Goal: Task Accomplishment & Management: Manage account settings

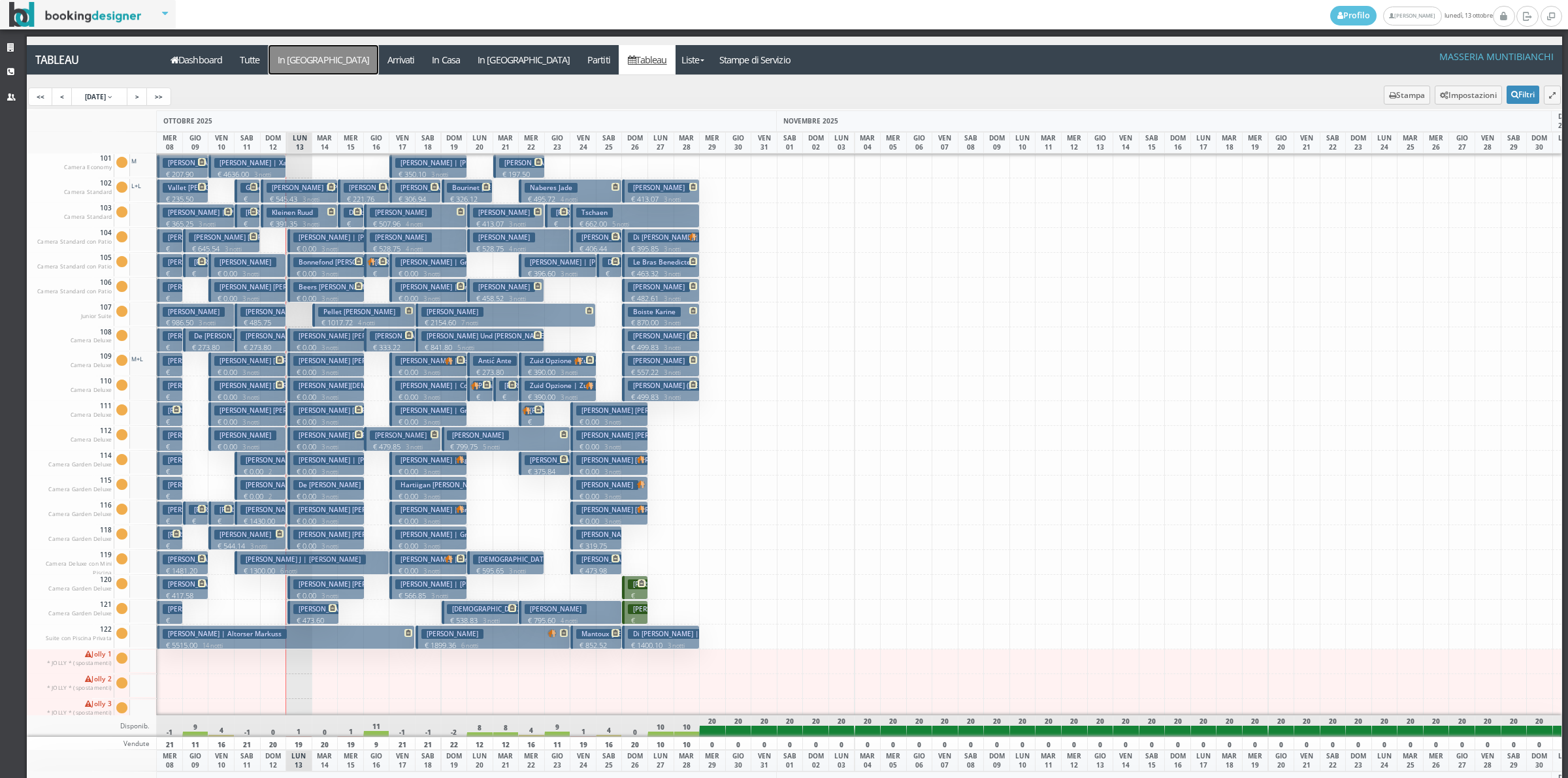
click at [295, 61] on a=pms-arrival-reservations"] "In [GEOGRAPHIC_DATA]" at bounding box center [323, 59] width 110 height 30
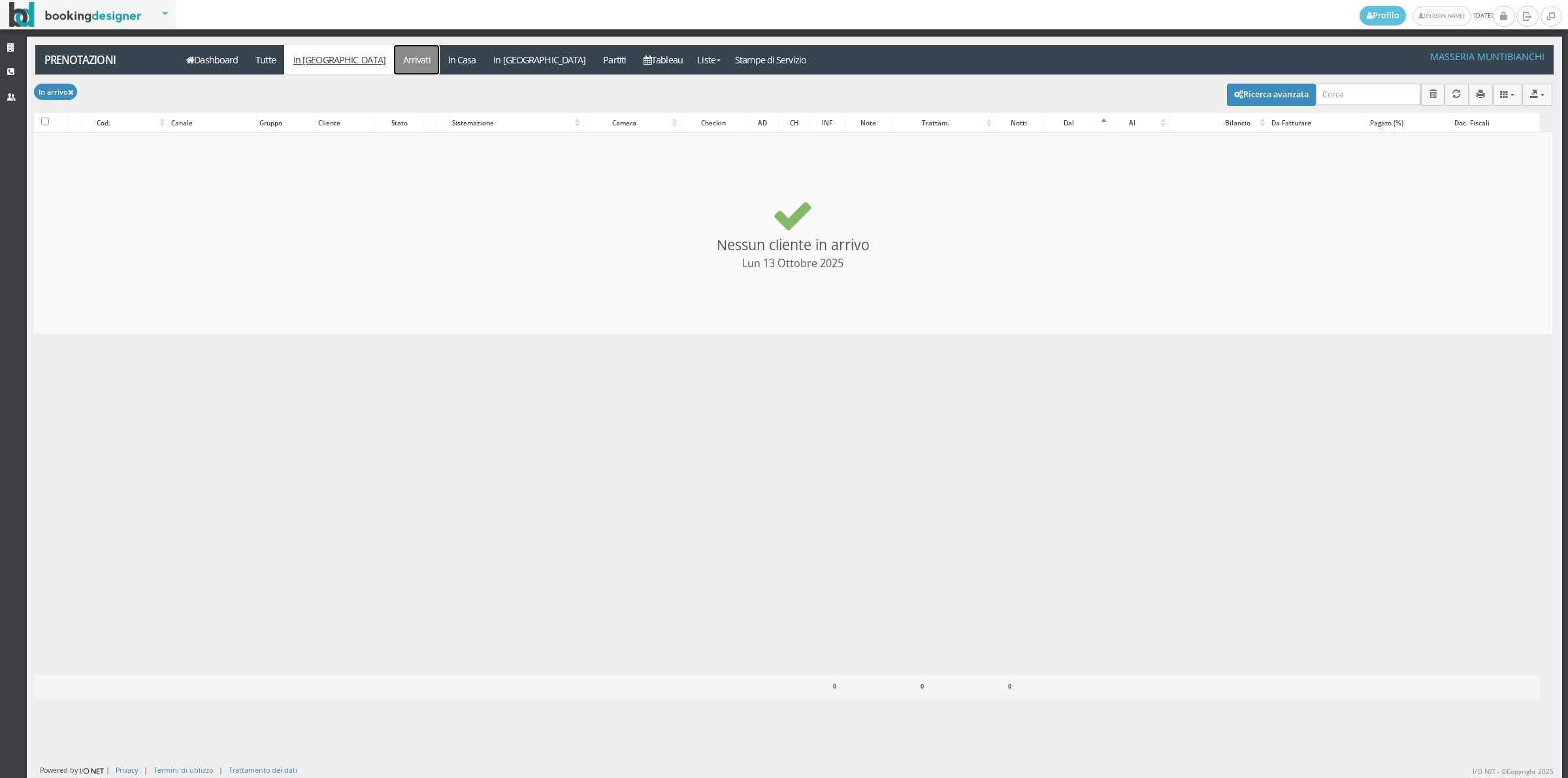
click at [394, 67] on link "Arrivati" at bounding box center [417, 59] width 45 height 30
click at [439, 56] on link "In Casa" at bounding box center [461, 59] width 46 height 30
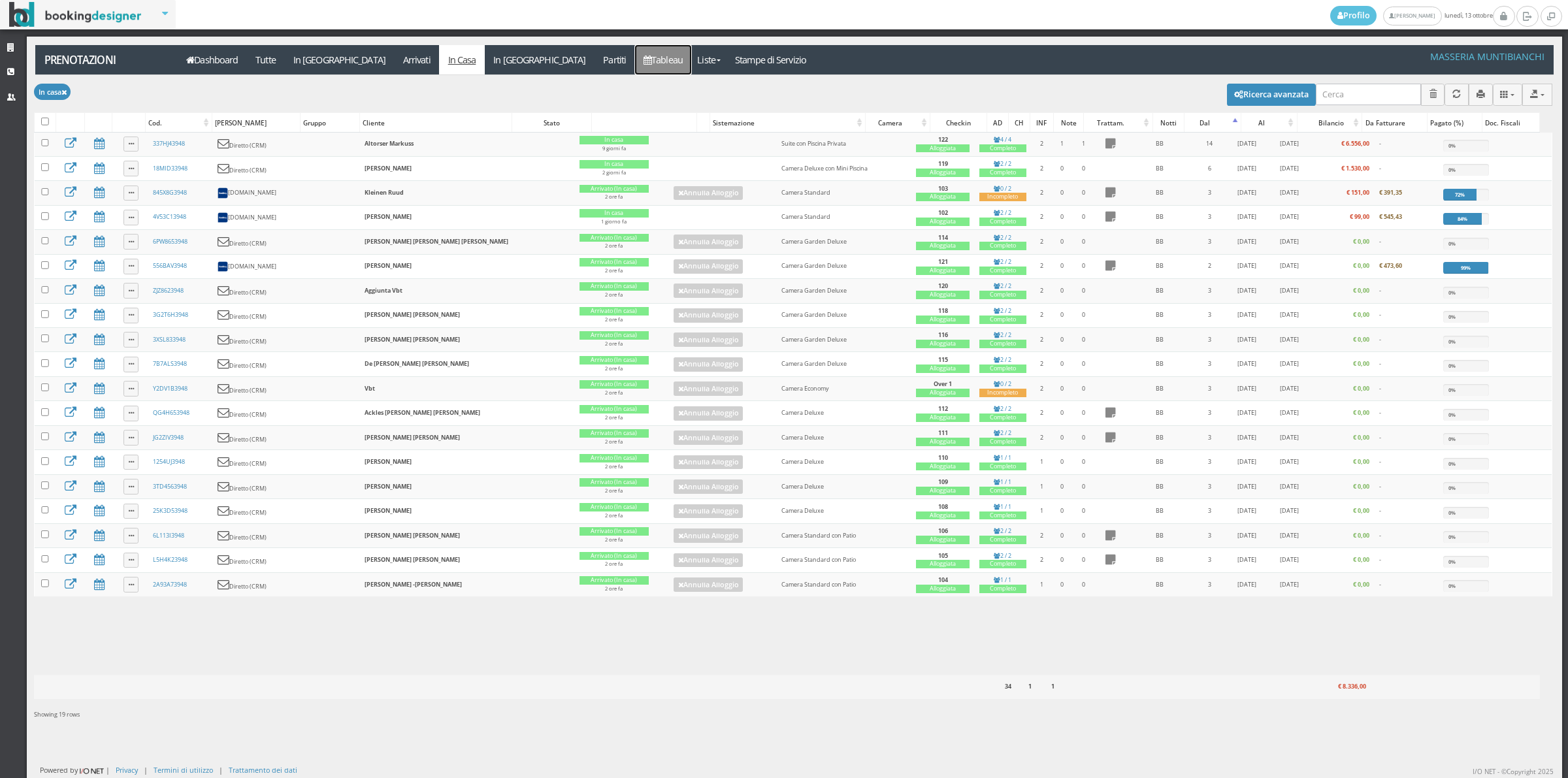
click at [635, 58] on link "Tableau" at bounding box center [663, 59] width 57 height 30
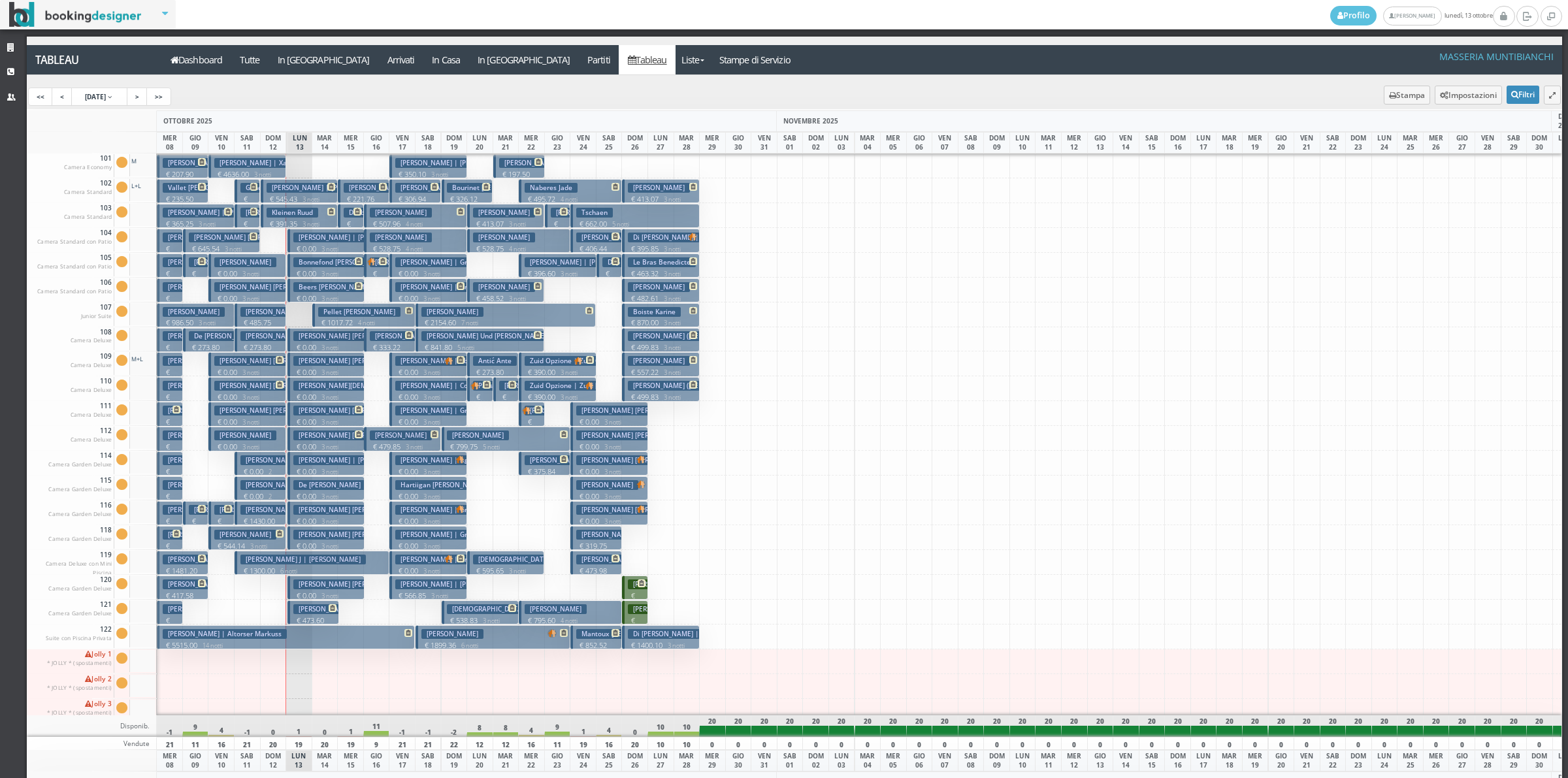
click at [610, 538] on h3 "Poggi Gaetan" at bounding box center [607, 534] width 62 height 10
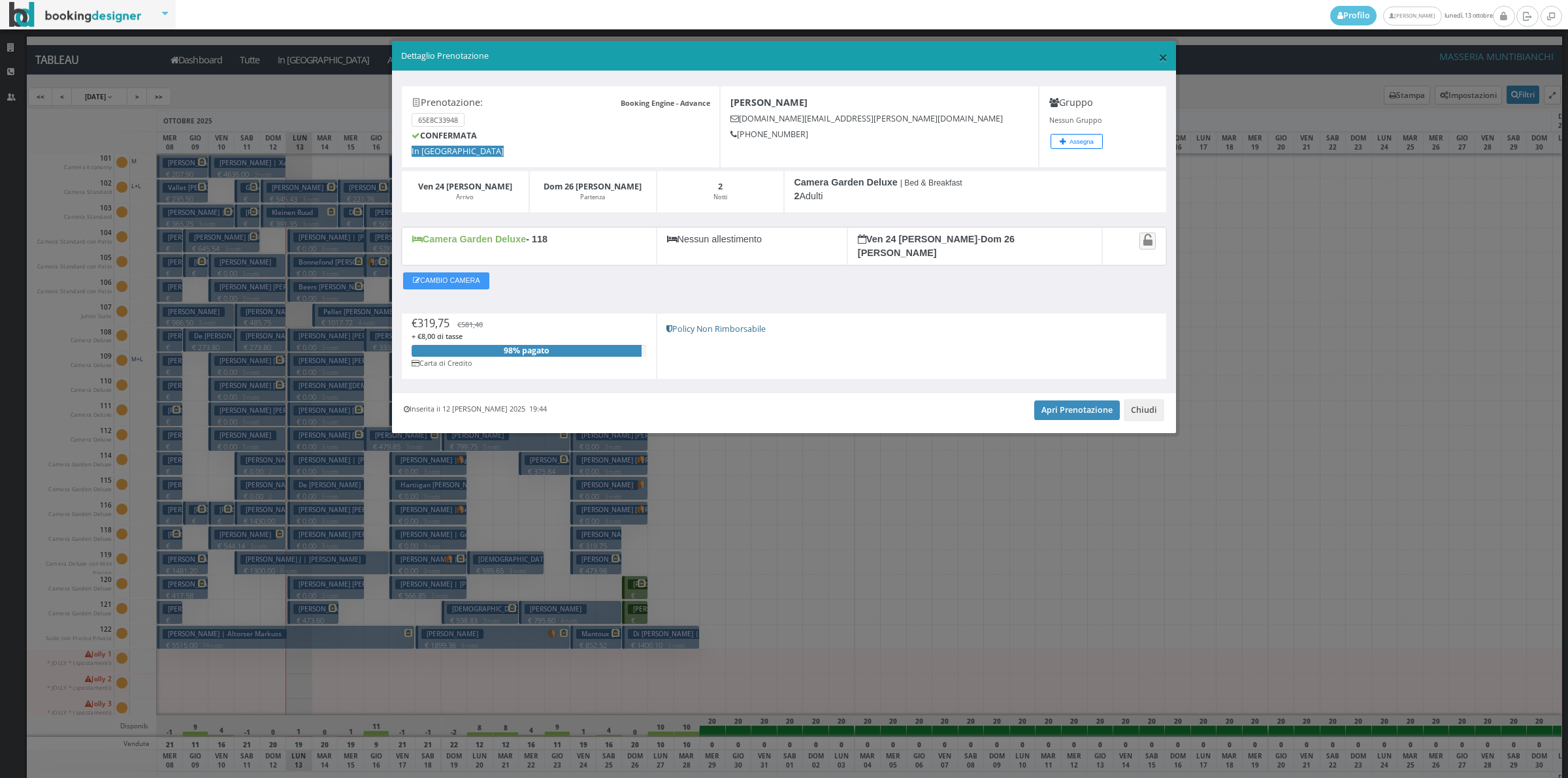
click at [1163, 60] on span "×" at bounding box center [1163, 57] width 9 height 22
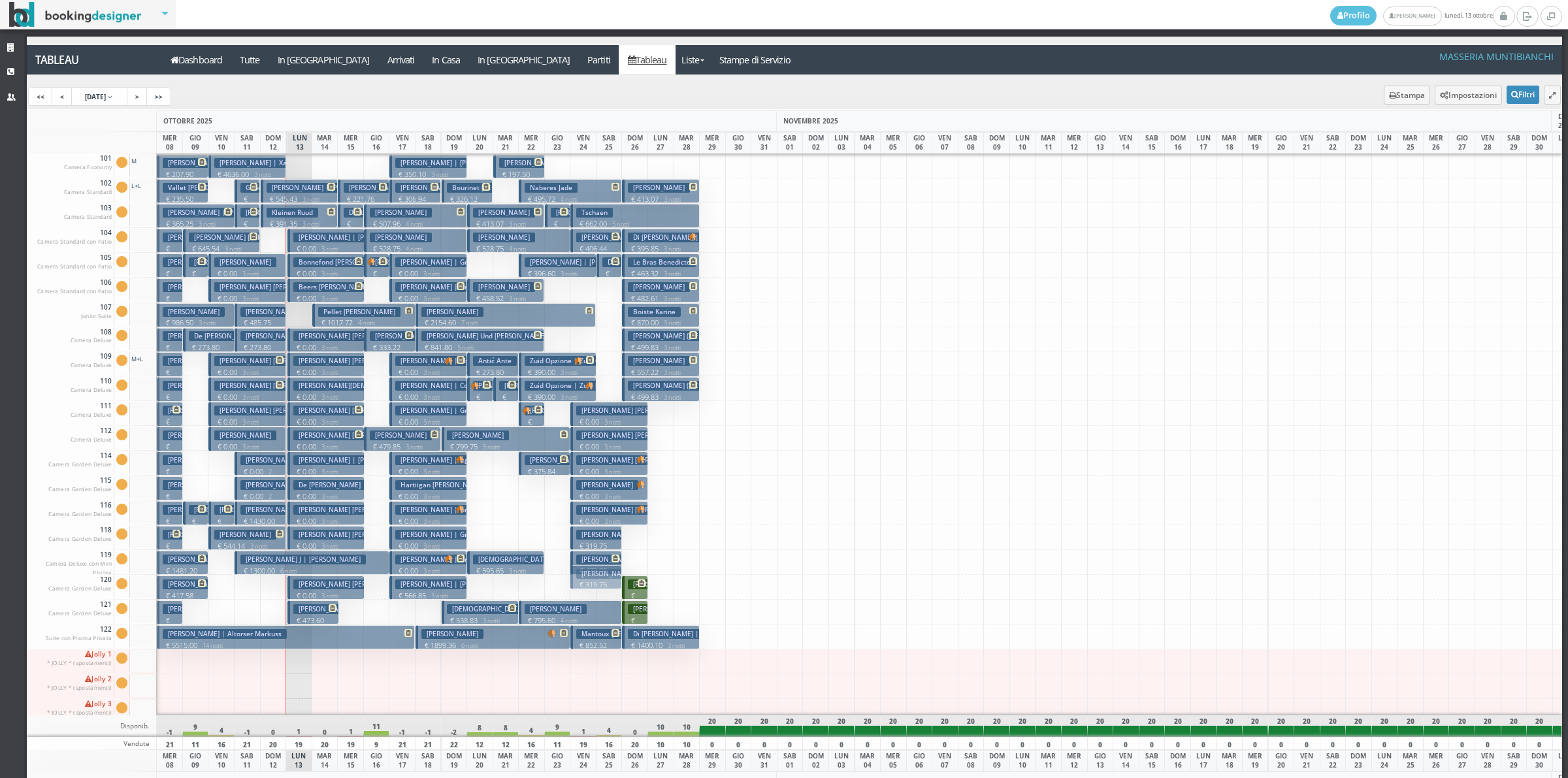
drag, startPoint x: 596, startPoint y: 536, endPoint x: 600, endPoint y: 574, distance: 38.2
click at [270, 217] on h3 "Kleinen Ruud" at bounding box center [291, 212] width 51 height 10
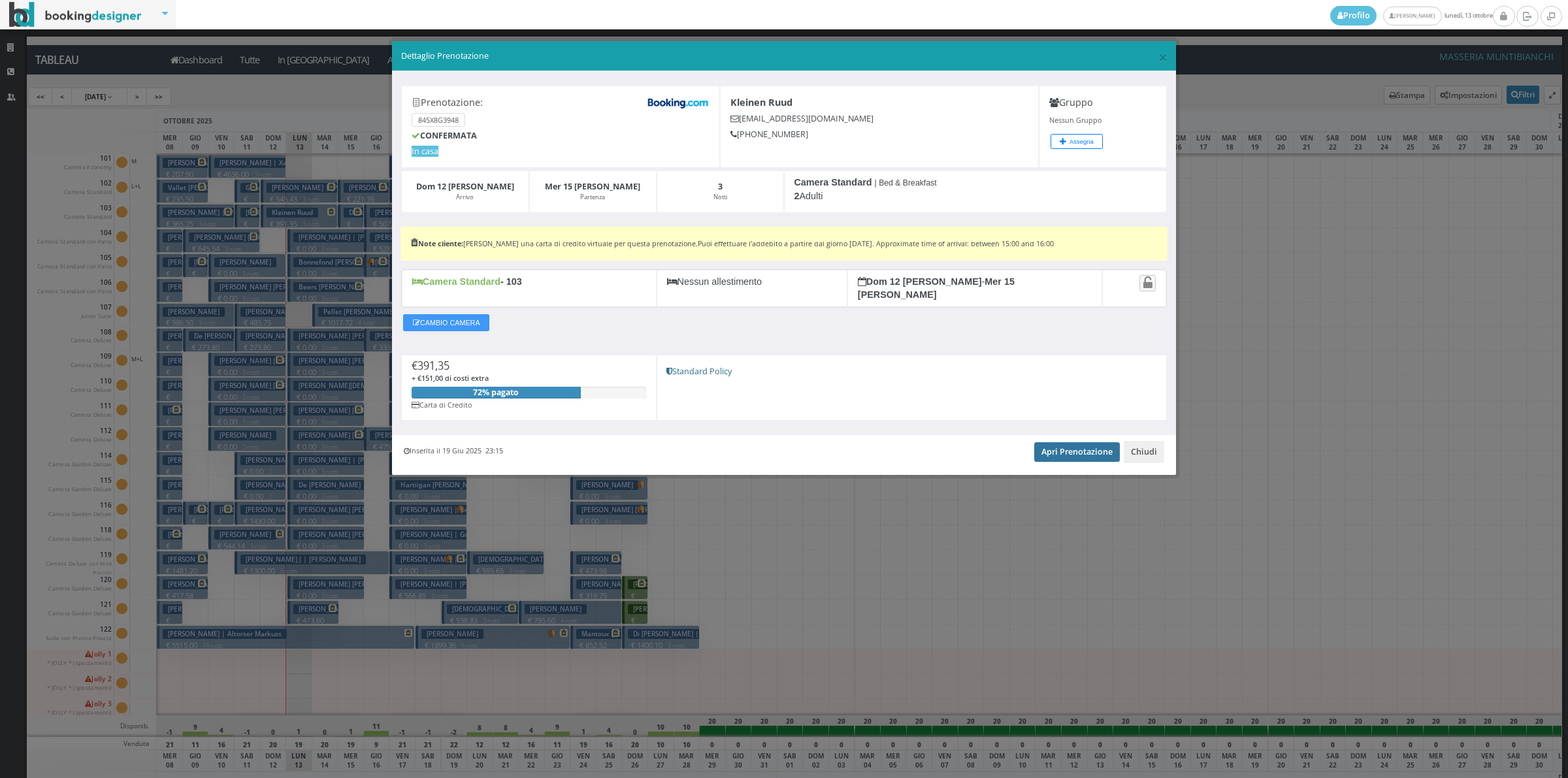
click at [1079, 448] on link "Apri Prenotazione" at bounding box center [1077, 452] width 85 height 20
click at [1154, 448] on button "Chiudi" at bounding box center [1143, 452] width 40 height 22
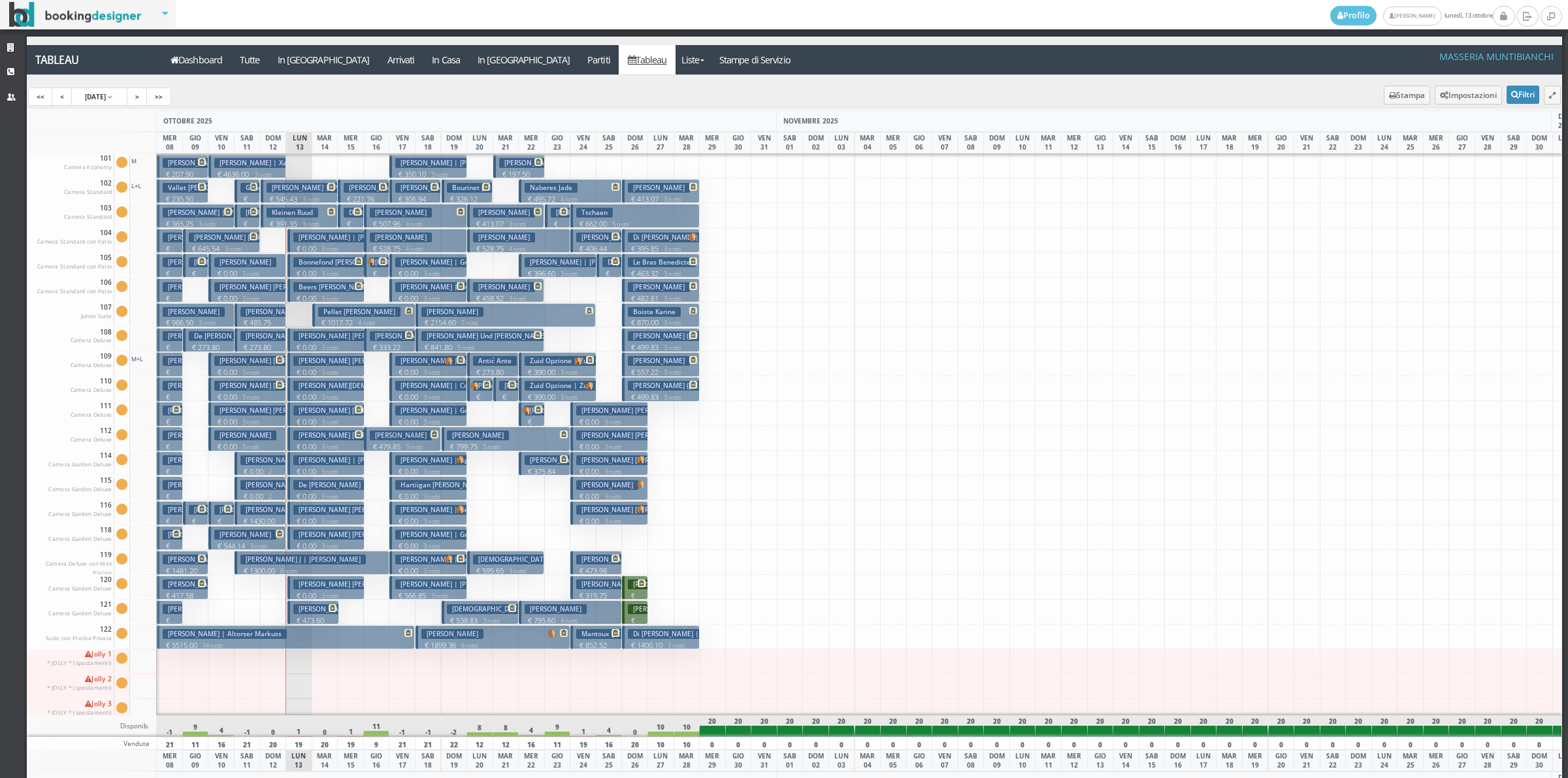
click at [337, 314] on h3 "Pellet Jonathan" at bounding box center [360, 311] width 83 height 10
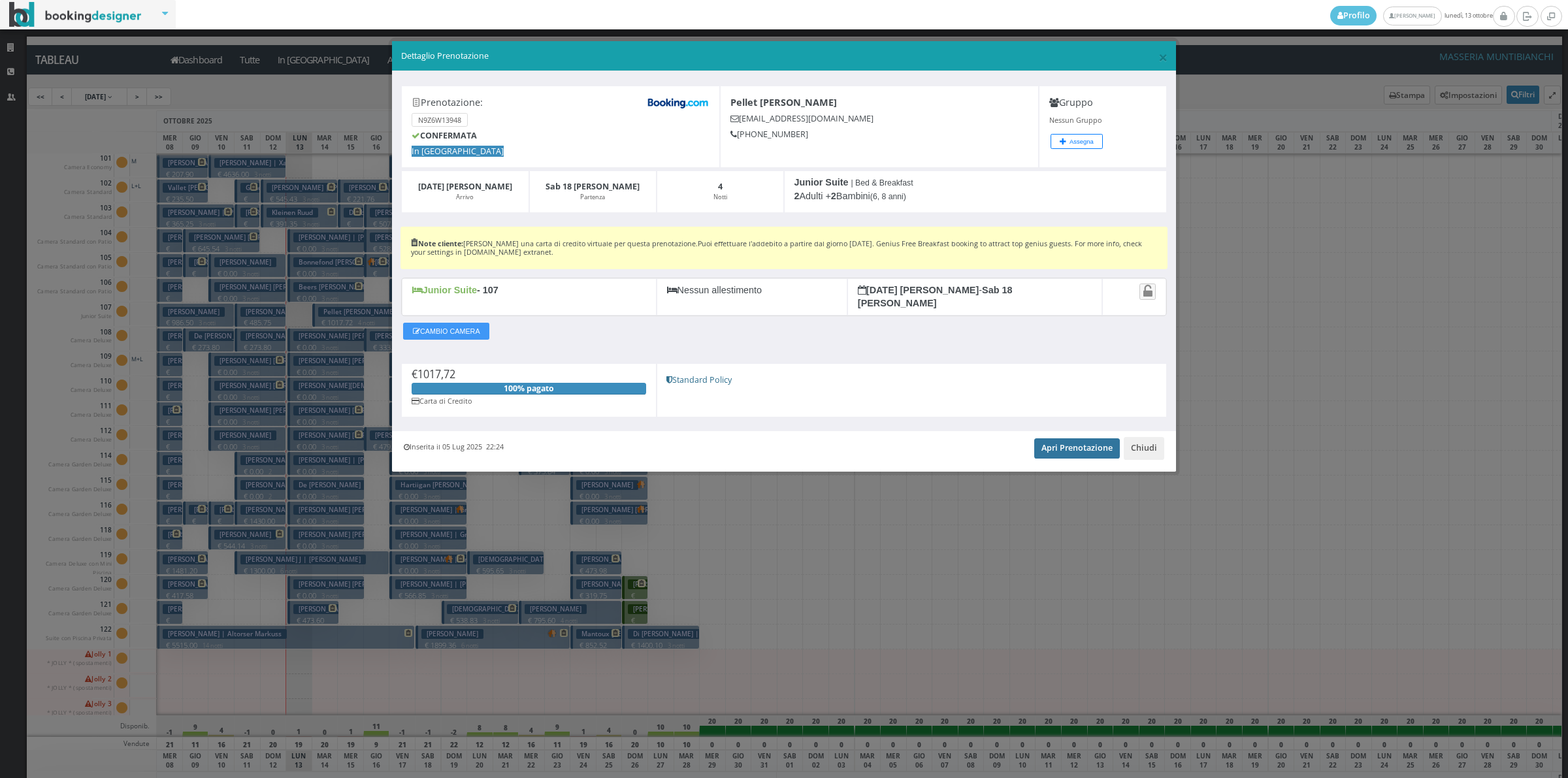
click at [1101, 439] on link "Apri Prenotazione" at bounding box center [1077, 448] width 85 height 20
click at [1159, 442] on button "Chiudi" at bounding box center [1143, 448] width 40 height 22
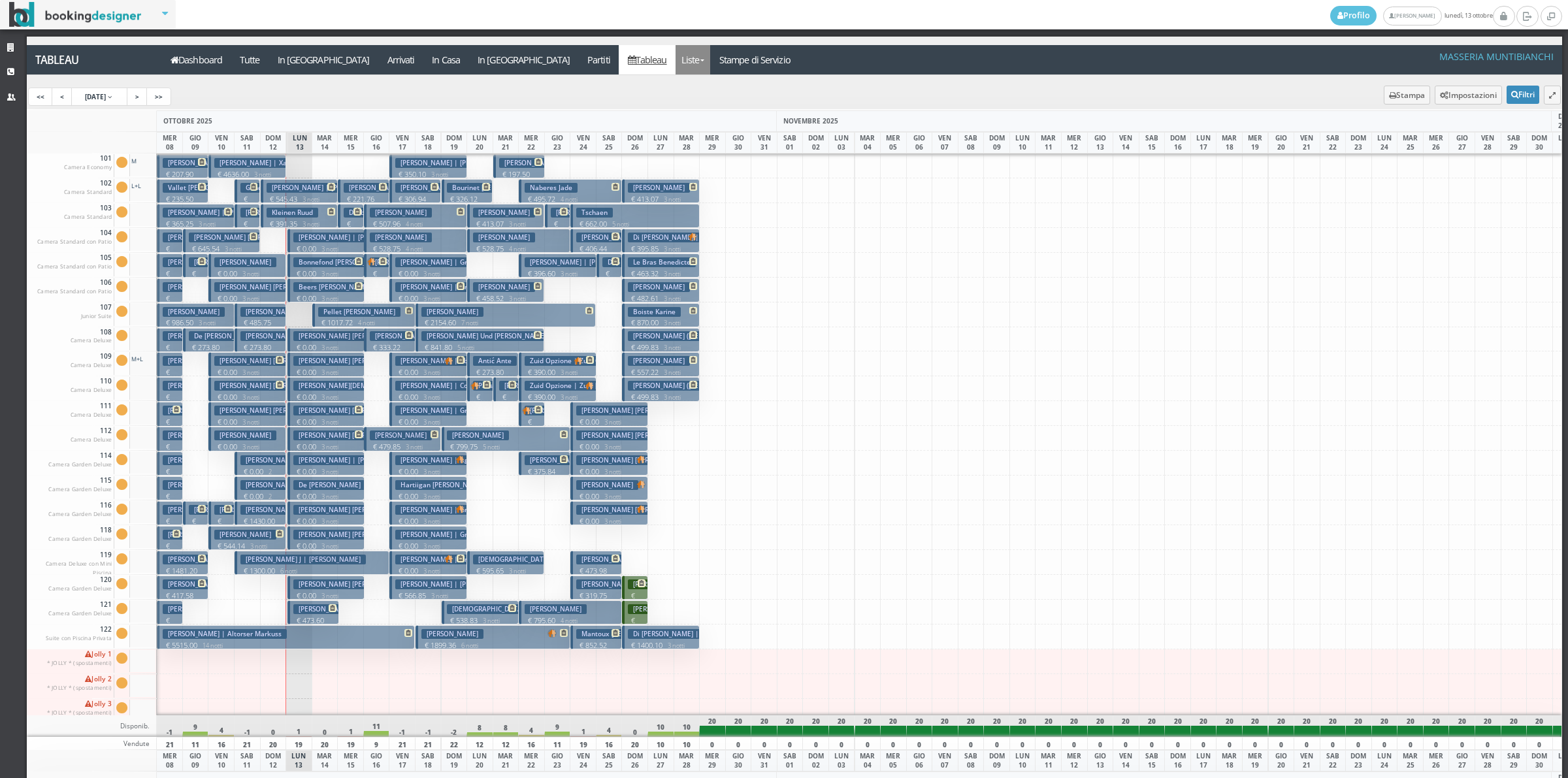
click at [676, 59] on link "Liste" at bounding box center [693, 59] width 34 height 30
click at [676, 99] on link "Foglio Pulizie" at bounding box center [722, 108] width 94 height 22
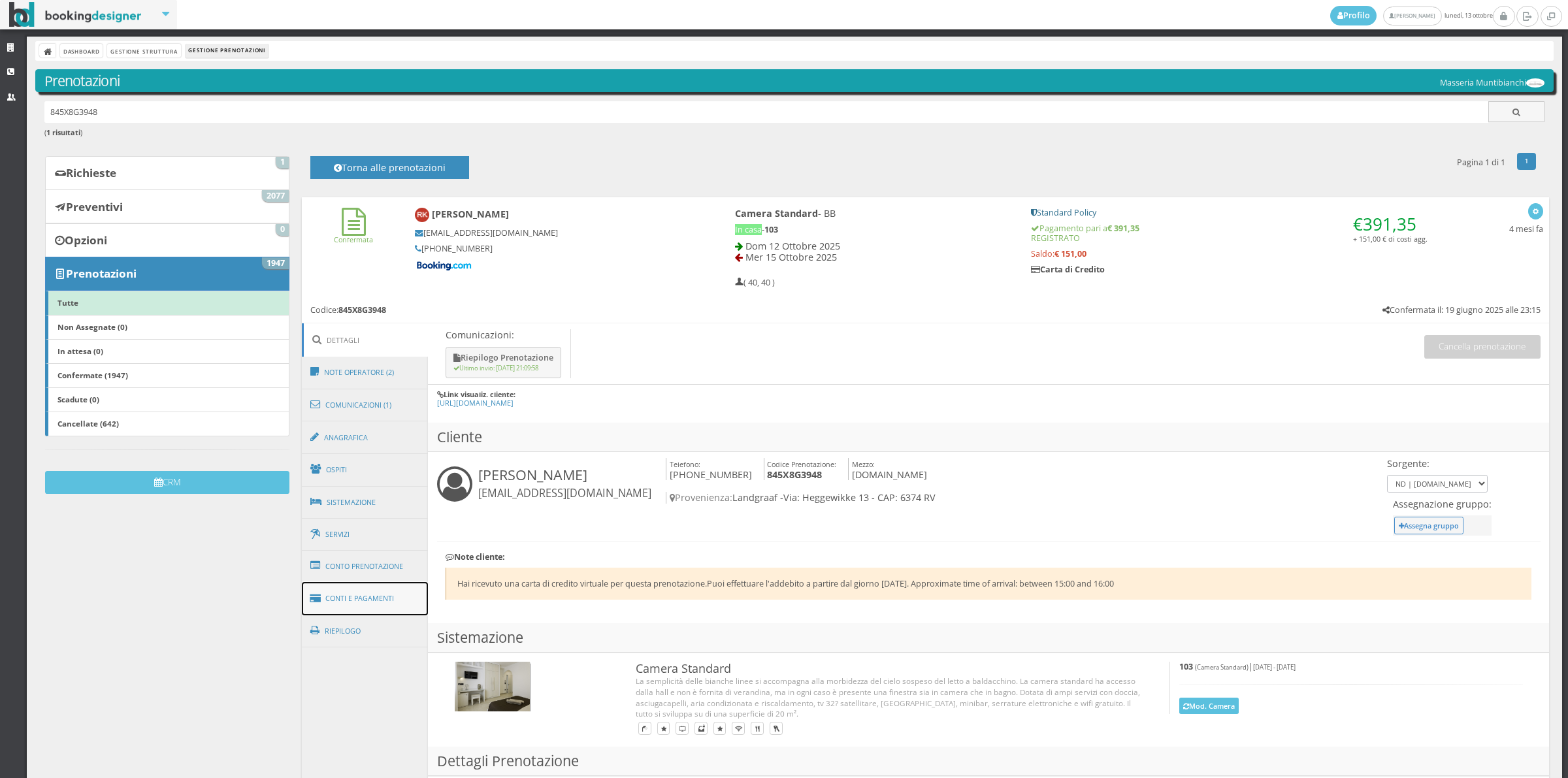
click at [352, 593] on link "Conti e Pagamenti" at bounding box center [365, 598] width 127 height 33
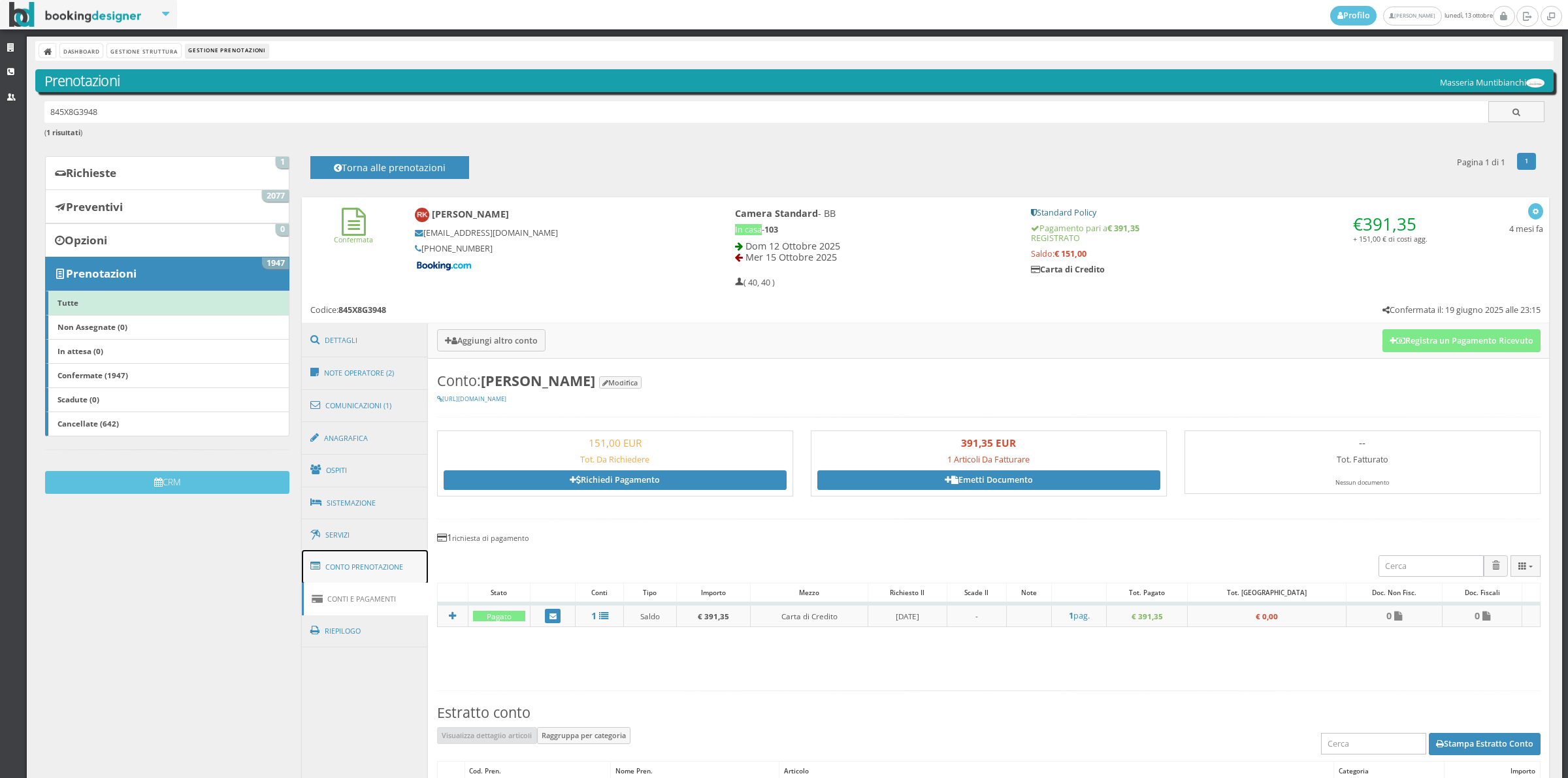
click at [380, 557] on link "Conto Prenotazione" at bounding box center [365, 567] width 127 height 34
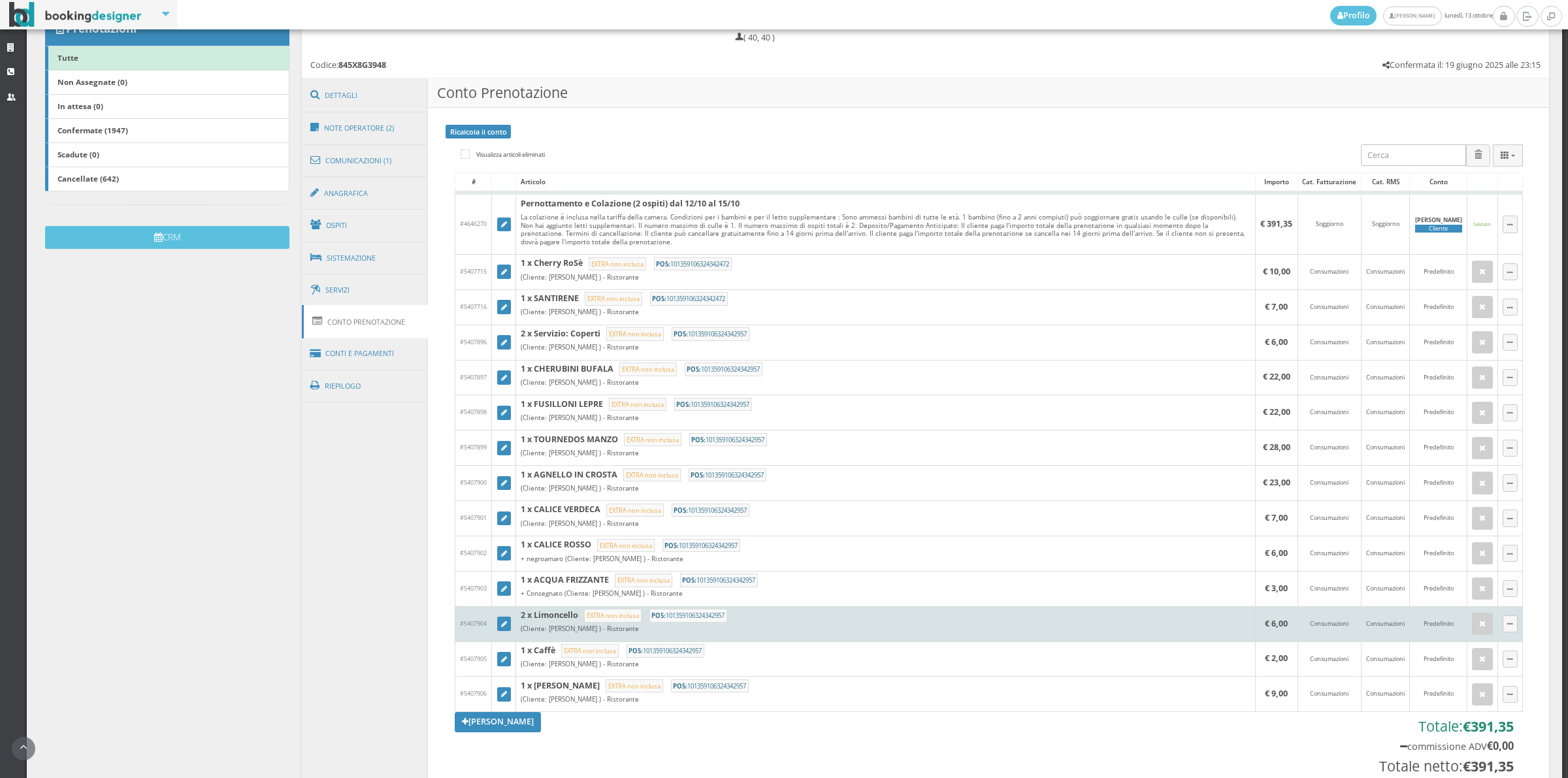
scroll to position [544, 0]
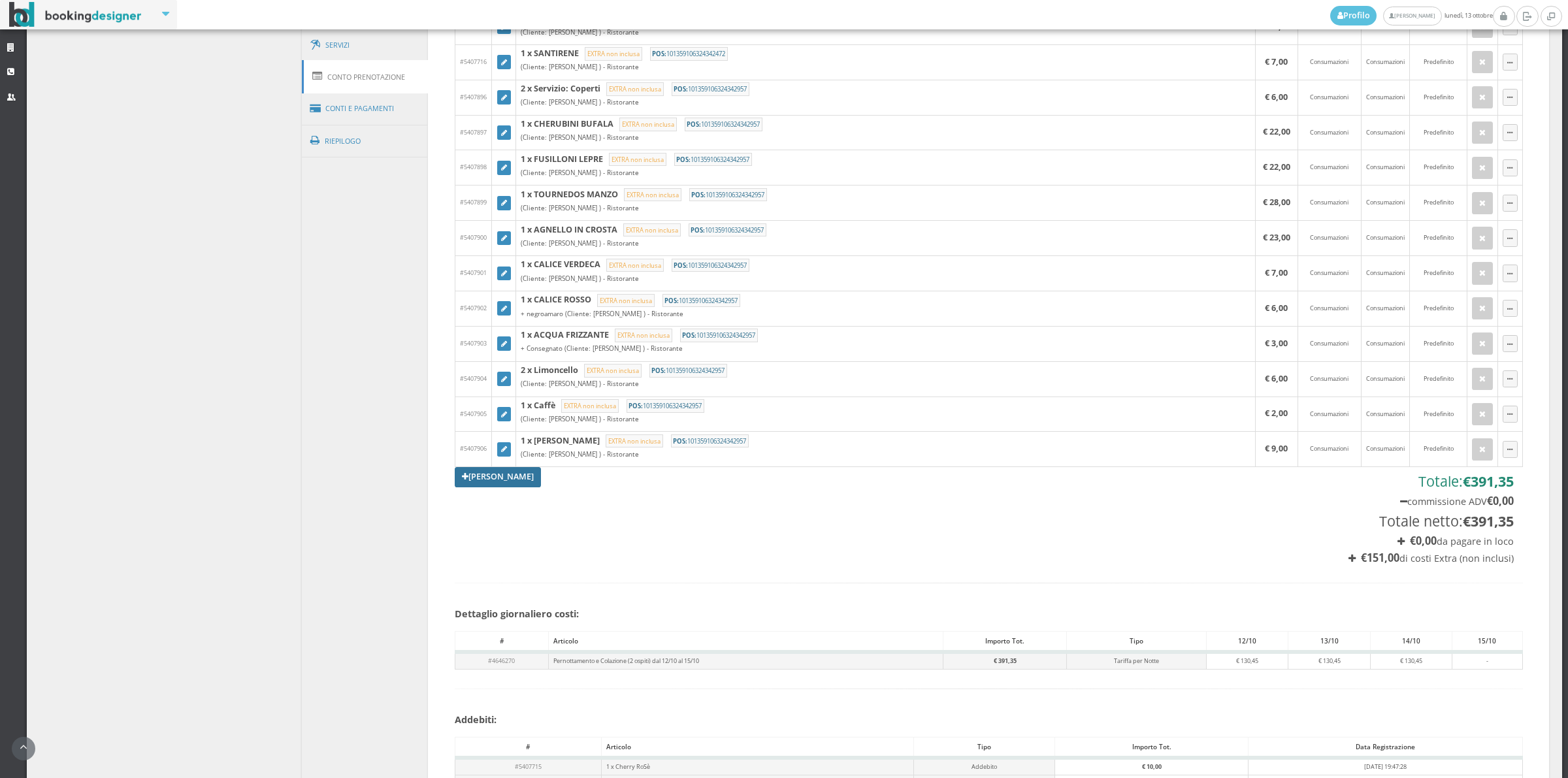
click at [512, 474] on link "Aggiungi Tariffa" at bounding box center [497, 477] width 86 height 20
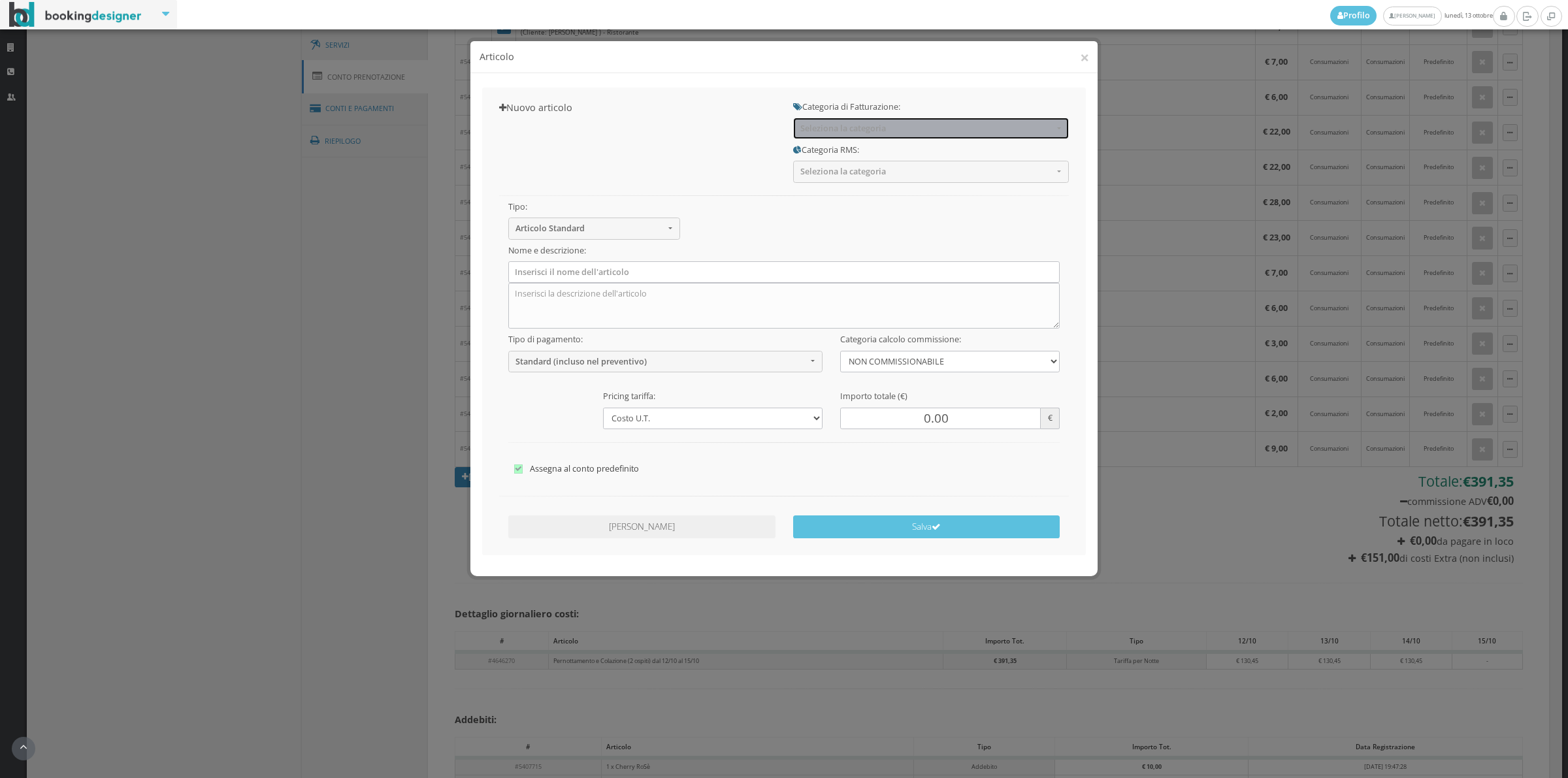
click at [882, 122] on button "Seleziona la categoria" at bounding box center [931, 129] width 275 height 22
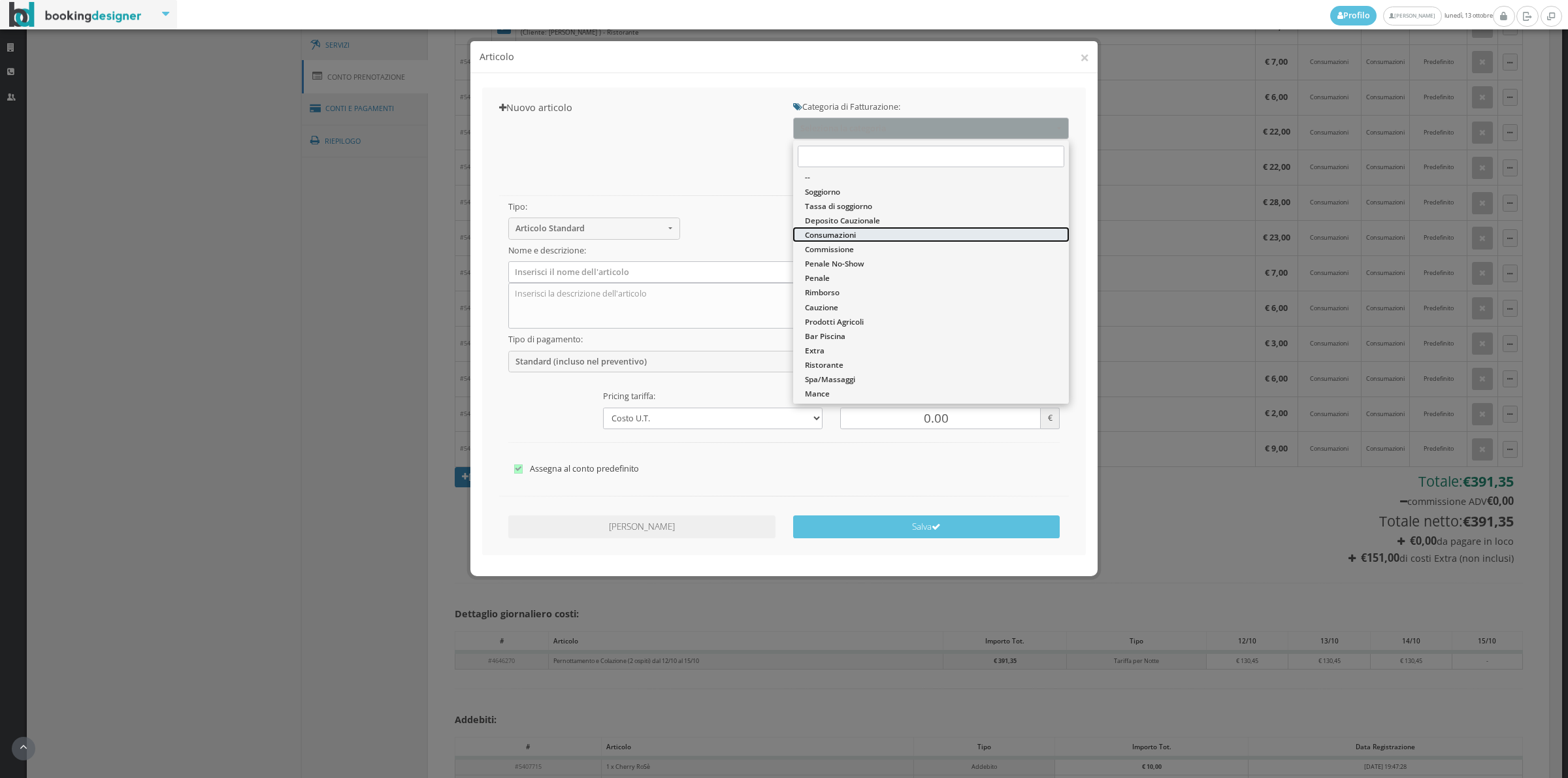
click at [864, 232] on link "Consumazioni" at bounding box center [931, 235] width 275 height 14
select select "26"
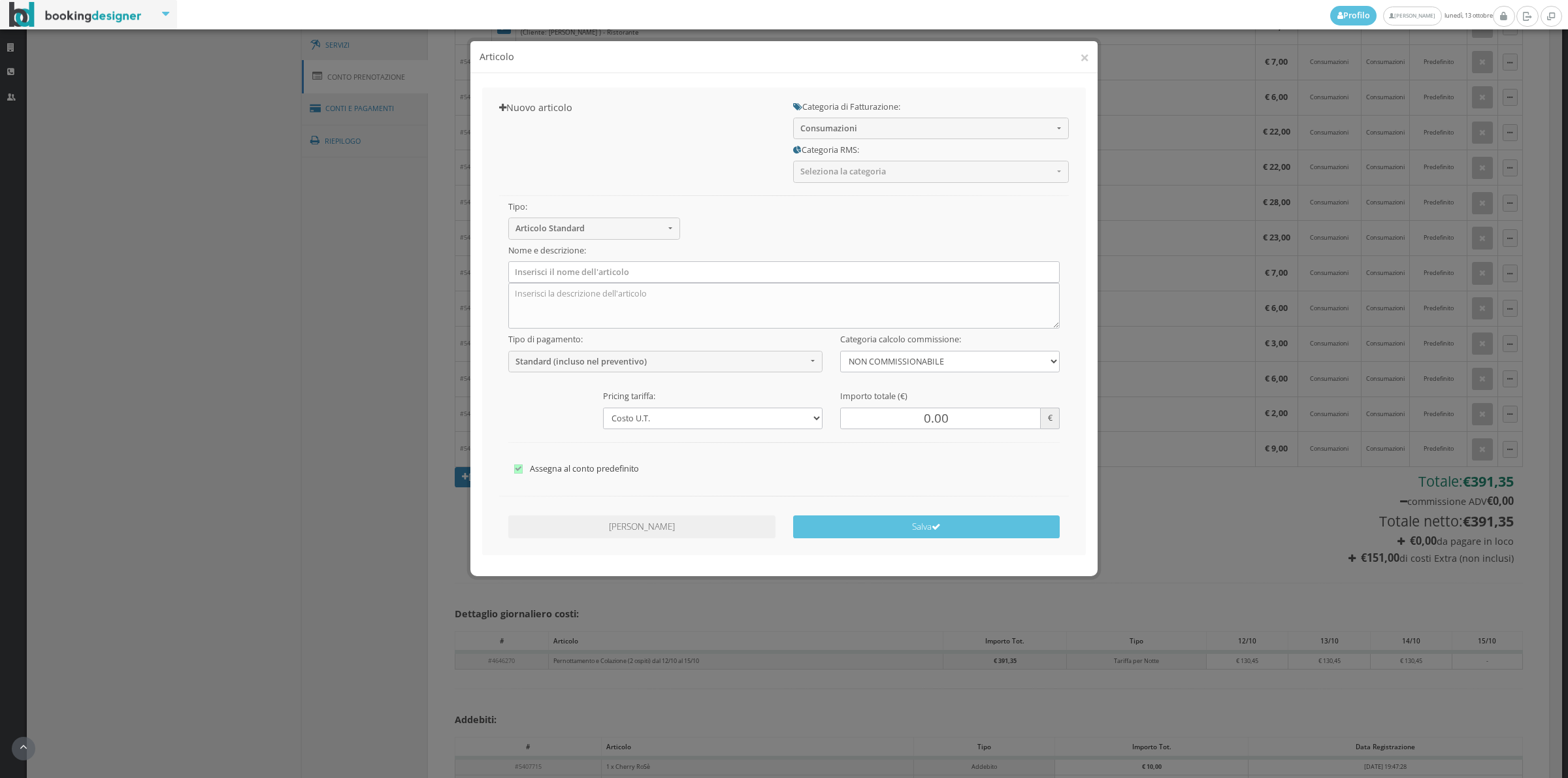
click at [845, 160] on div "Categoria RMS: Seleziona la categoria -- Soggiorno Tassa di soggiorno Deposito …" at bounding box center [930, 161] width 293 height 43
click at [844, 174] on span "Seleziona la categoria" at bounding box center [927, 171] width 253 height 10
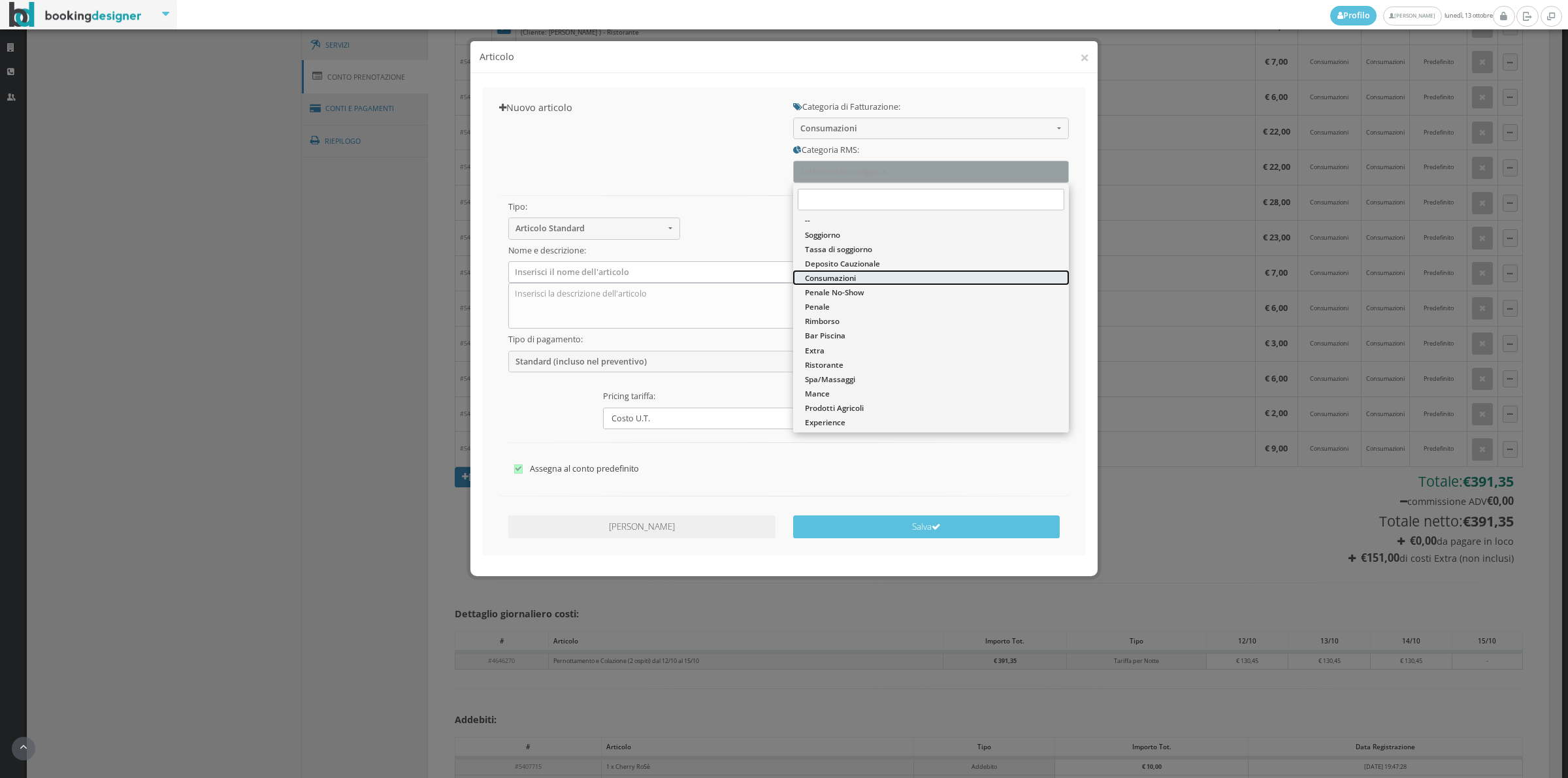
click at [837, 279] on span "Consumazioni" at bounding box center [830, 278] width 51 height 11
select select "36"
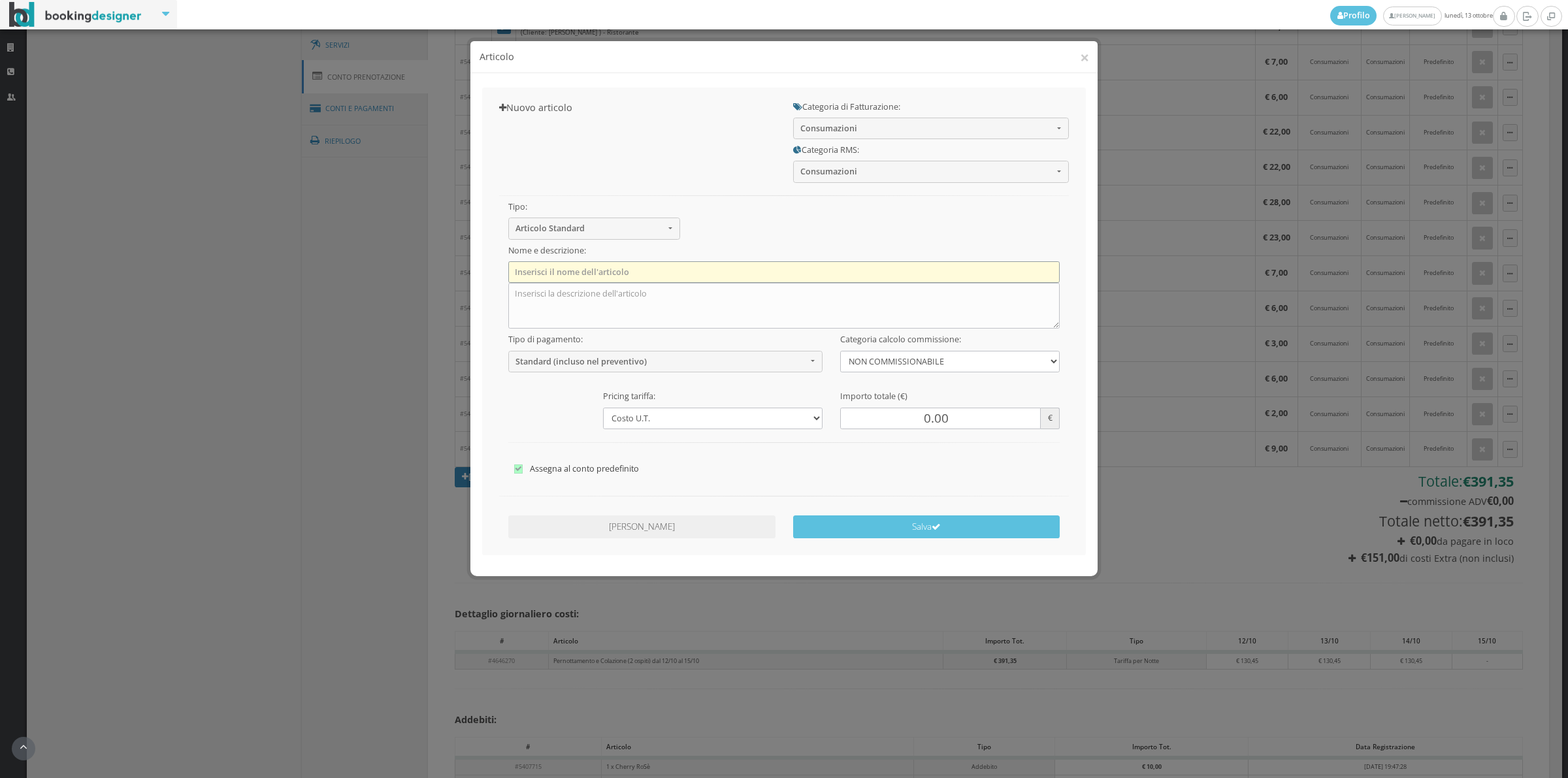
click at [690, 273] on input "text" at bounding box center [784, 272] width 552 height 22
type input "1 x Acqua Naturale"
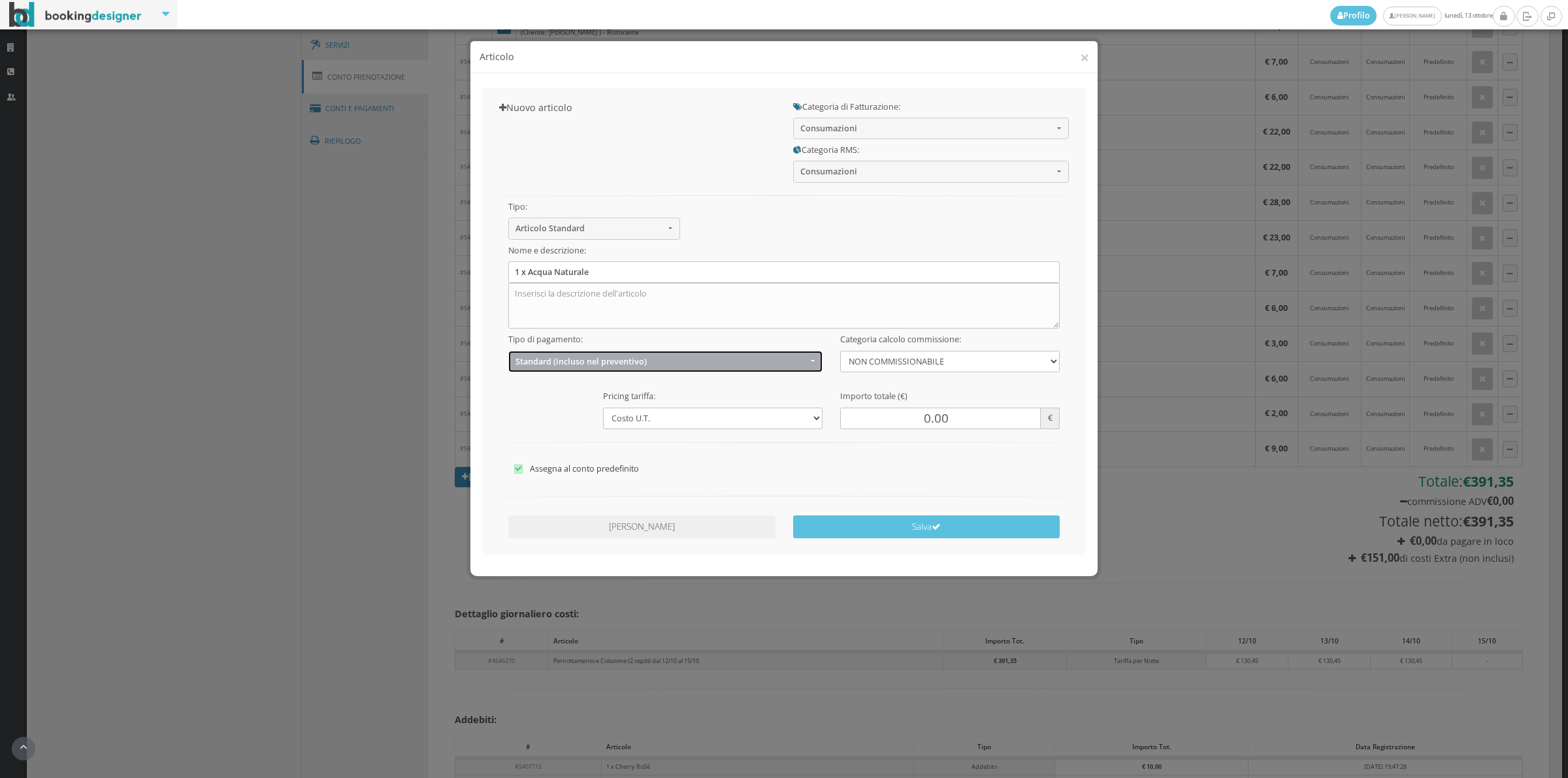
click at [612, 359] on span "Standard (incluso nel preventivo)" at bounding box center [661, 362] width 291 height 10
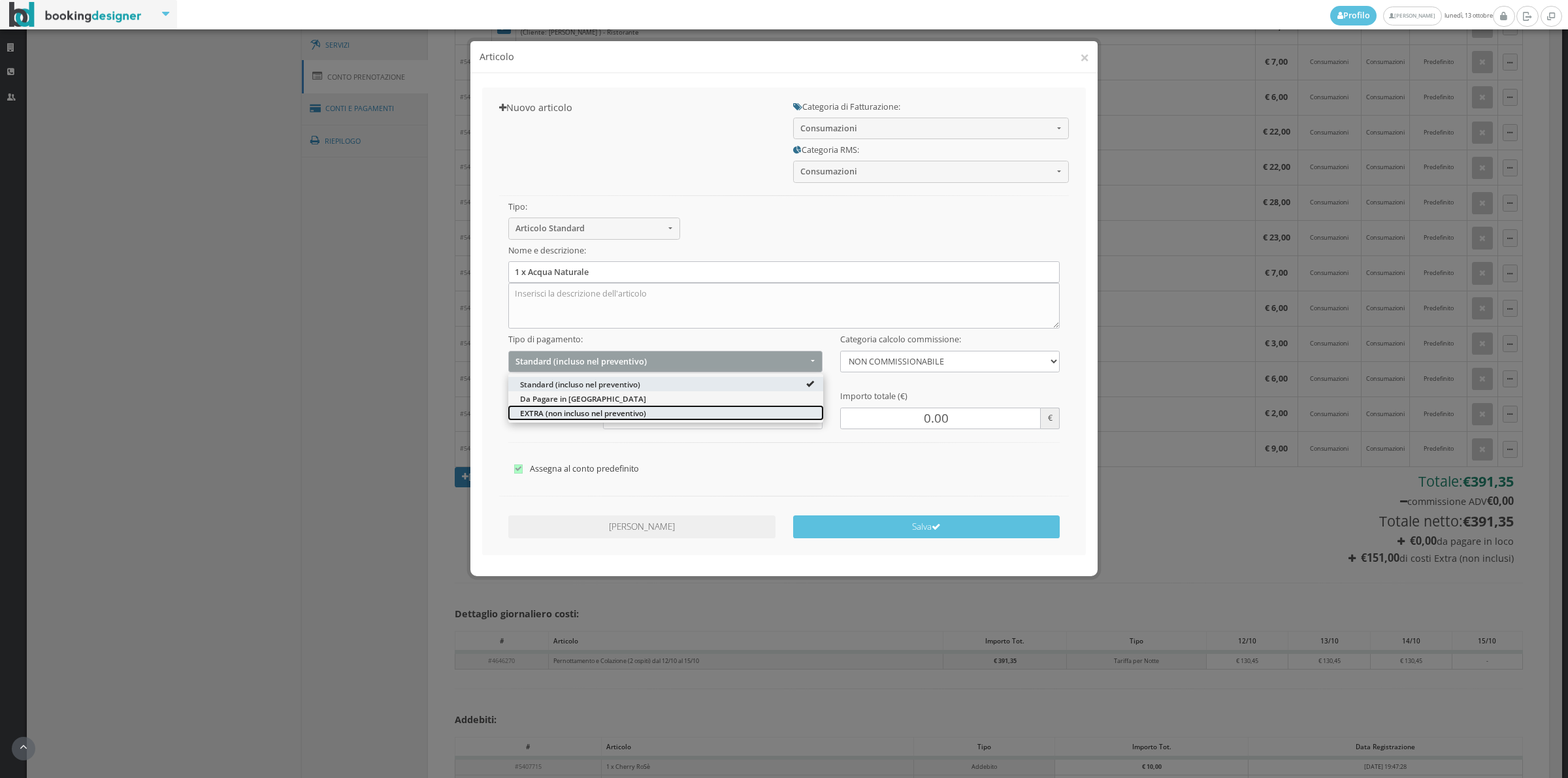
click at [567, 414] on span "EXTRA (non incluso nel preventivo)" at bounding box center [583, 412] width 126 height 11
select select "2"
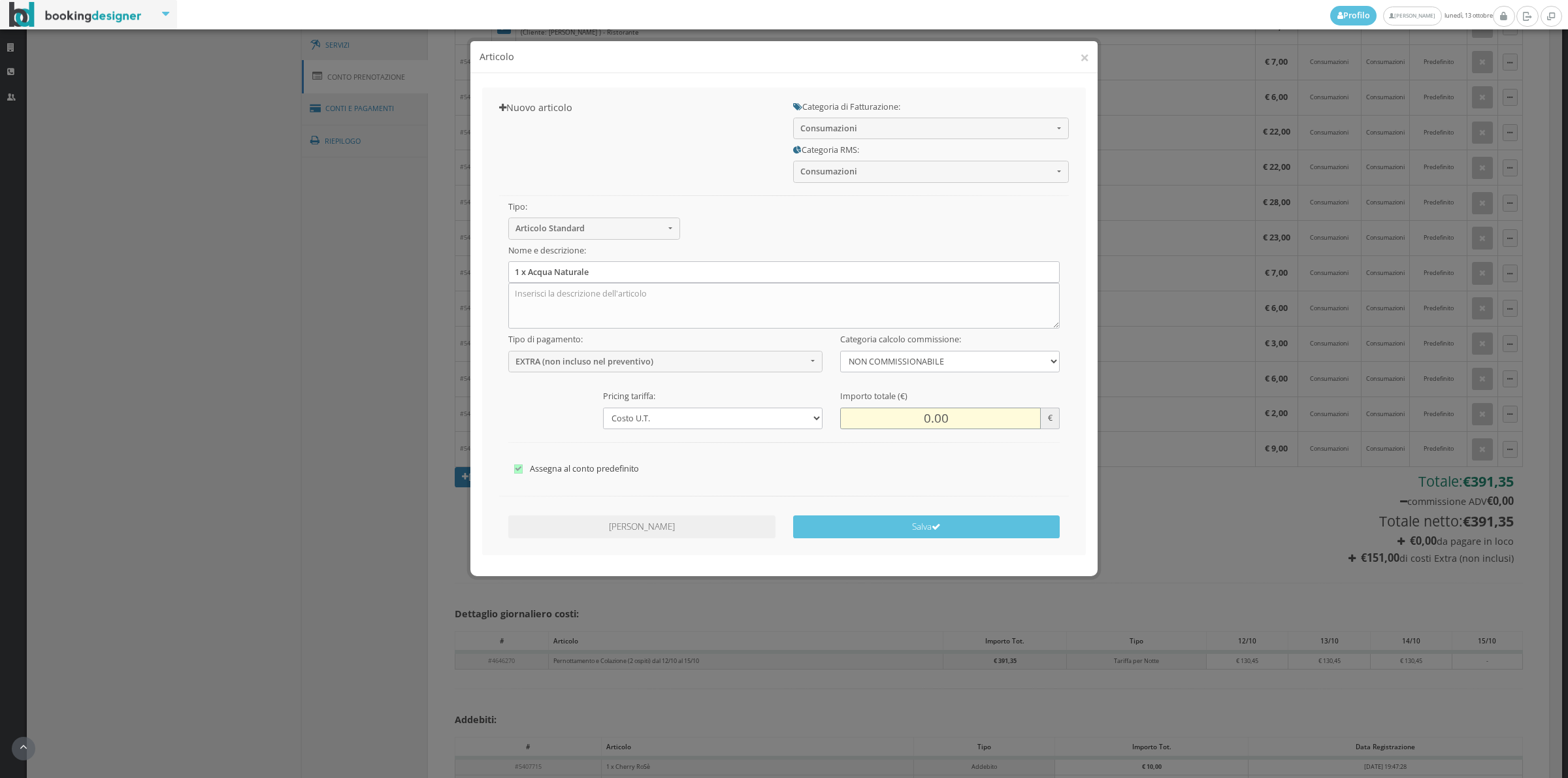
click at [906, 414] on input "0.00" at bounding box center [940, 418] width 201 height 22
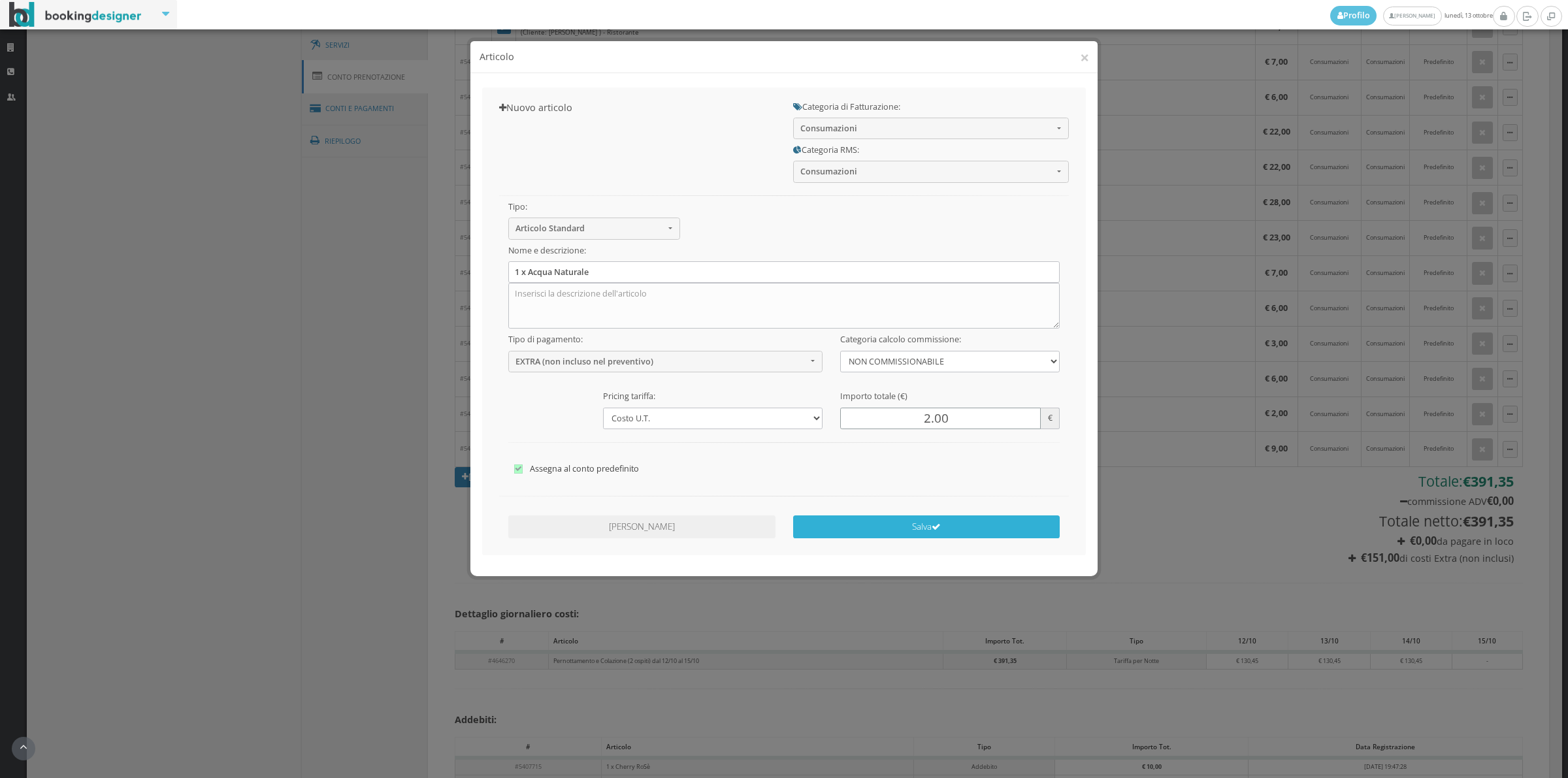
type input "2.00"
click at [902, 522] on button "Salva" at bounding box center [927, 526] width 267 height 22
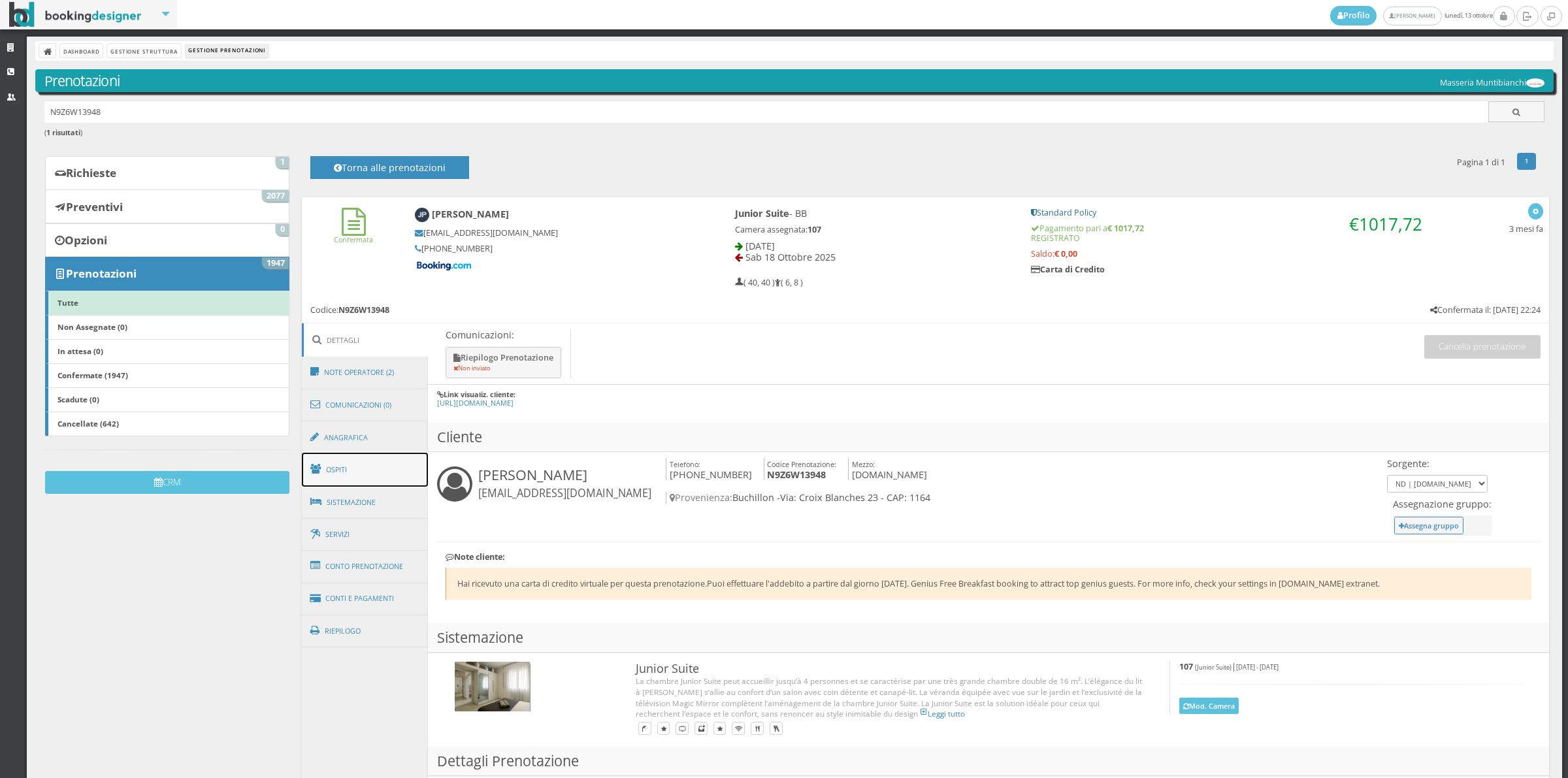
click at [351, 478] on link "Ospiti" at bounding box center [365, 469] width 127 height 34
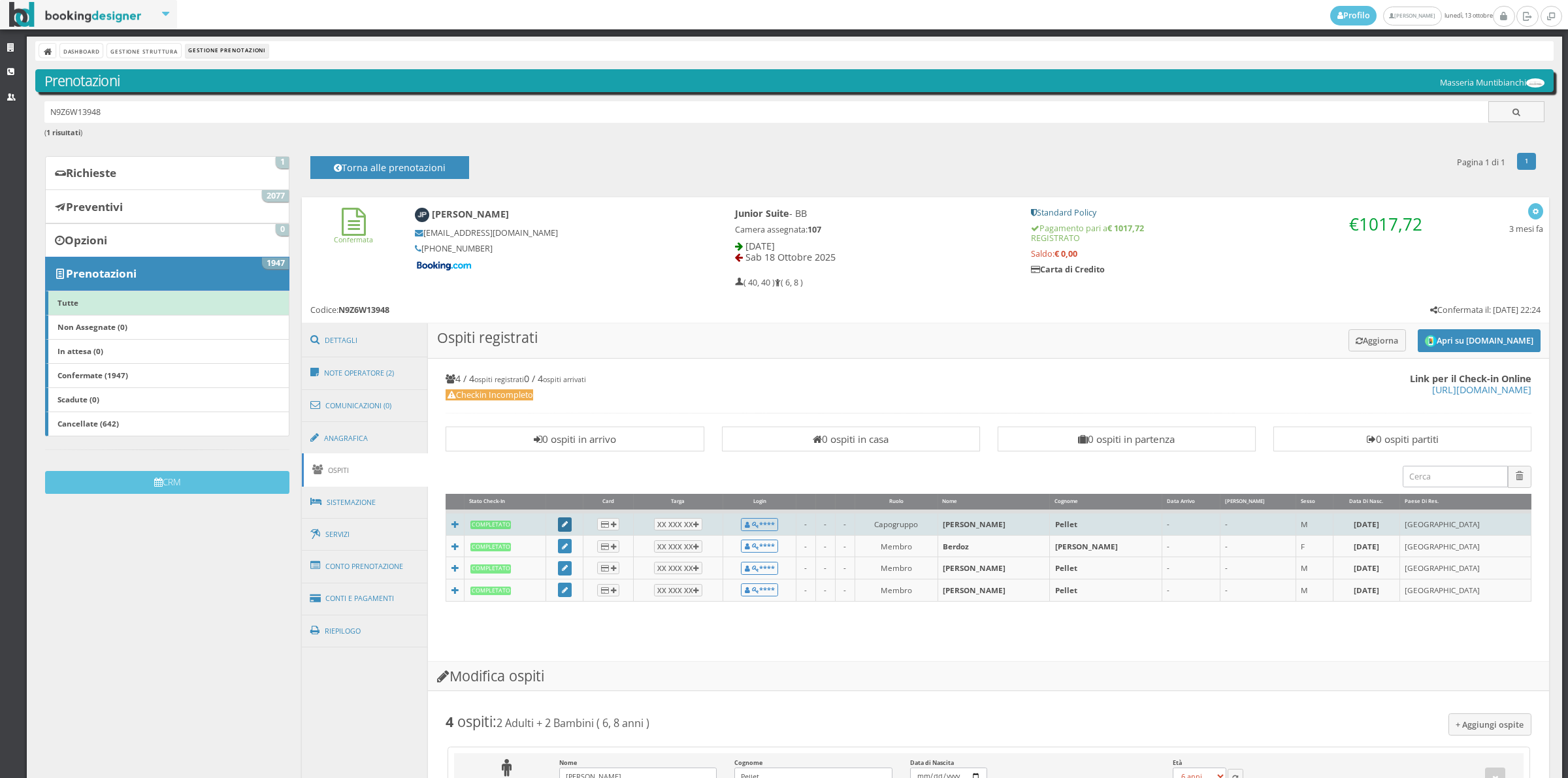
click at [572, 530] on link at bounding box center [565, 524] width 14 height 14
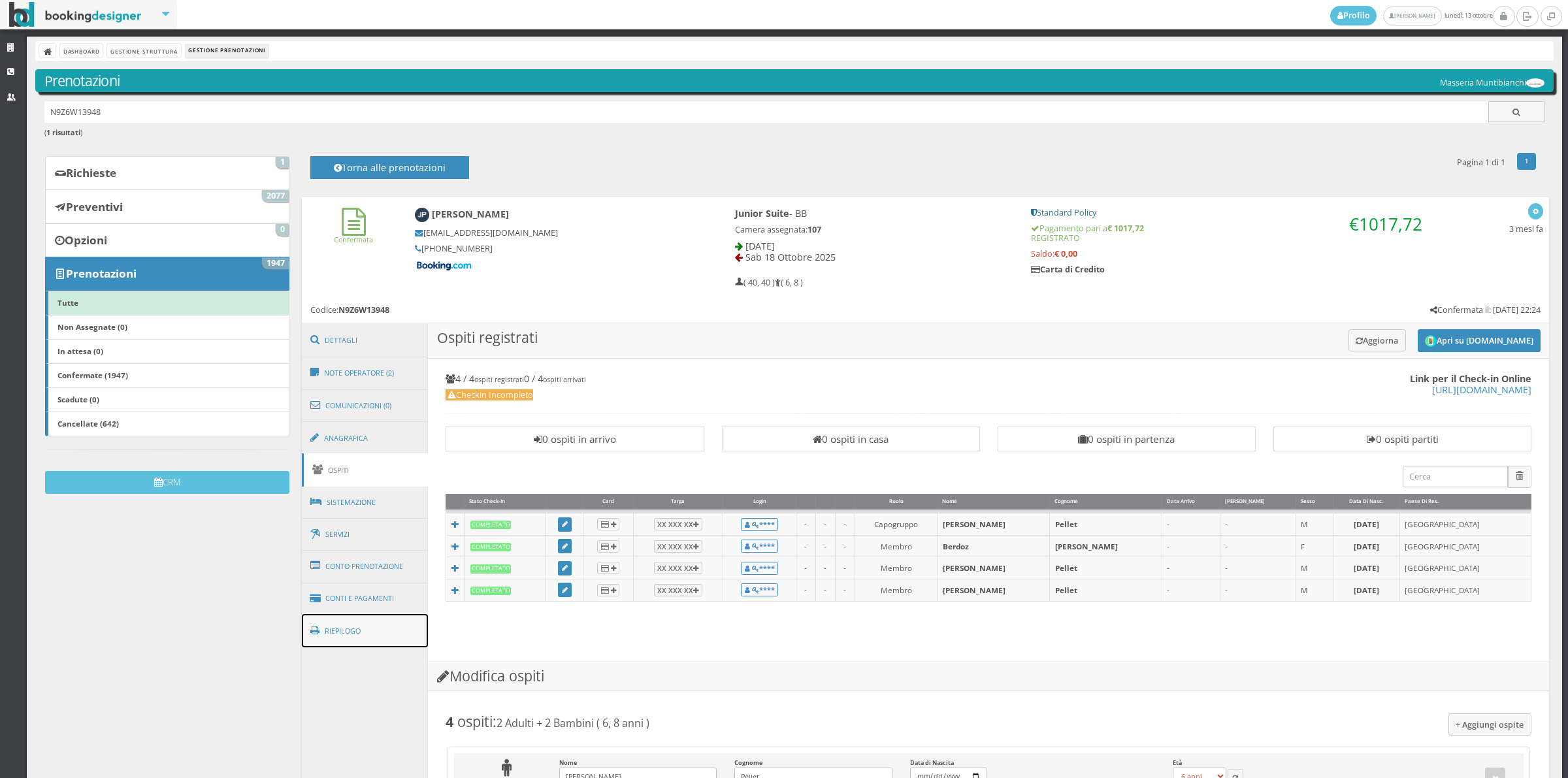
click at [347, 648] on link "Riepilogo" at bounding box center [365, 631] width 127 height 34
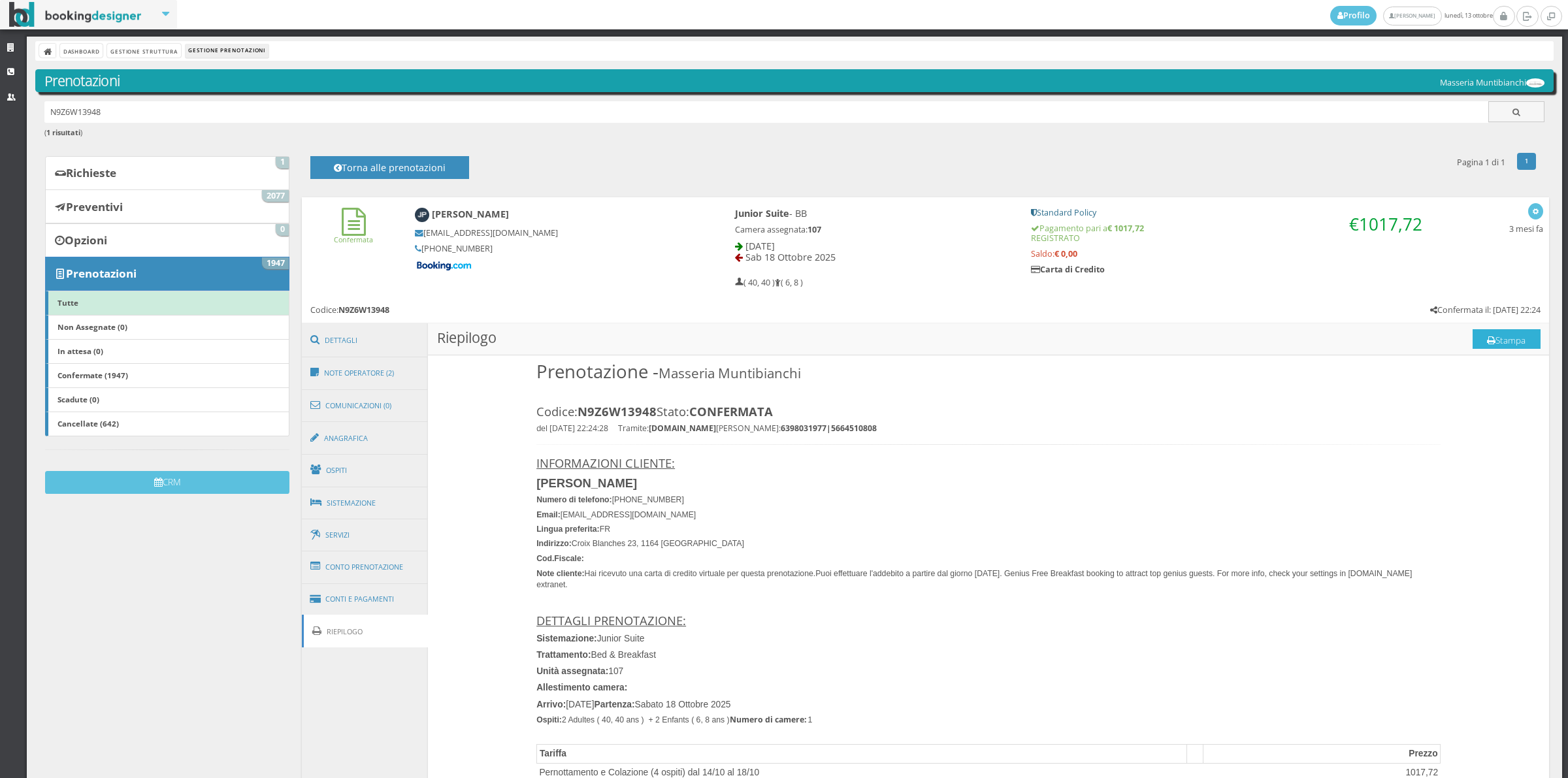
click at [1481, 340] on button "Stampa" at bounding box center [1507, 339] width 68 height 20
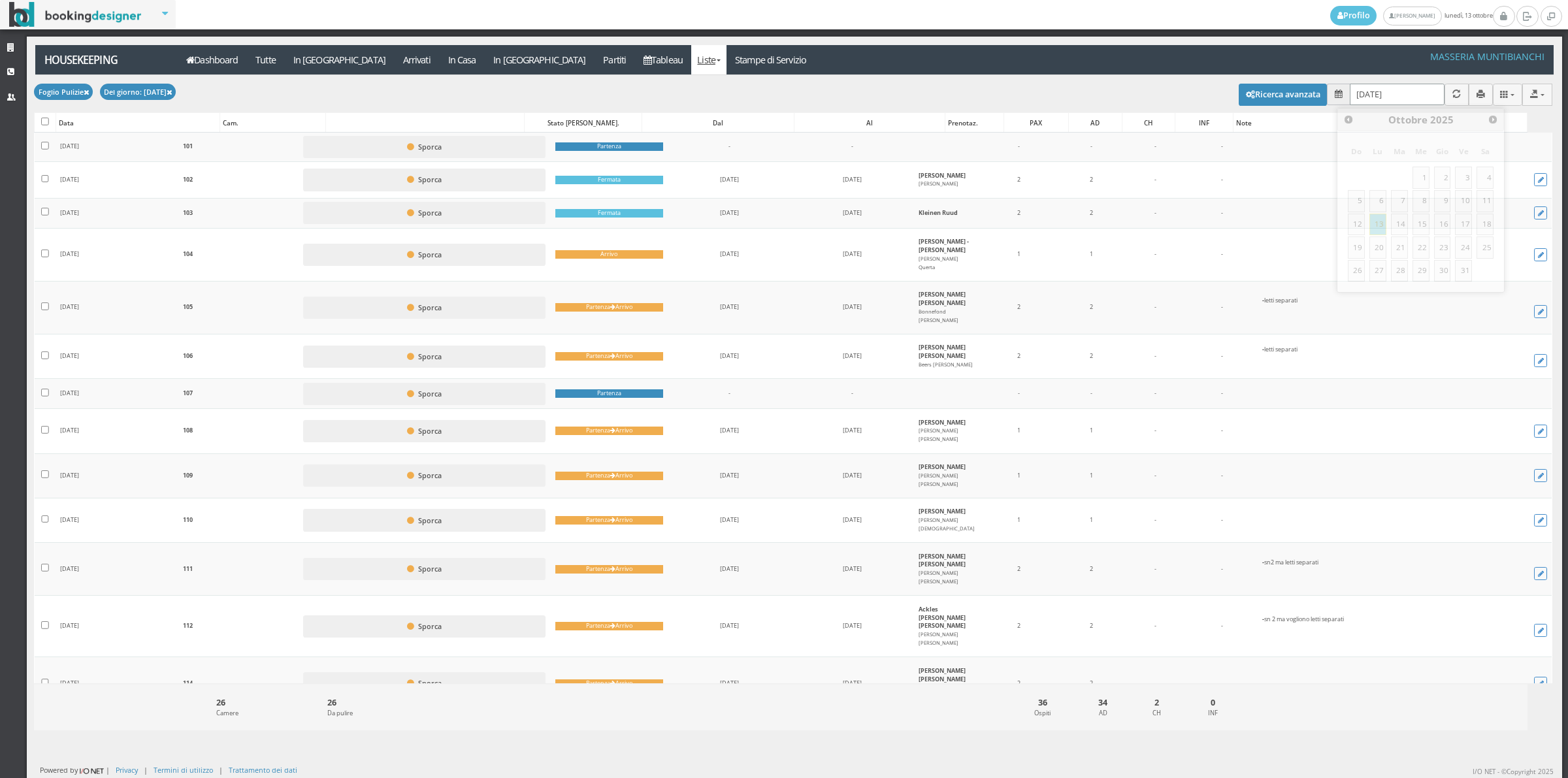
click at [1373, 94] on input "[DATE]" at bounding box center [1396, 94] width 94 height 22
click at [1403, 224] on link "14" at bounding box center [1399, 224] width 17 height 22
type input "[DATE]"
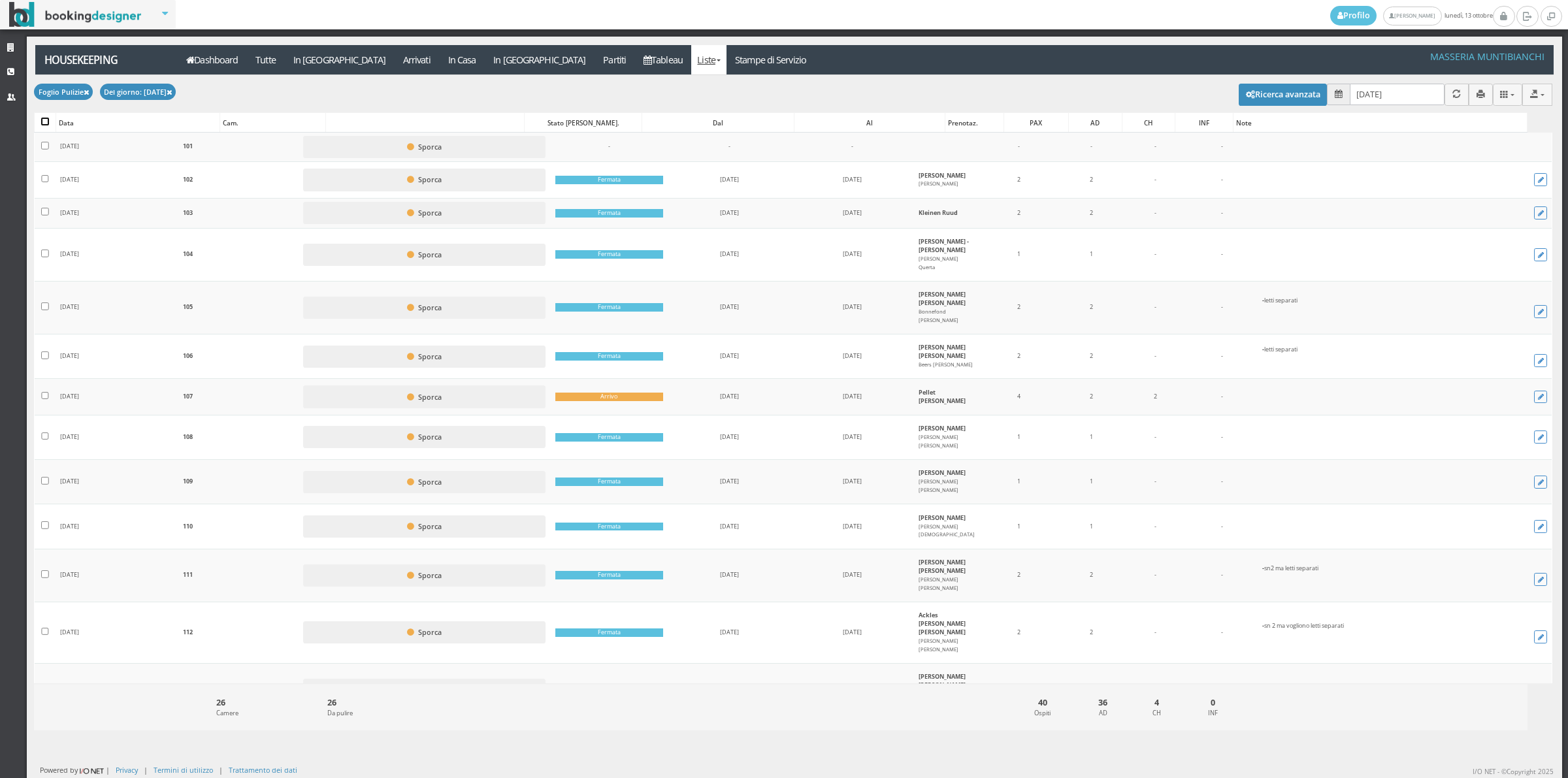
click at [41, 124] on input "checkbox" at bounding box center [45, 121] width 8 height 8
checkbox input "true"
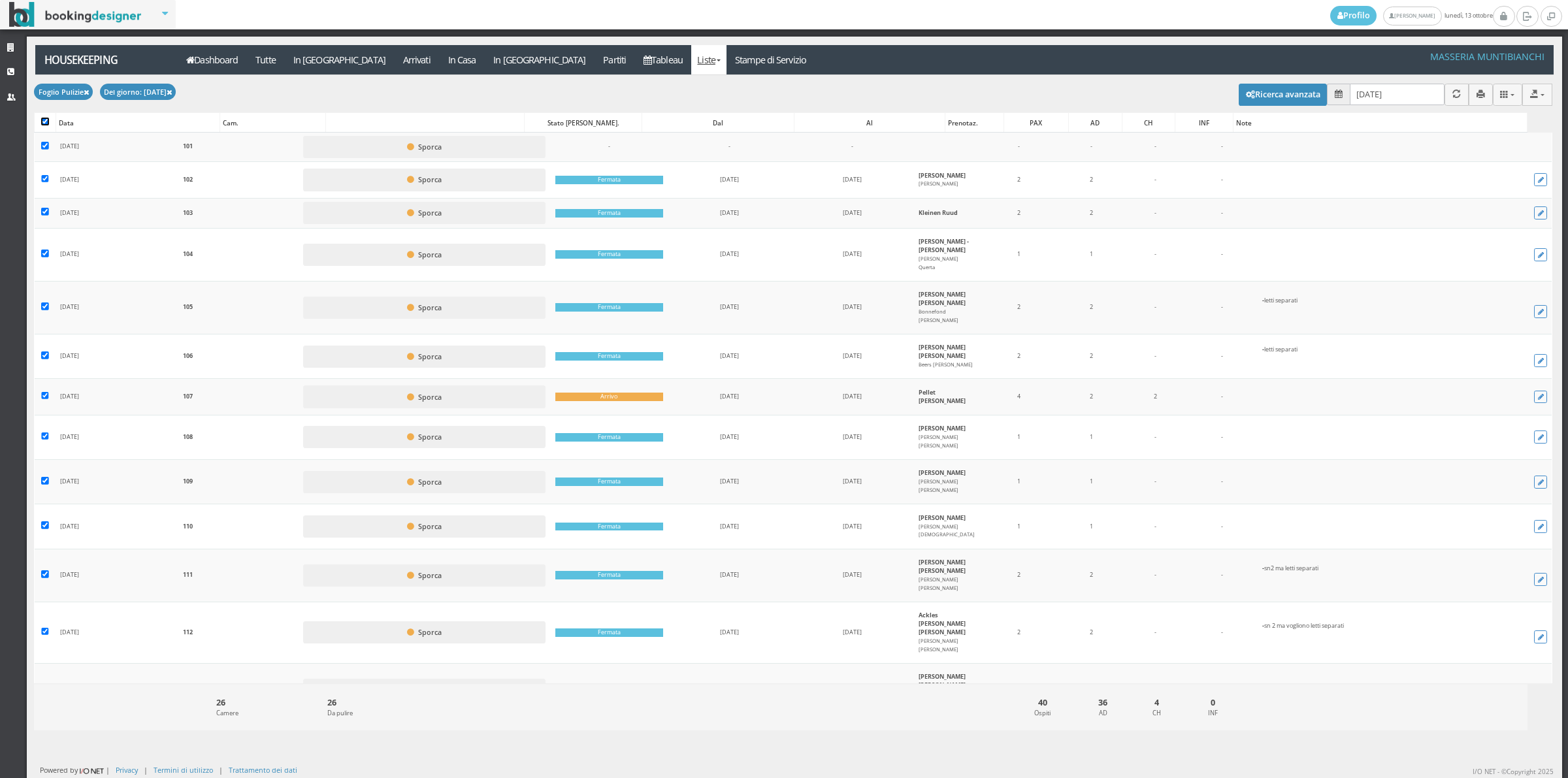
checkbox input "true"
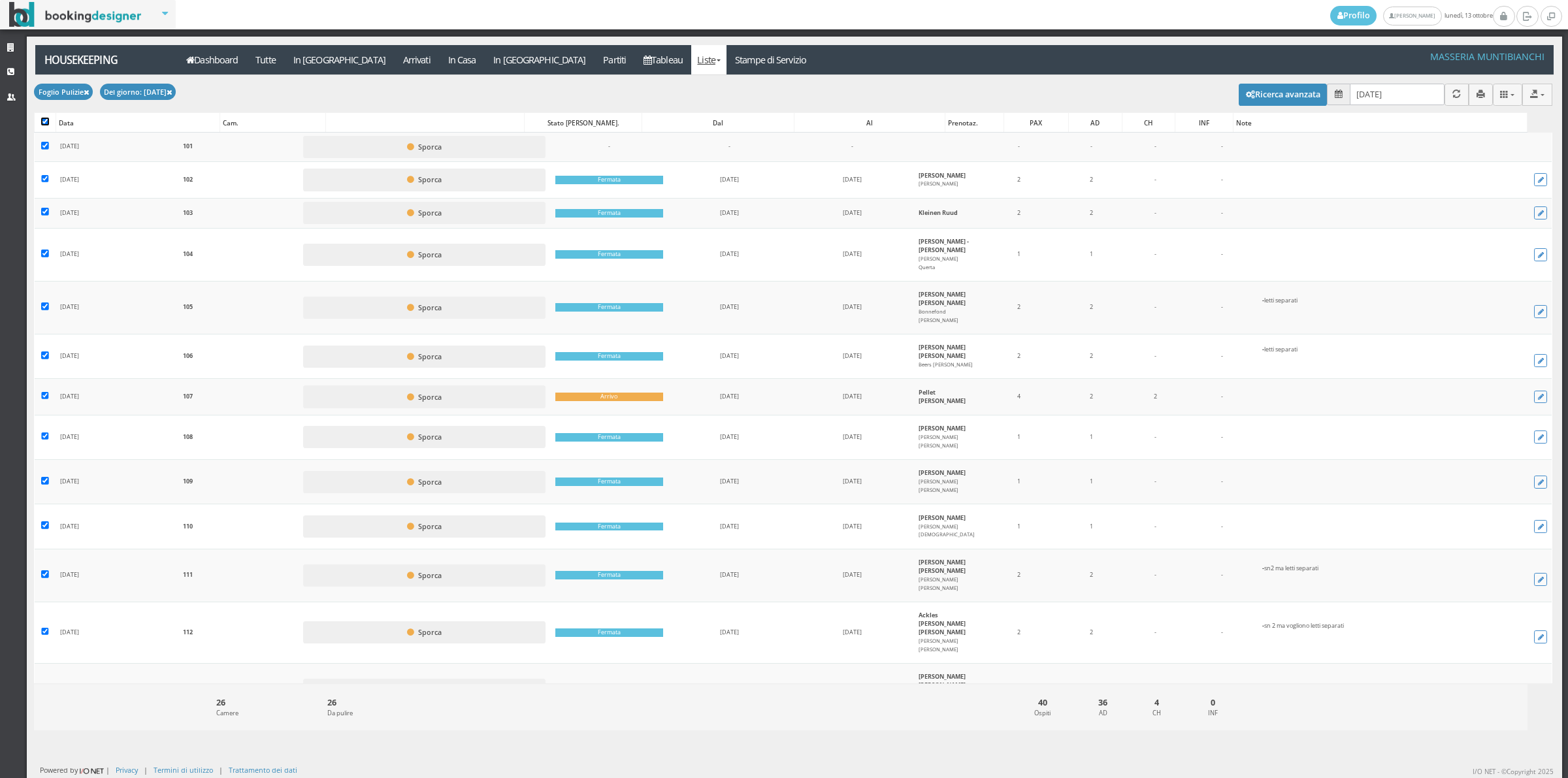
checkbox input "true"
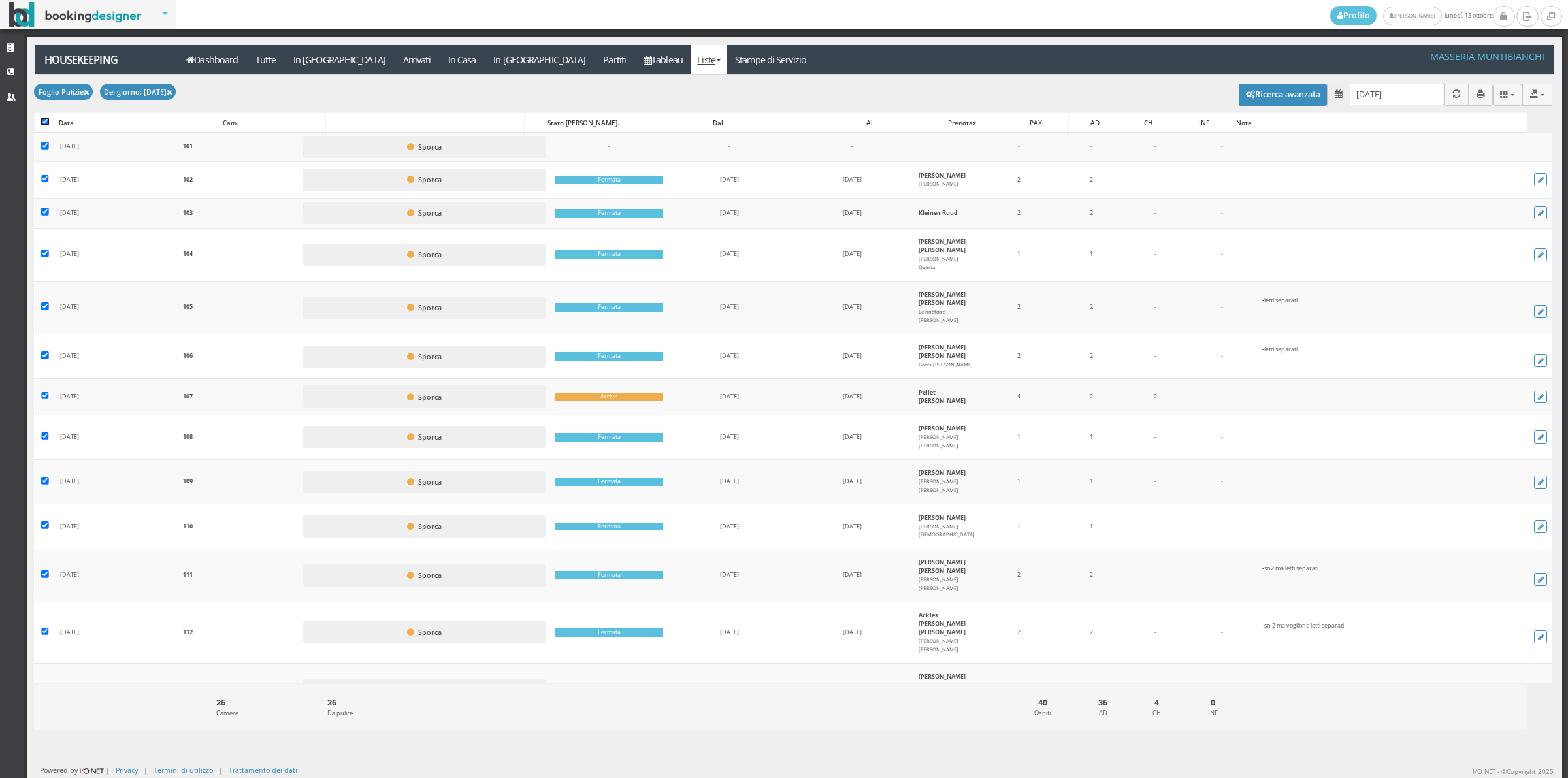
checkbox input "true"
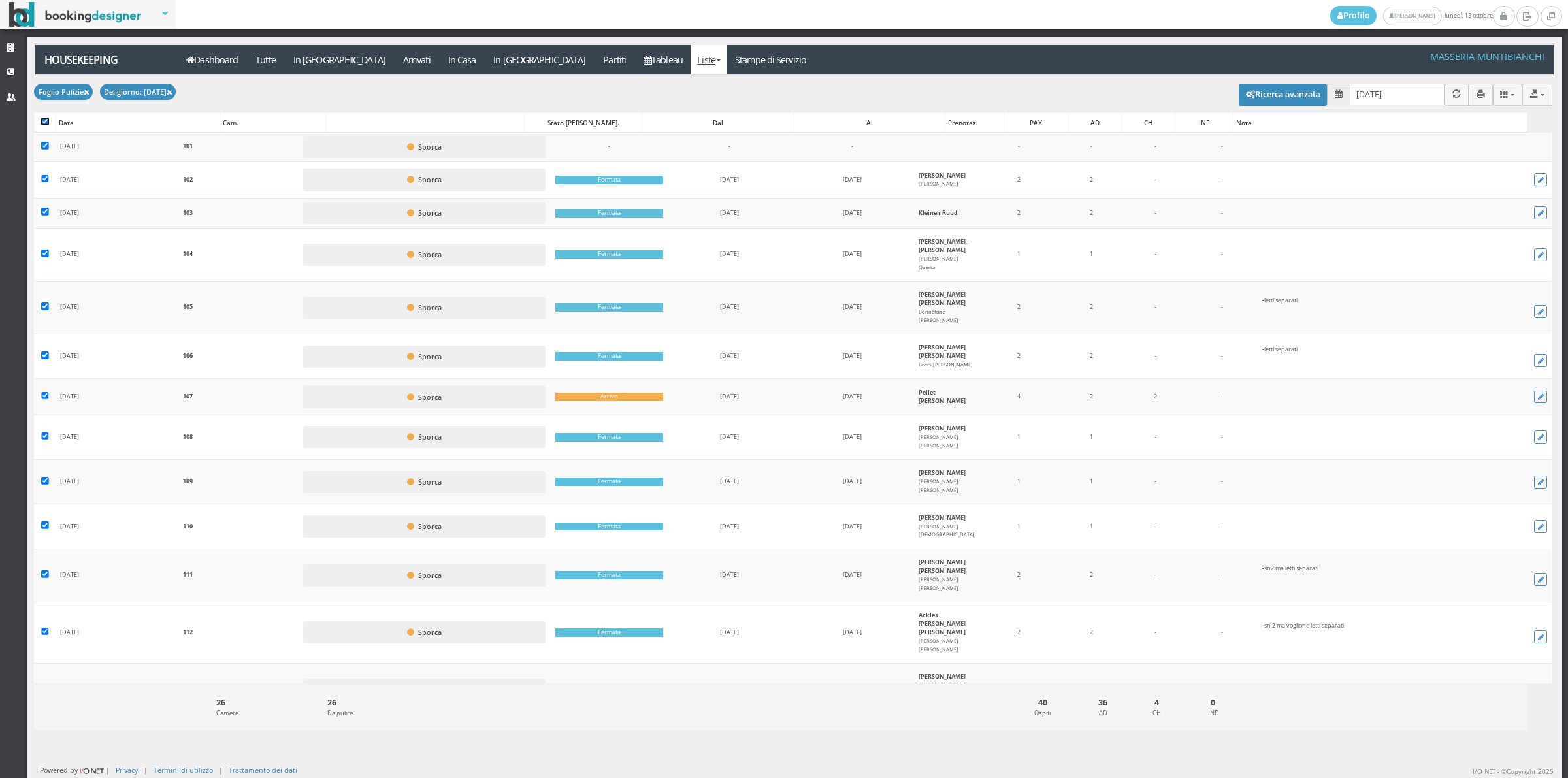
checkbox input "true"
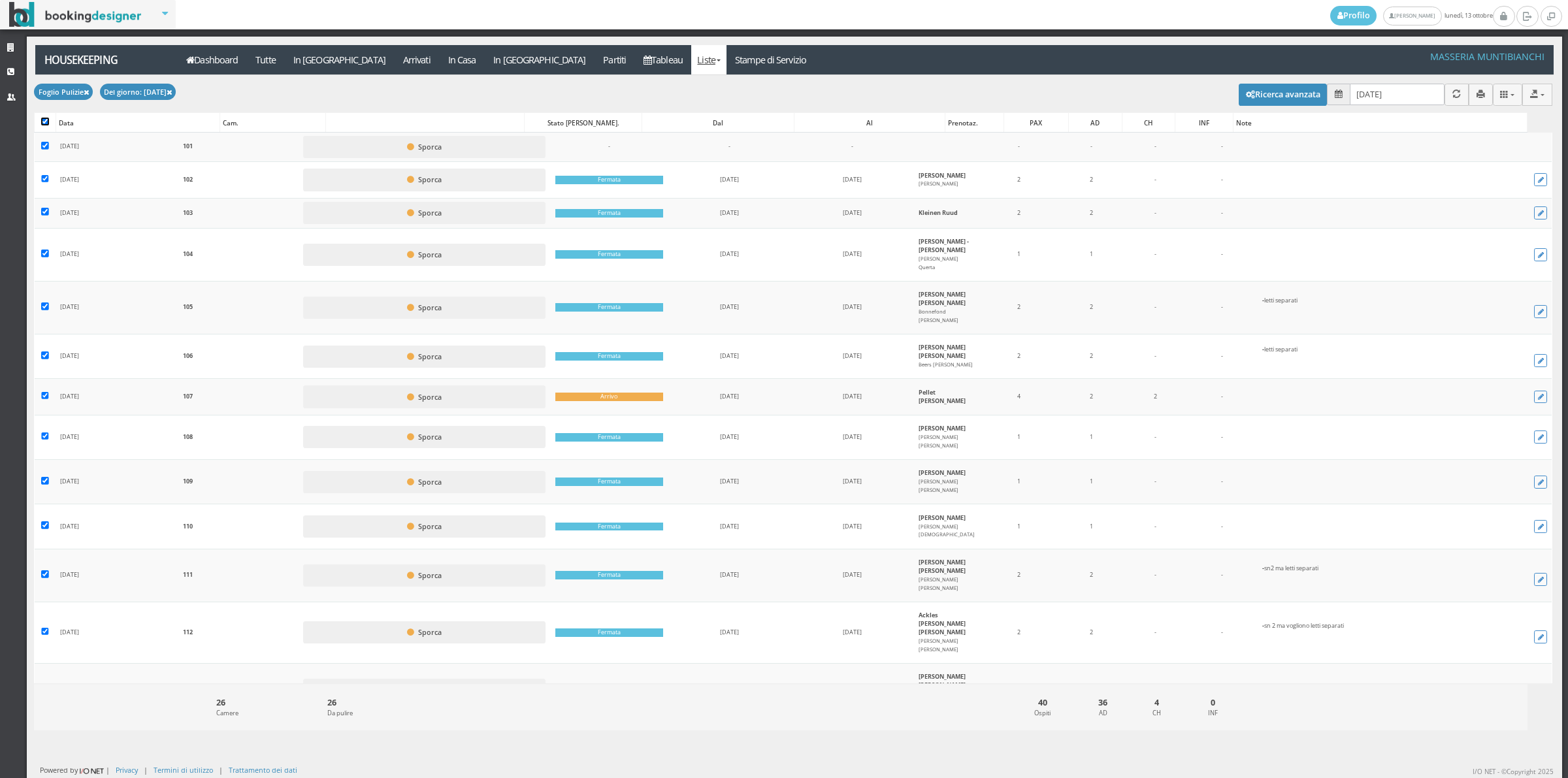
checkbox input "true"
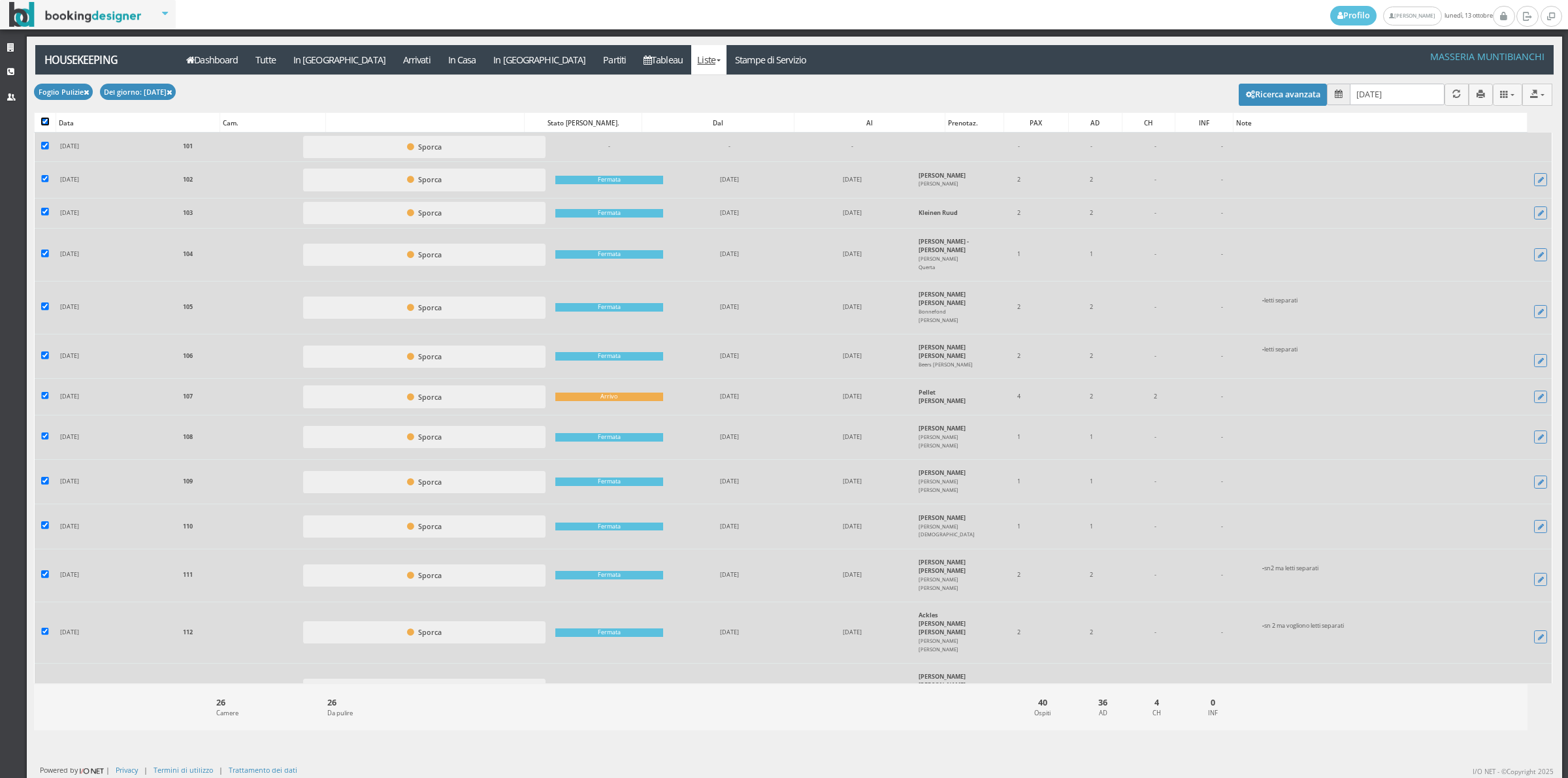
scroll to position [553, 0]
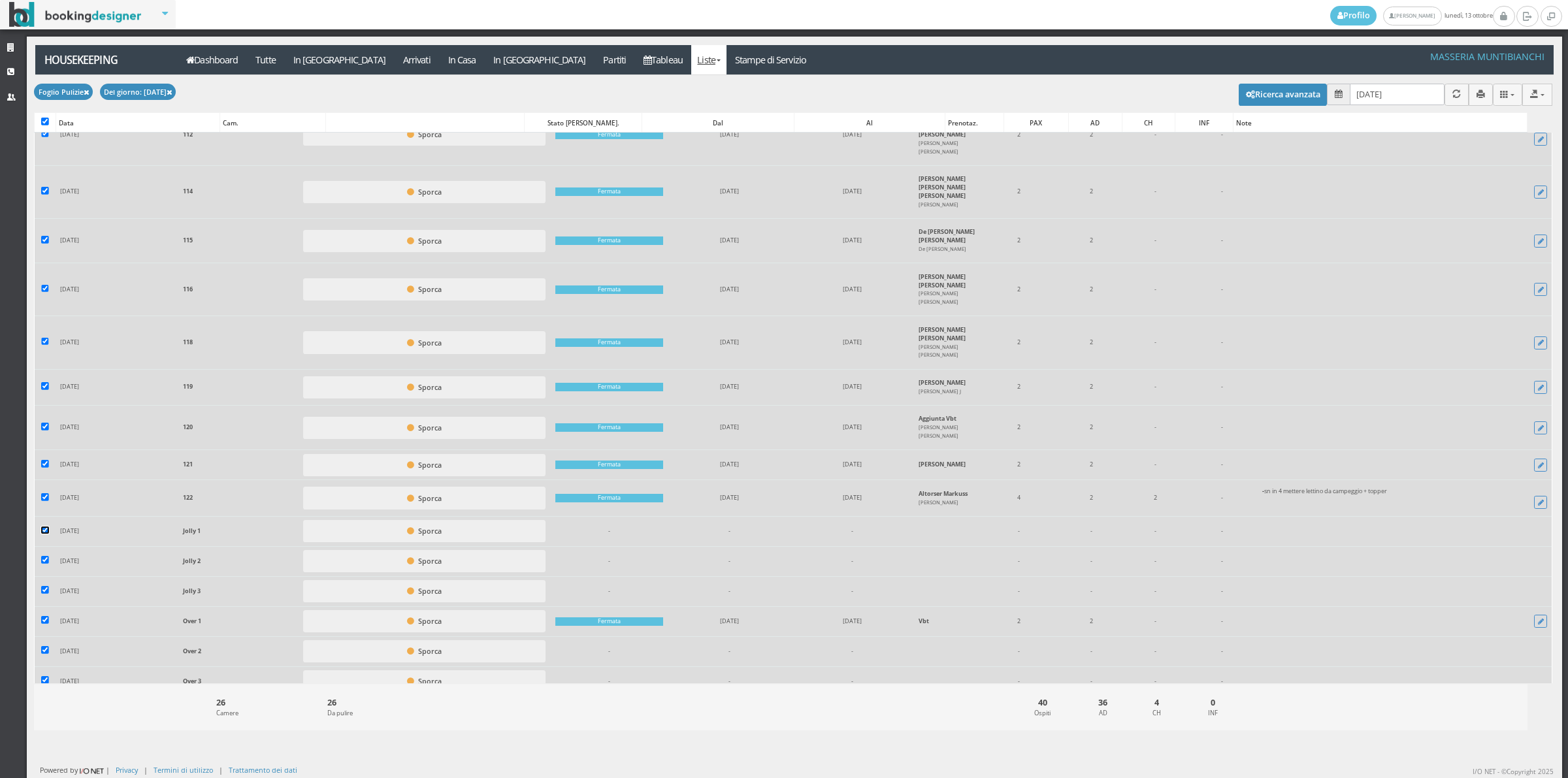
click at [43, 526] on input "checkbox" at bounding box center [45, 530] width 8 height 8
checkbox input "false"
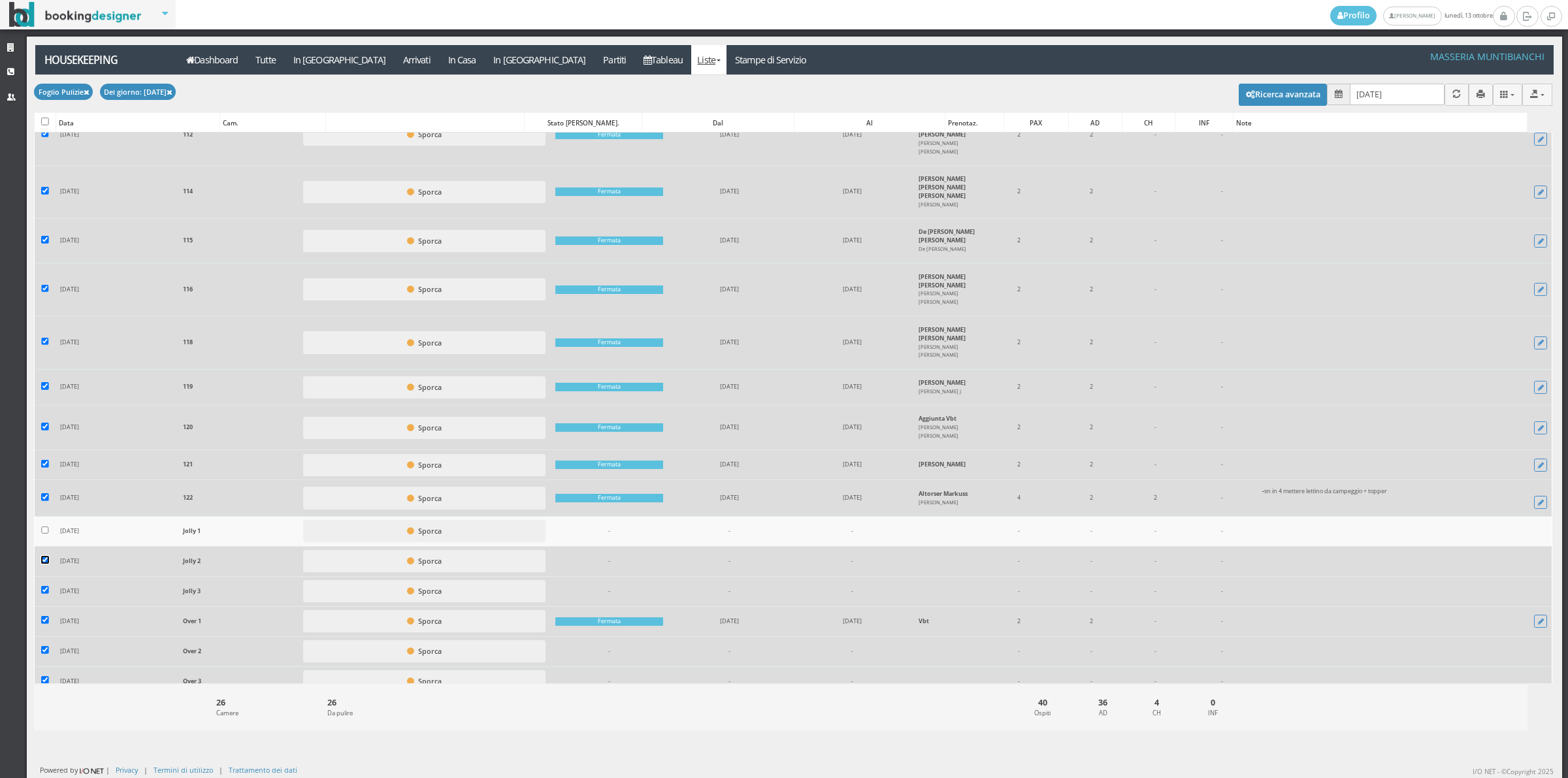
click at [44, 556] on input "checkbox" at bounding box center [45, 559] width 8 height 8
checkbox input "false"
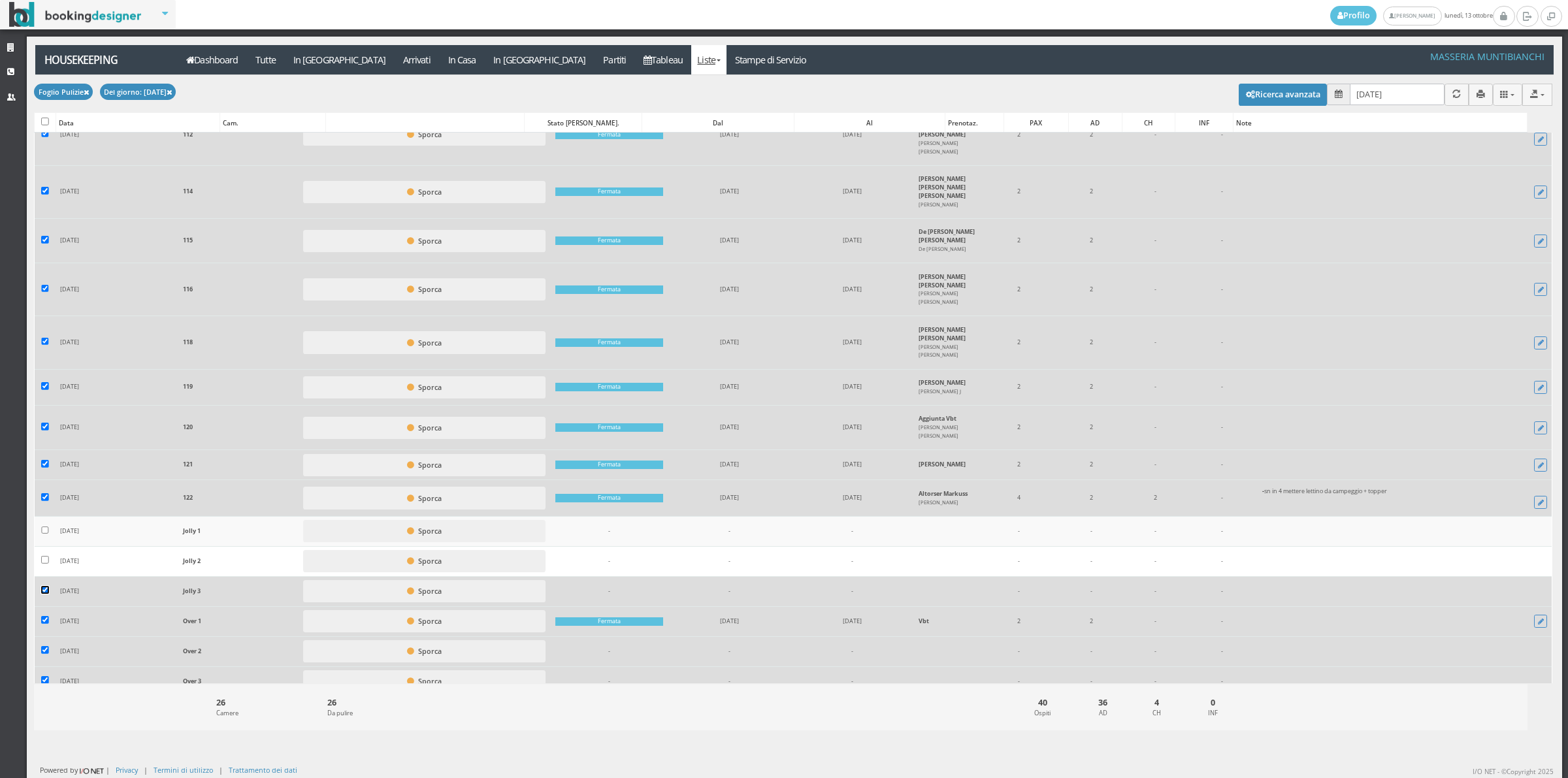
click at [46, 586] on input "checkbox" at bounding box center [45, 589] width 8 height 8
checkbox input "false"
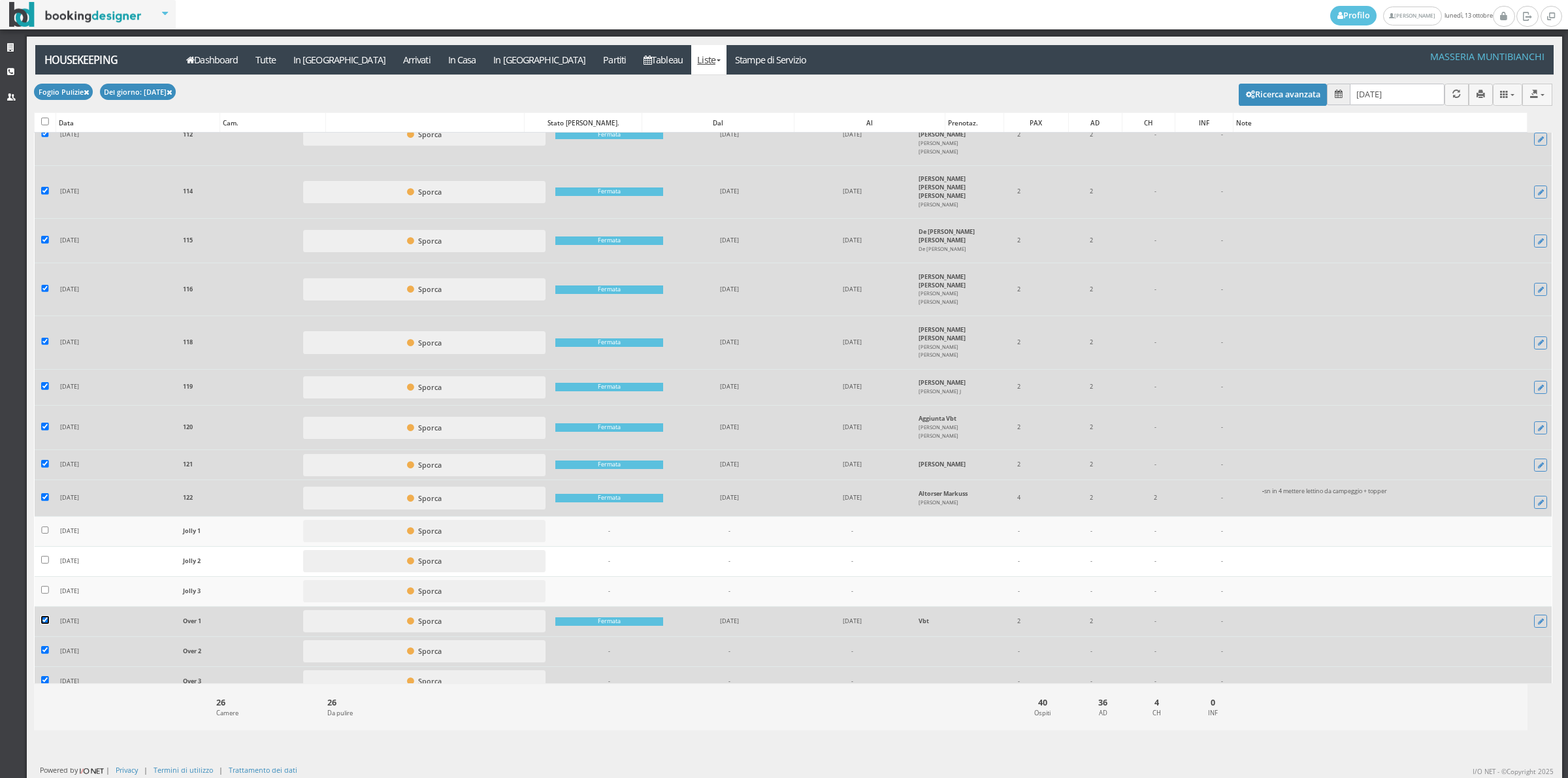
click at [44, 616] on input "checkbox" at bounding box center [45, 620] width 8 height 8
checkbox input "false"
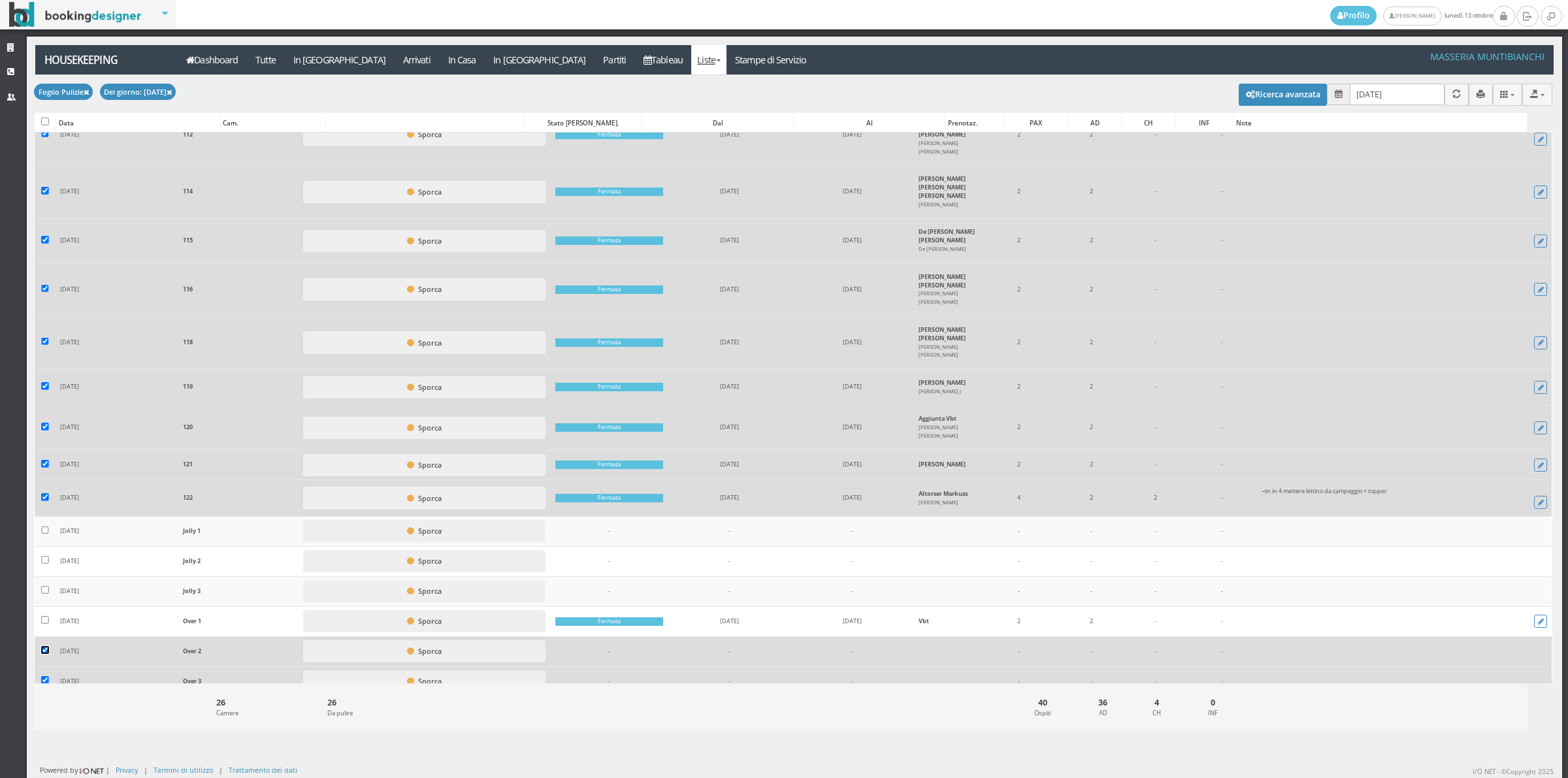
click at [43, 646] on input "checkbox" at bounding box center [45, 649] width 8 height 8
checkbox input "false"
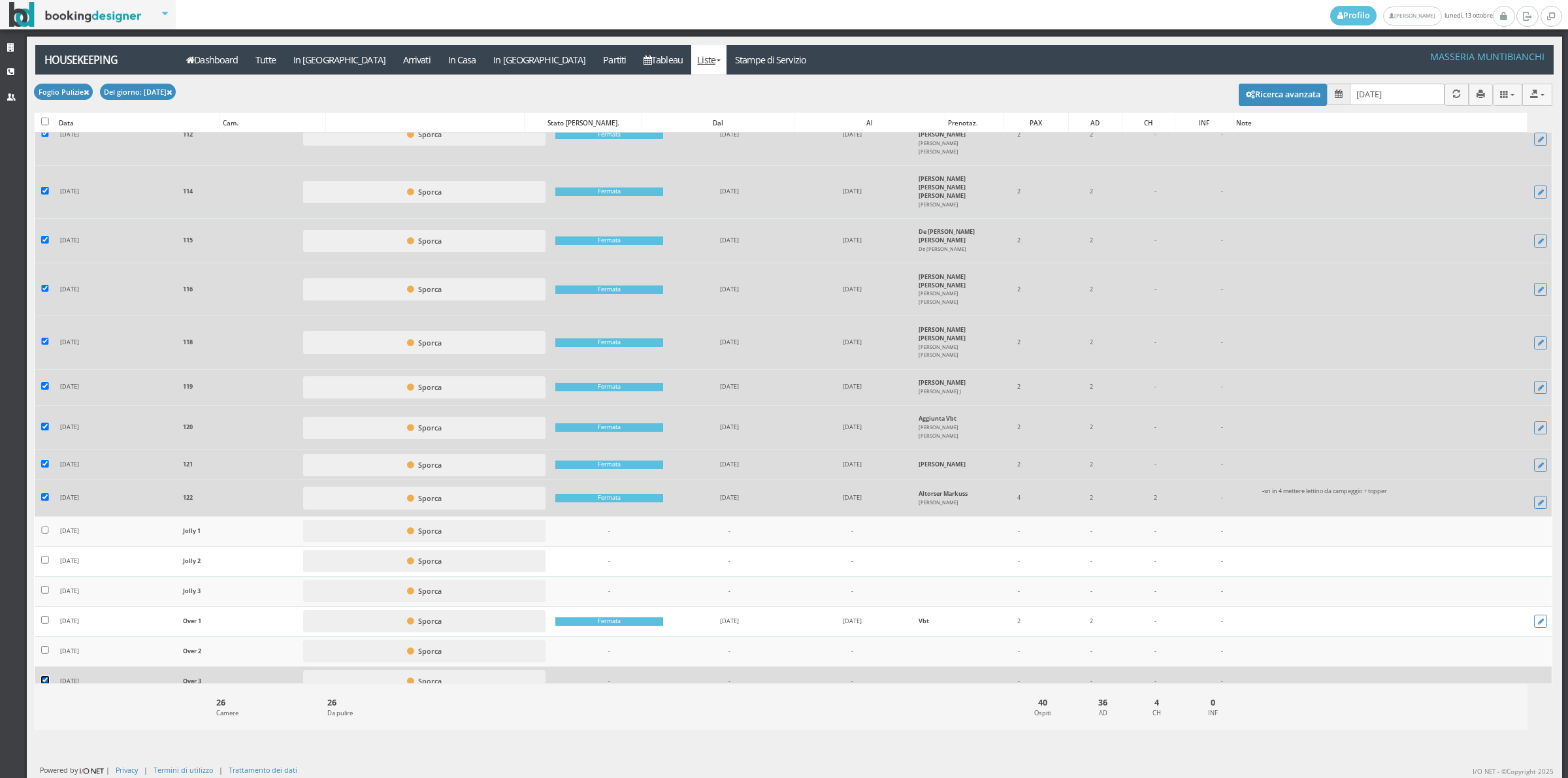
click at [43, 676] on input "checkbox" at bounding box center [45, 680] width 8 height 8
checkbox input "false"
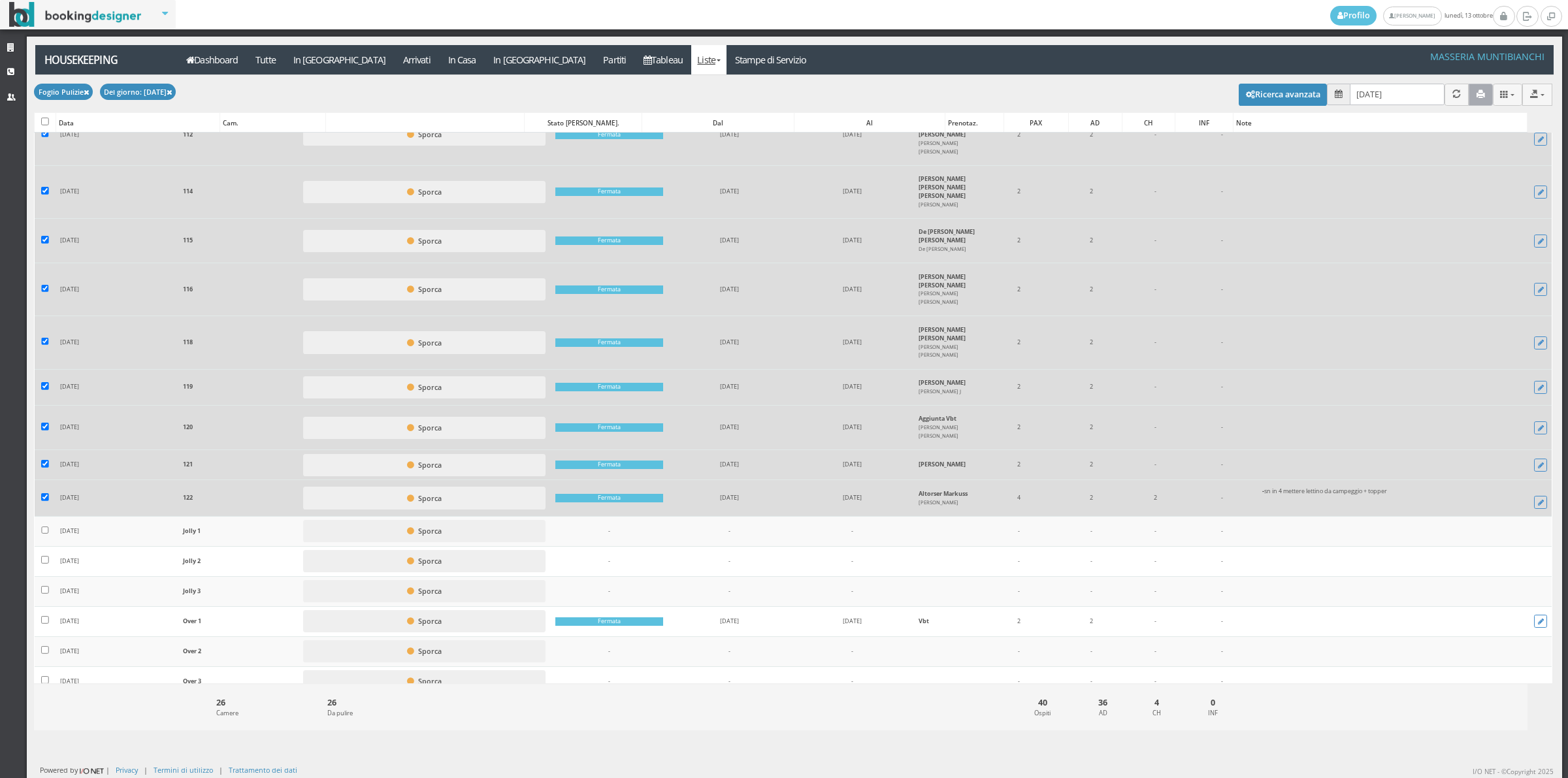
click at [1476, 94] on icon "button" at bounding box center [1480, 94] width 8 height 8
click at [1476, 93] on icon "button" at bounding box center [1480, 94] width 8 height 8
click at [727, 67] on link "Stampe di Servizio" at bounding box center [771, 59] width 89 height 30
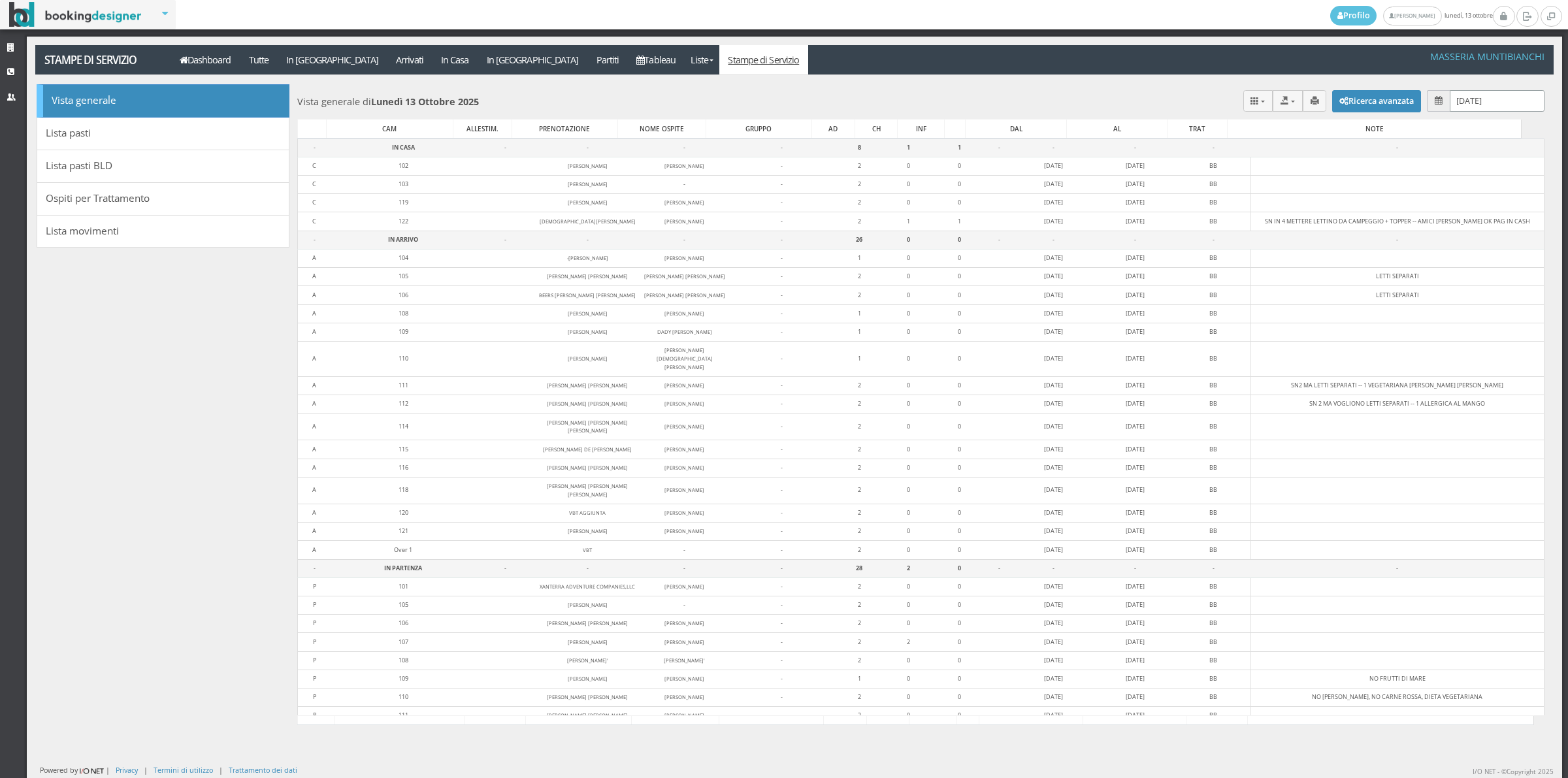
click at [1449, 103] on input "[DATE]" at bounding box center [1496, 101] width 94 height 22
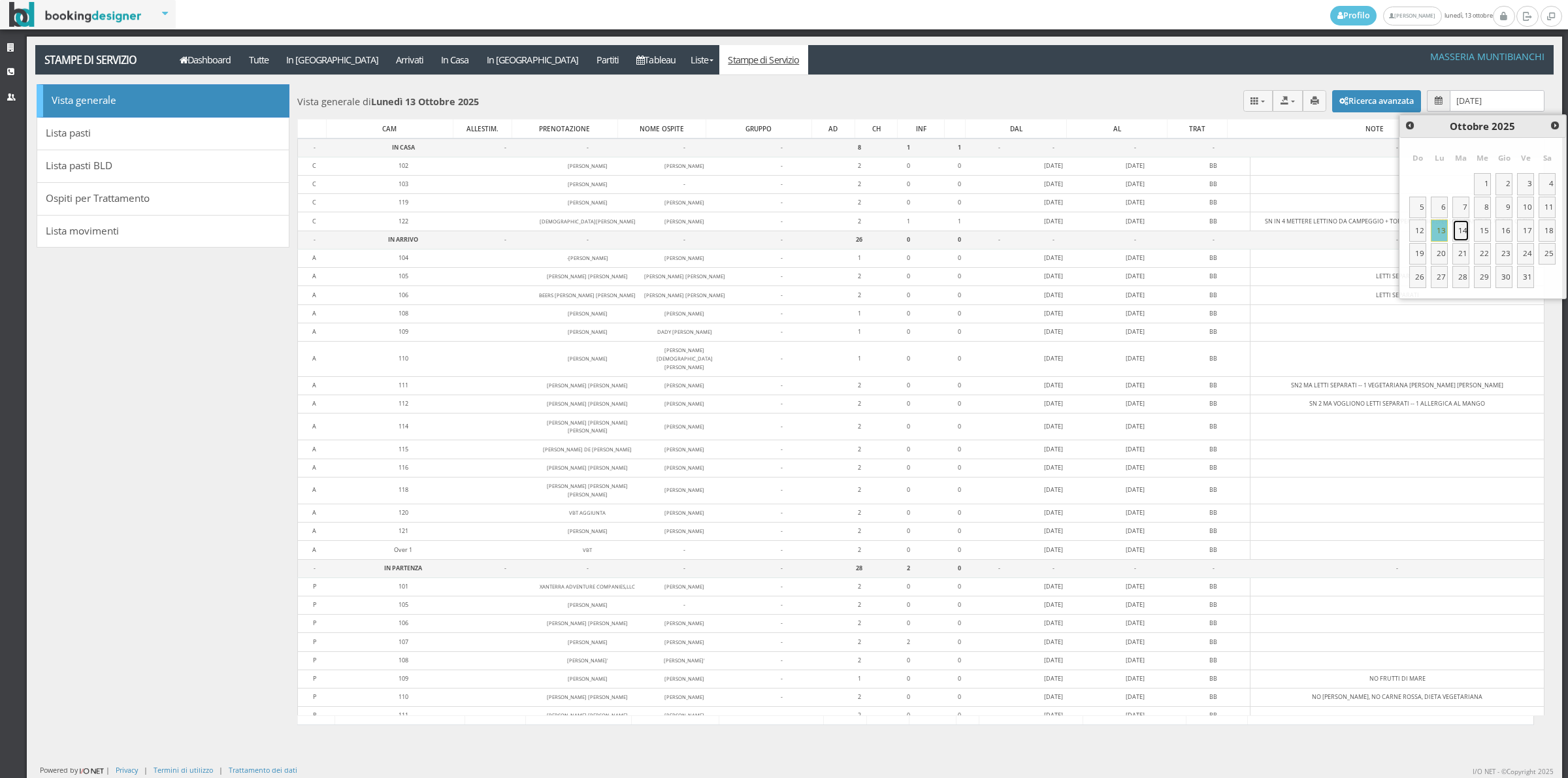
click at [1458, 235] on link "14" at bounding box center [1460, 230] width 17 height 22
type input "[DATE]"
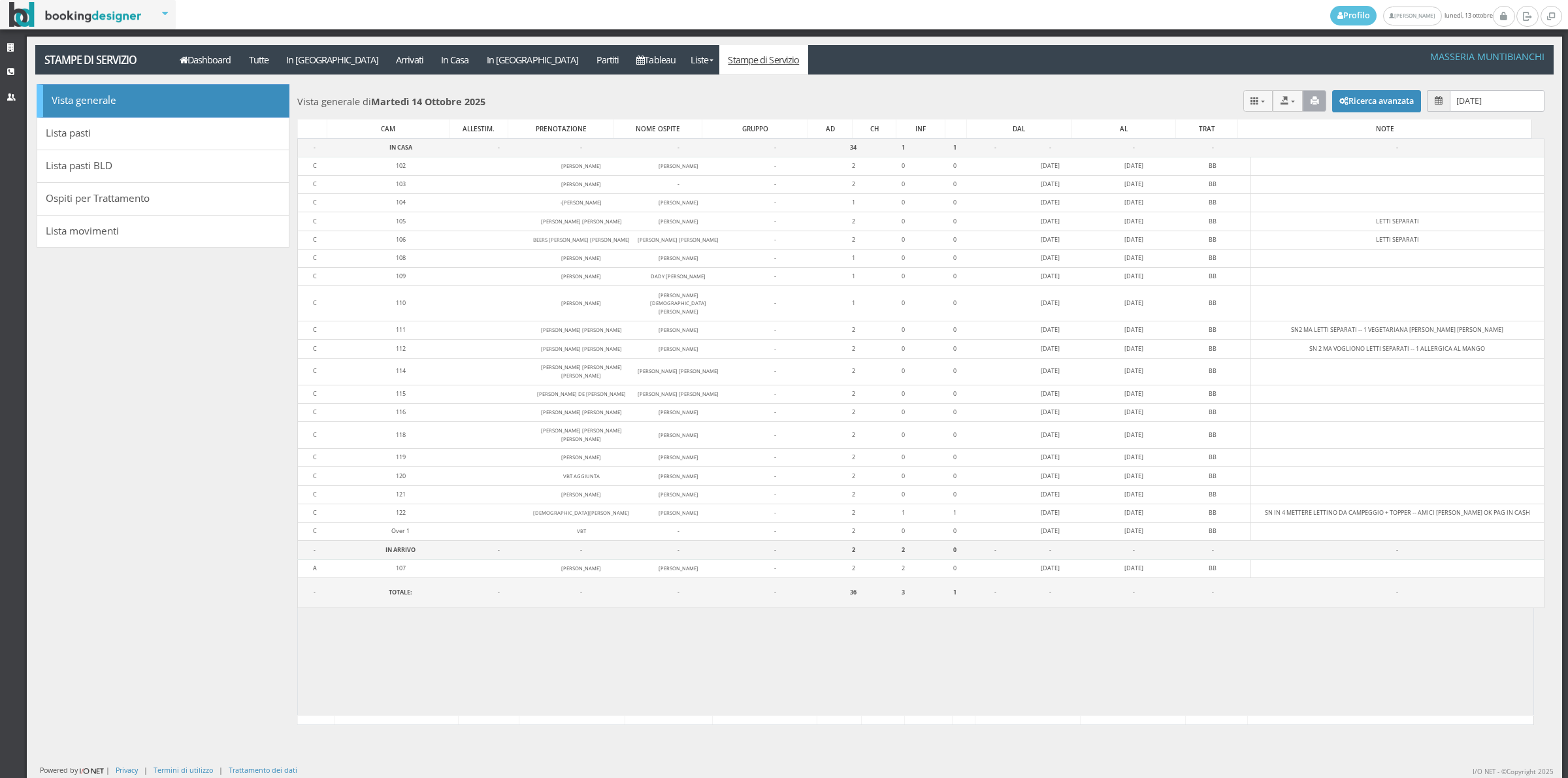
click at [1311, 98] on icon "button" at bounding box center [1314, 100] width 8 height 8
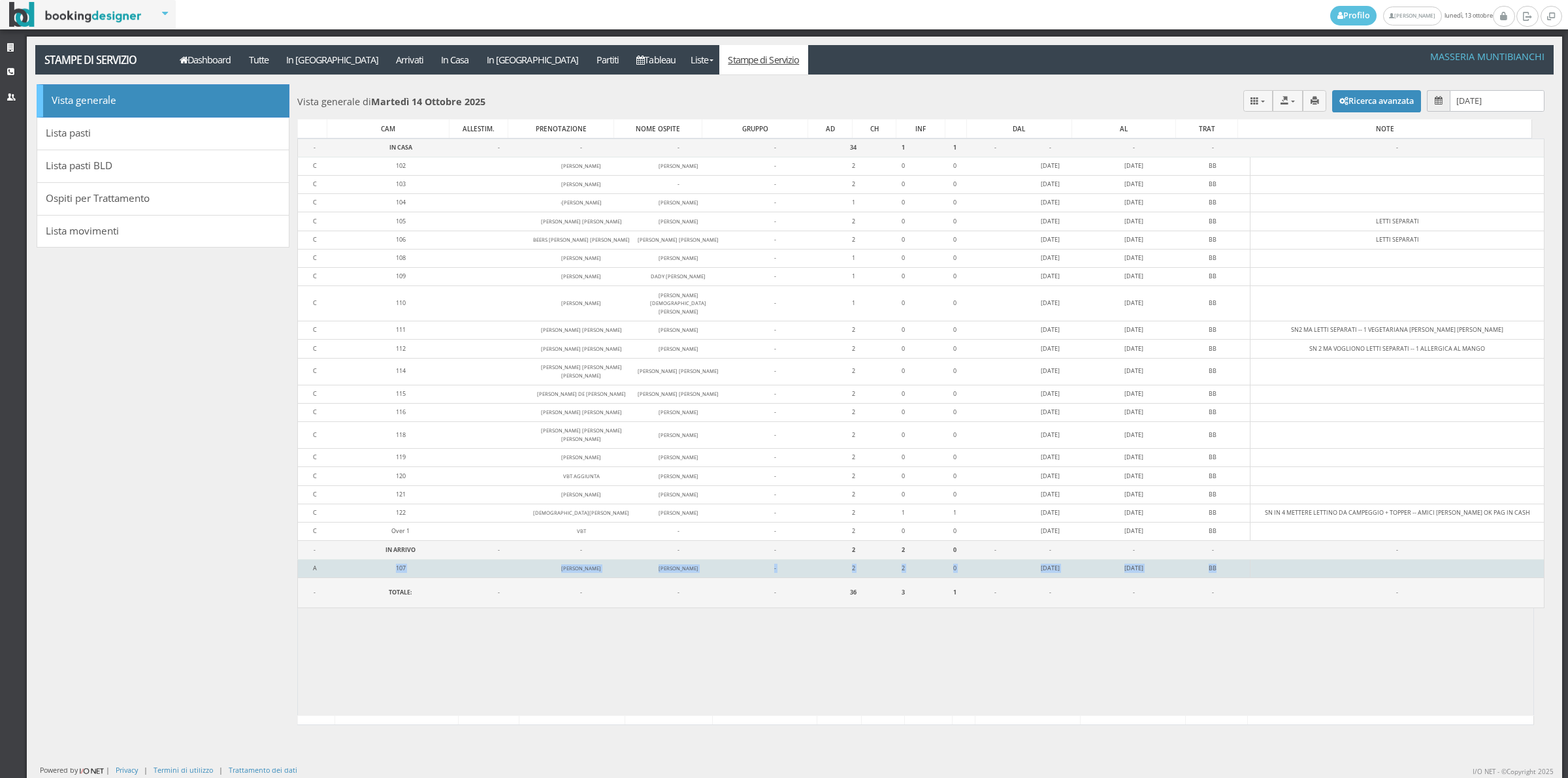
drag, startPoint x: 310, startPoint y: 545, endPoint x: 1319, endPoint y: 548, distance: 1009.0
click at [1319, 559] on tr "A 107 [PERSON_NAME] [PERSON_NAME] - 2 2 0 [DATE] [DATE] BB" at bounding box center [920, 568] width 1247 height 18
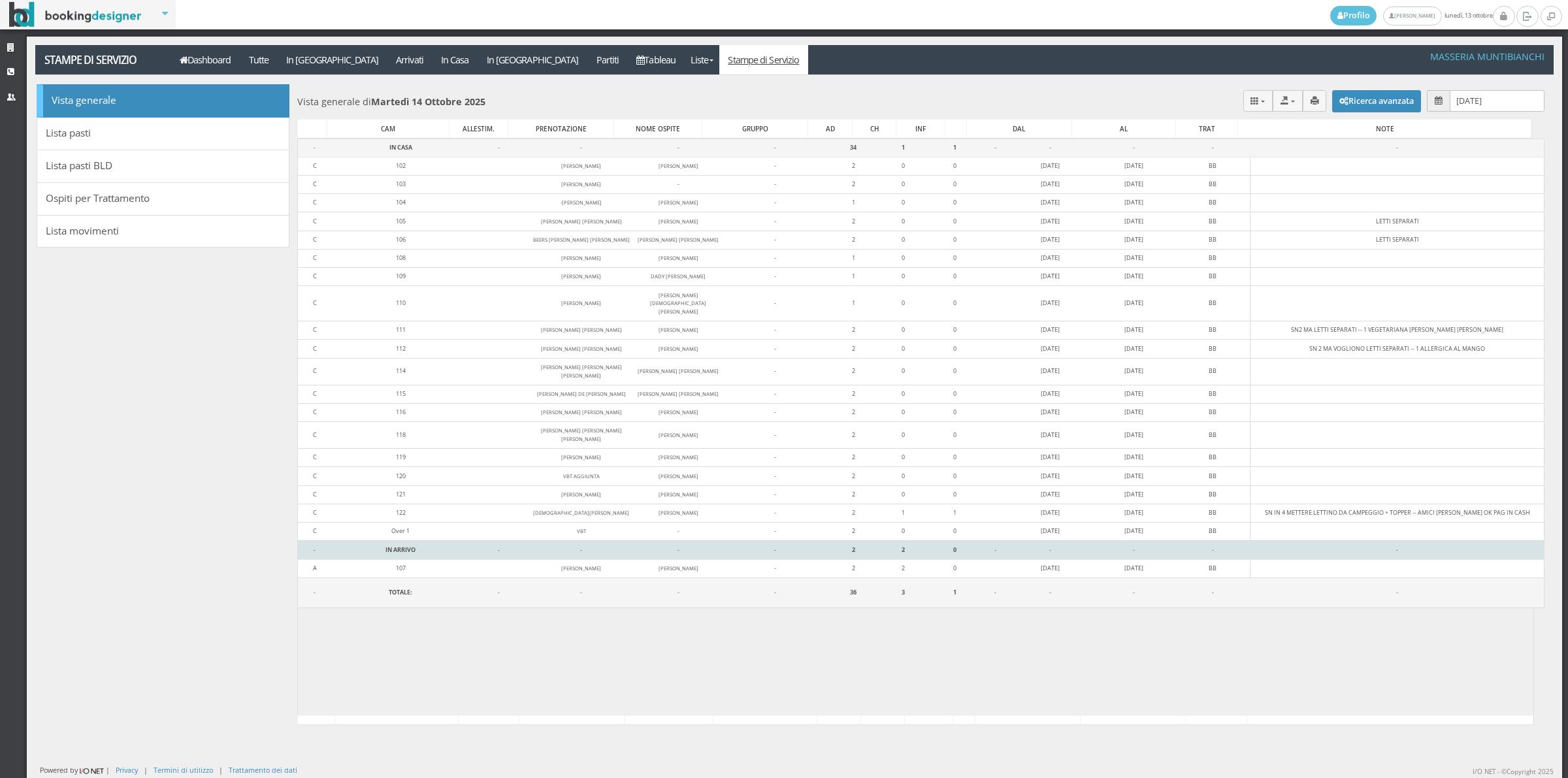
click at [351, 541] on td "IN ARRIVO" at bounding box center [399, 550] width 138 height 18
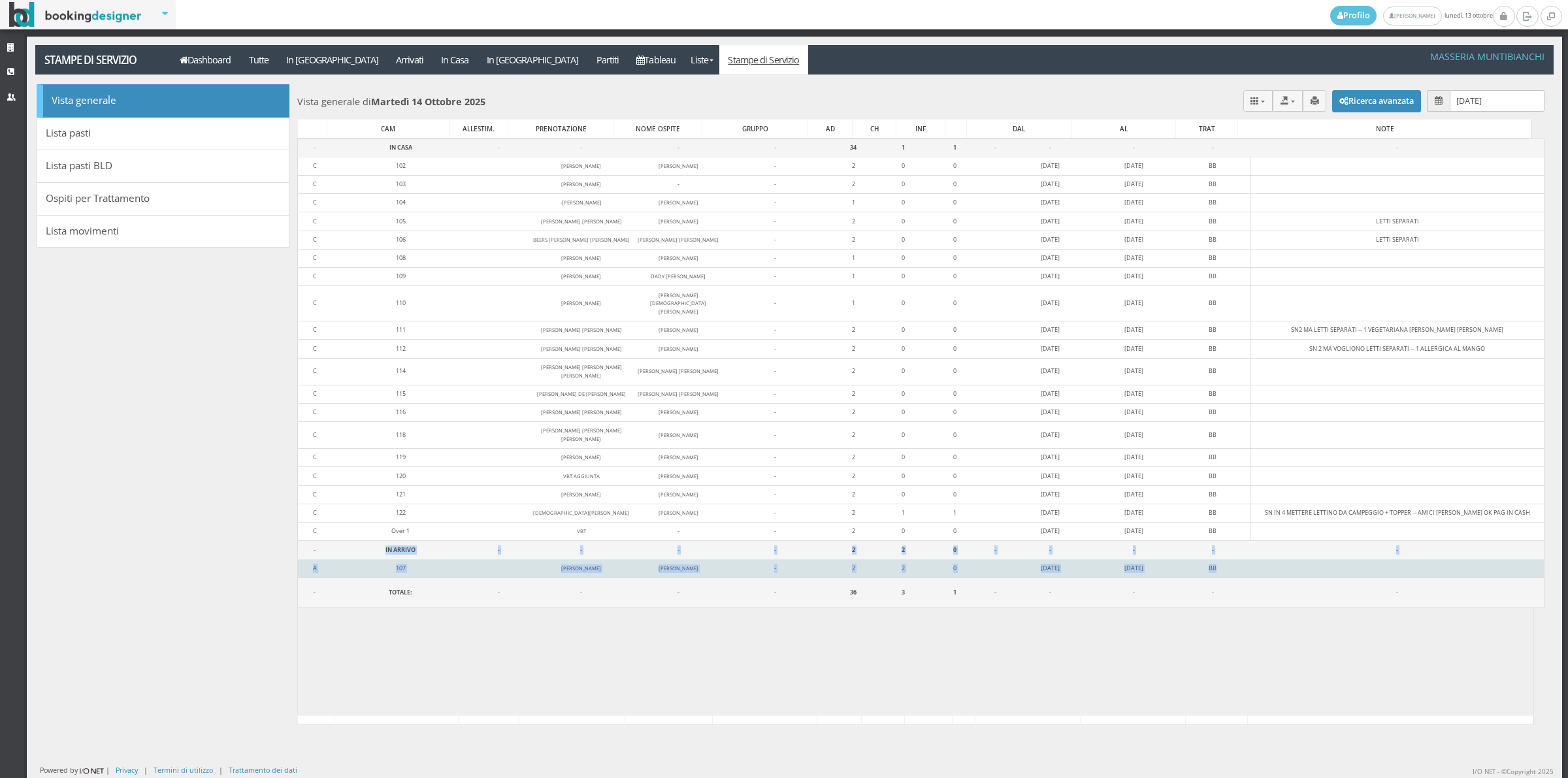
drag, startPoint x: 356, startPoint y: 528, endPoint x: 1295, endPoint y: 546, distance: 939.2
click at [1295, 546] on tbody "- IN CASA - - - - 34 1 1 - - - - - C 102 [PERSON_NAME] [PERSON_NAME] - 2 0 0 [D…" at bounding box center [920, 372] width 1247 height 469
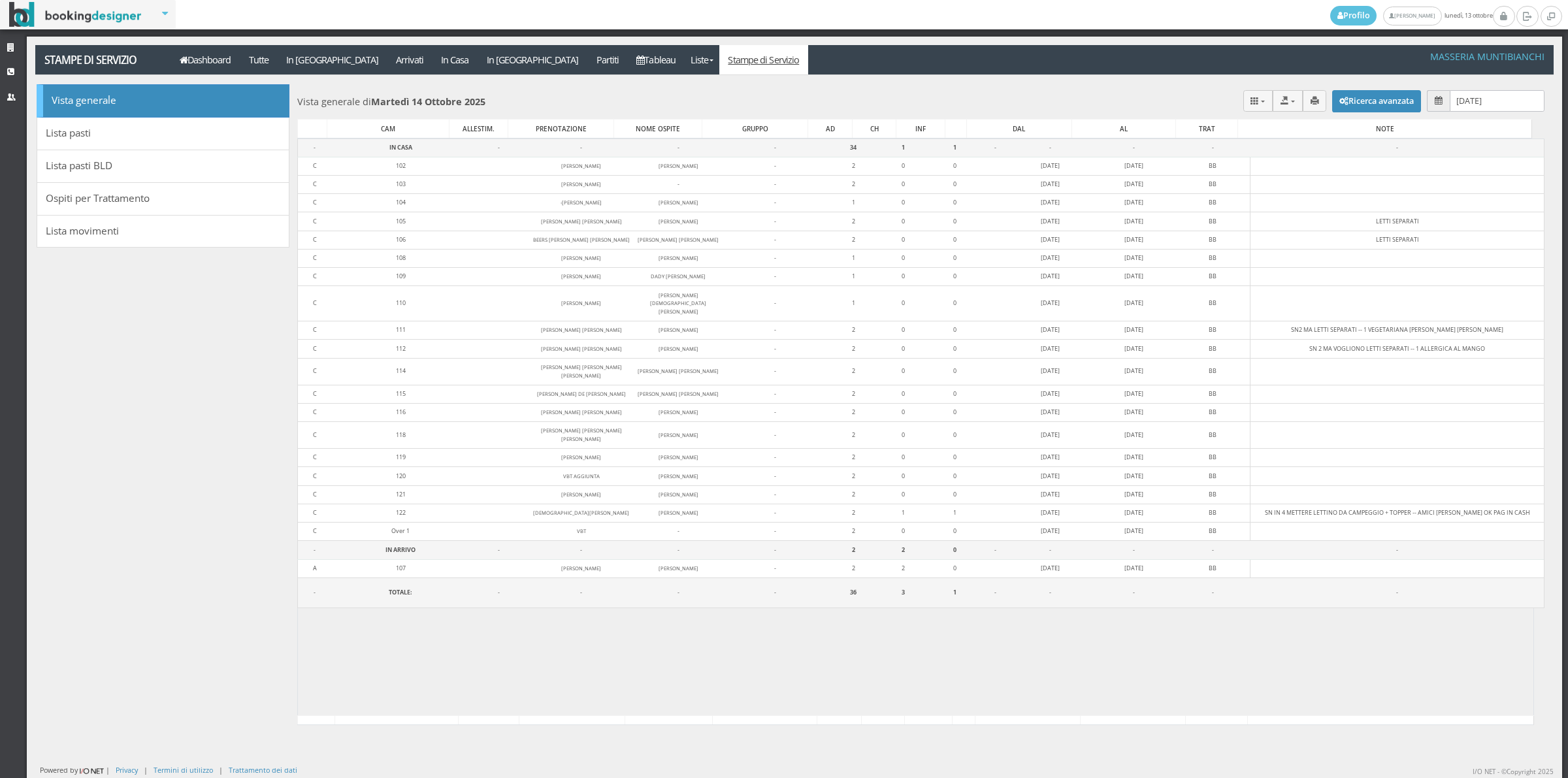
click at [1135, 663] on div at bounding box center [915, 671] width 1237 height 127
click at [200, 54] on link "Dashboard" at bounding box center [205, 59] width 69 height 30
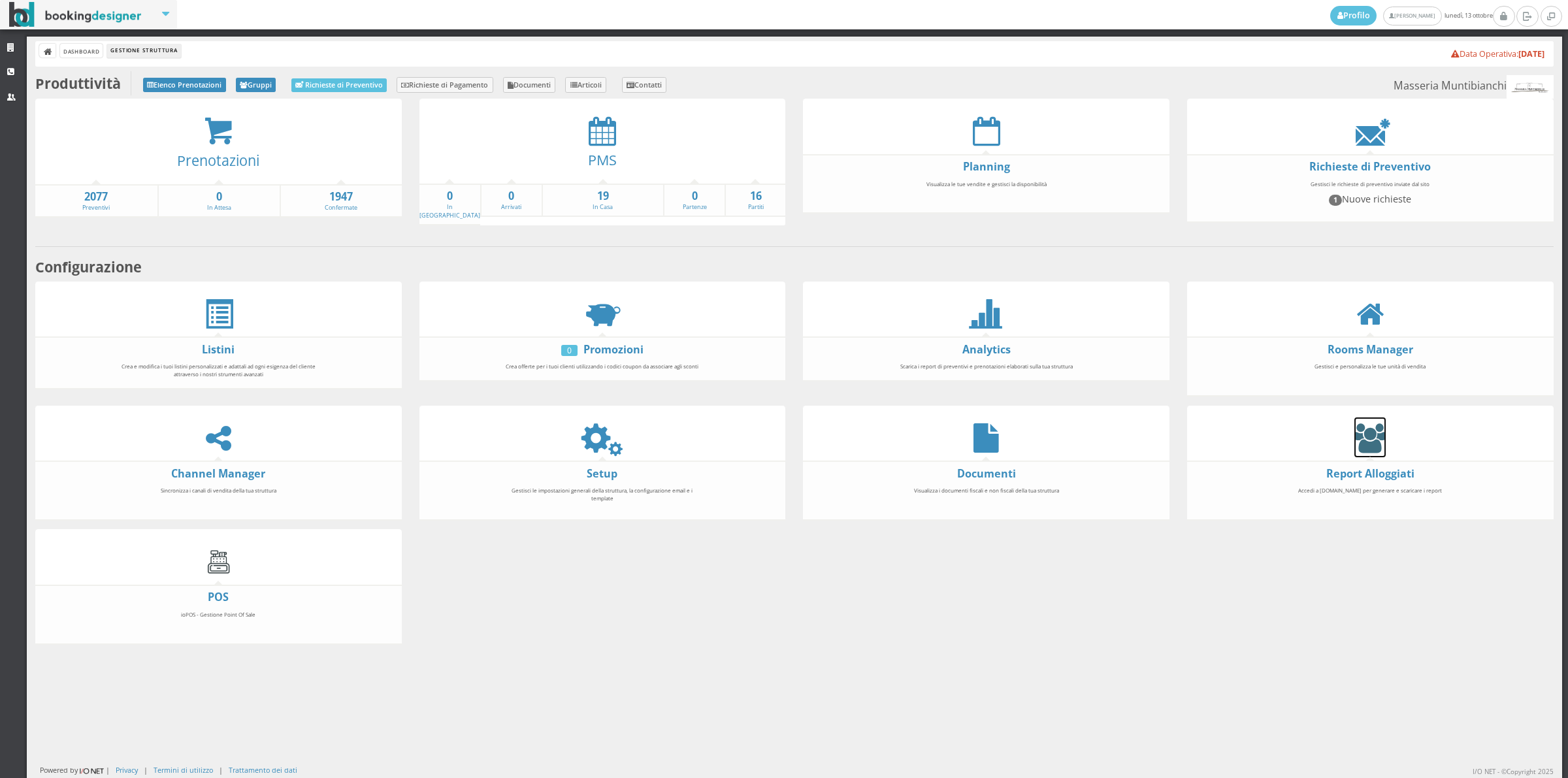
click at [1366, 442] on icon at bounding box center [1369, 438] width 31 height 30
click at [598, 435] on icon at bounding box center [602, 438] width 30 height 30
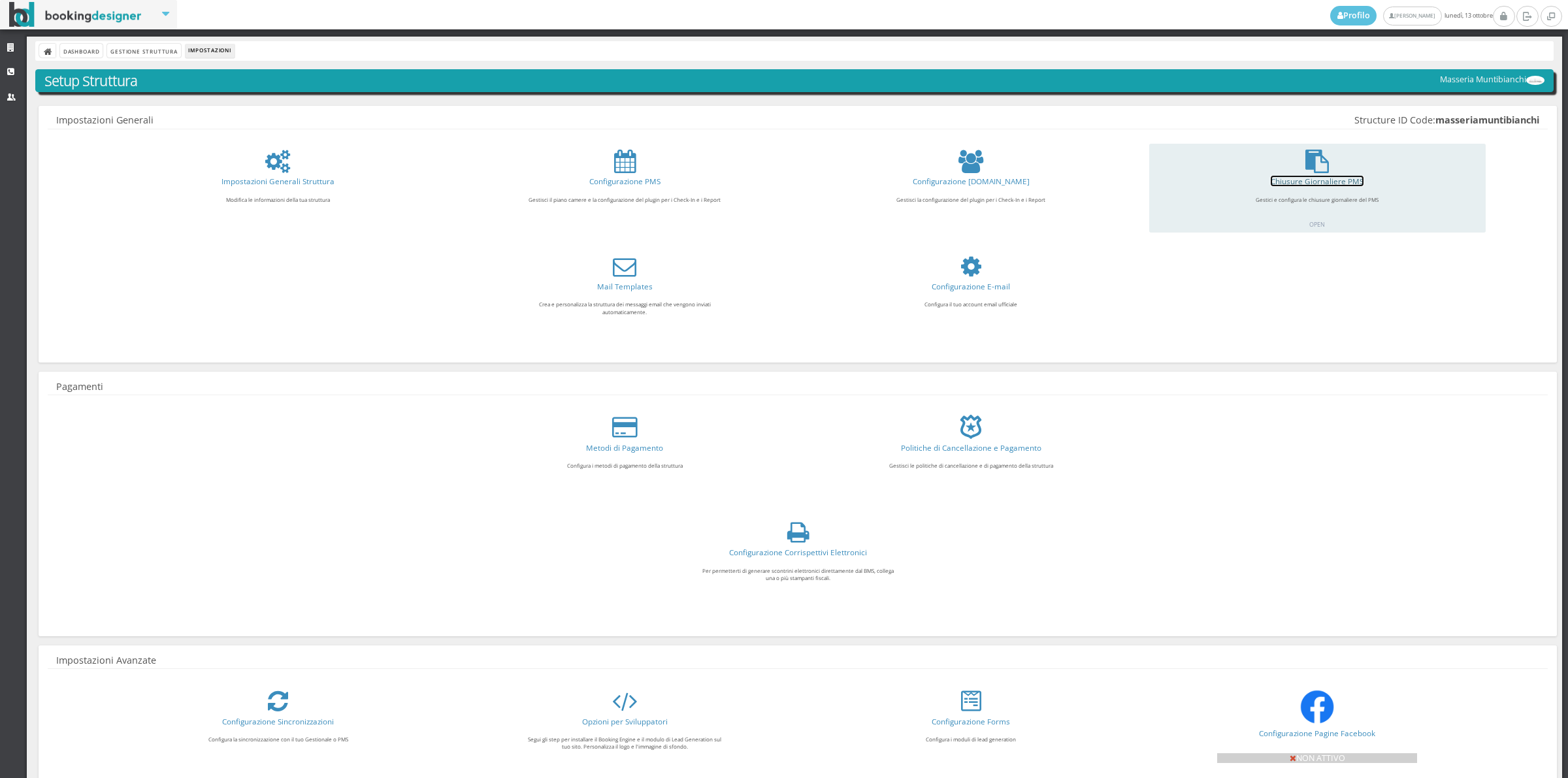
click at [1295, 180] on link "Chiusure Giornaliere PMS" at bounding box center [1316, 181] width 93 height 11
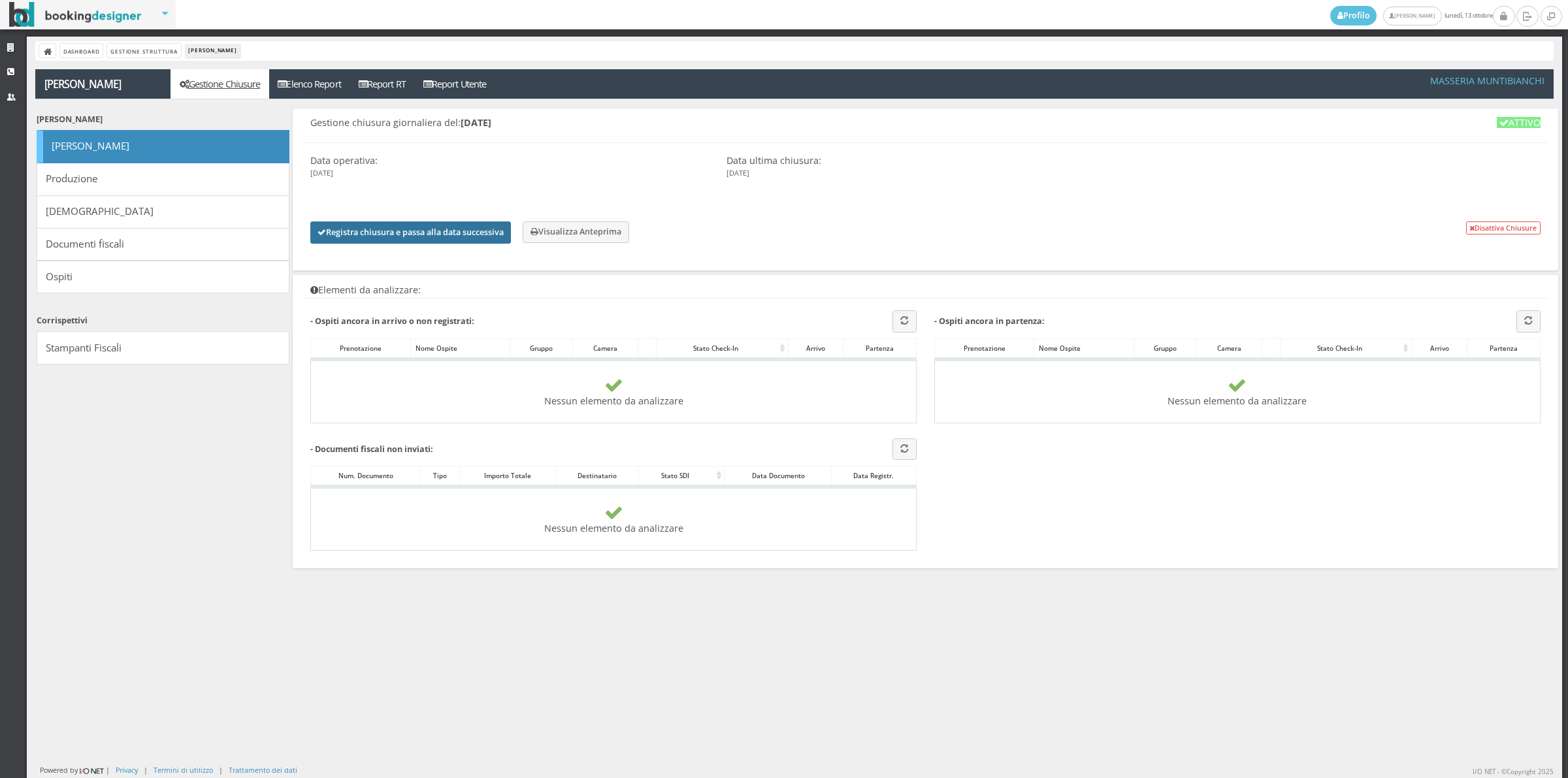
click at [414, 239] on button "Registra chiusura e passa alla data successiva" at bounding box center [410, 232] width 201 height 22
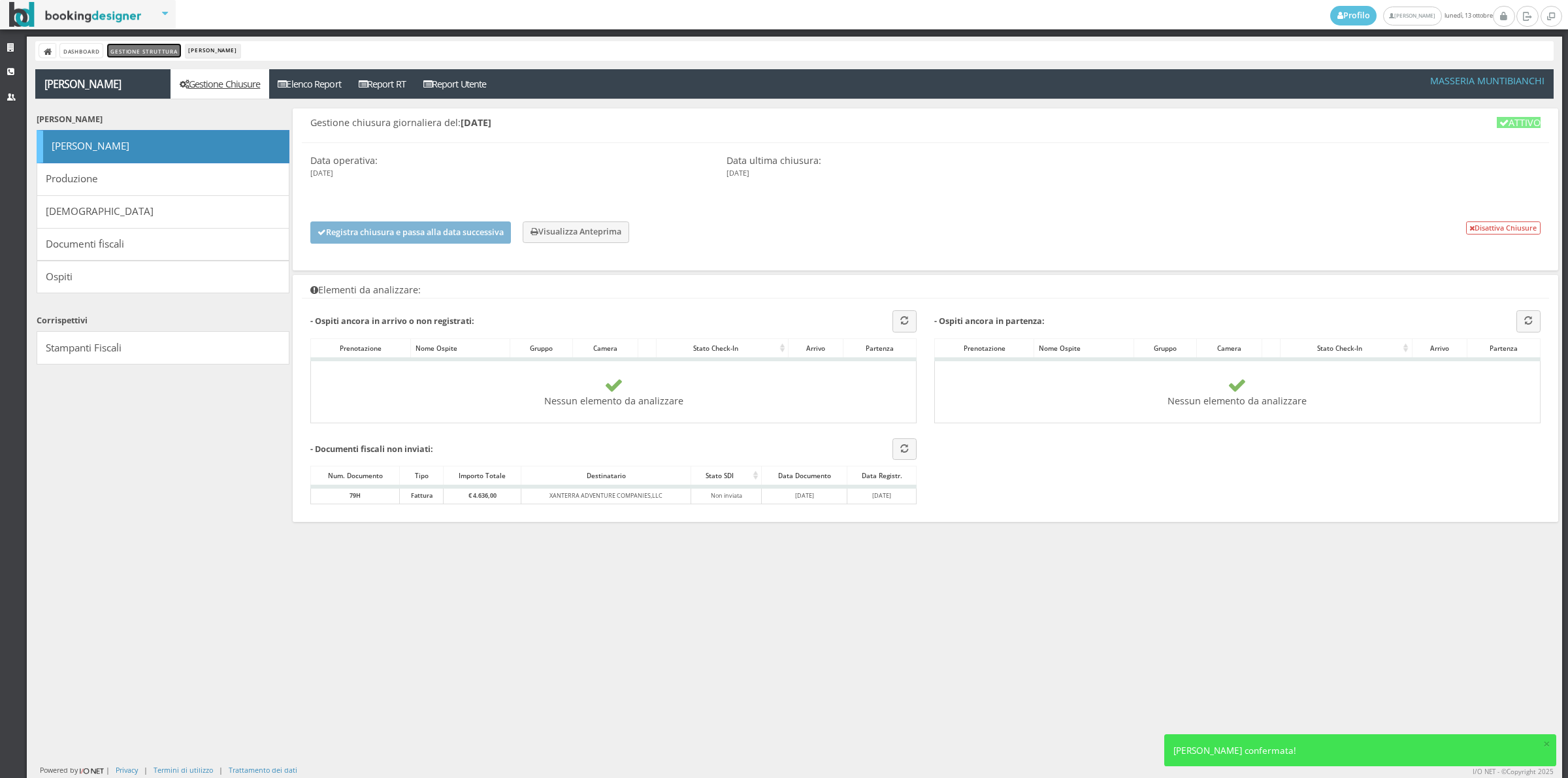
click at [126, 51] on link "Gestione Struttura" at bounding box center [143, 50] width 73 height 13
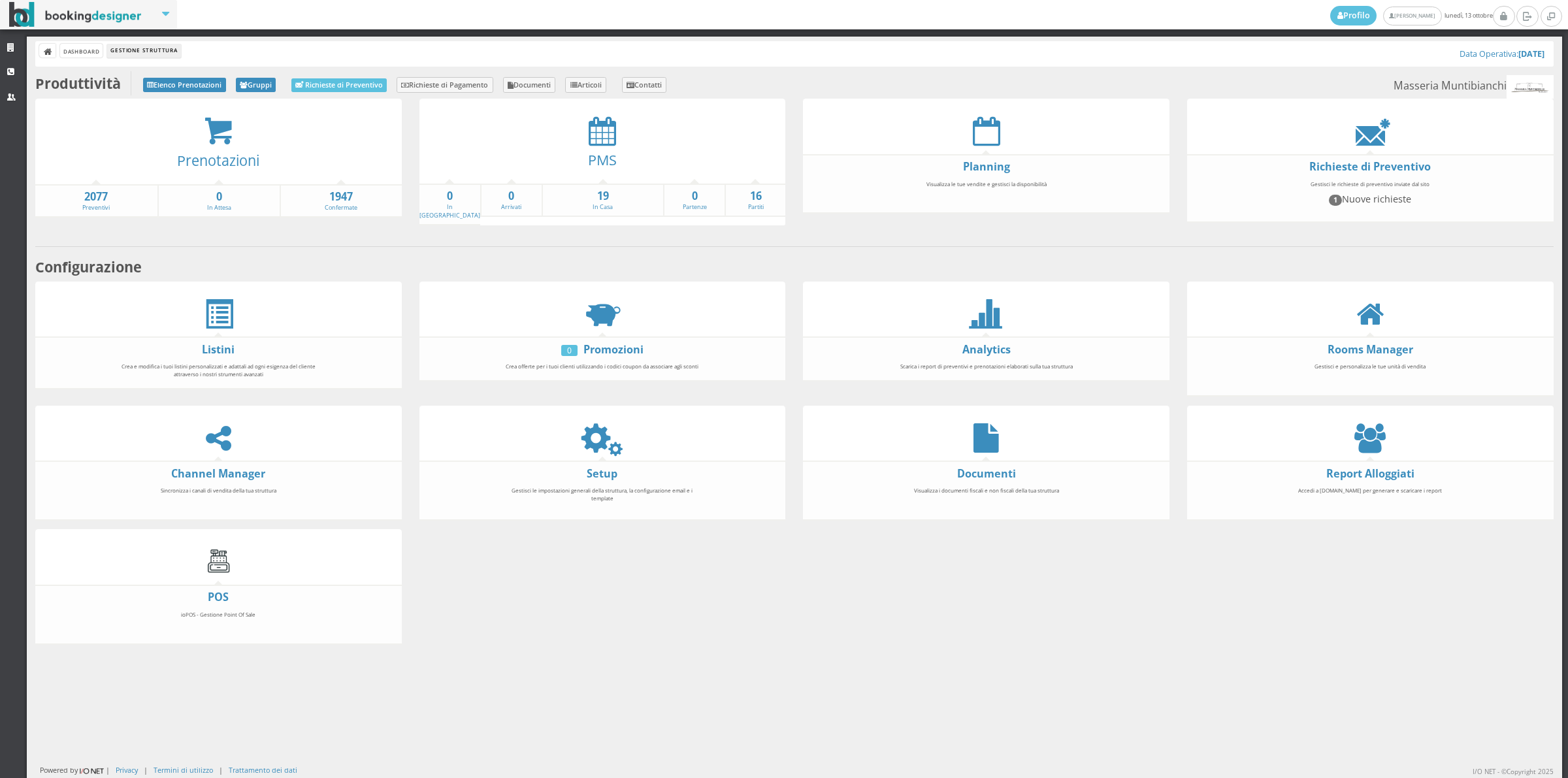
click at [593, 131] on icon at bounding box center [602, 130] width 28 height 30
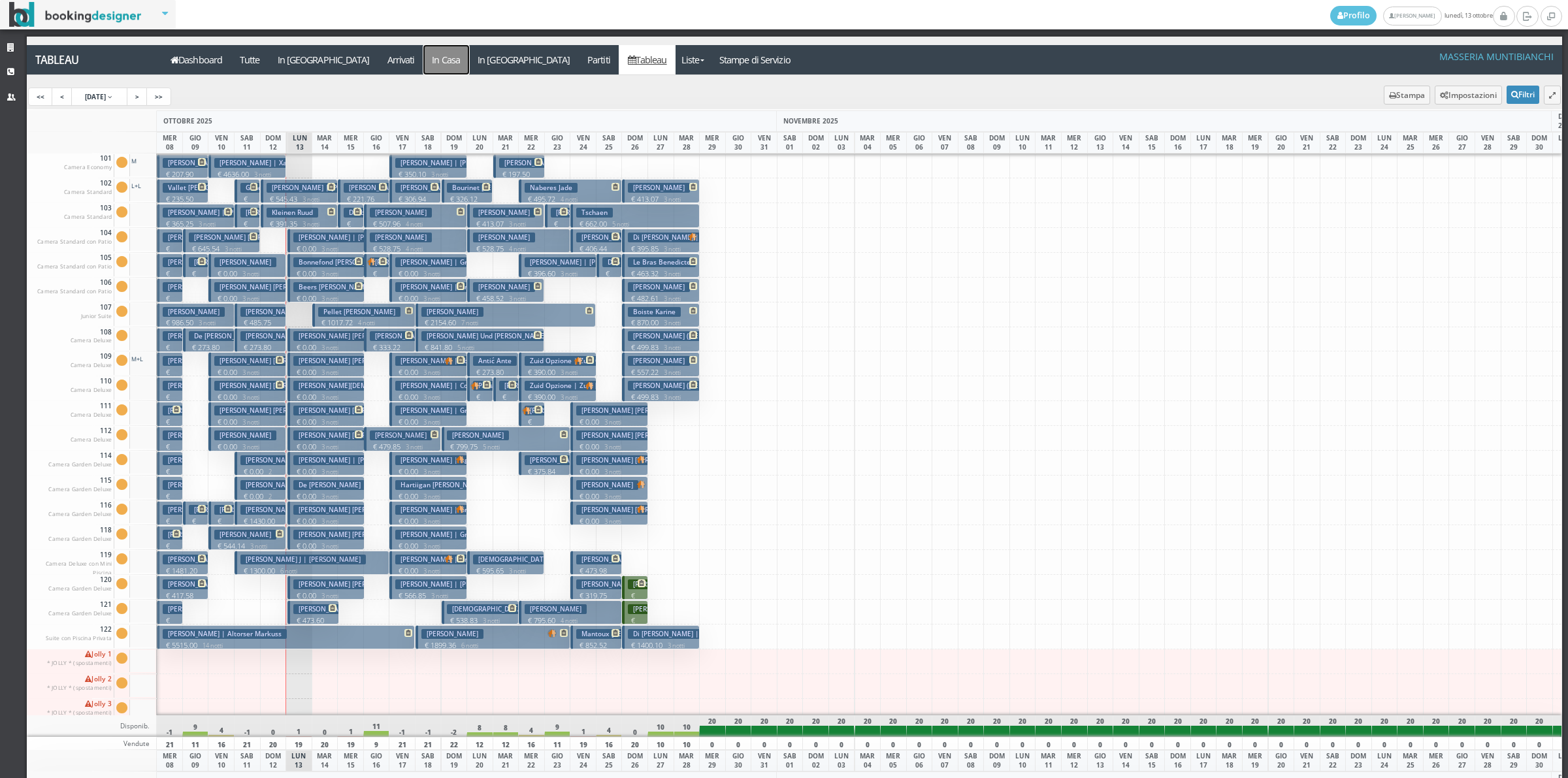
click at [424, 54] on a=pms-instay-reservations"] "In Casa" at bounding box center [446, 59] width 46 height 30
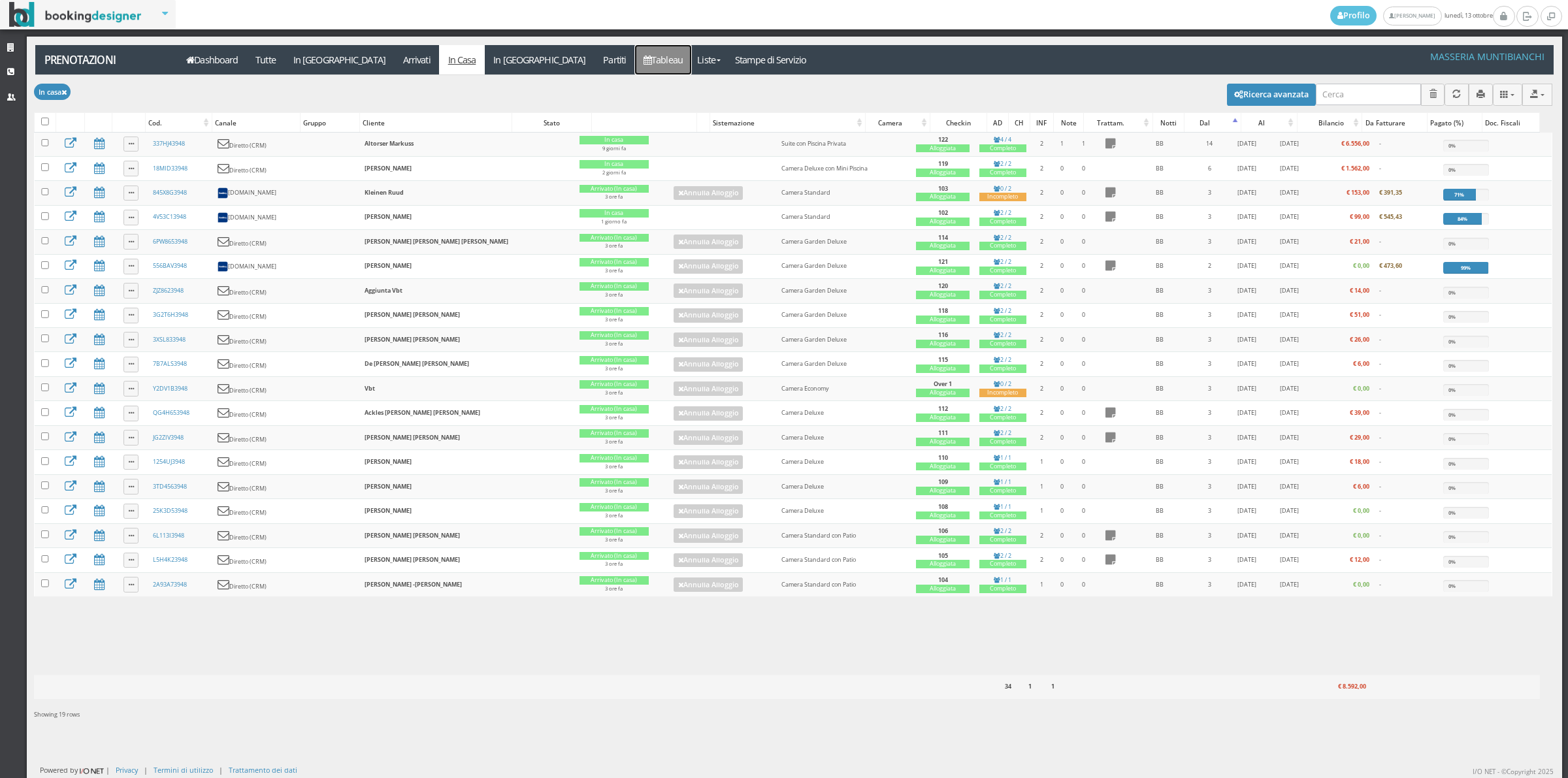
click at [635, 73] on link "Tableau" at bounding box center [663, 59] width 57 height 30
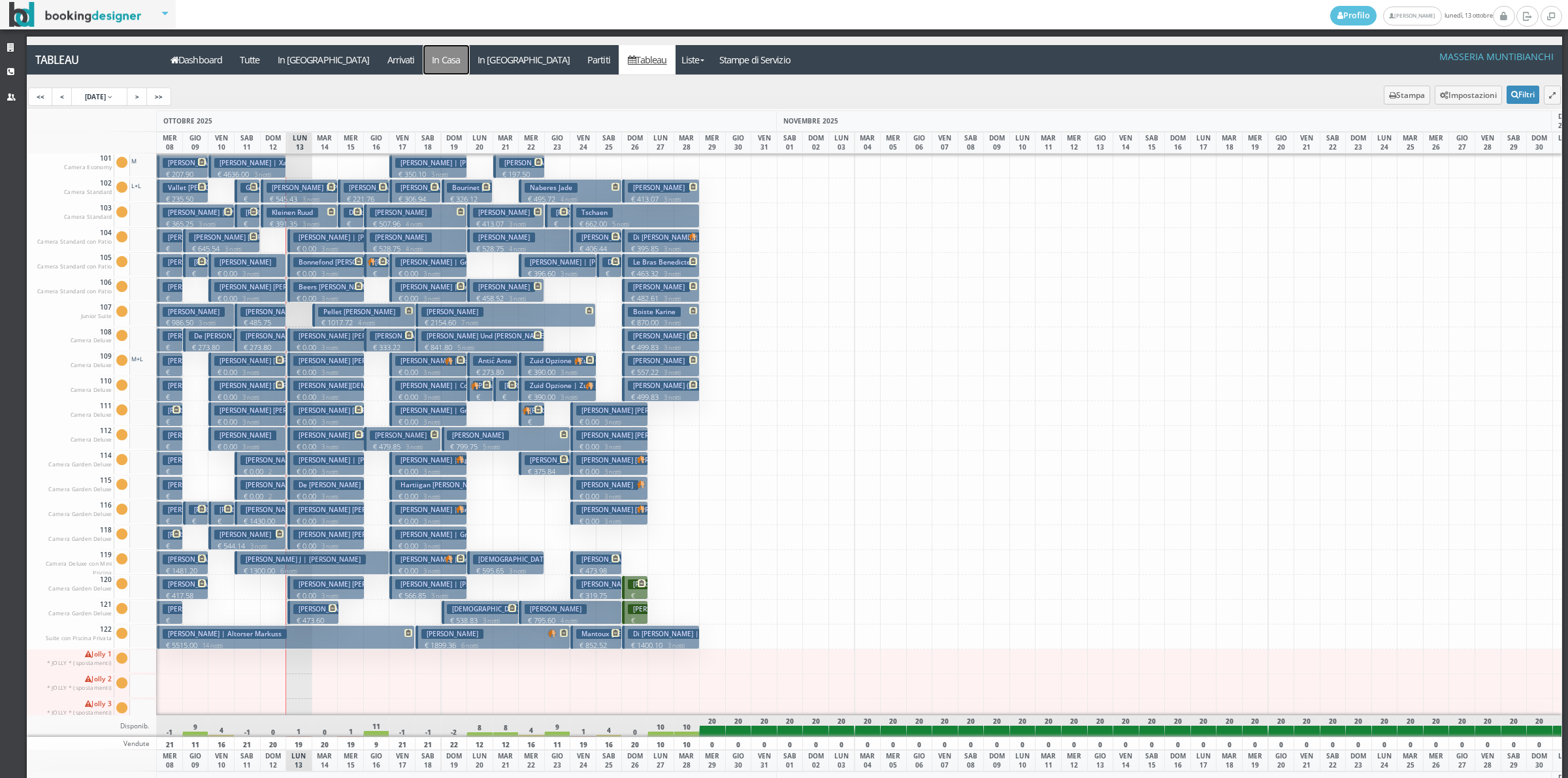
click at [424, 54] on a=pms-instay-reservations"] "In Casa" at bounding box center [446, 59] width 46 height 30
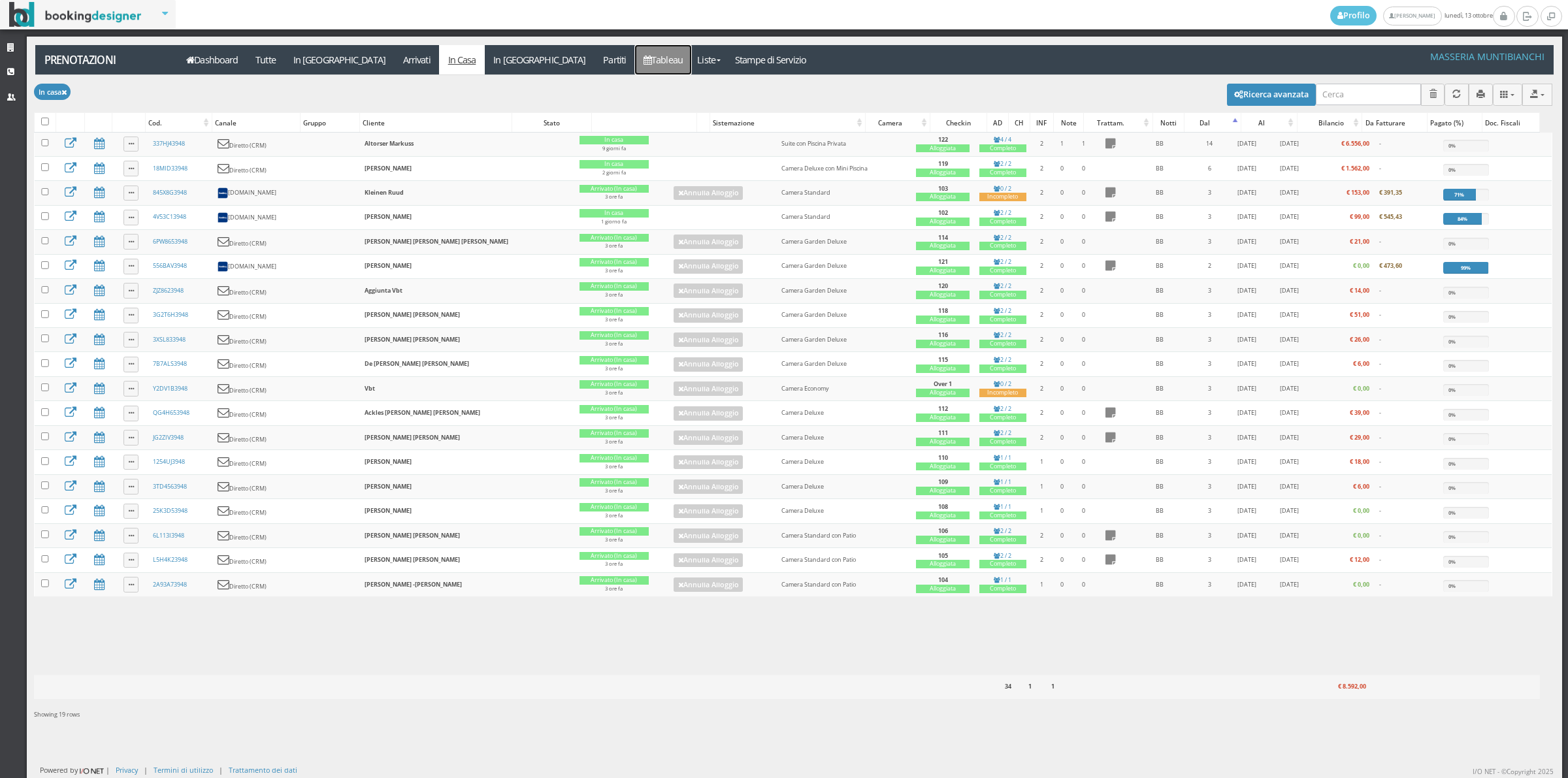
click at [635, 51] on link "Tableau" at bounding box center [663, 59] width 57 height 30
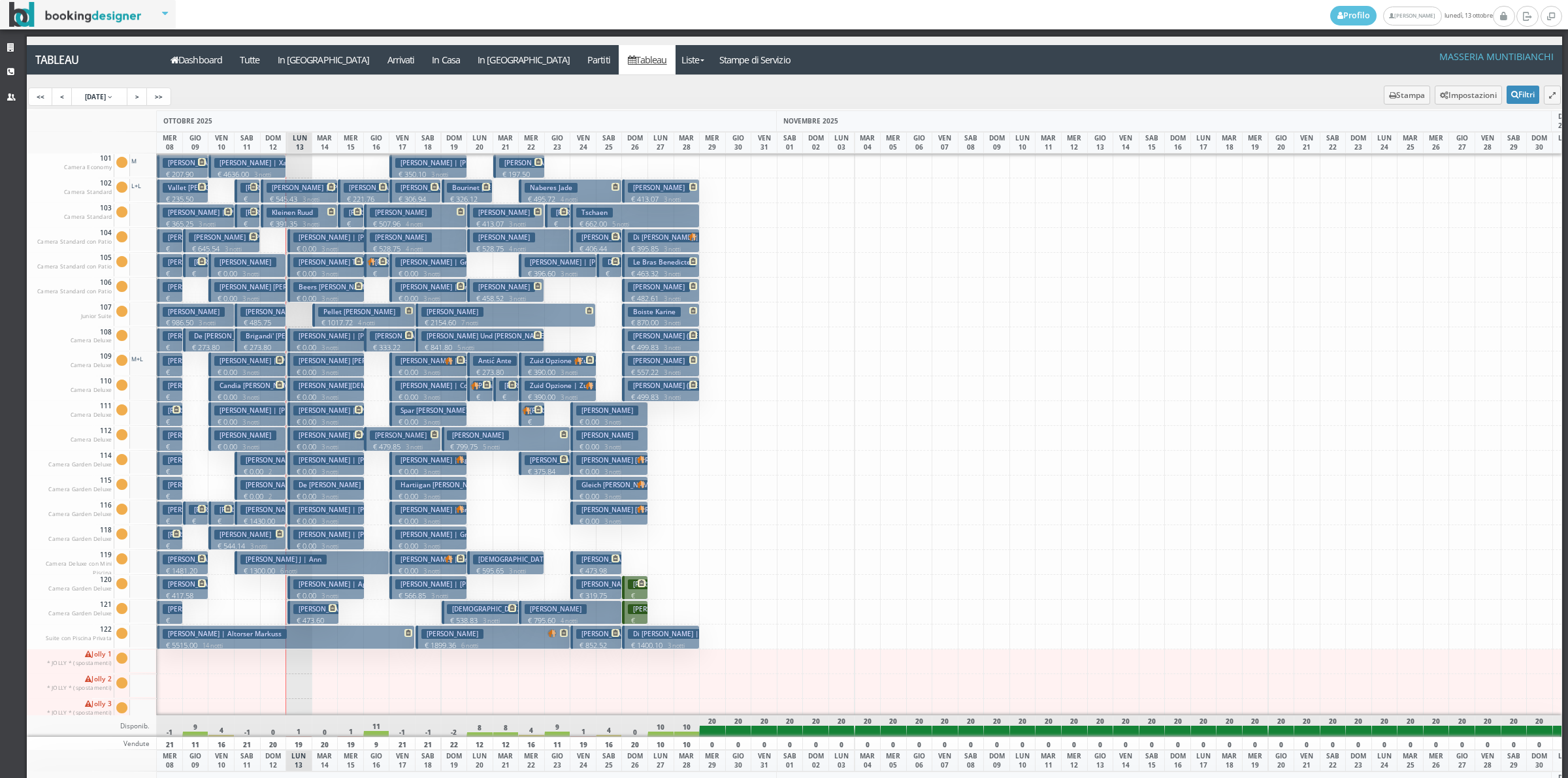
click at [239, 312] on button "Christine Leuthold € 485.75 2 notti 2 Adulti + 2 Bambini (8, 8 anni)" at bounding box center [260, 315] width 51 height 24
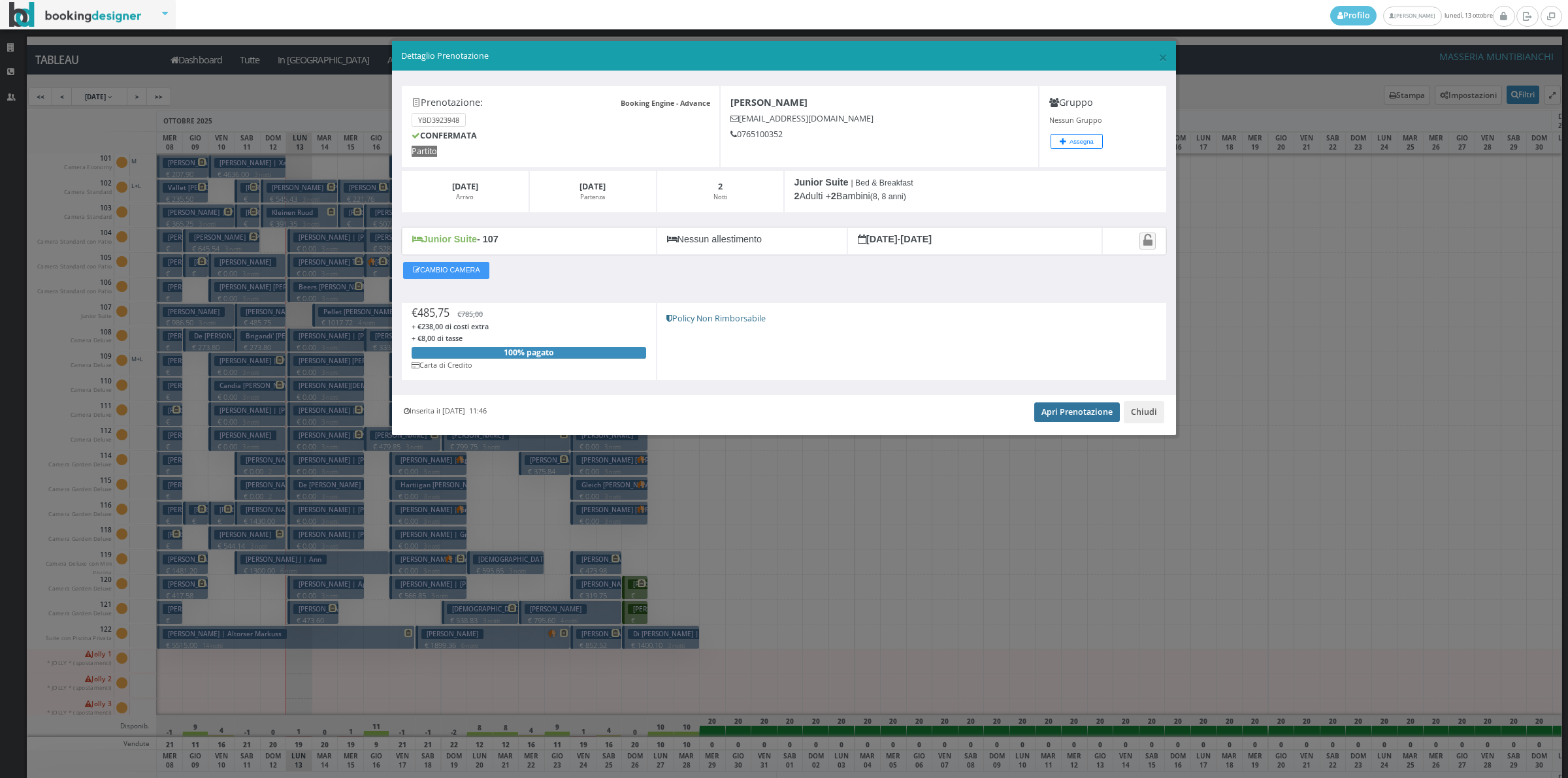
click at [1049, 413] on link "Apri Prenotazione" at bounding box center [1077, 412] width 85 height 20
click at [1156, 412] on button "Chiudi" at bounding box center [1143, 412] width 40 height 22
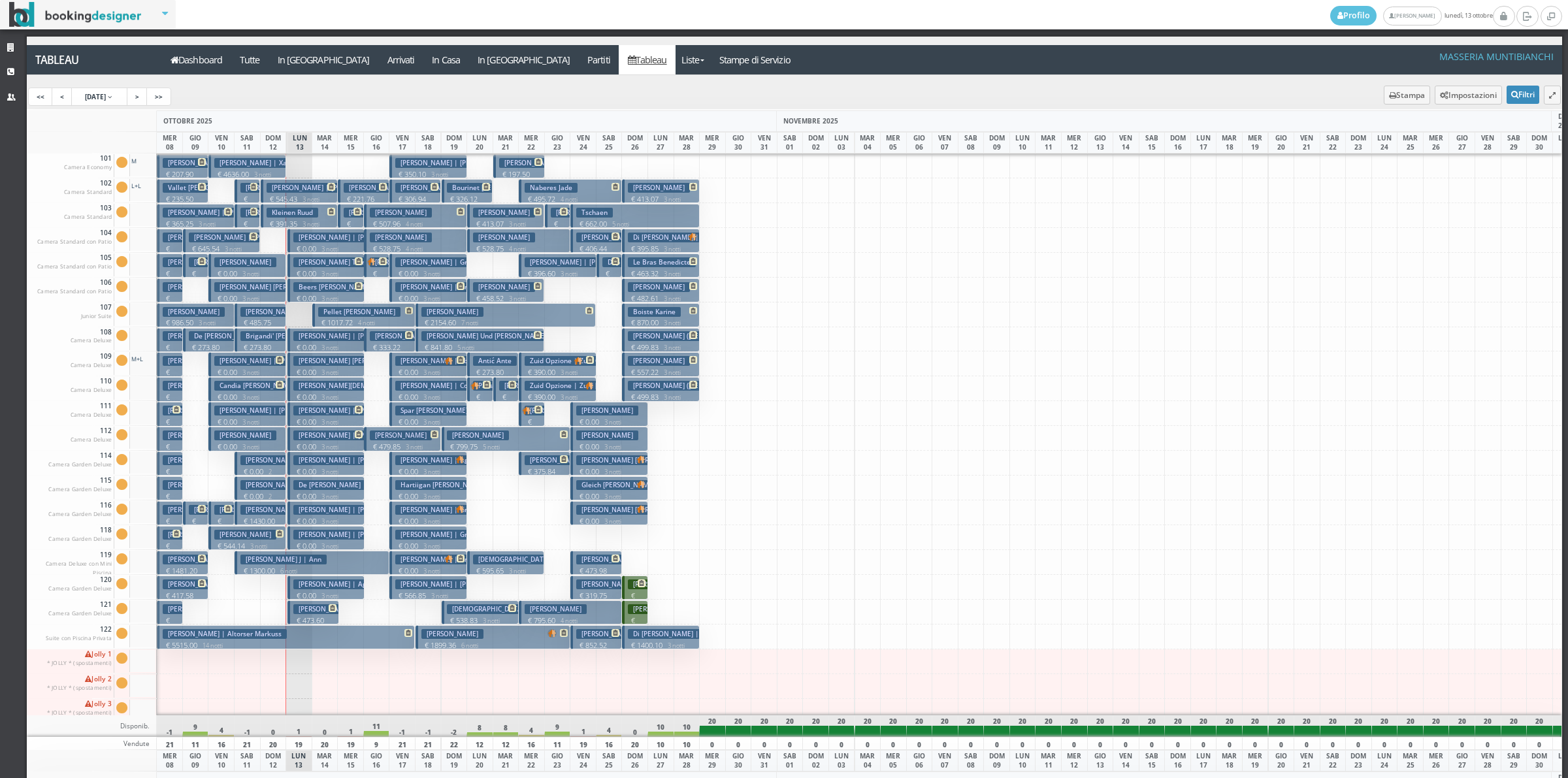
click at [259, 362] on h3 "[PERSON_NAME] [PERSON_NAME] | [PERSON_NAME]" at bounding box center [274, 361] width 121 height 10
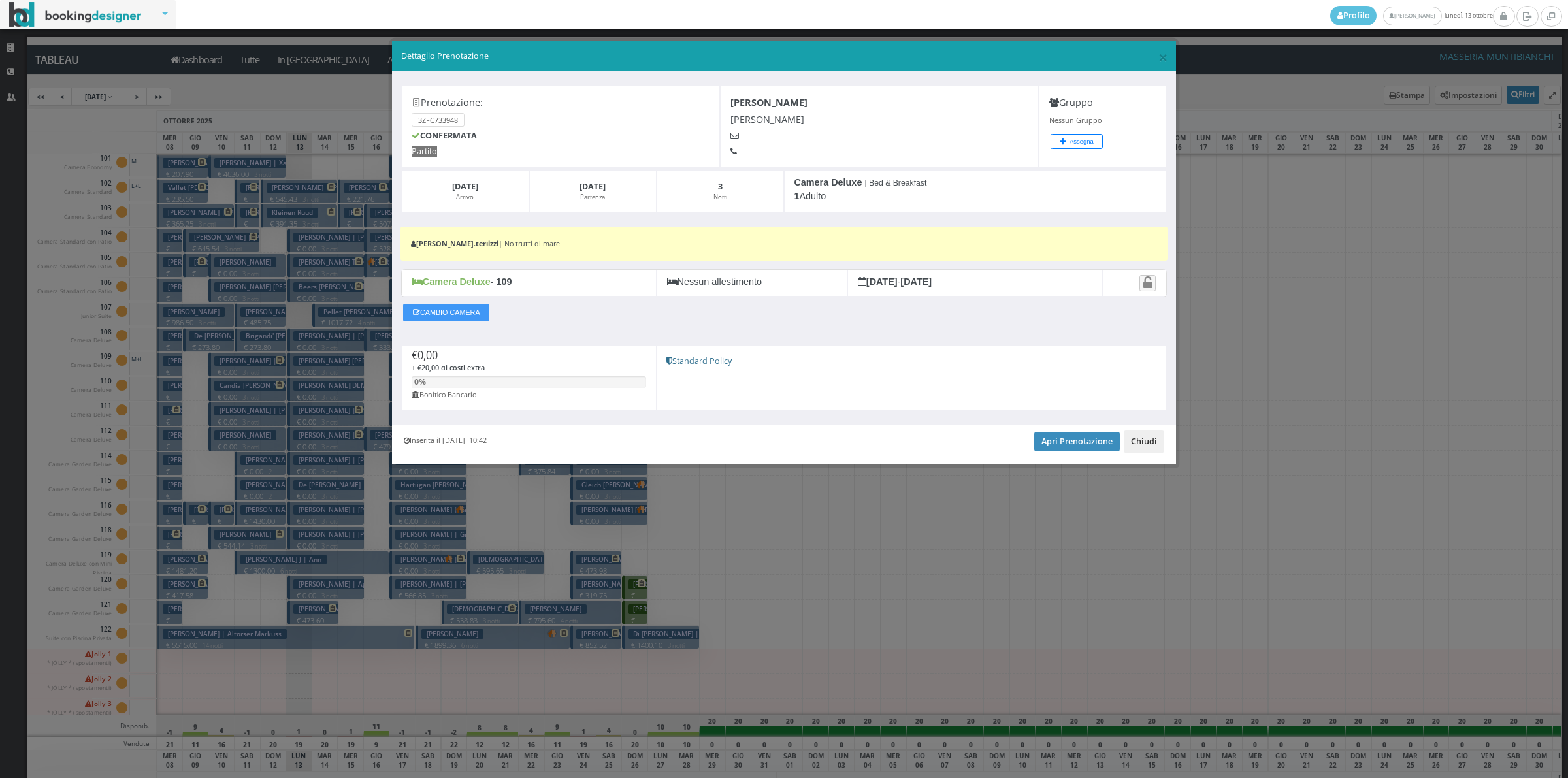
click at [1134, 441] on button "Chiudi" at bounding box center [1143, 442] width 40 height 22
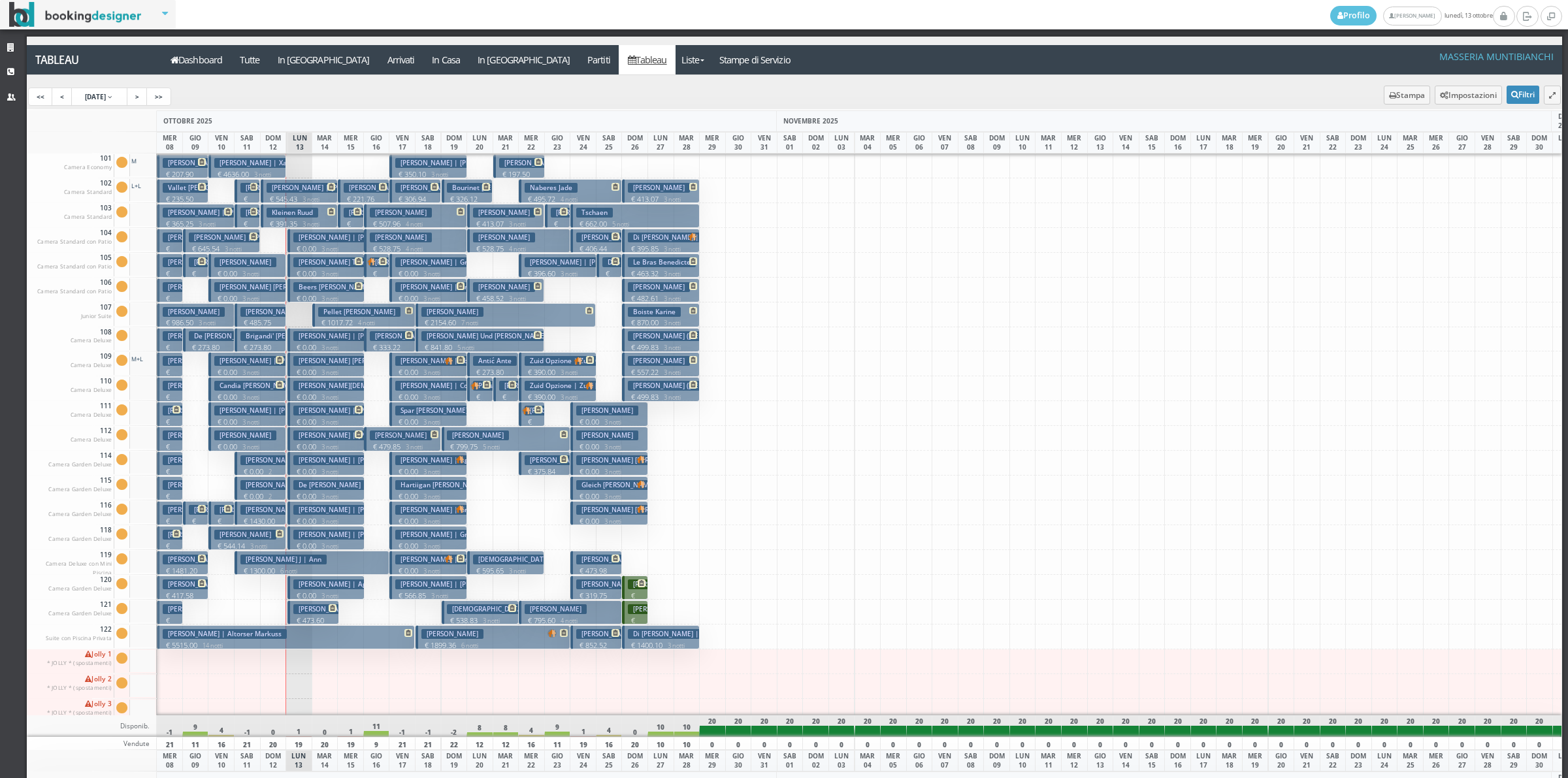
click at [270, 383] on h3 "Candia Gary Richard | Candia Gray Candia Andrea" at bounding box center [286, 385] width 145 height 10
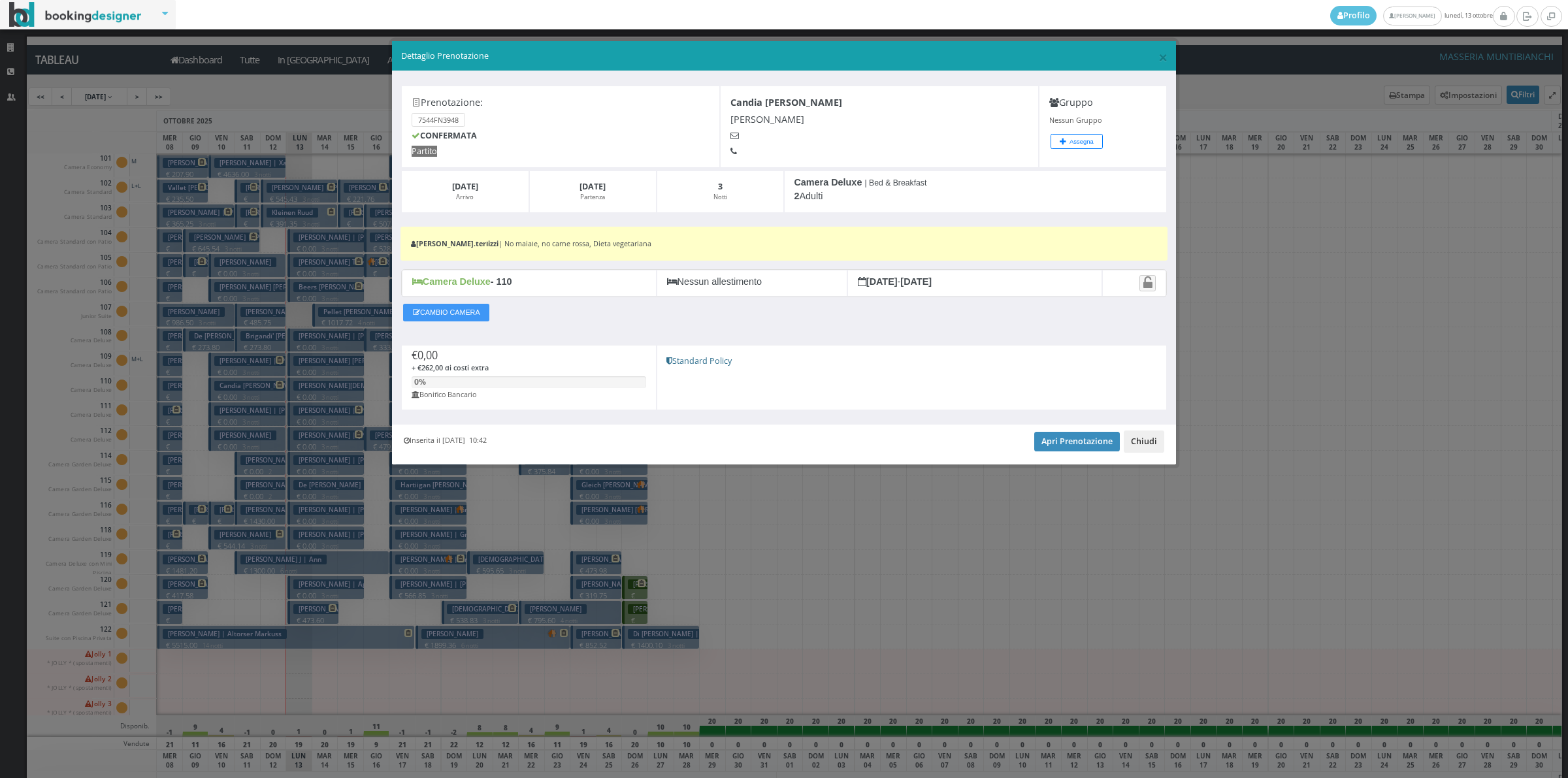
click at [1142, 444] on button "Chiudi" at bounding box center [1143, 442] width 40 height 22
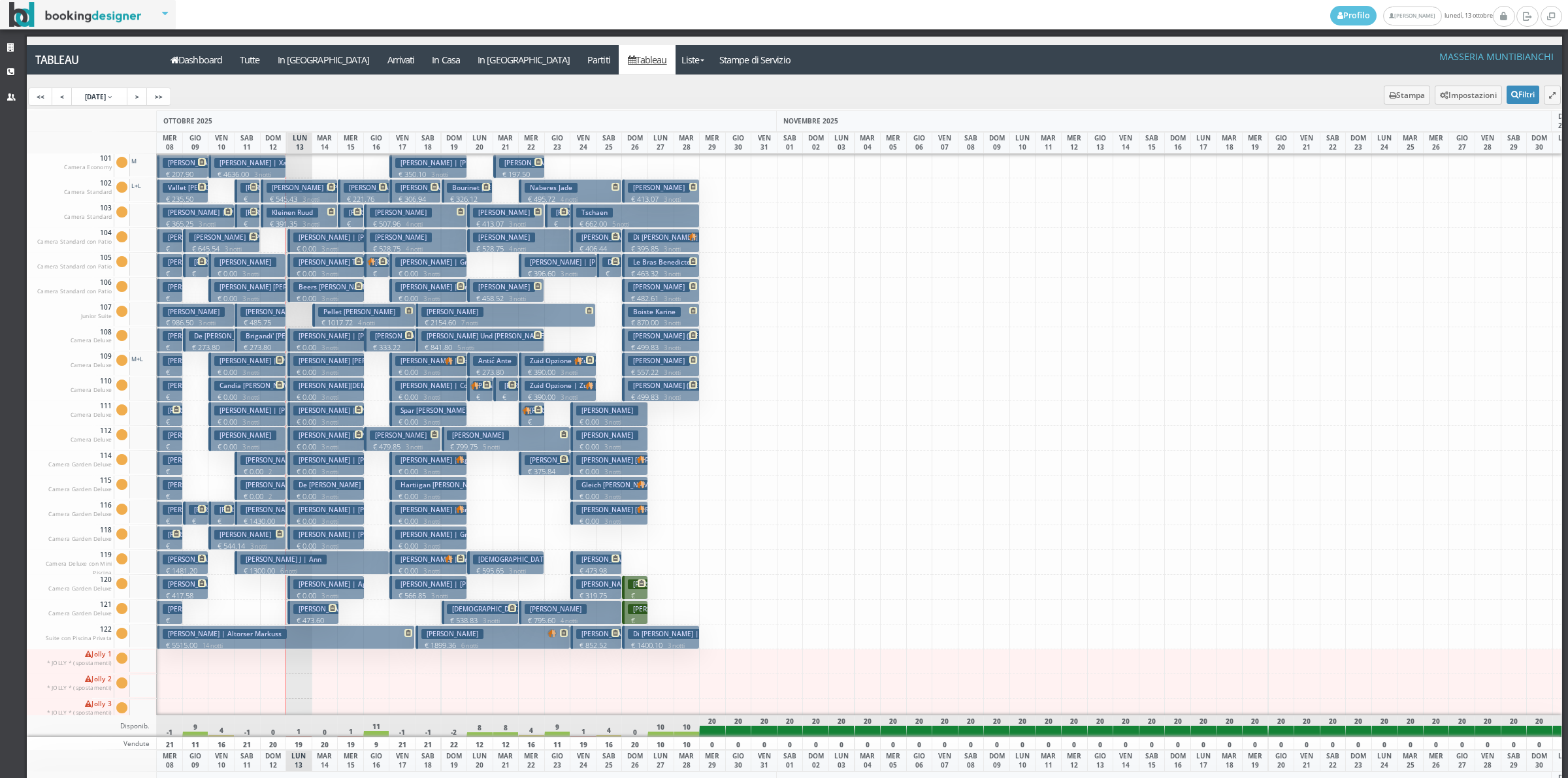
click at [249, 442] on p "€ 0.00 3 notti" at bounding box center [247, 447] width 67 height 11
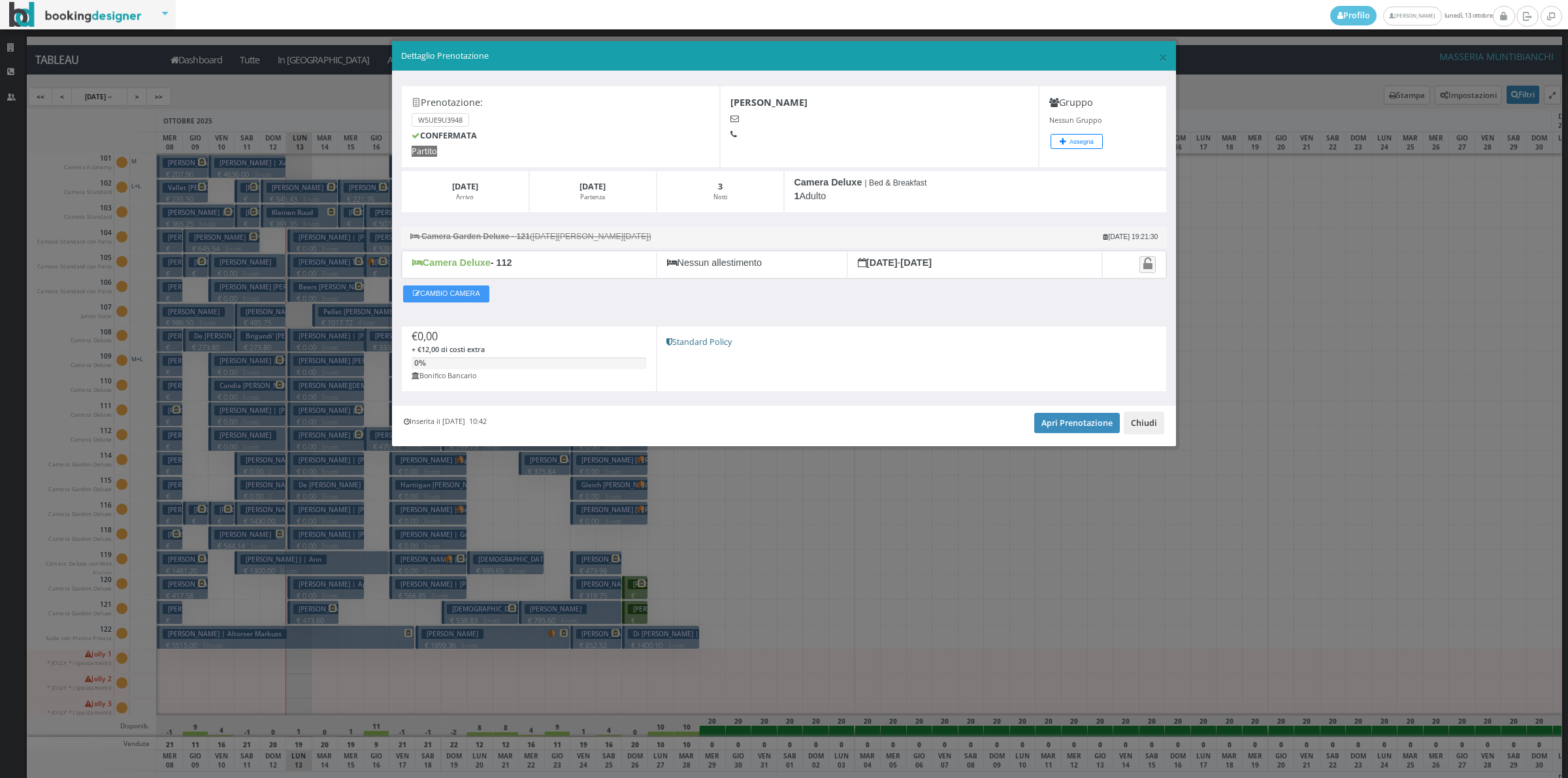
click at [1160, 422] on button "Chiudi" at bounding box center [1143, 423] width 40 height 22
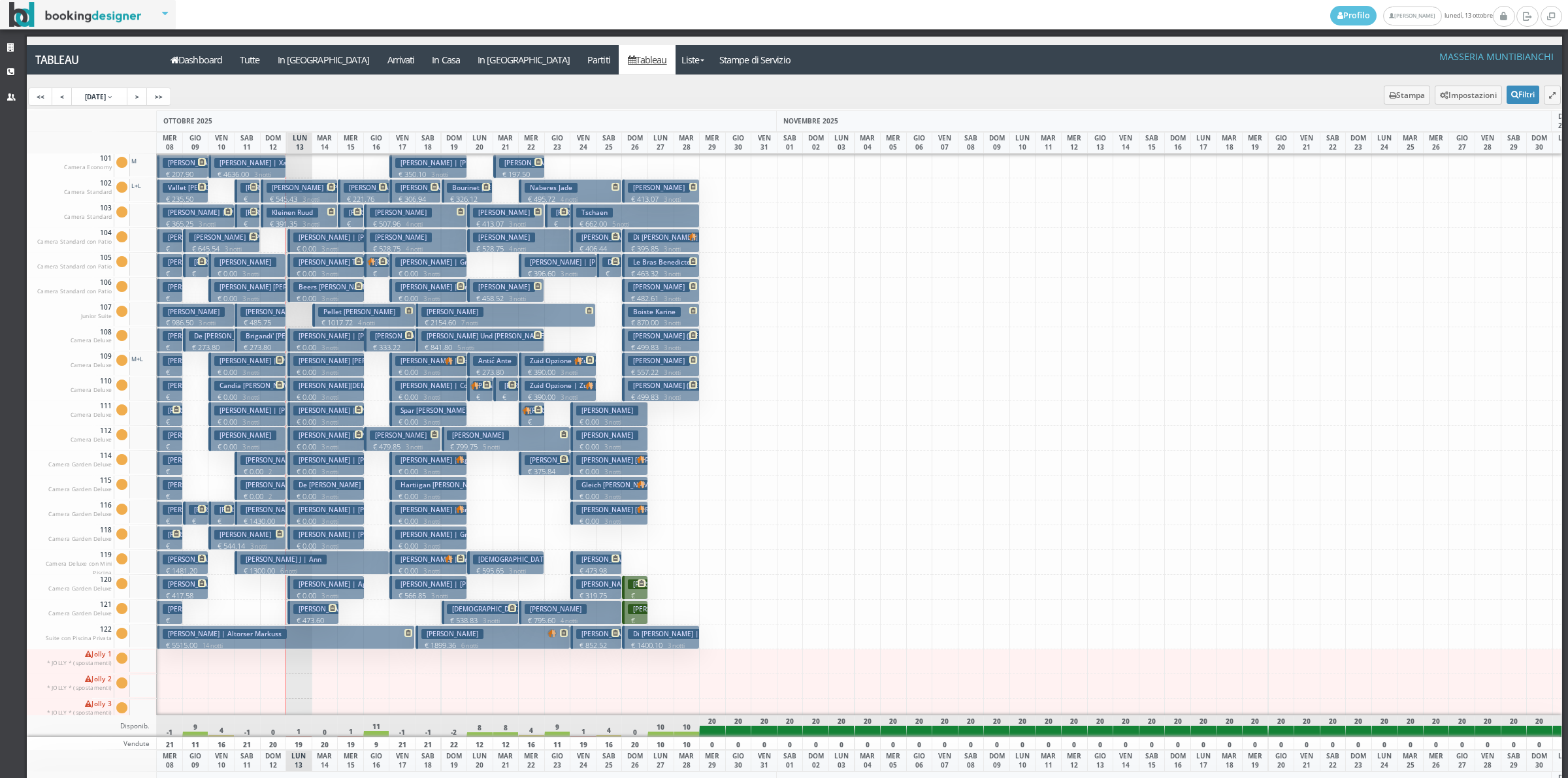
click at [245, 291] on h3 "Foley Janet Gillies | Hannon Christine Foley Janet" at bounding box center [328, 287] width 228 height 10
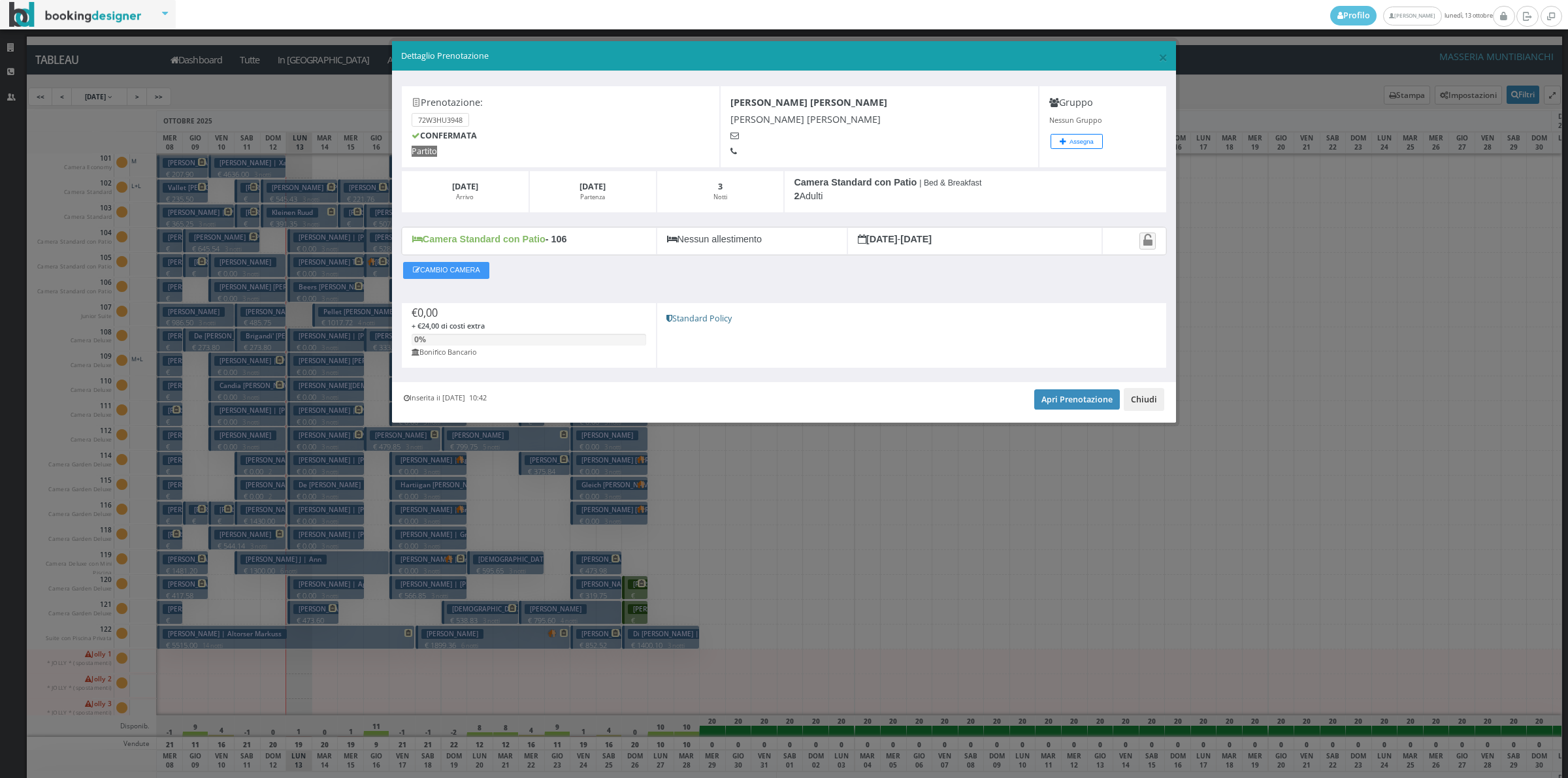
click at [1151, 403] on button "Chiudi" at bounding box center [1143, 398] width 40 height 22
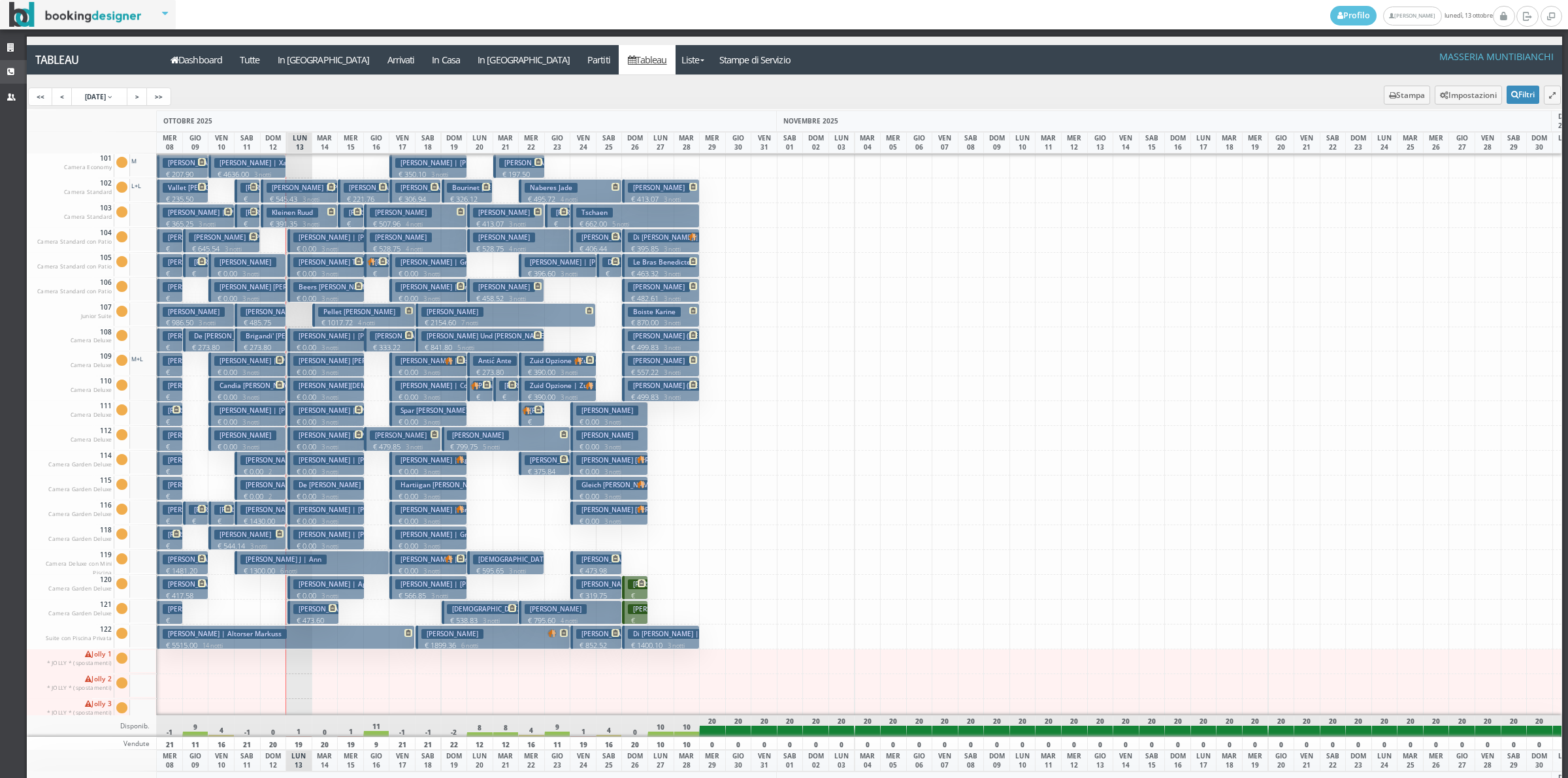
click at [22, 67] on link "CRM" at bounding box center [13, 72] width 27 height 23
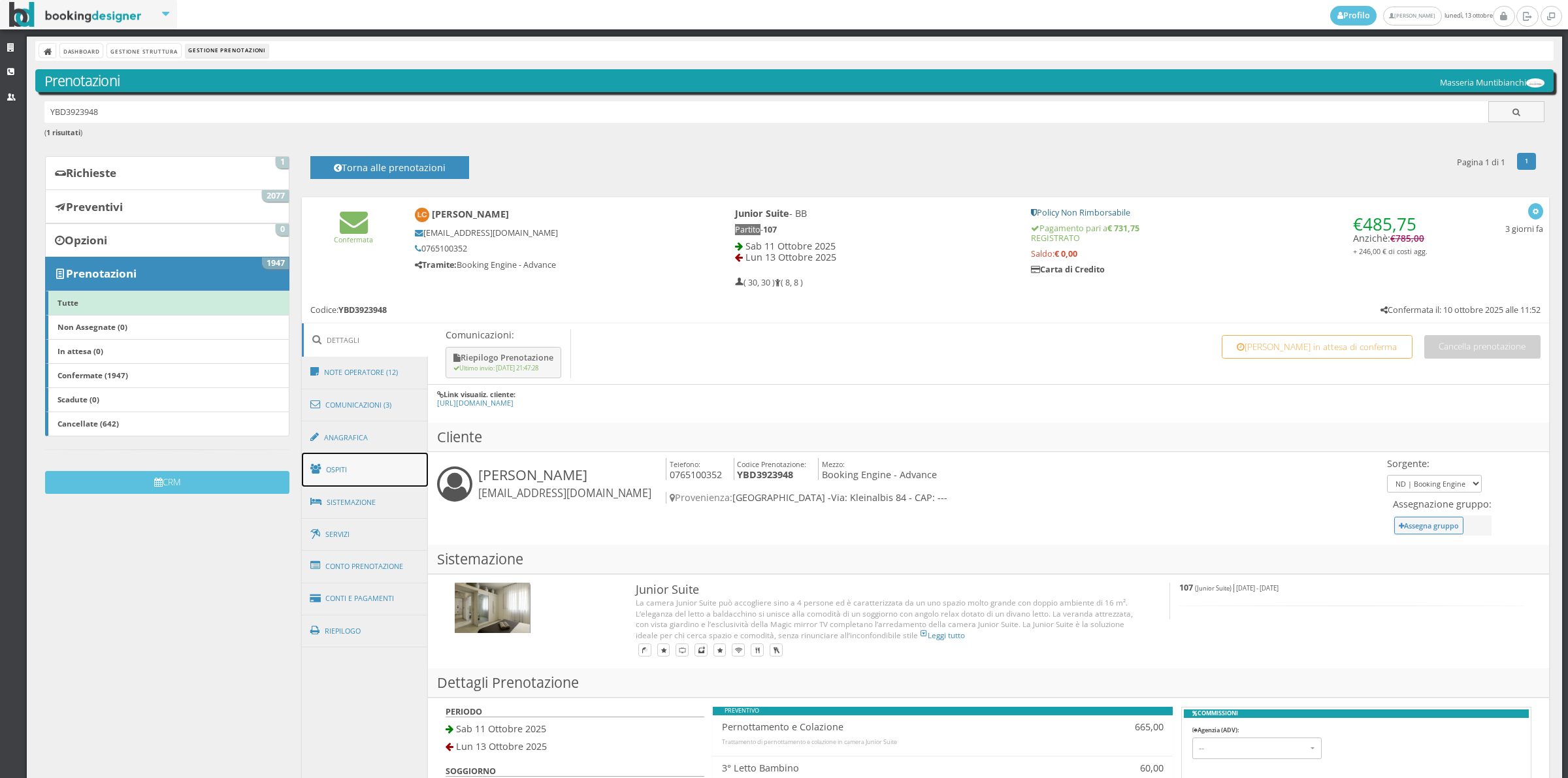
click at [373, 469] on link "Ospiti" at bounding box center [365, 469] width 127 height 34
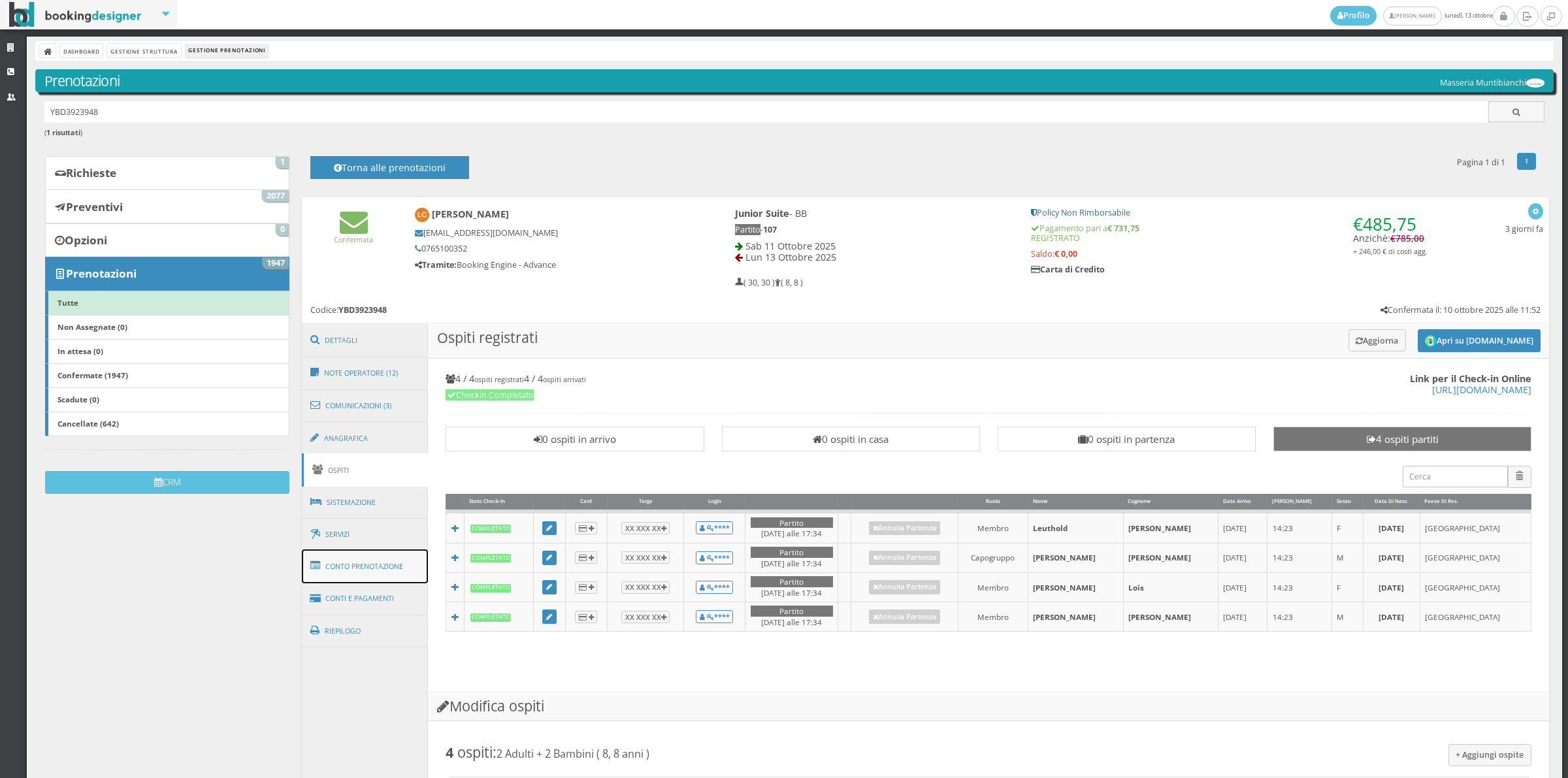
click at [363, 576] on link "Conto Prenotazione" at bounding box center [365, 567] width 127 height 34
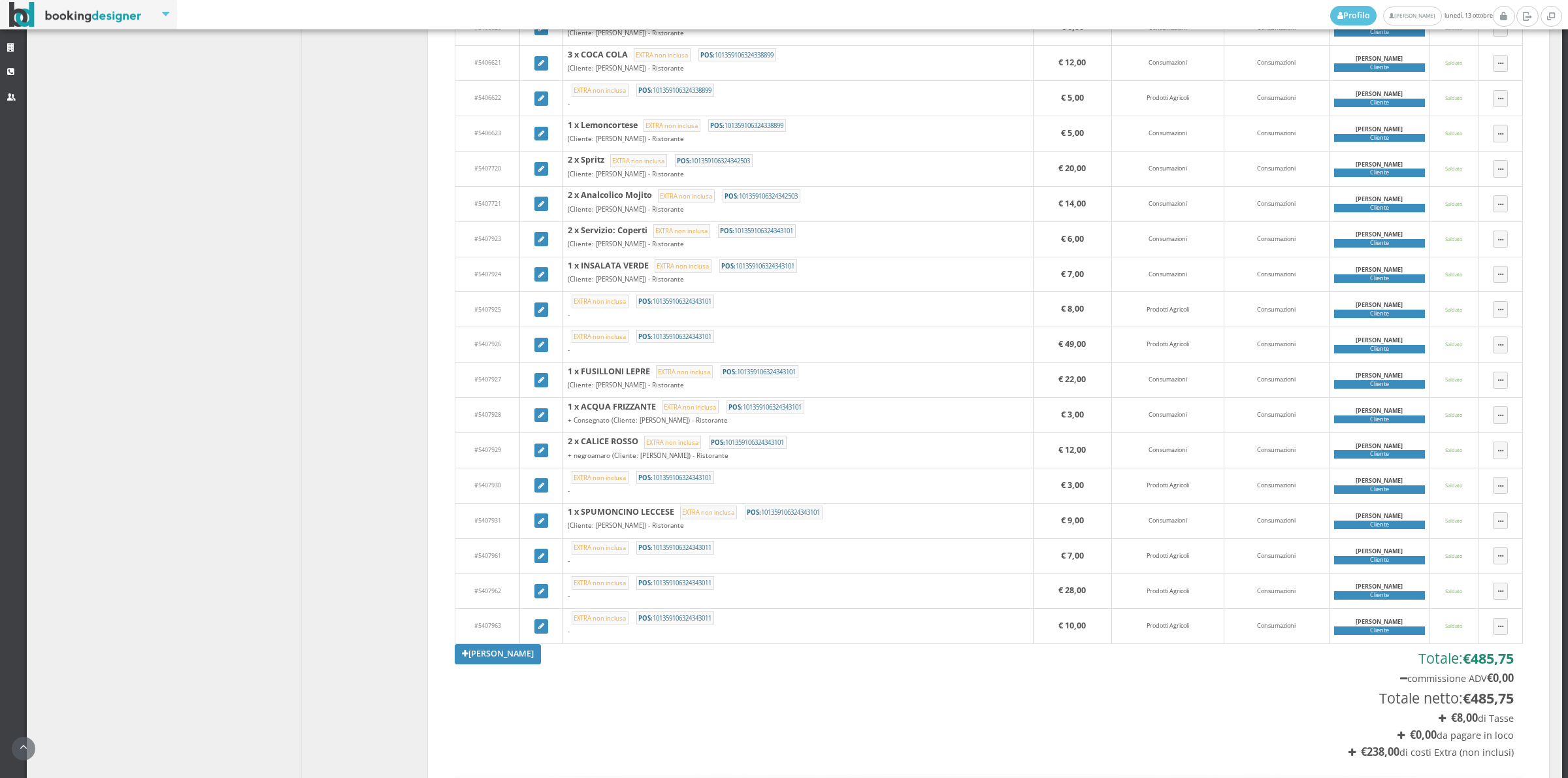
scroll to position [726, 0]
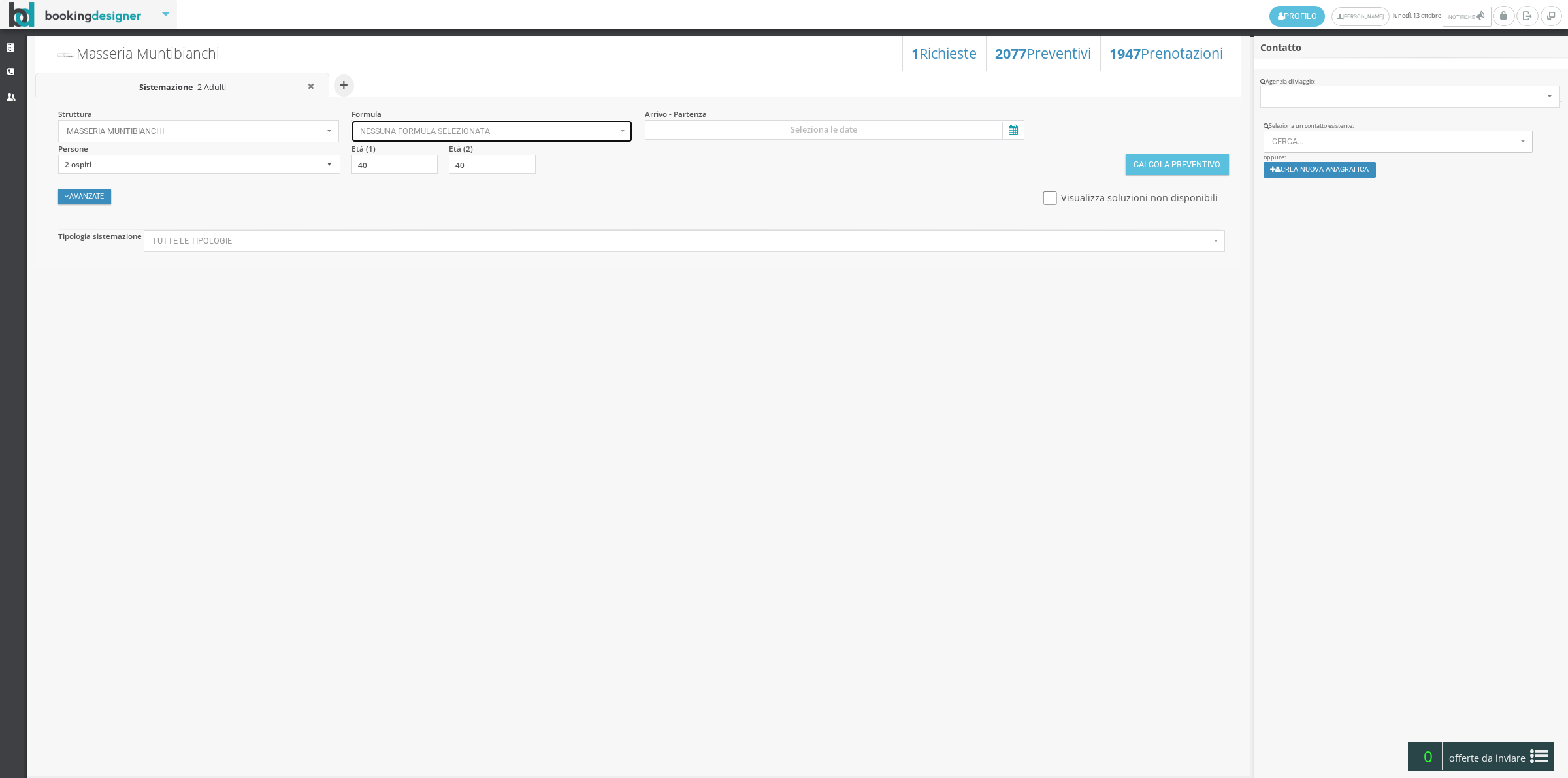
click at [407, 128] on span "Nessuna formula selezionata" at bounding box center [488, 131] width 256 height 9
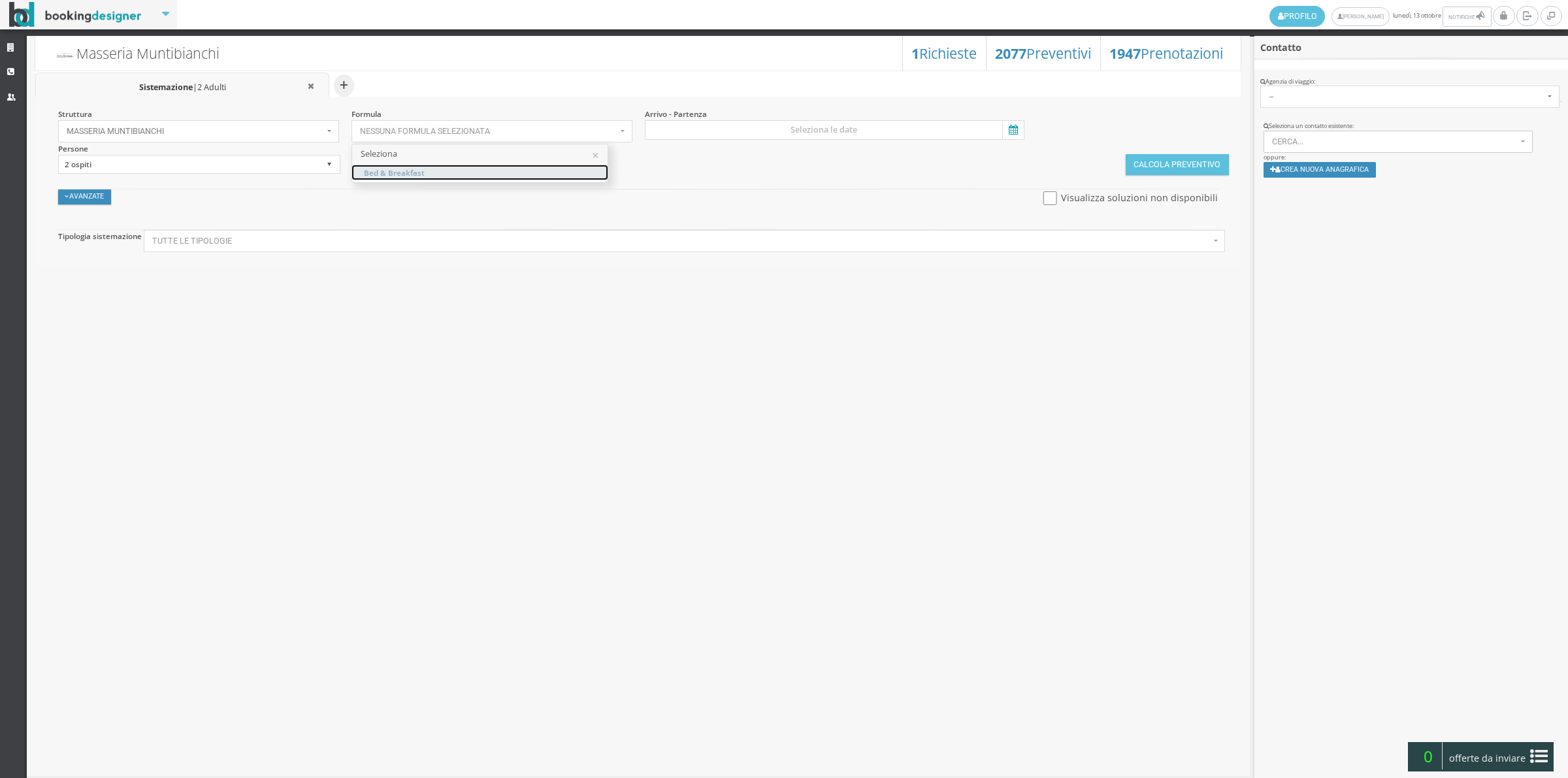
click at [407, 167] on span "Bed & Breakfast" at bounding box center [395, 172] width 61 height 11
select select "4"
click at [727, 130] on input at bounding box center [835, 130] width 381 height 20
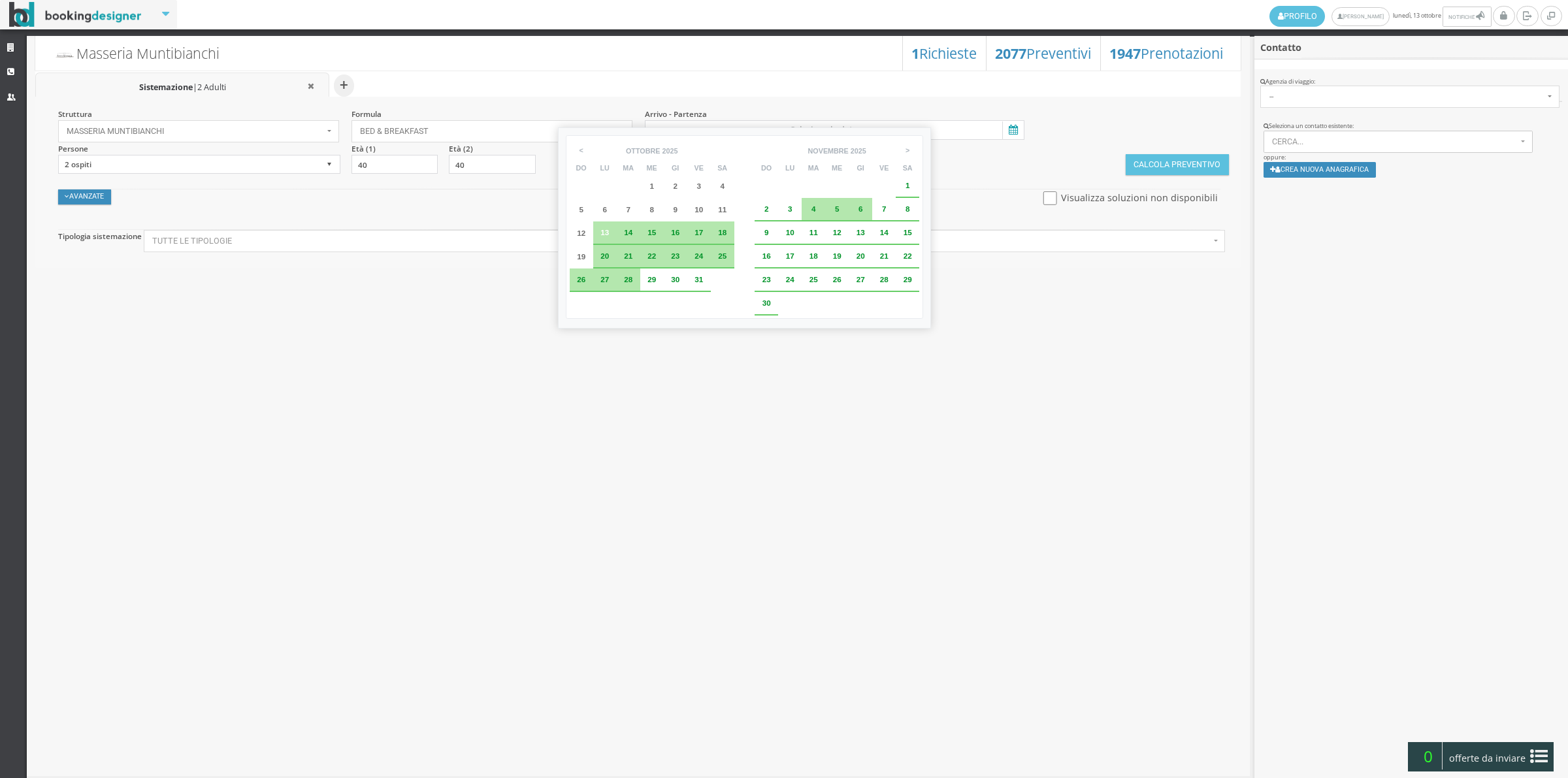
click at [607, 228] on span "13" at bounding box center [604, 231] width 8 height 8
click at [634, 232] on div "14" at bounding box center [629, 232] width 14 height 8
type input "13 ott 2025 - 14 ott 2025"
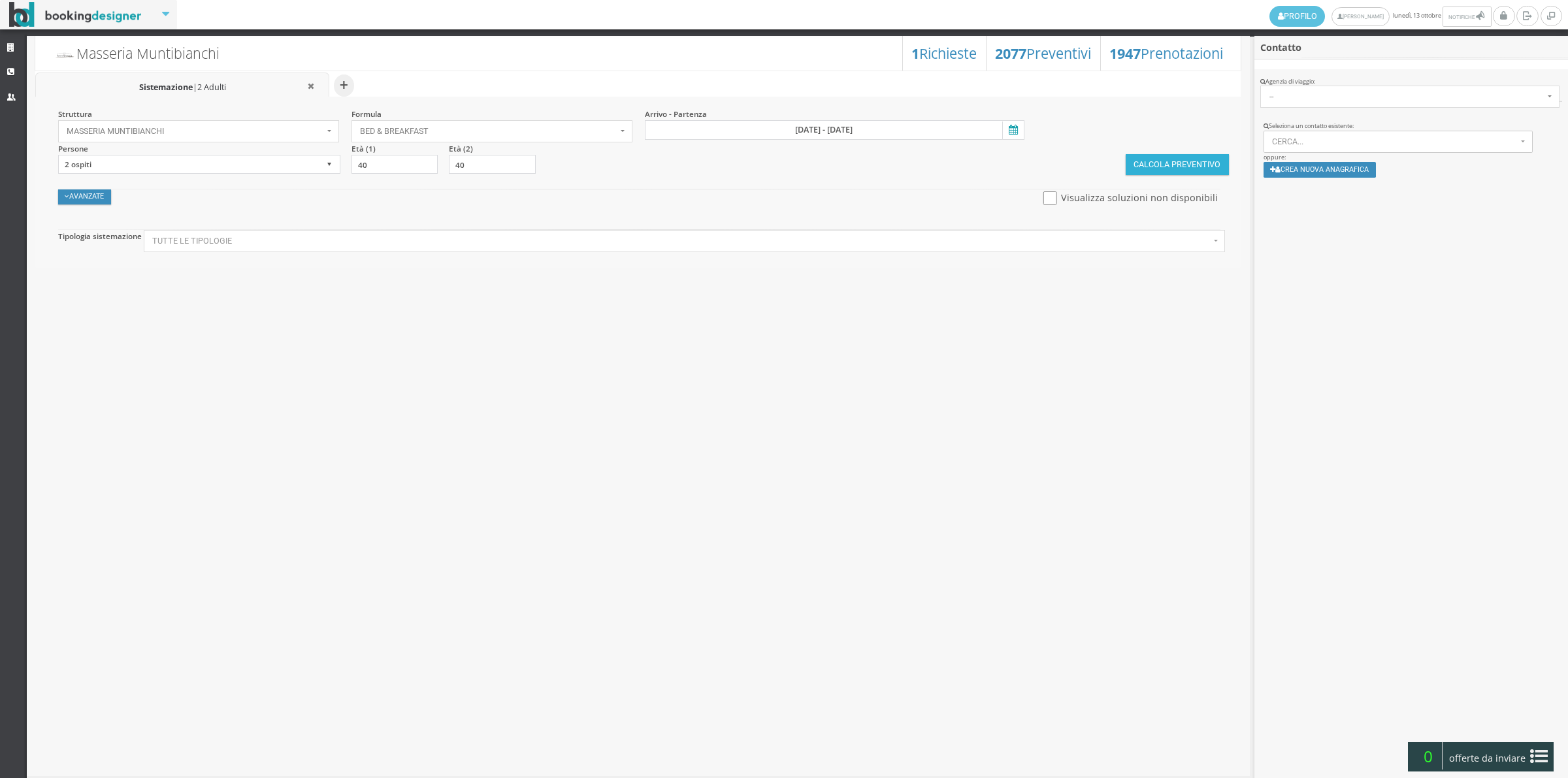
click at [1171, 157] on button "Calcola Preventivo" at bounding box center [1177, 164] width 103 height 21
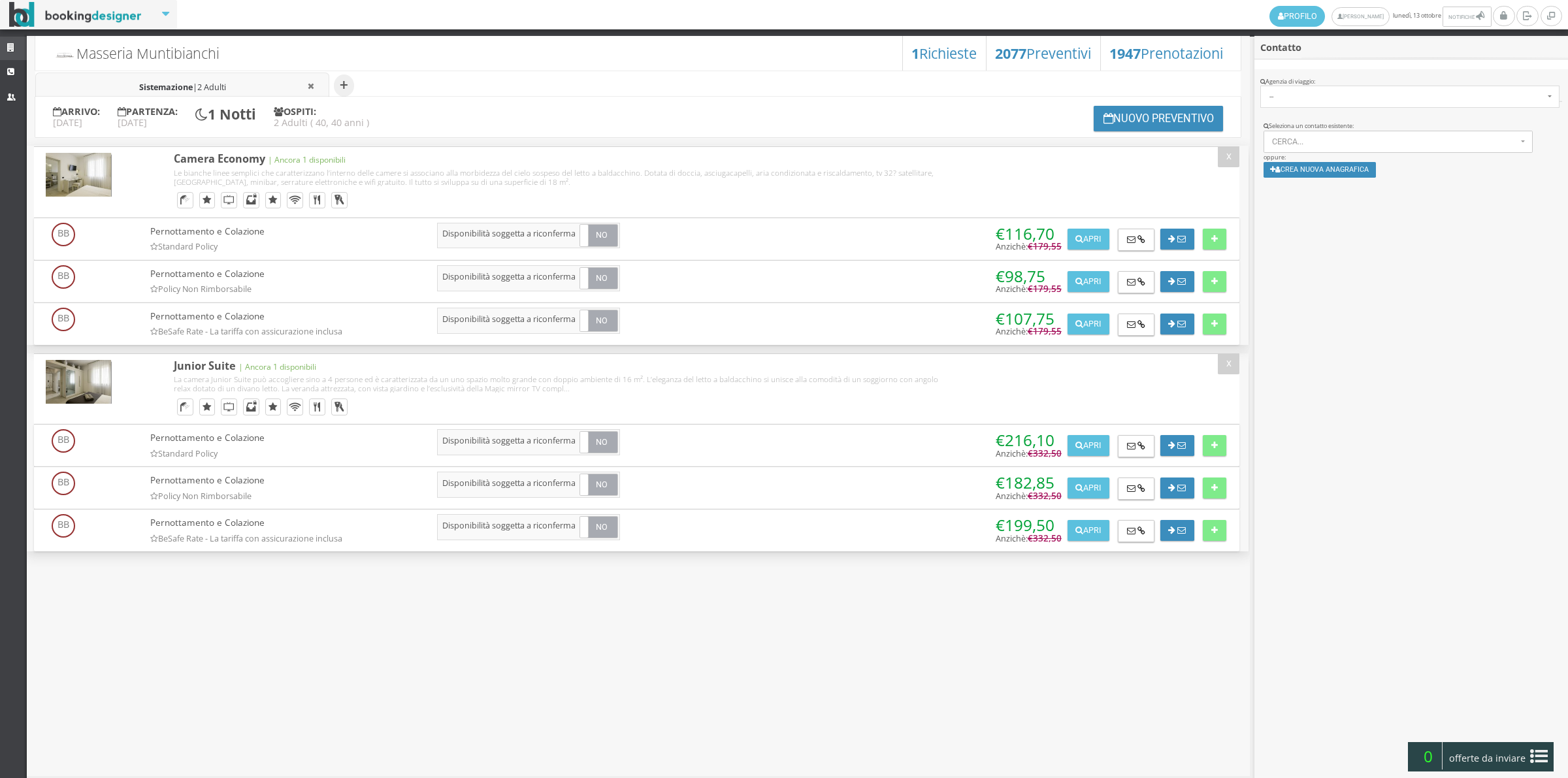
click at [10, 56] on link "Strutture" at bounding box center [13, 49] width 27 height 23
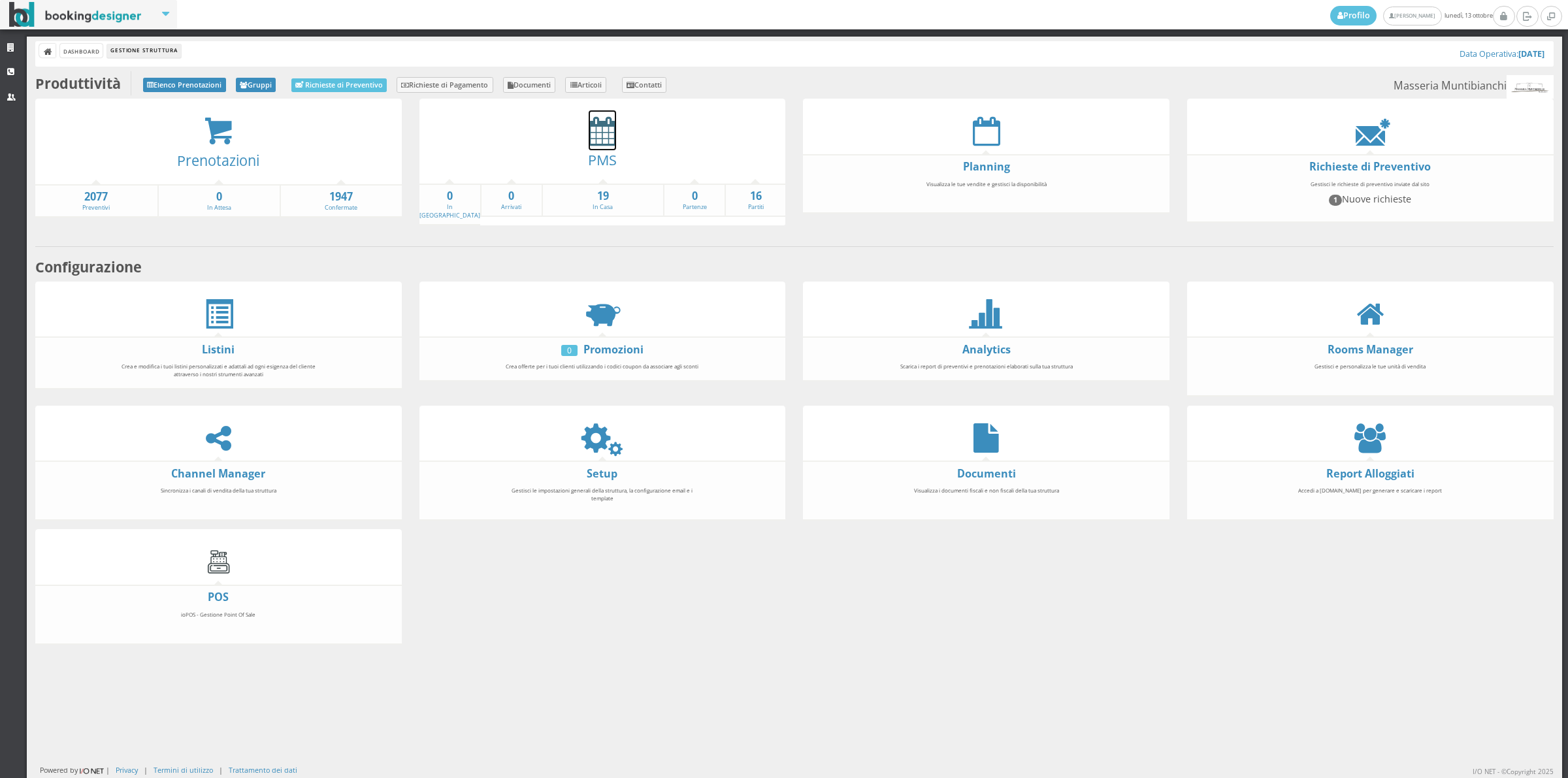
click at [603, 140] on icon at bounding box center [602, 130] width 28 height 30
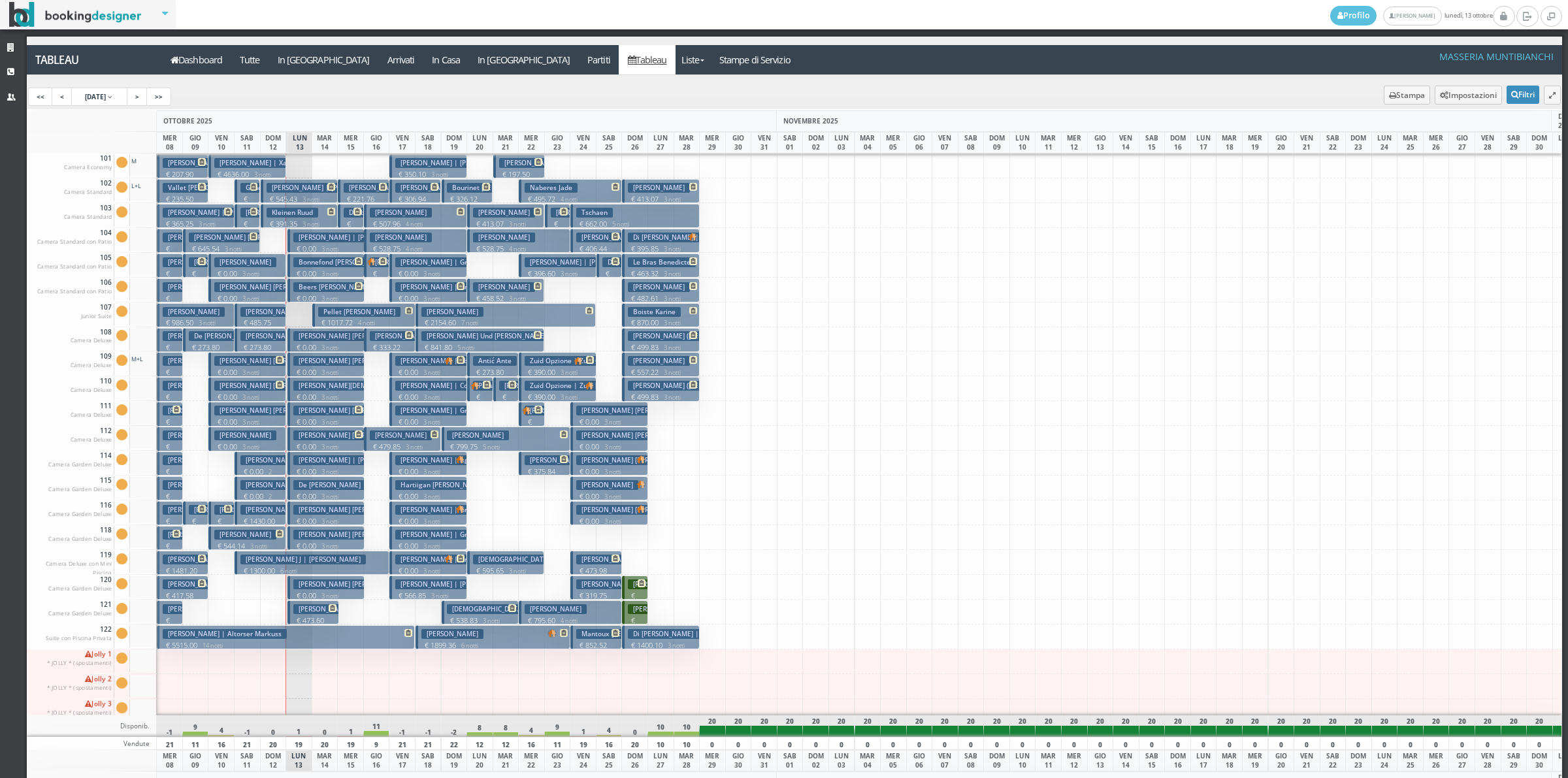
click at [309, 611] on h3 "[PERSON_NAME]" at bounding box center [324, 609] width 62 height 10
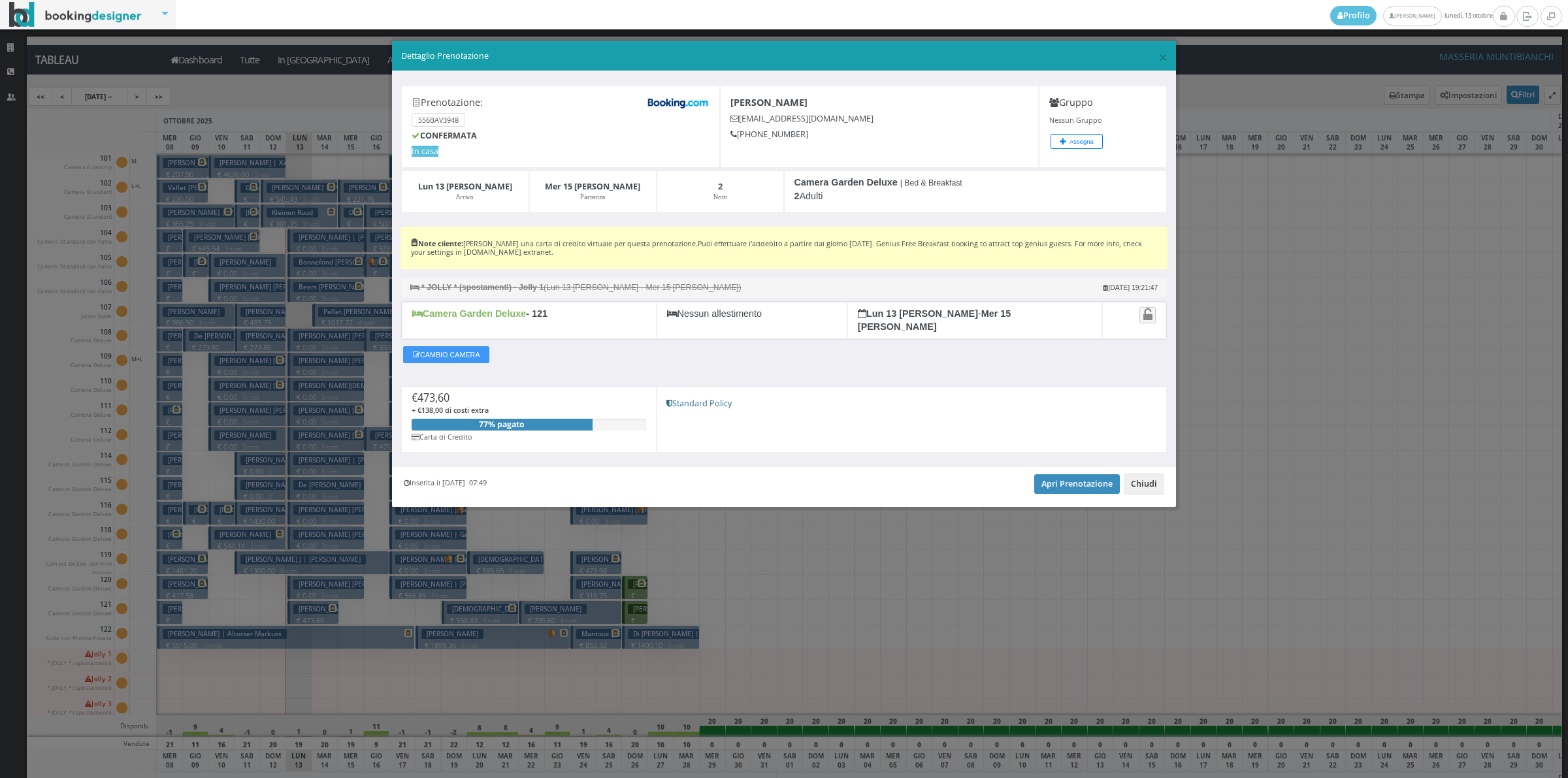
click at [1154, 478] on button "Chiudi" at bounding box center [1143, 484] width 40 height 22
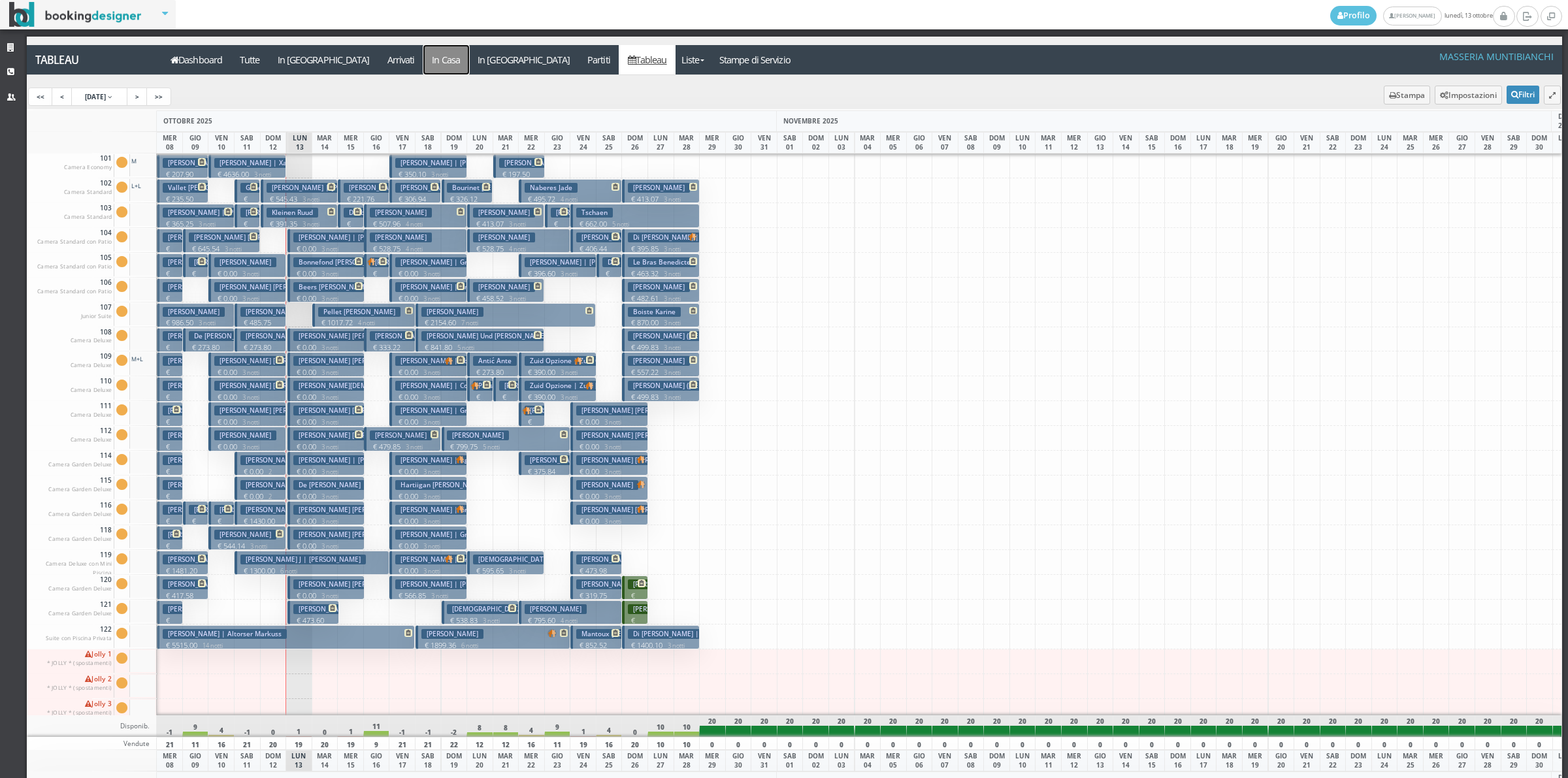
click at [424, 59] on a=pms-instay-reservations"] "In Casa" at bounding box center [446, 59] width 46 height 30
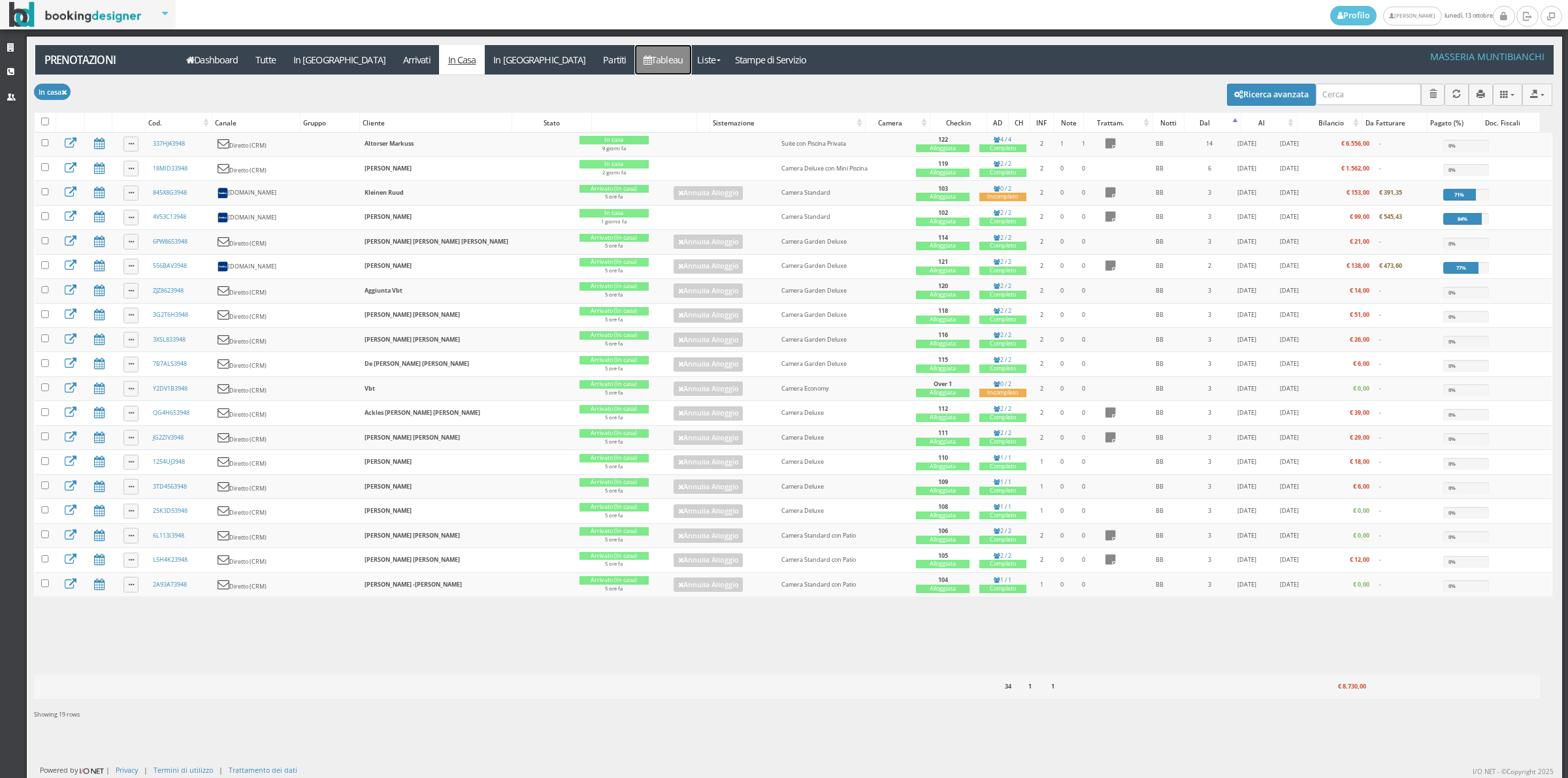
click at [635, 70] on link "Tableau" at bounding box center [663, 59] width 57 height 30
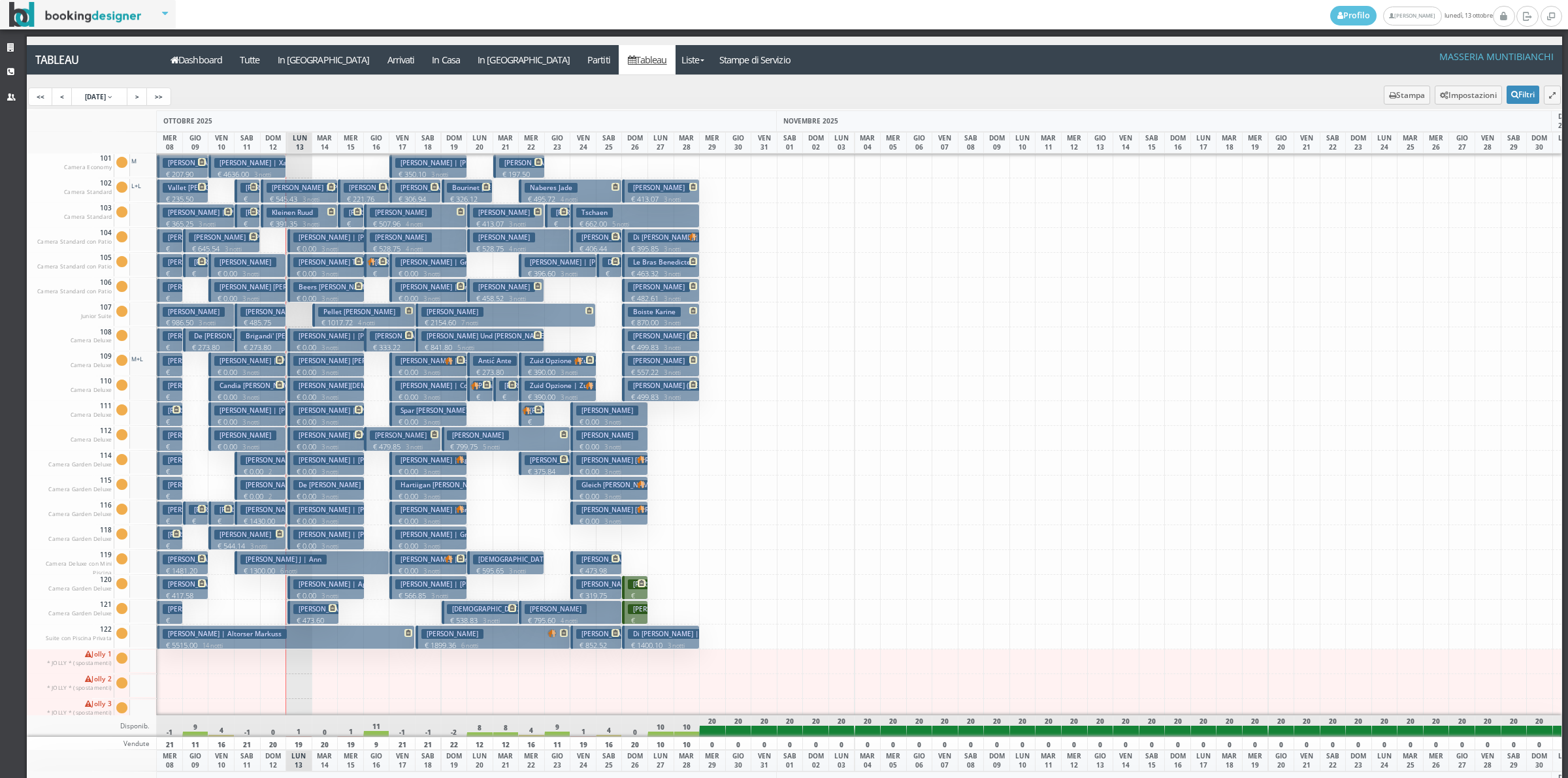
click at [311, 591] on p "€ 0.00 3 notti" at bounding box center [327, 596] width 67 height 11
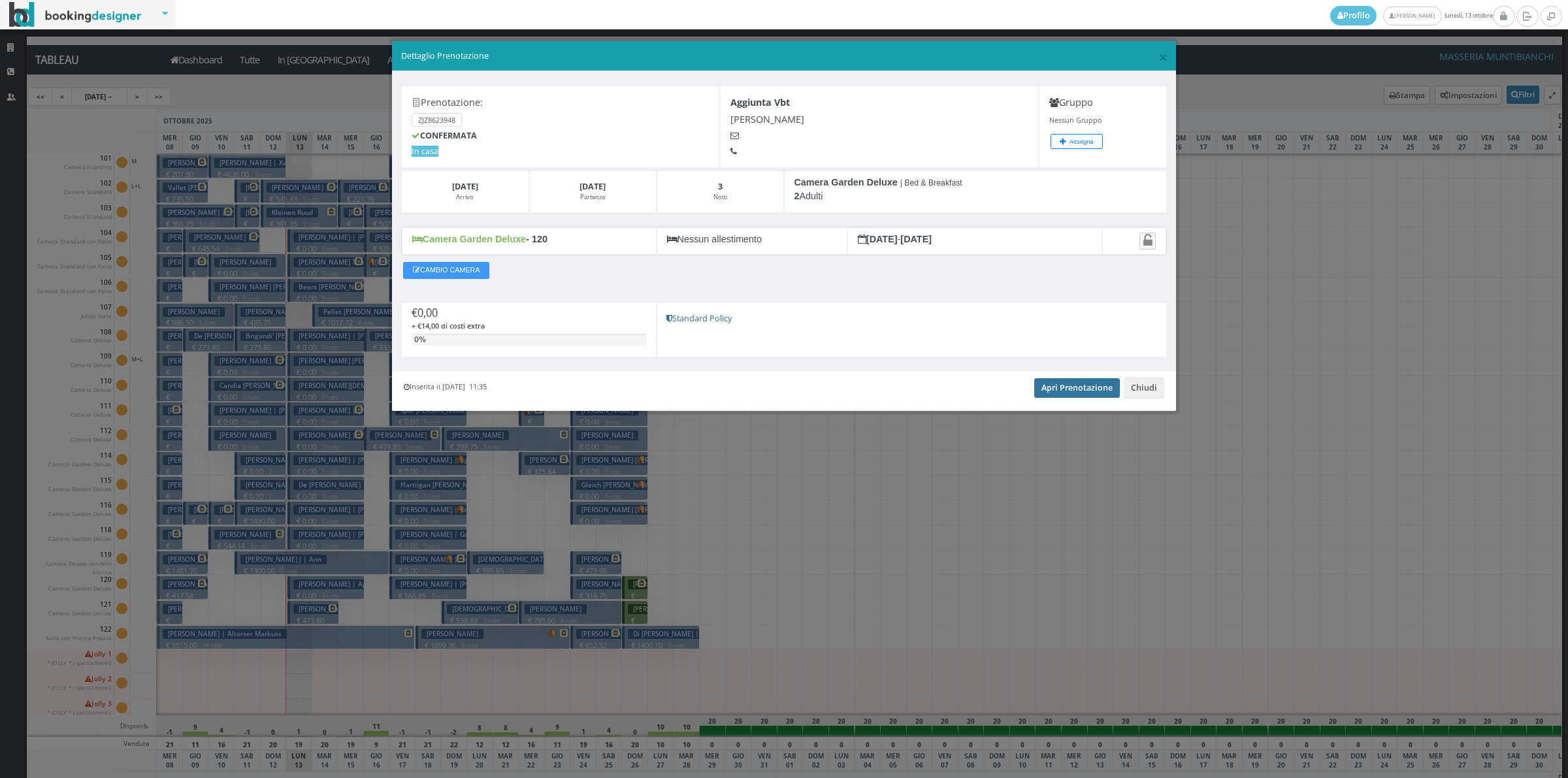
click at [1051, 390] on link "Apri Prenotazione" at bounding box center [1077, 388] width 85 height 20
click at [1157, 399] on button "Chiudi" at bounding box center [1143, 388] width 40 height 22
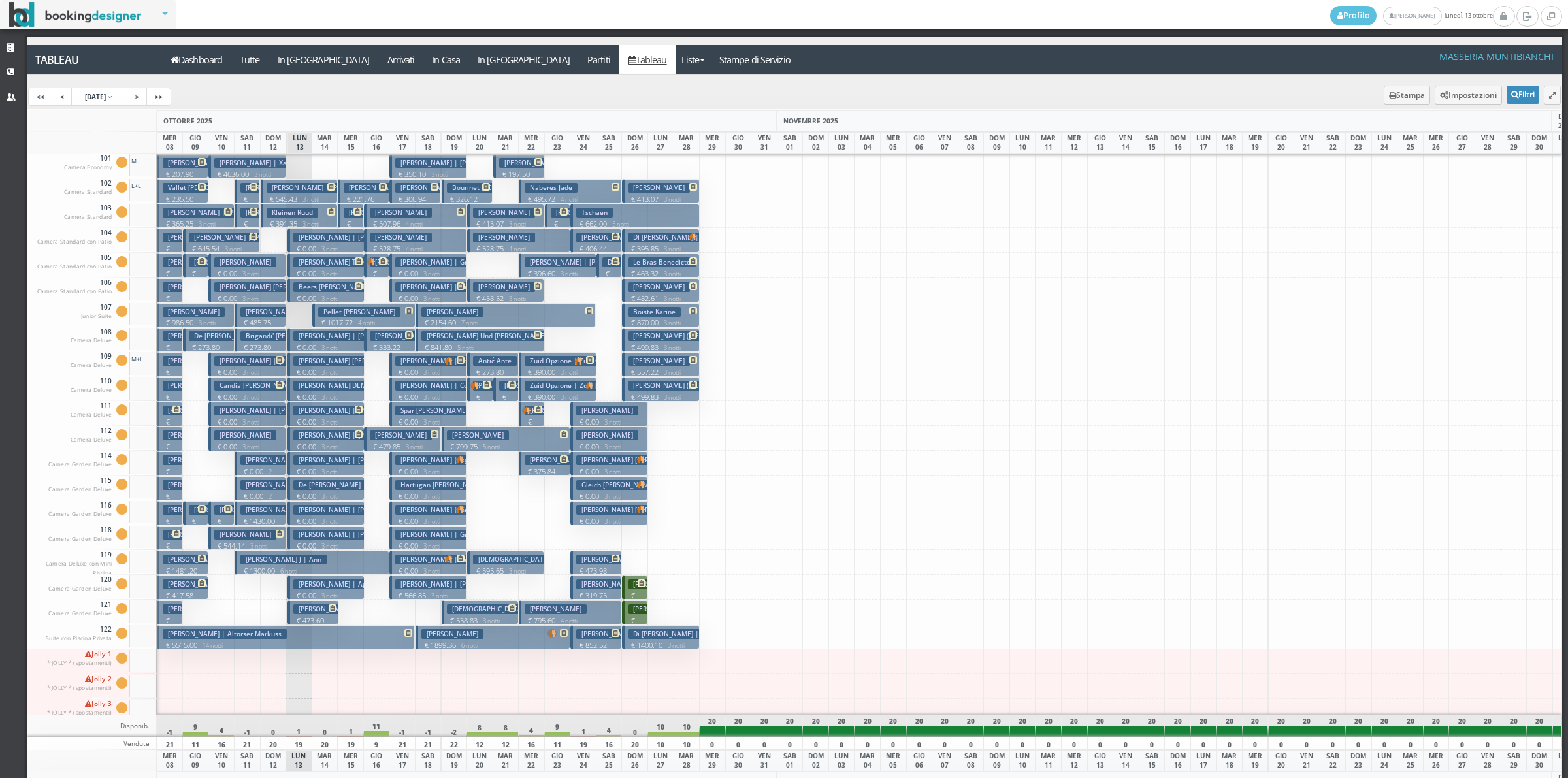
drag, startPoint x: 289, startPoint y: 171, endPoint x: 295, endPoint y: 162, distance: 10.8
click at [295, 162] on div at bounding box center [299, 166] width 27 height 25
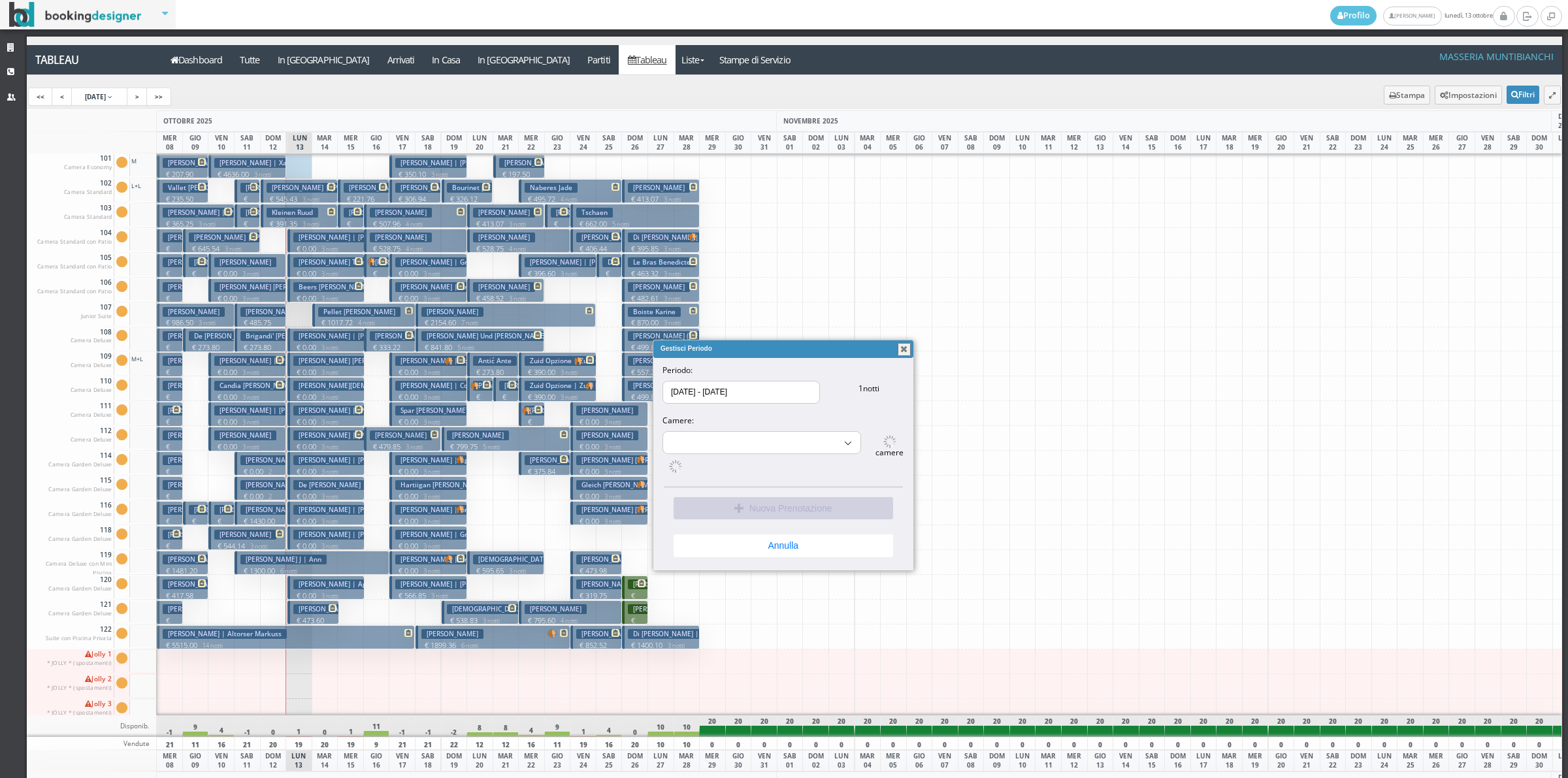
select select "15490"
click at [730, 500] on button "Nuova Prenotazione" at bounding box center [784, 505] width 220 height 22
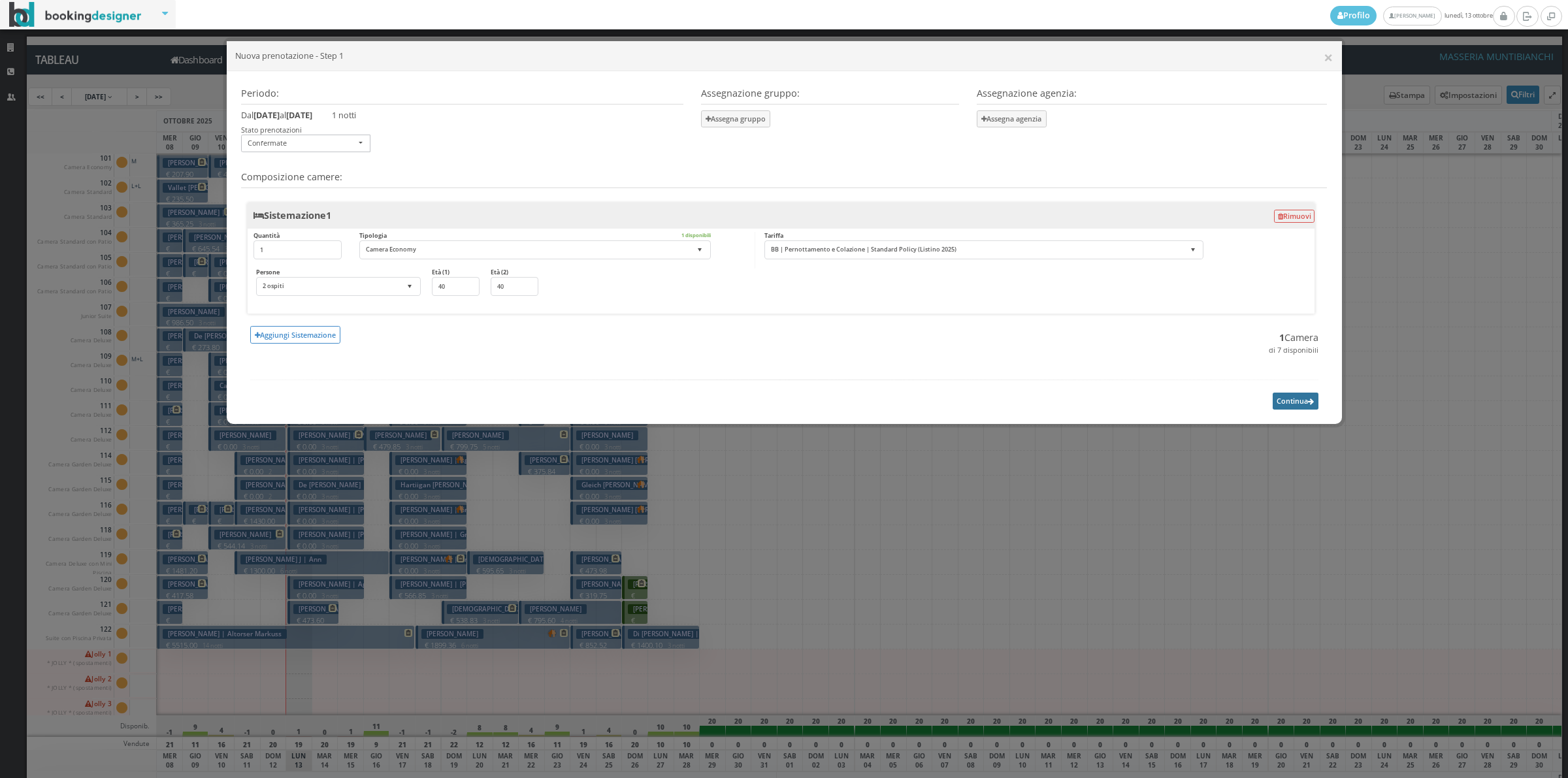
click at [1280, 402] on button "Continua" at bounding box center [1295, 400] width 46 height 16
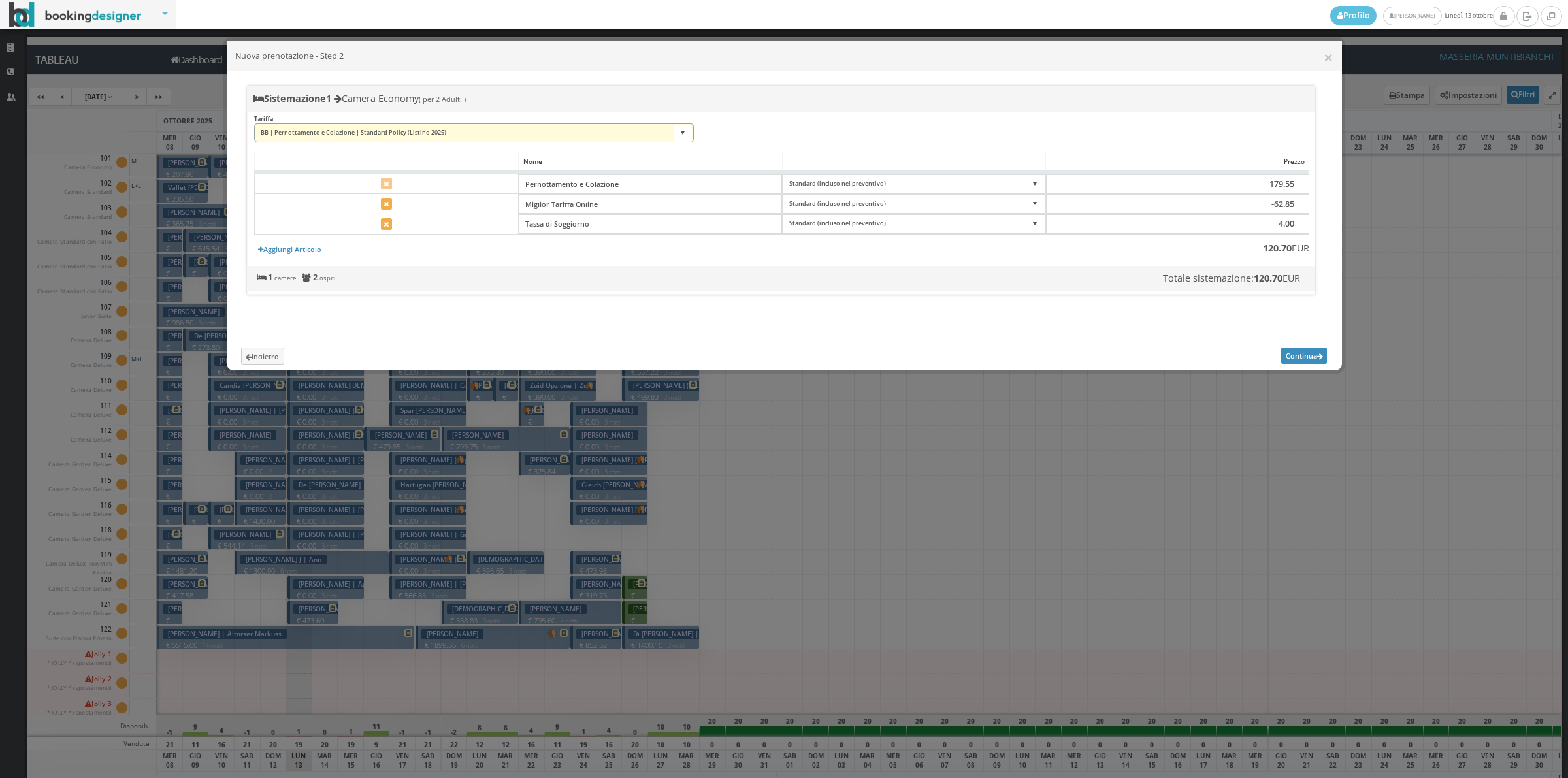
click at [361, 132] on select "BB | Pernottamento e Colazione | Standard Policy (Listino 2025) BB | Pernottame…" at bounding box center [473, 133] width 440 height 20
select select "193466:22359"
click at [254, 123] on select "BB | Pernottamento e Colazione | Standard Policy (Listino 2025) BB | Pernottame…" at bounding box center [473, 133] width 440 height 20
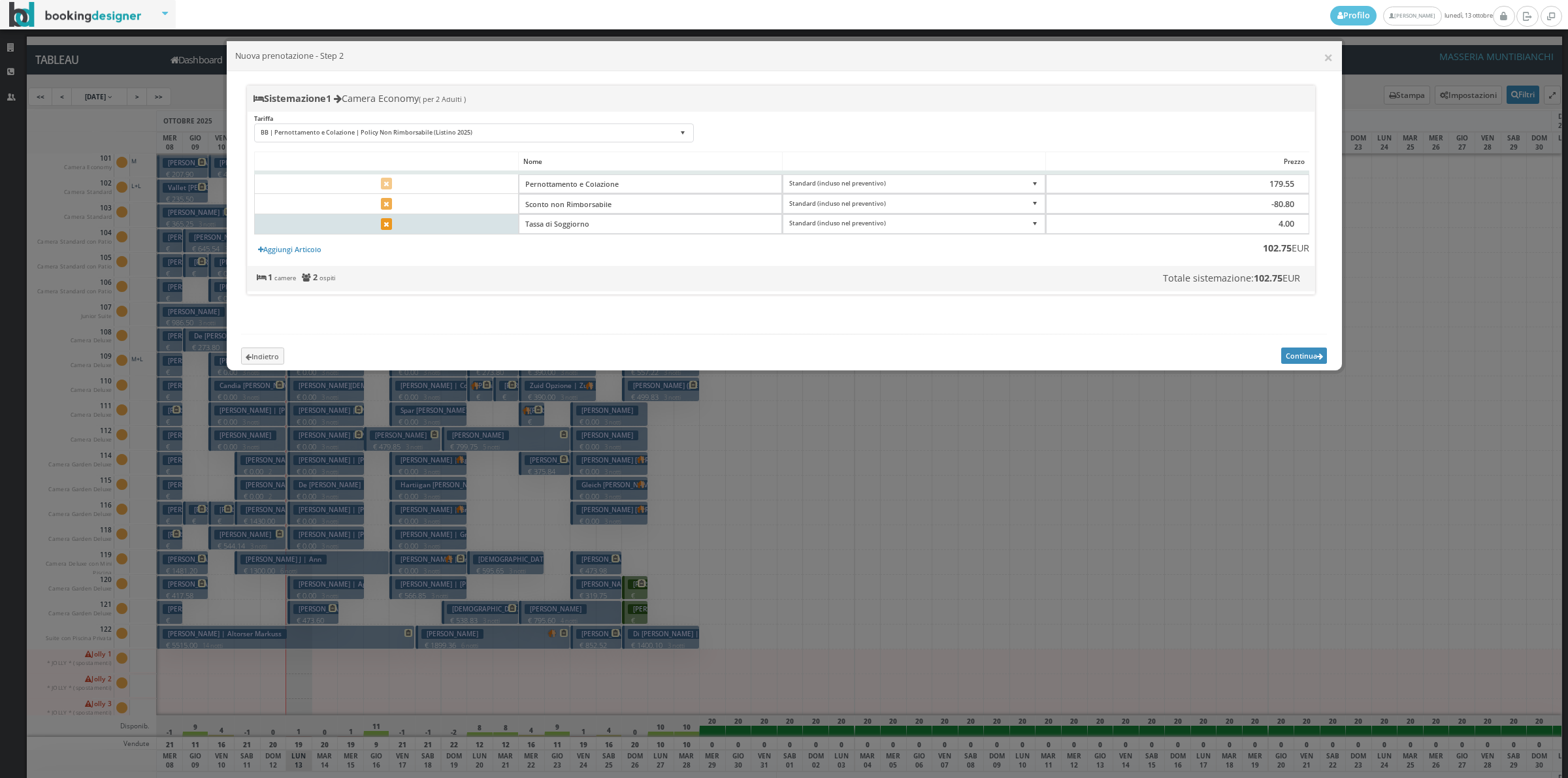
click at [387, 223] on icon at bounding box center [386, 225] width 5 height 7
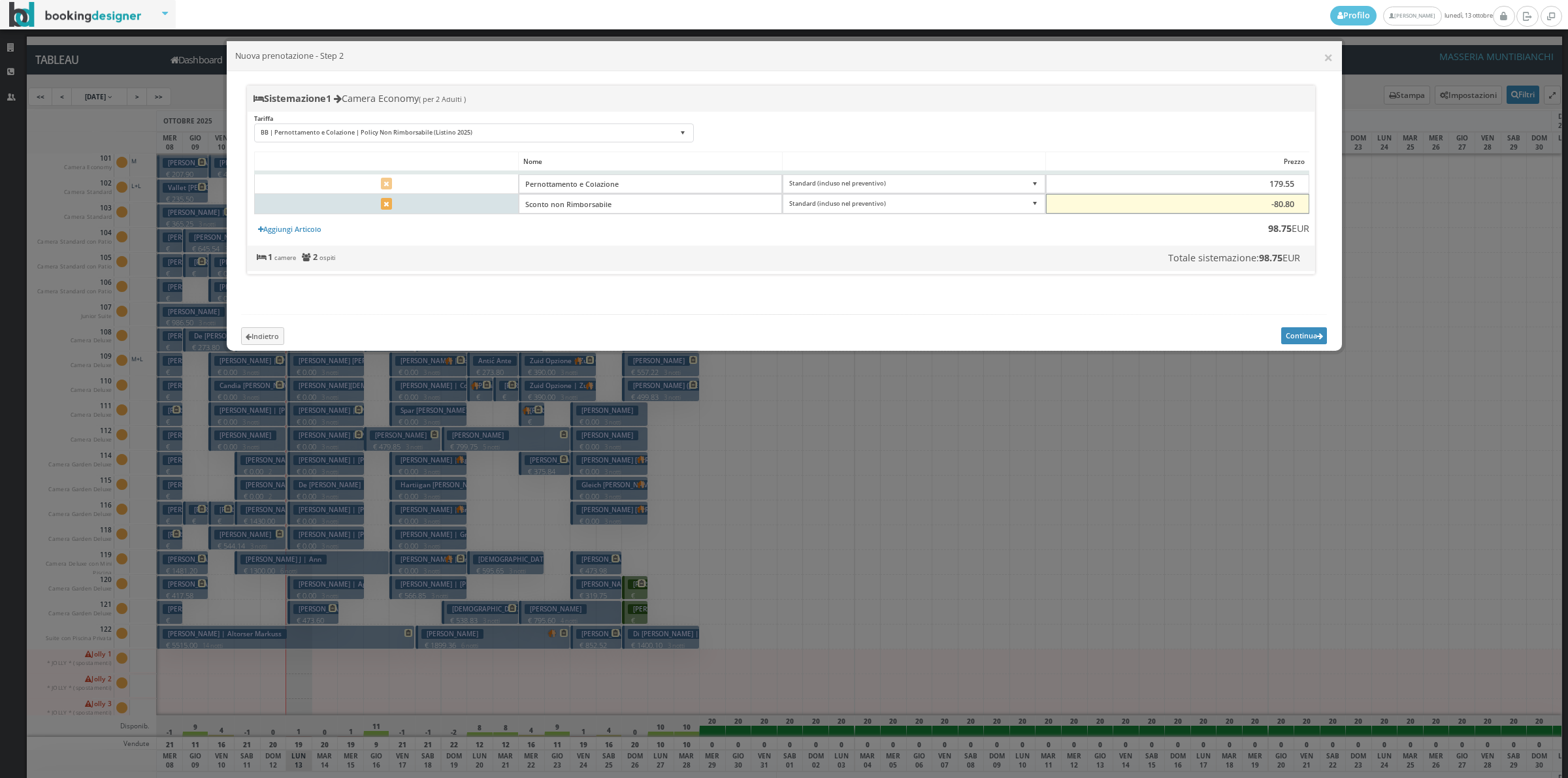
click at [1279, 206] on input "-80.80" at bounding box center [1178, 204] width 264 height 20
type input "-81.55"
click at [1309, 344] on button "Continua" at bounding box center [1304, 335] width 46 height 16
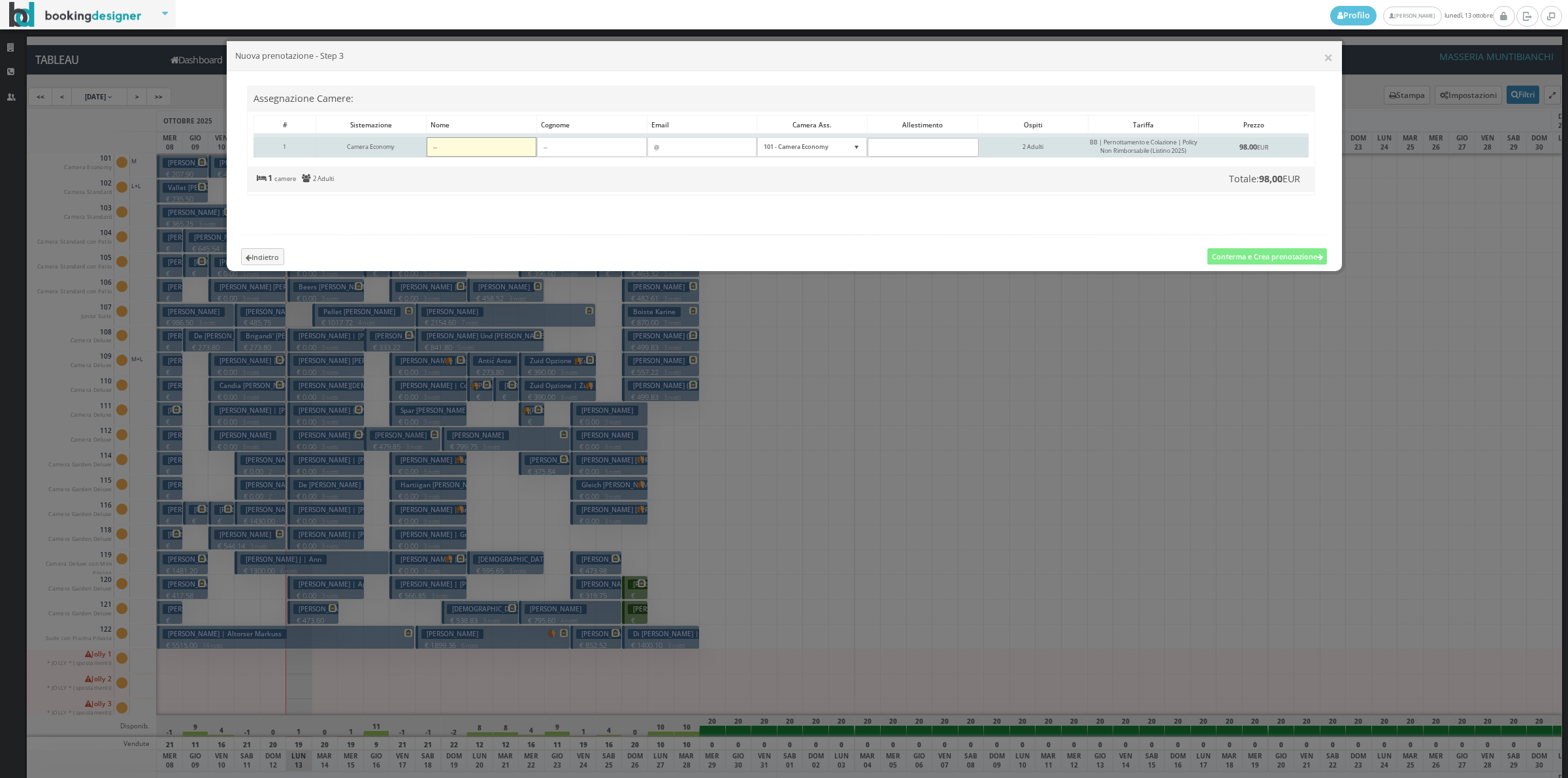
click at [488, 144] on input"] at bounding box center [481, 148] width 110 height 20
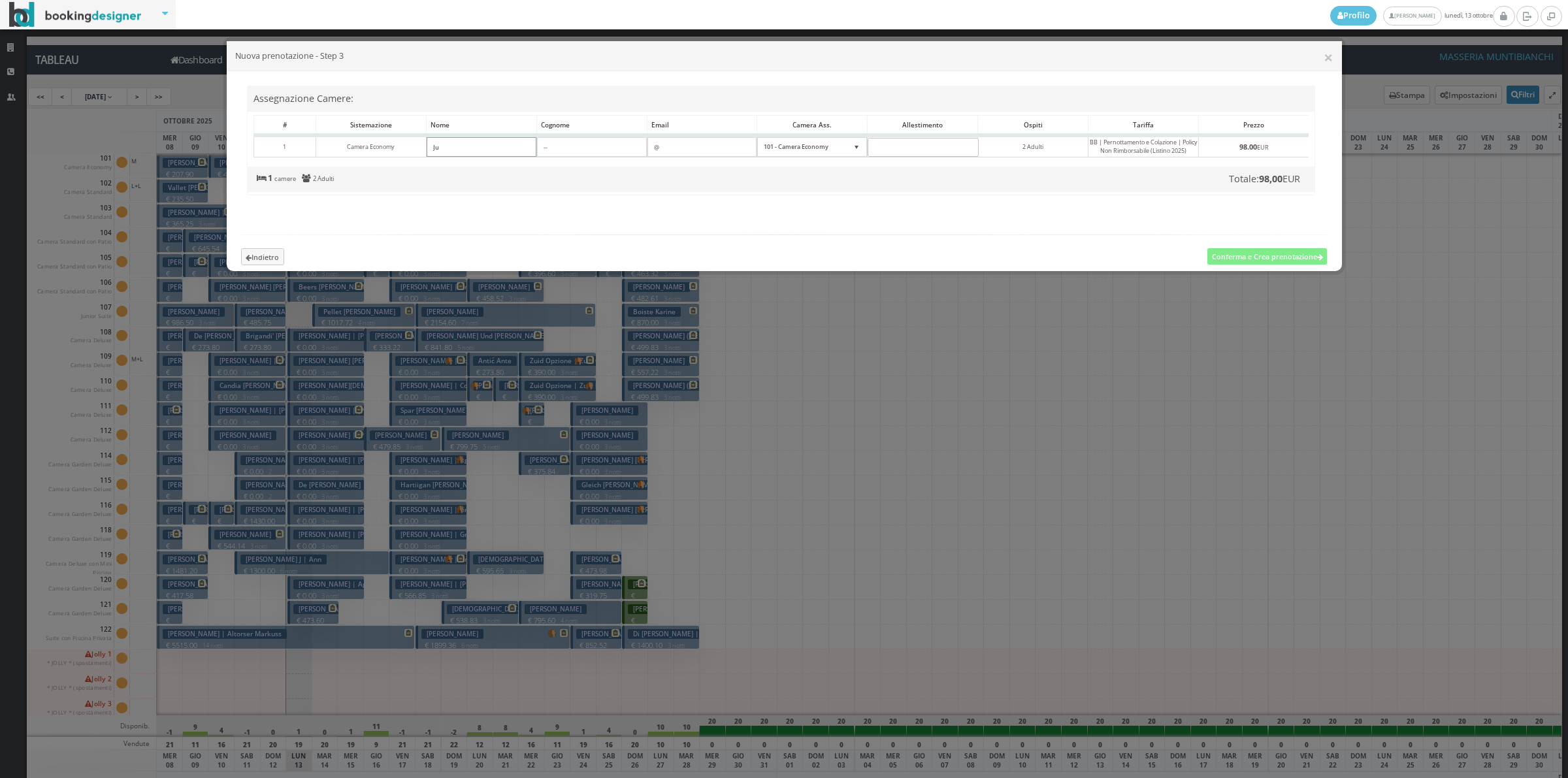
type input"] "J"
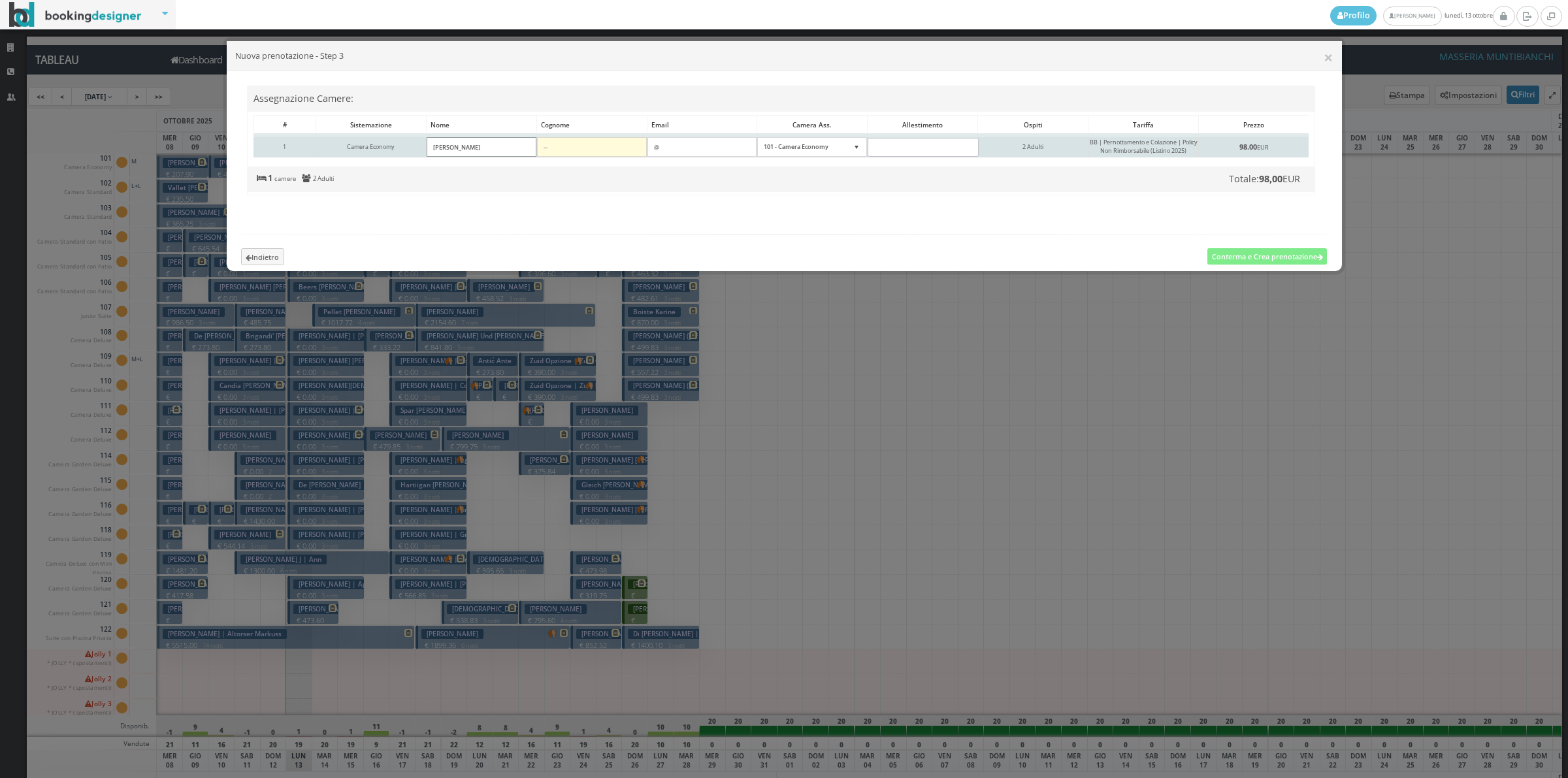
type input"] "Ju jung"
click at [560, 151] on input"] at bounding box center [592, 148] width 110 height 20
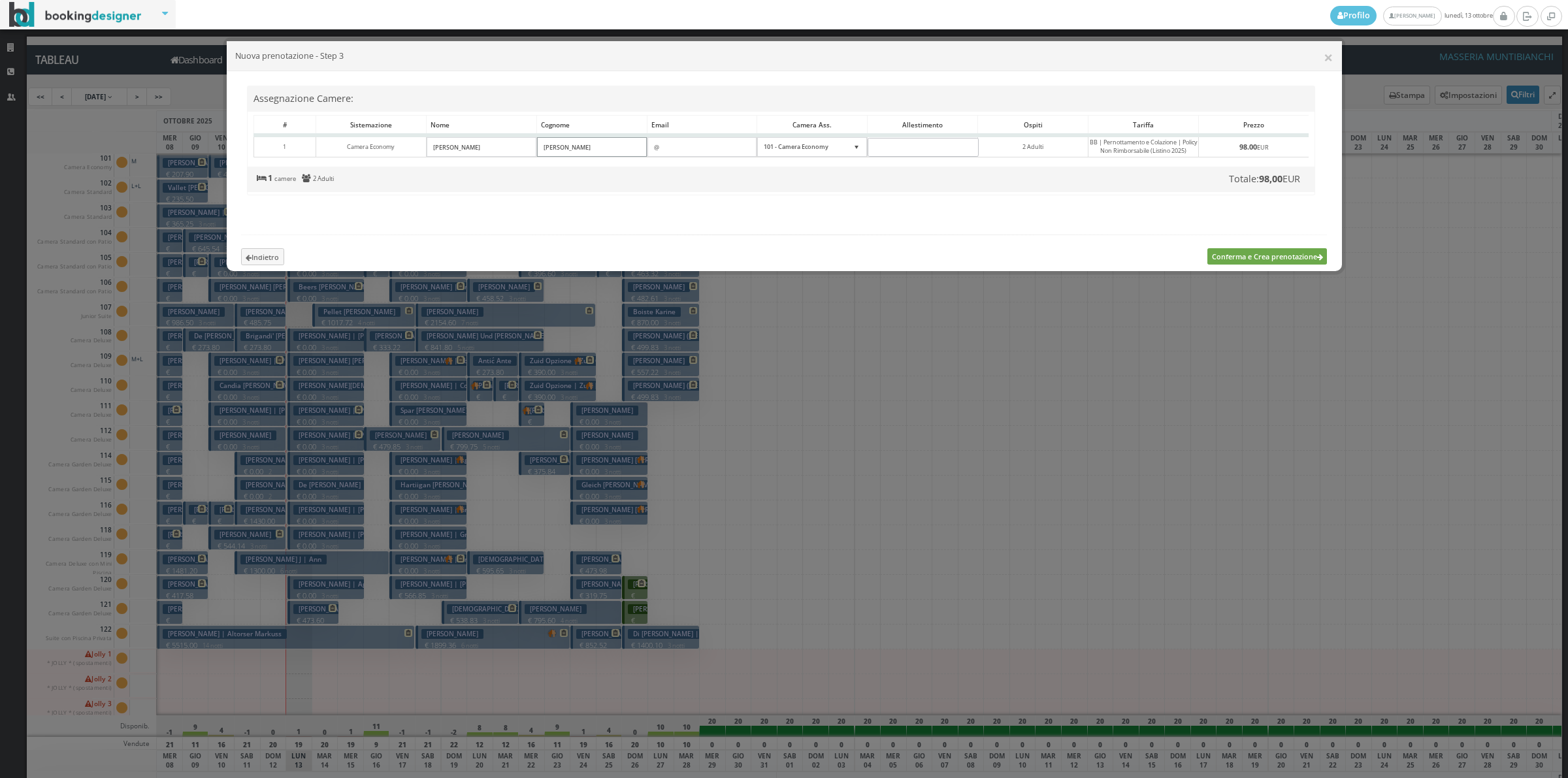
type input"] "Cheng"
click at [1248, 264] on button "Conferma e Crea prenotazione" at bounding box center [1267, 256] width 120 height 16
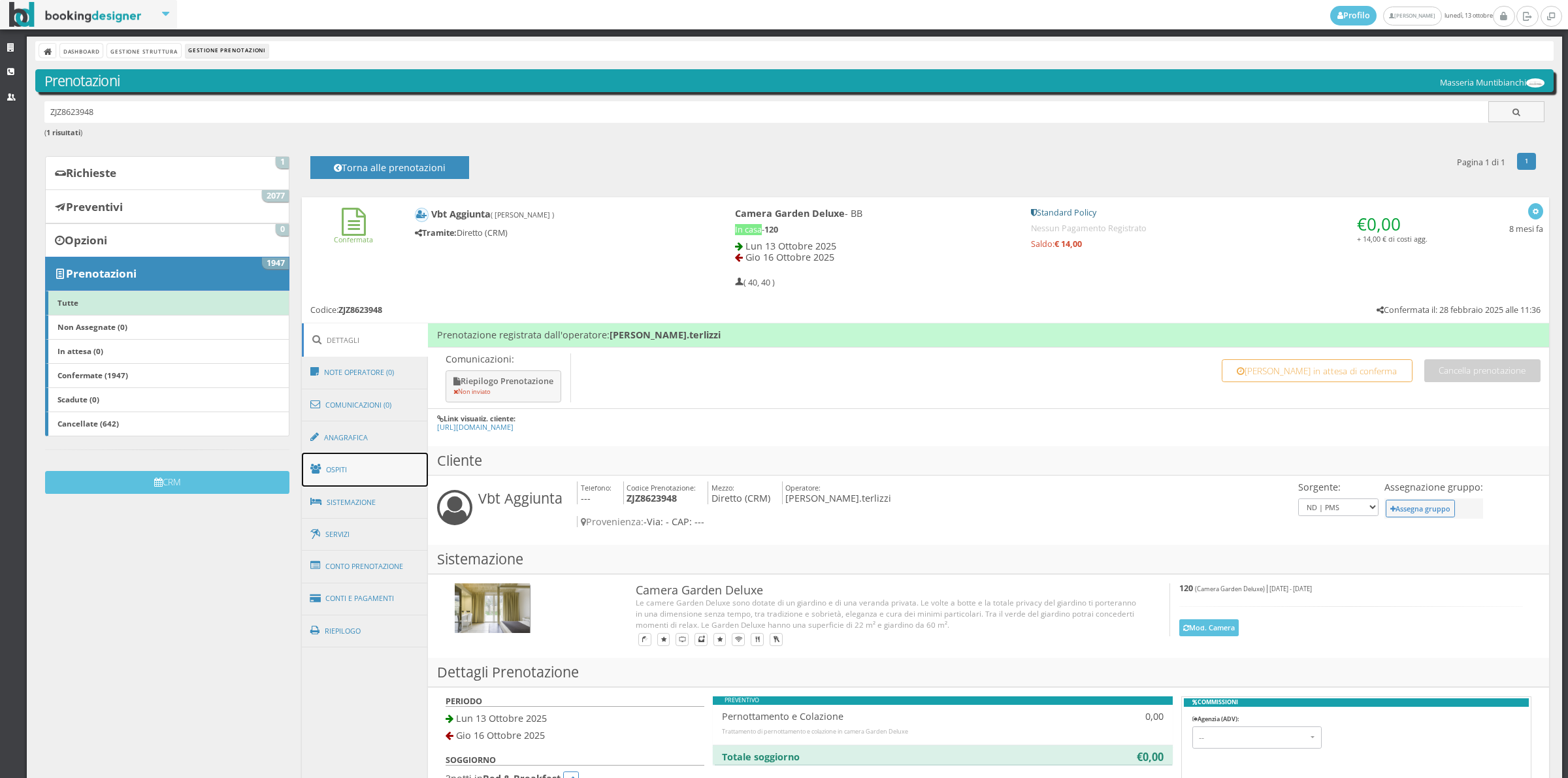
click at [356, 471] on link "Ospiti" at bounding box center [365, 469] width 127 height 34
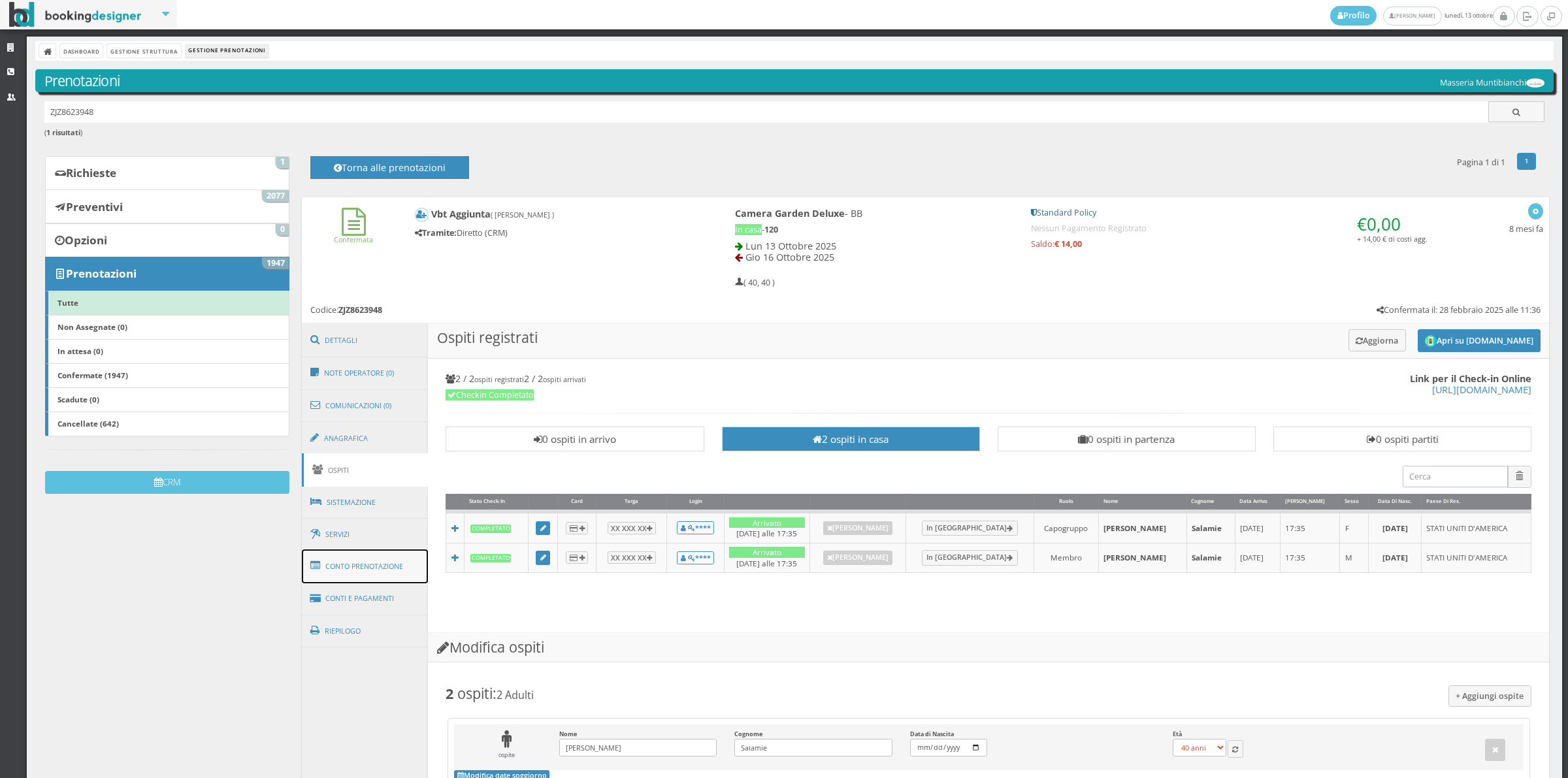
click at [385, 573] on link "Conto Prenotazione" at bounding box center [365, 567] width 127 height 34
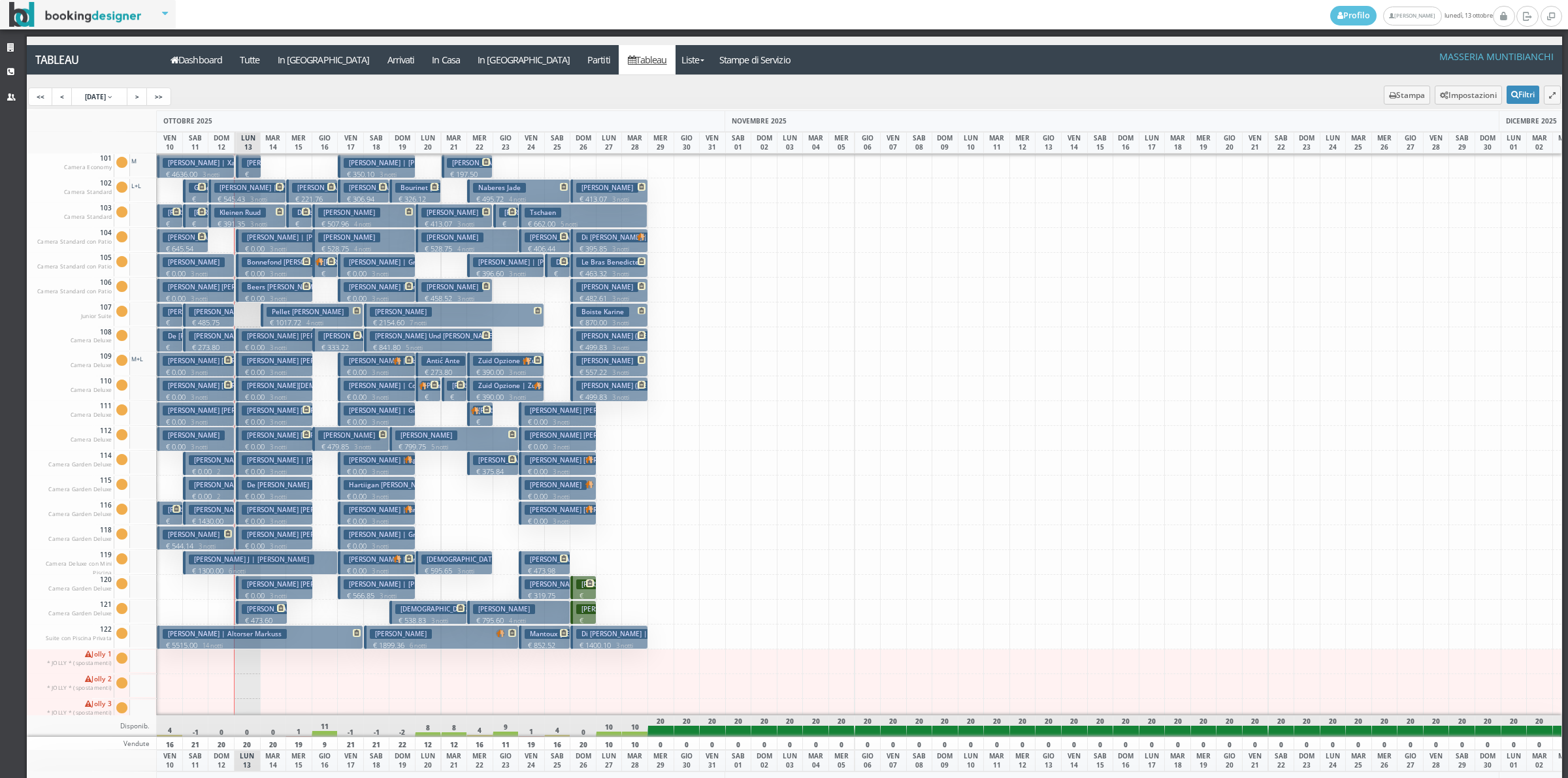
click at [256, 167] on h3 "Cheng Ju Jung" at bounding box center [300, 163] width 116 height 10
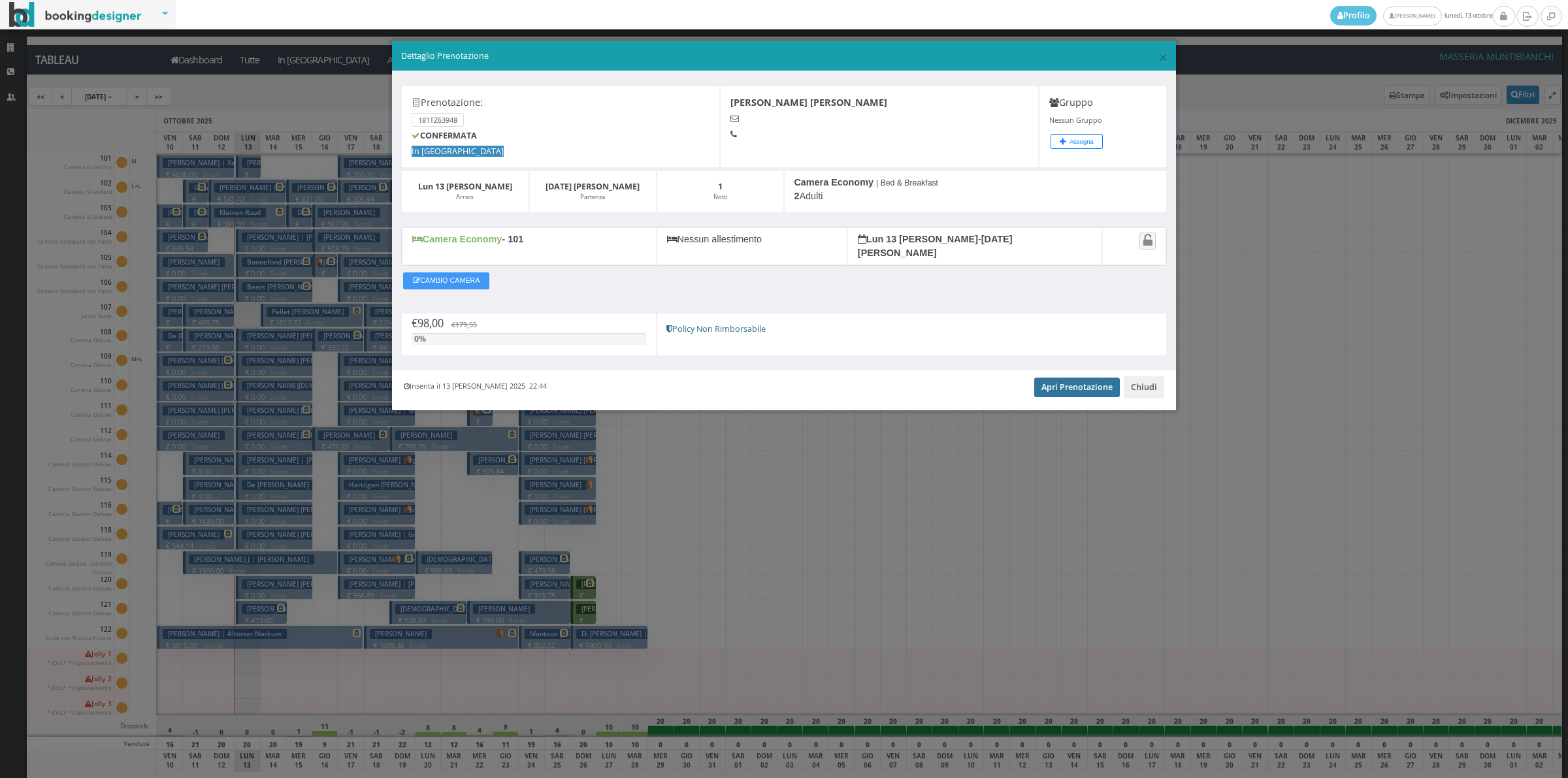
click at [1065, 379] on link "Apri Prenotazione" at bounding box center [1077, 388] width 85 height 20
click at [1137, 376] on button "Chiudi" at bounding box center [1143, 387] width 40 height 22
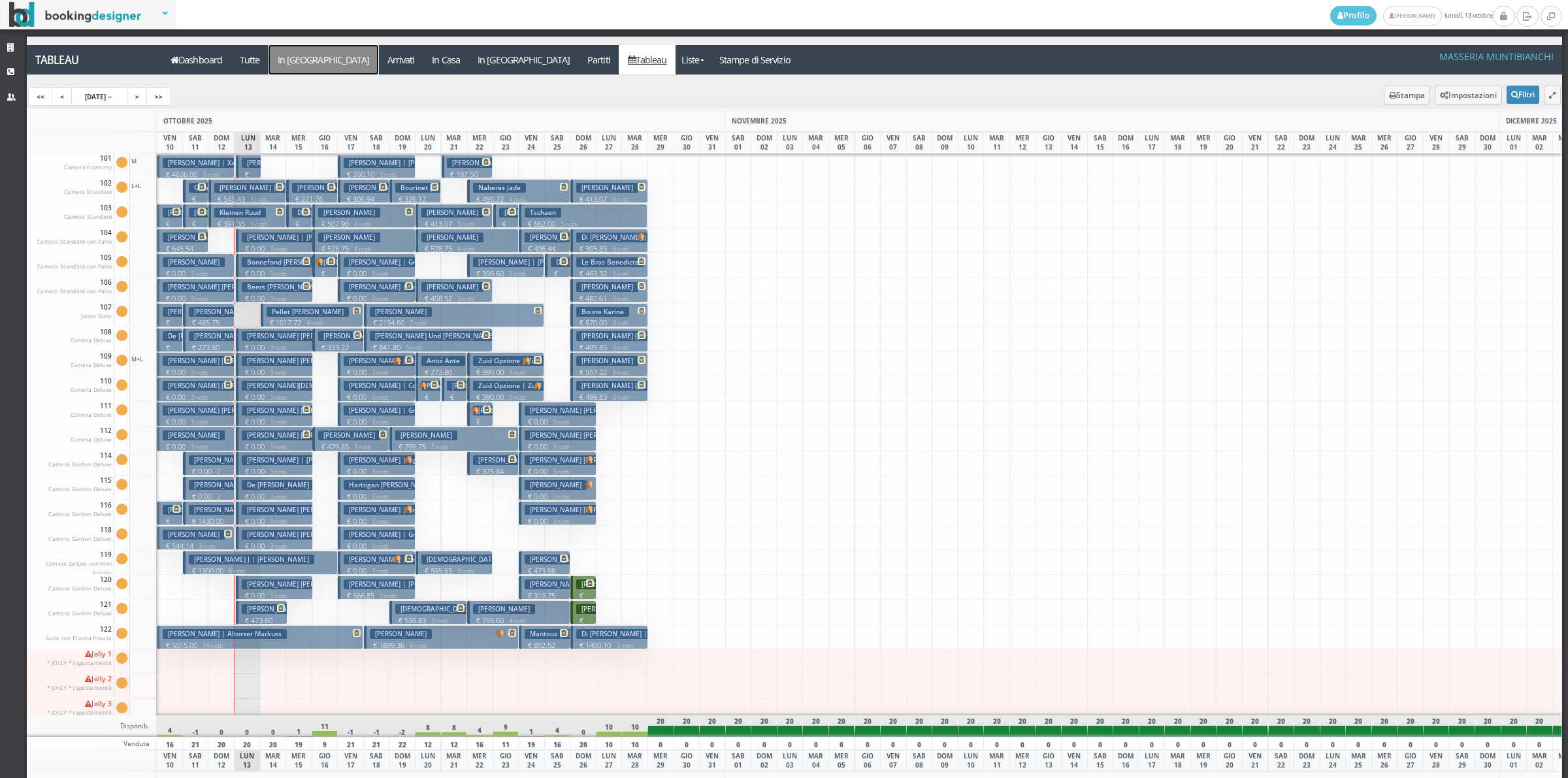
click at [296, 56] on a=pms-arrival-reservations"] "In Arrivo" at bounding box center [323, 59] width 110 height 30
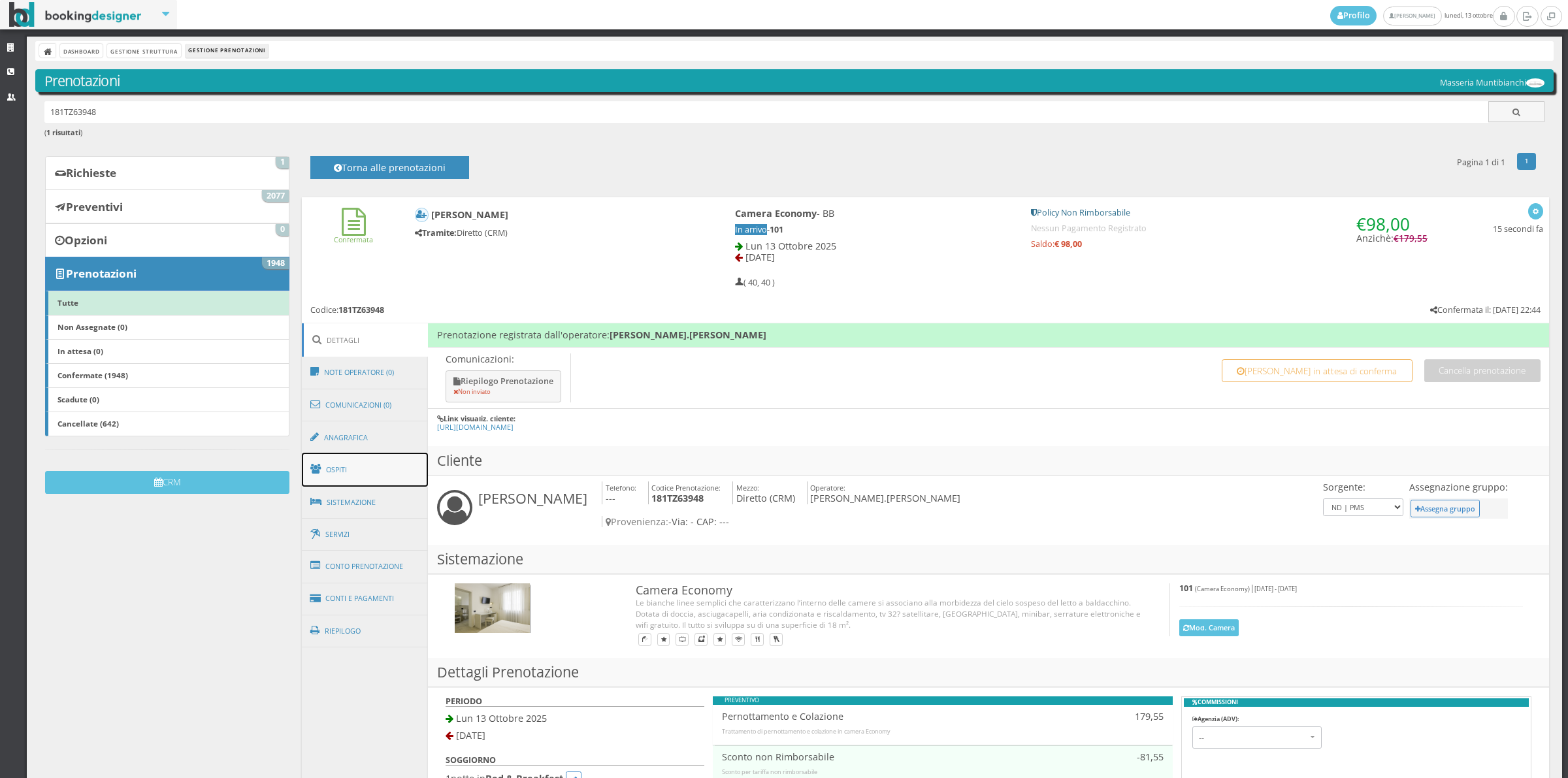
click at [324, 470] on link "Ospiti" at bounding box center [365, 469] width 127 height 34
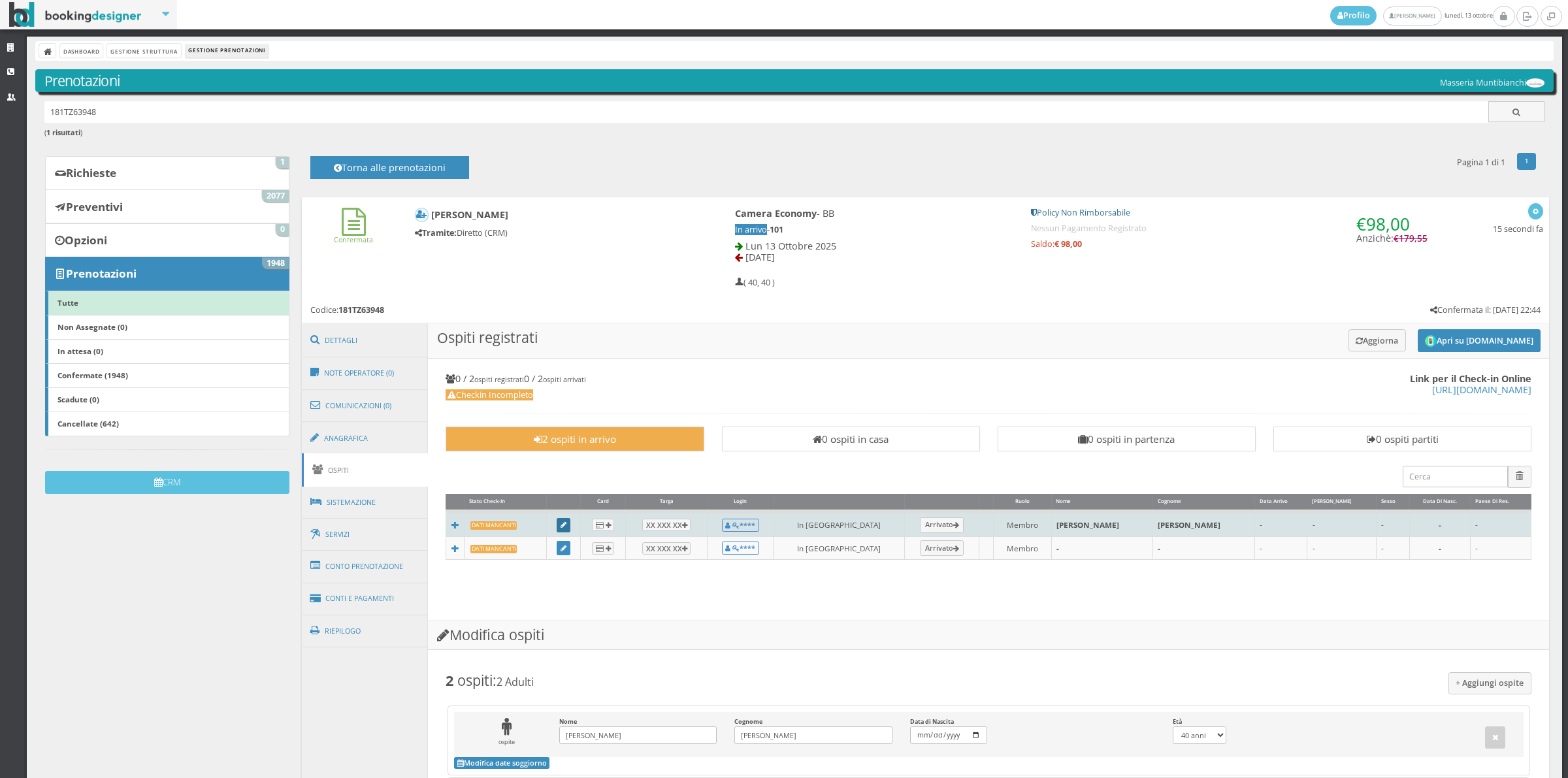
click at [571, 524] on link at bounding box center [564, 525] width 14 height 14
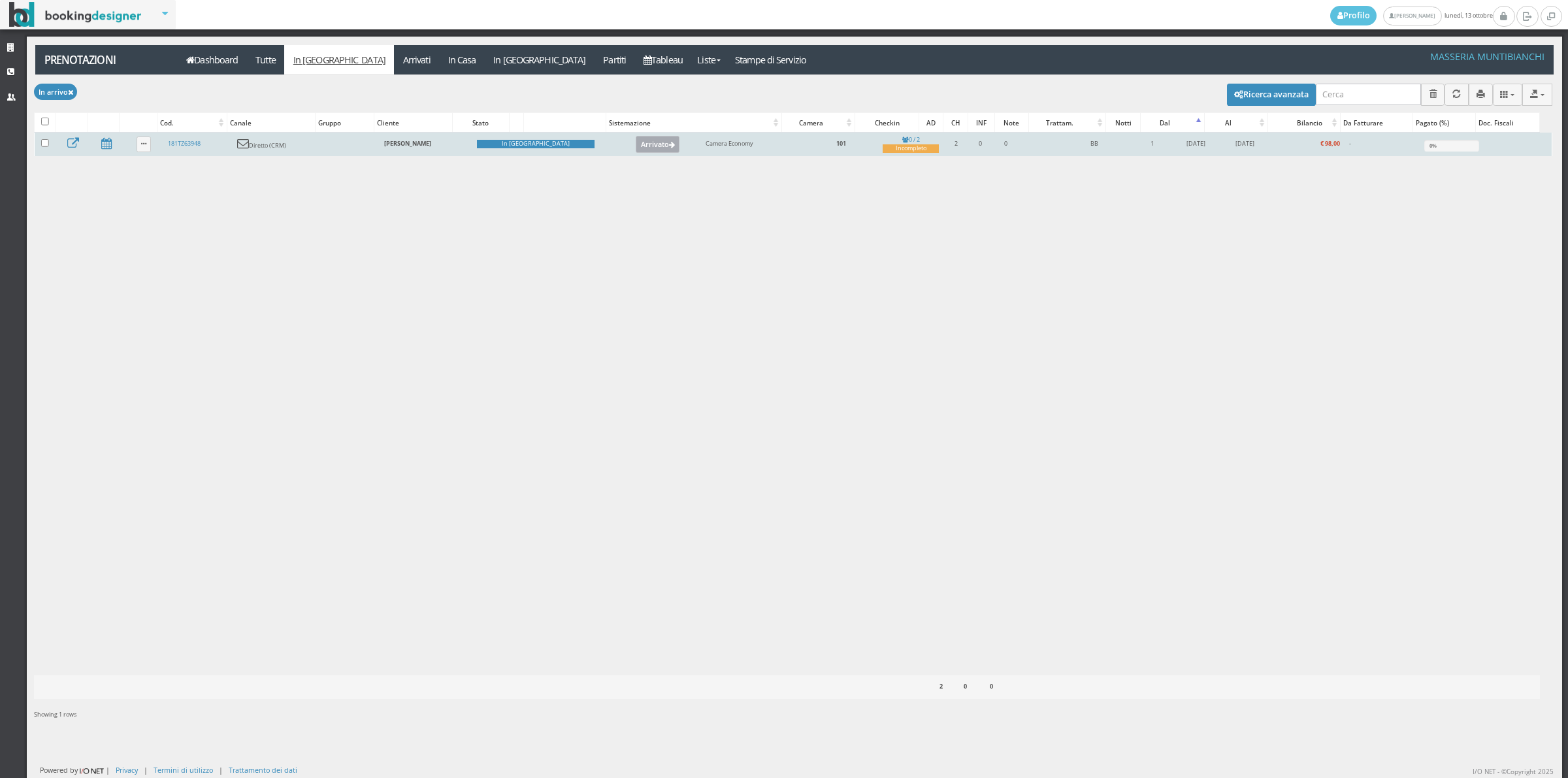
click at [636, 145] on button "Arrivato" at bounding box center [658, 144] width 44 height 17
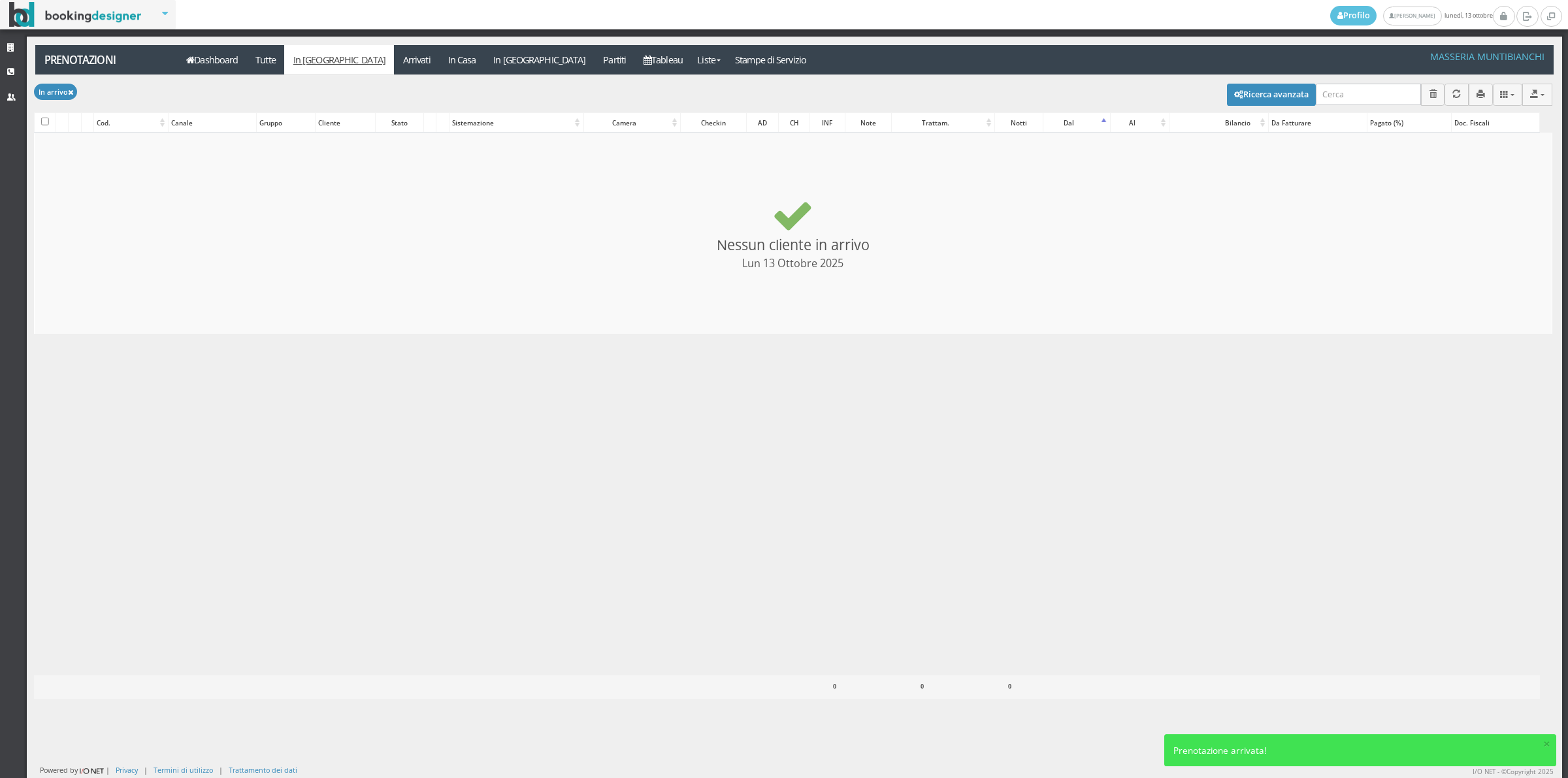
checkbox input "false"
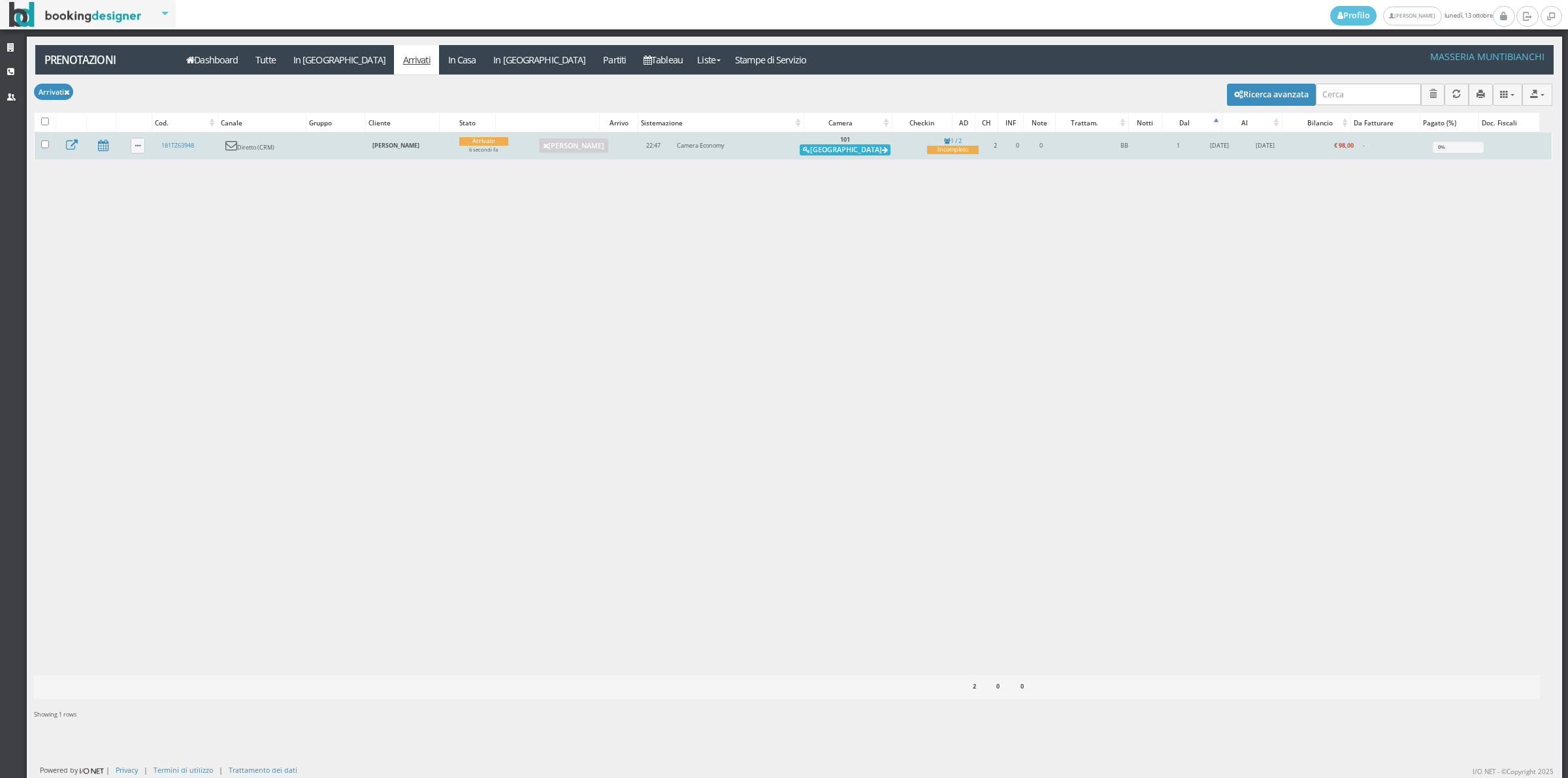
click at [843, 148] on button "[GEOGRAPHIC_DATA]" at bounding box center [845, 149] width 91 height 12
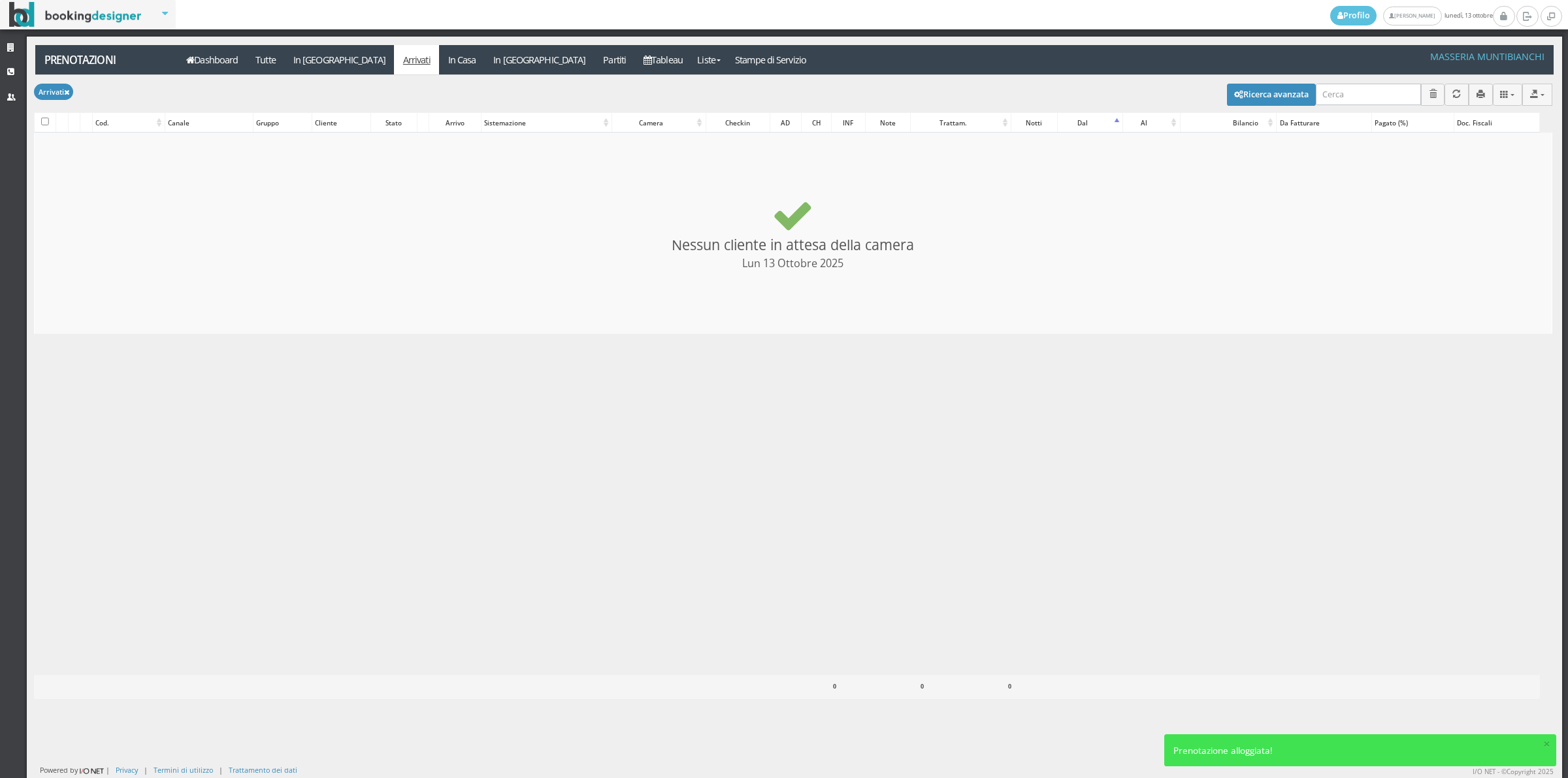
checkbox input "false"
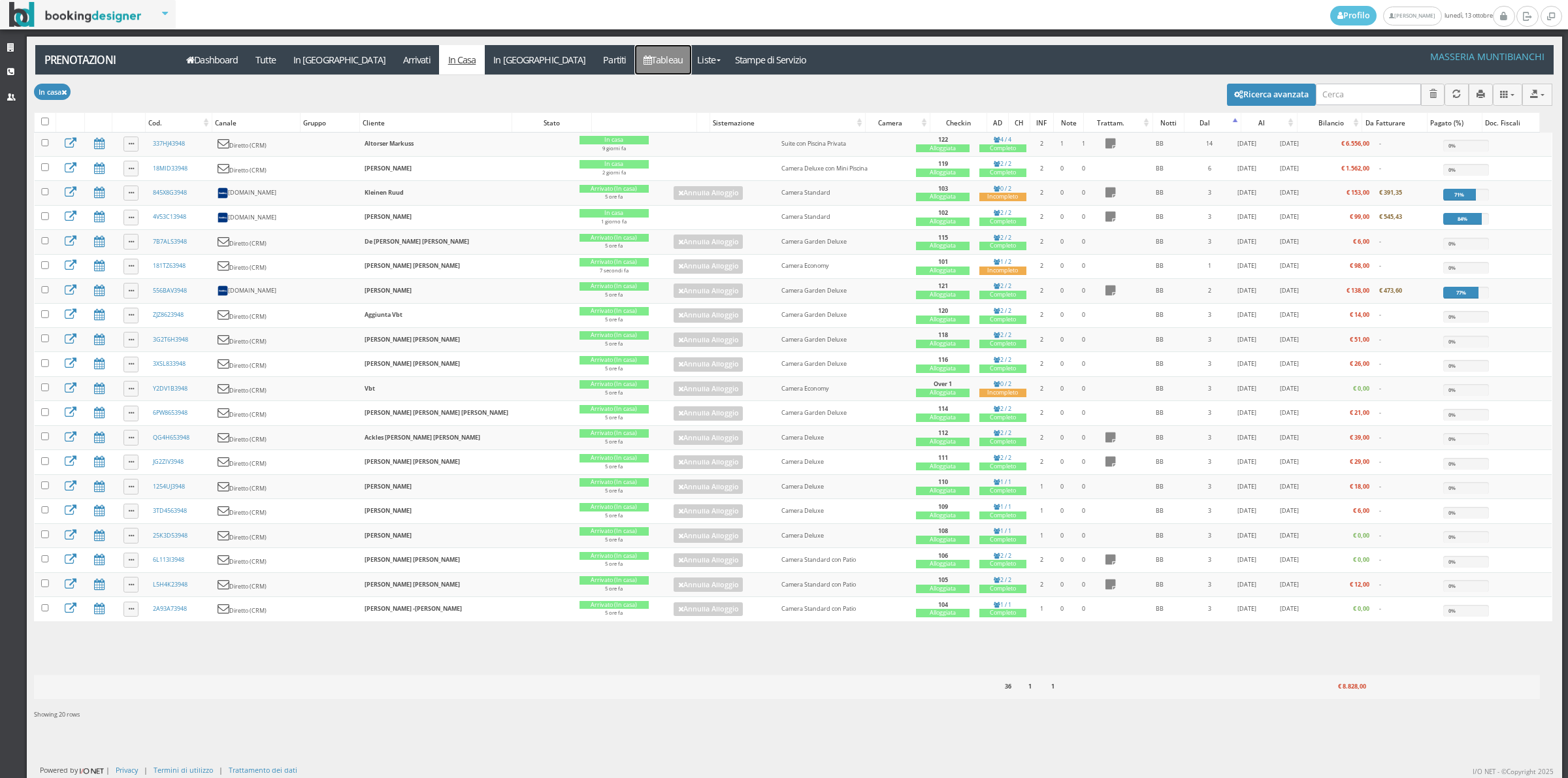
click at [635, 66] on link "Tableau" at bounding box center [663, 59] width 57 height 30
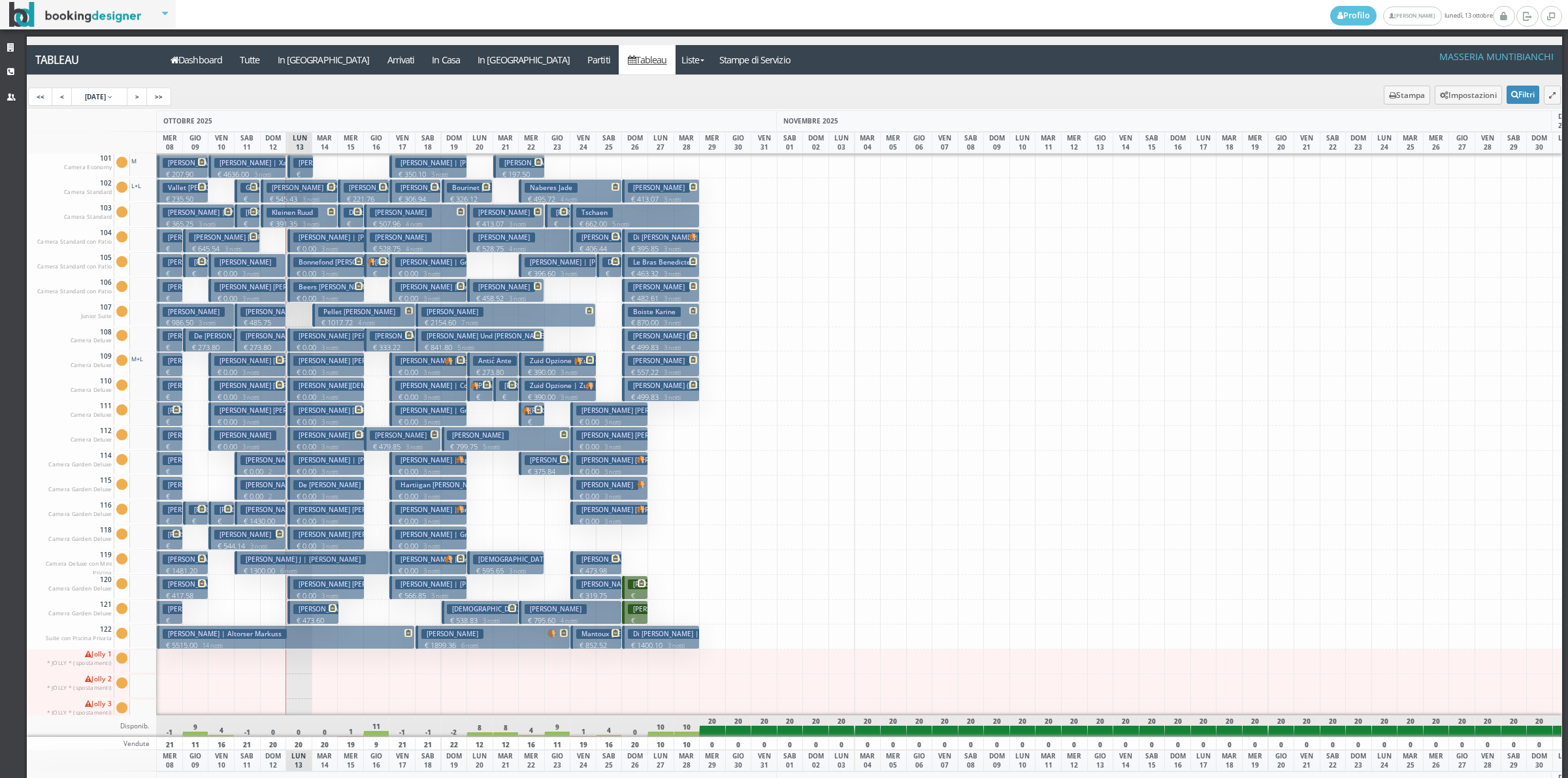
click at [304, 160] on h3 "Cheng Ju Jung" at bounding box center [351, 163] width 116 height 10
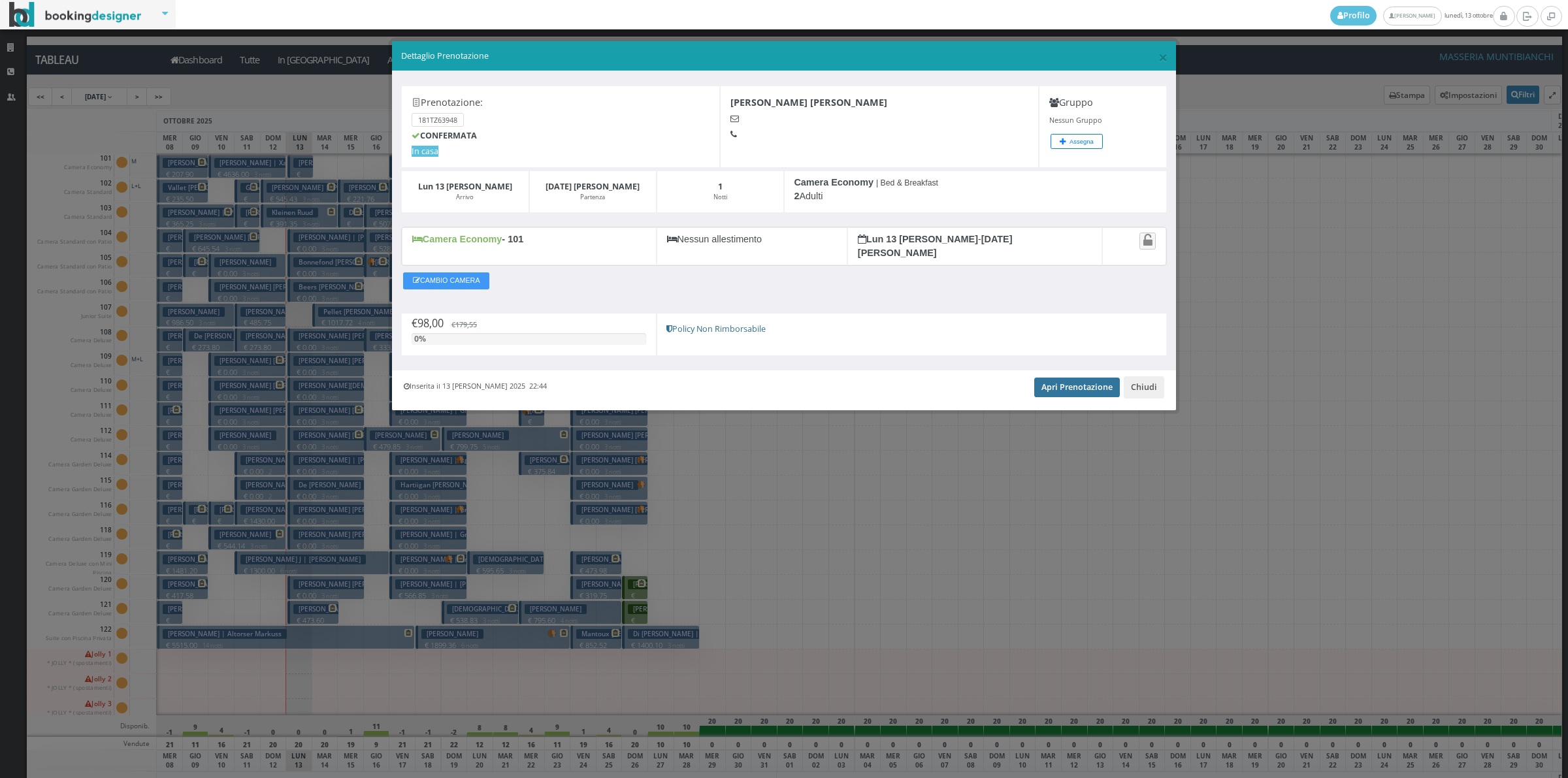
click at [1046, 378] on link "Apri Prenotazione" at bounding box center [1077, 388] width 85 height 20
click at [1158, 380] on button "Chiudi" at bounding box center [1143, 387] width 40 height 22
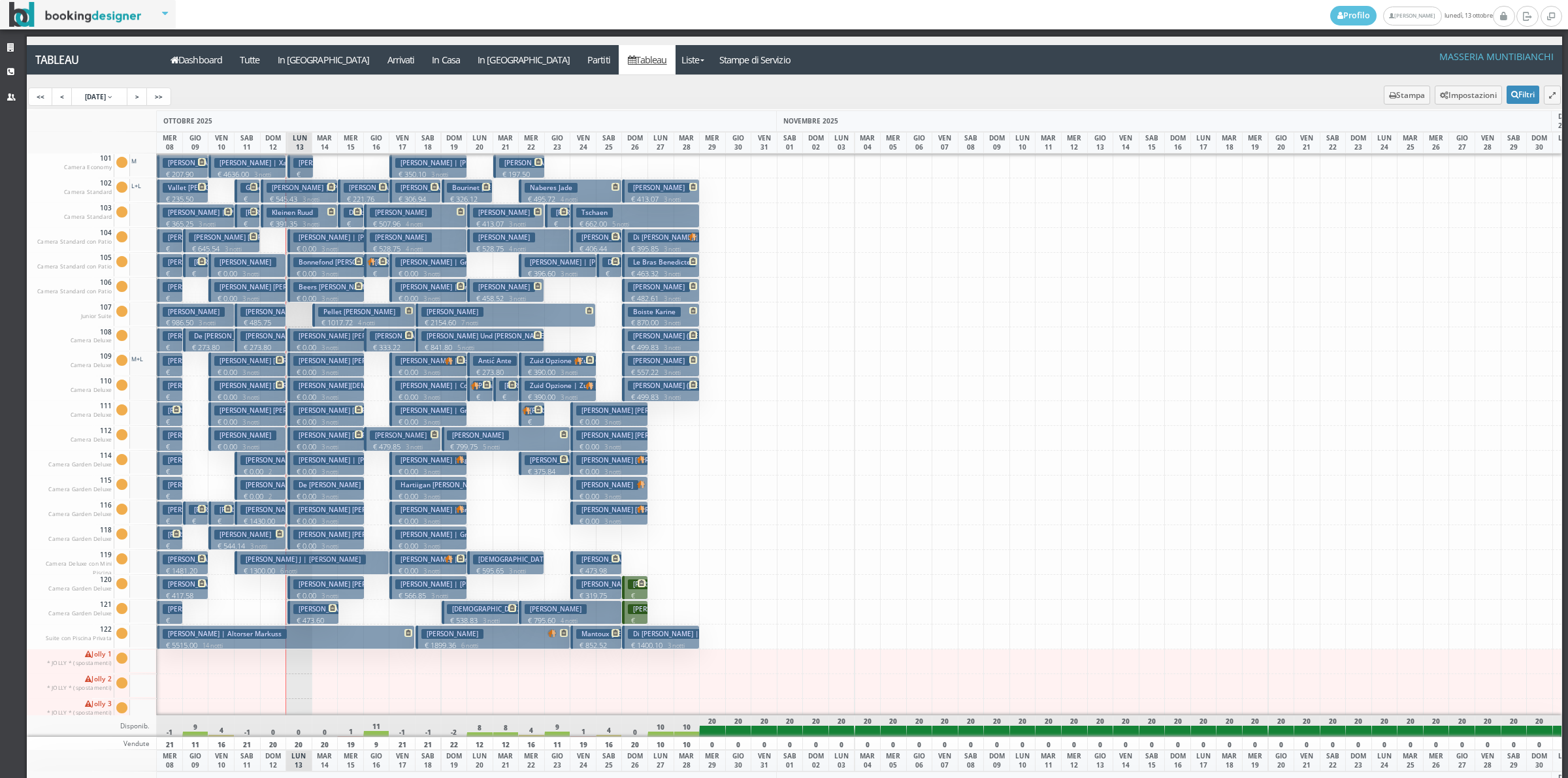
click at [299, 166] on h3 "Cheng Ju Jung" at bounding box center [351, 163] width 116 height 10
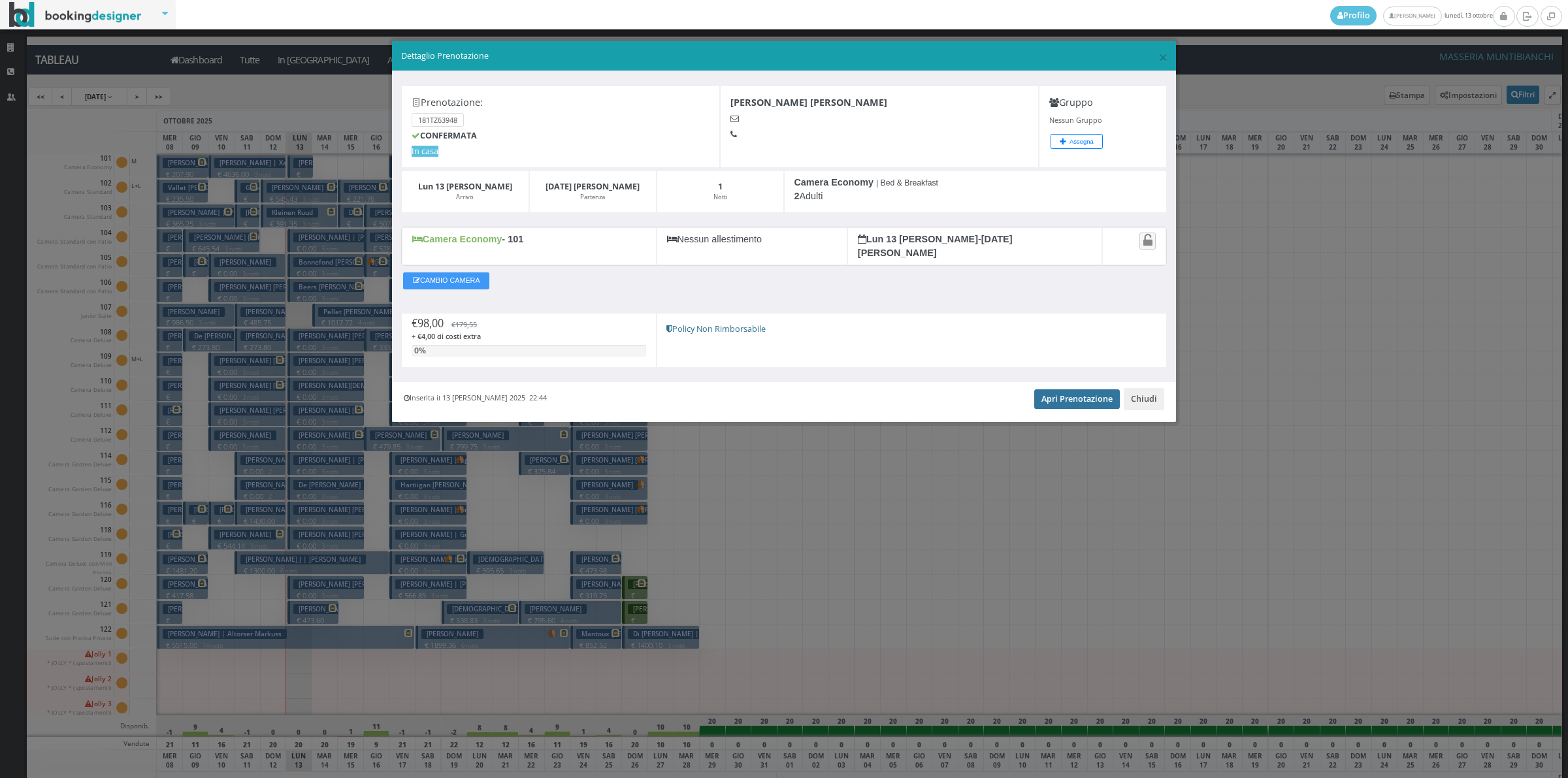
click at [1082, 389] on link "Apri Prenotazione" at bounding box center [1077, 399] width 85 height 20
click at [1134, 390] on button "Chiudi" at bounding box center [1143, 398] width 40 height 22
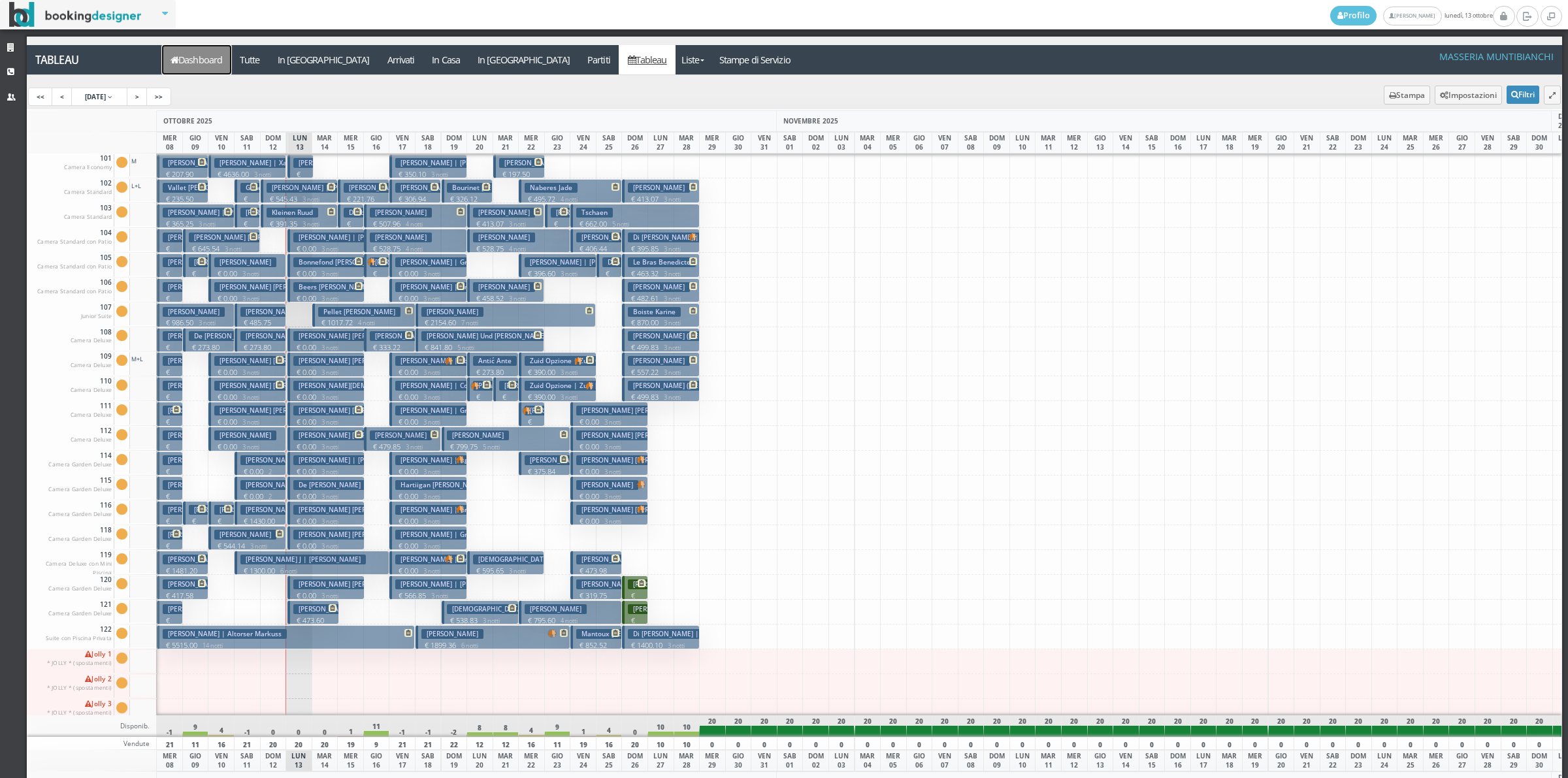
click at [197, 61] on link "Dashboard" at bounding box center [196, 59] width 69 height 30
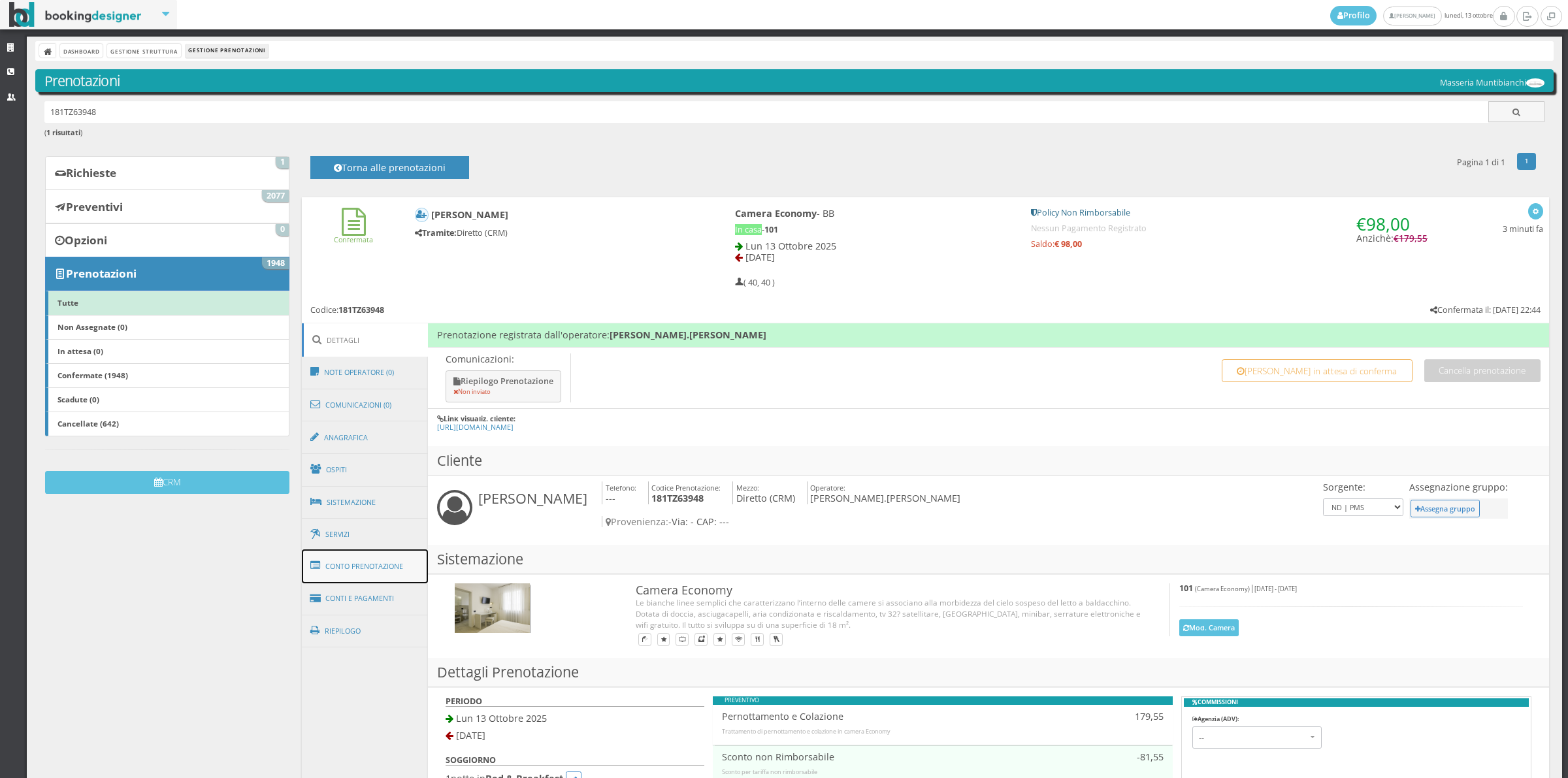
click at [372, 574] on link "Conto Prenotazione" at bounding box center [365, 567] width 127 height 34
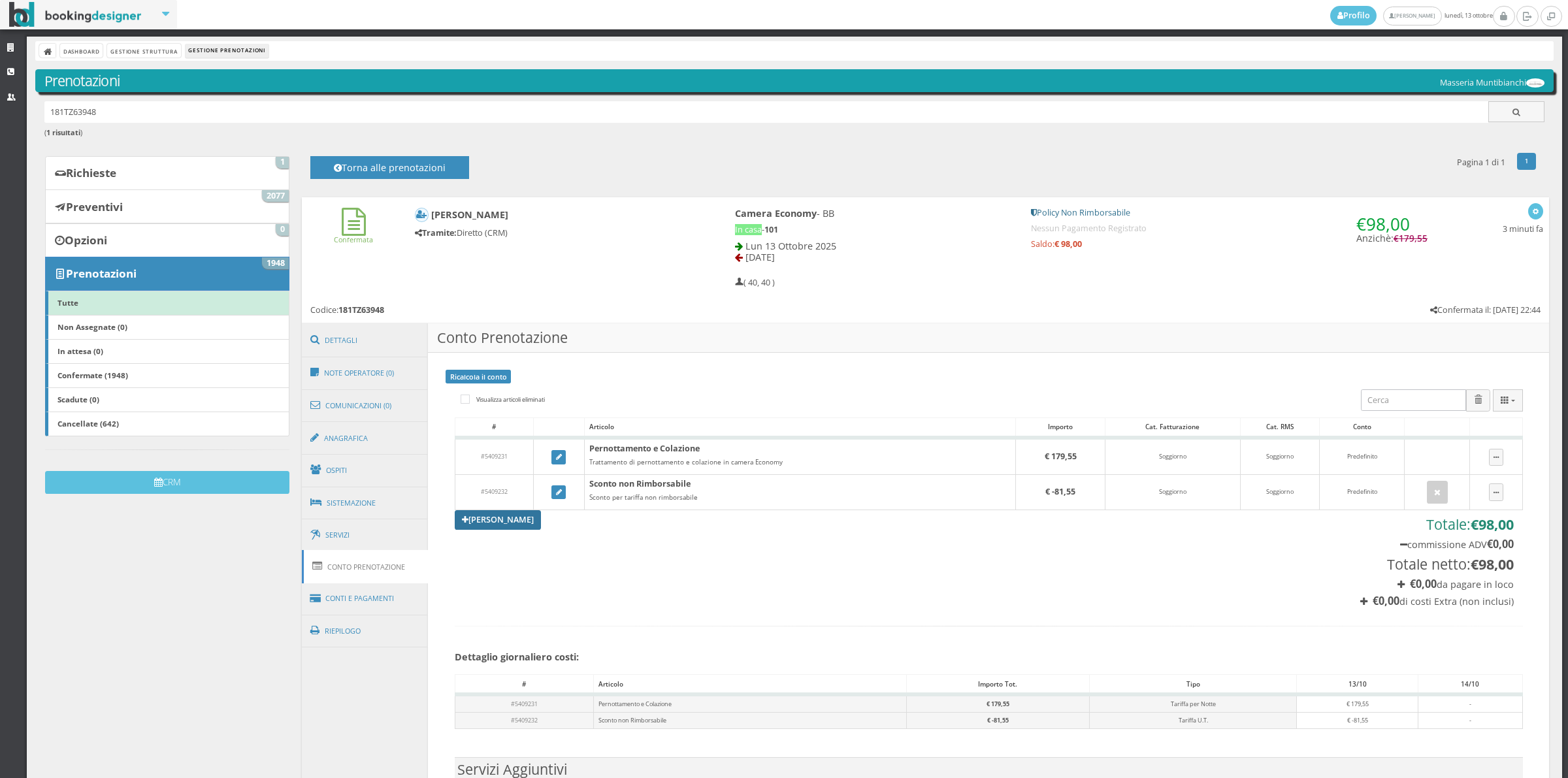
click at [486, 529] on link "[PERSON_NAME]" at bounding box center [497, 520] width 86 height 20
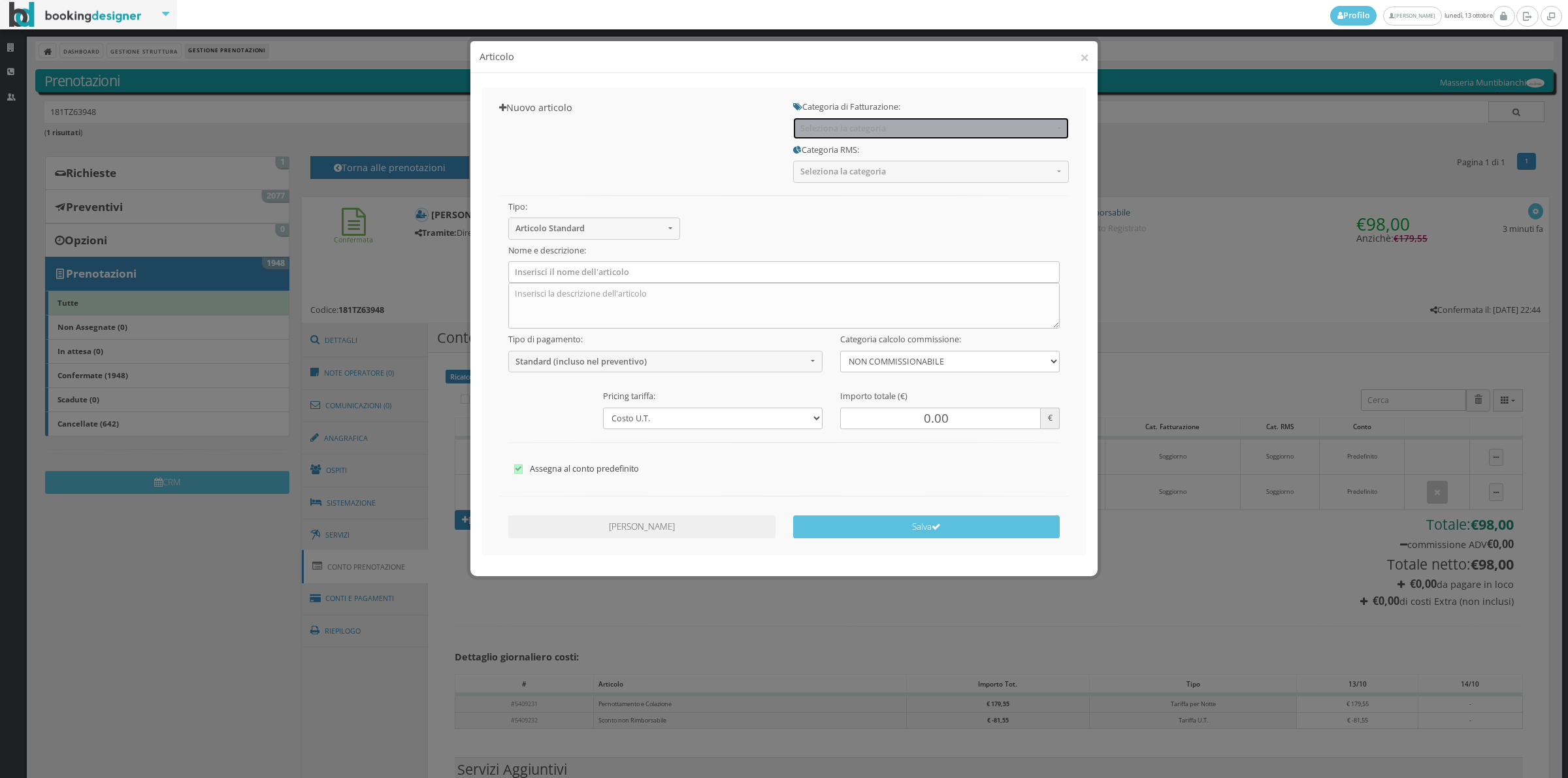
click at [841, 135] on button "Seleziona la categoria" at bounding box center [931, 129] width 275 height 22
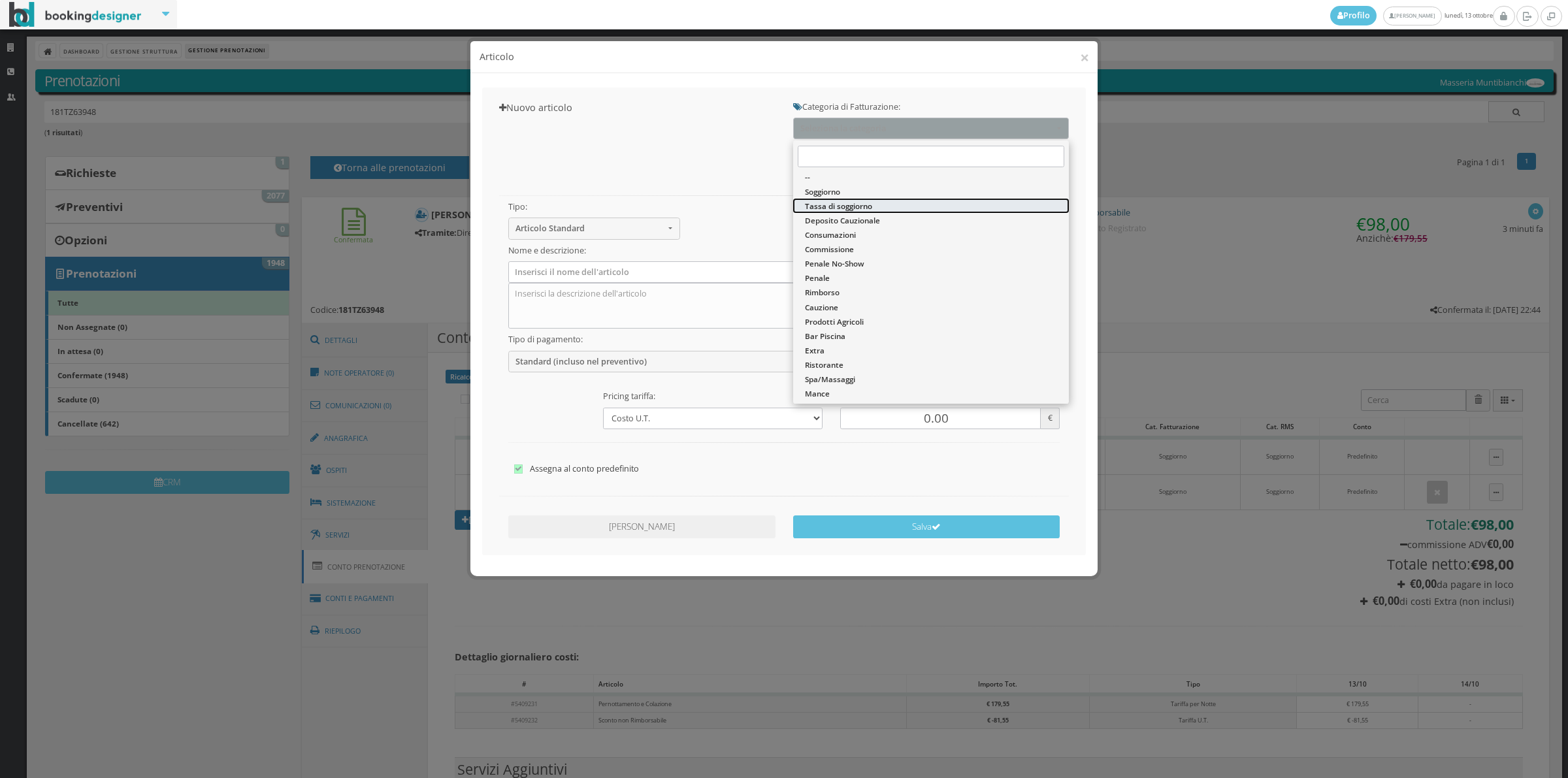
click at [838, 204] on span "Tassa di soggiorno" at bounding box center [838, 206] width 67 height 11
select select "13"
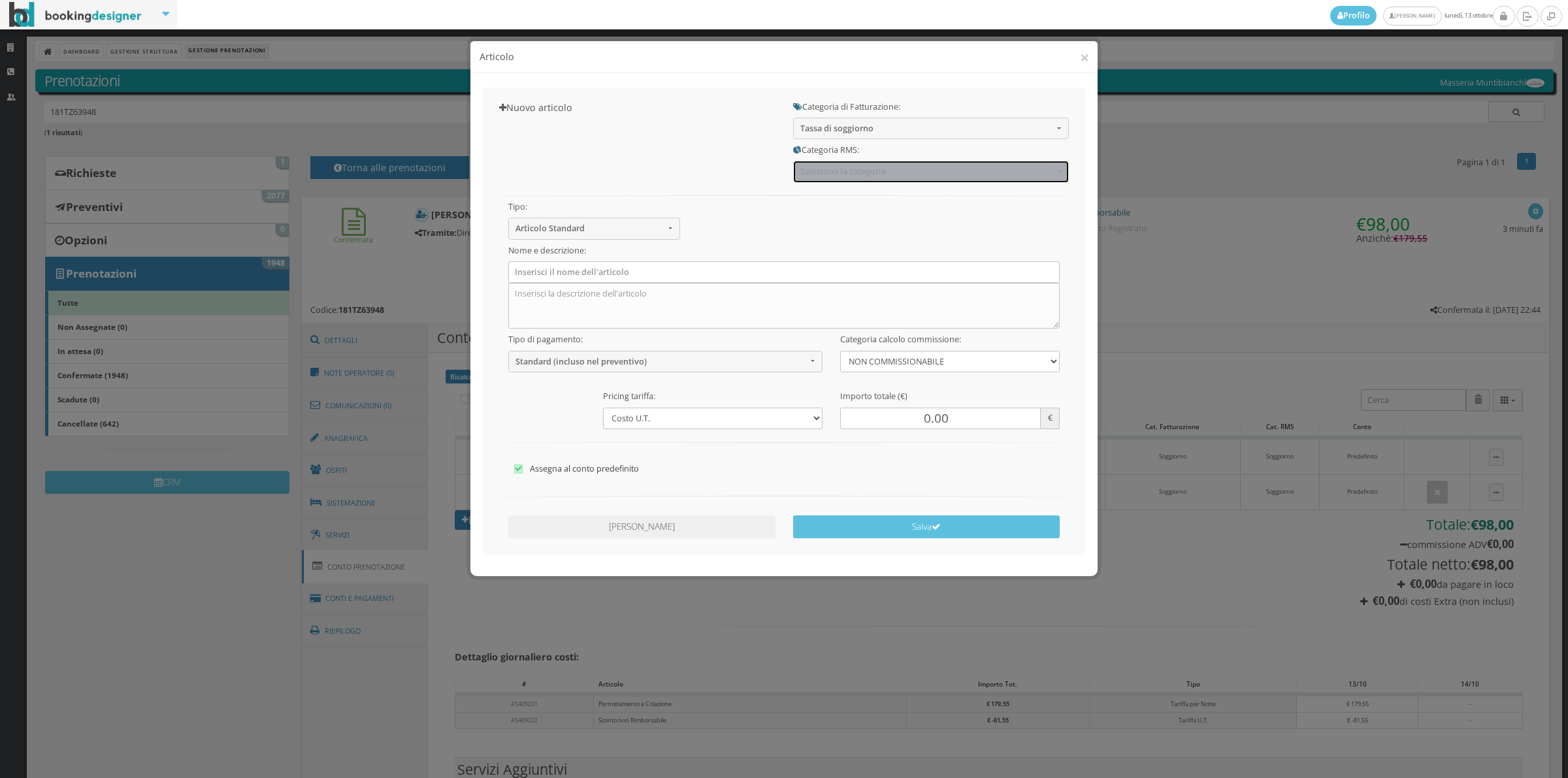
click at [838, 176] on span "Seleziona la categoria" at bounding box center [927, 171] width 253 height 10
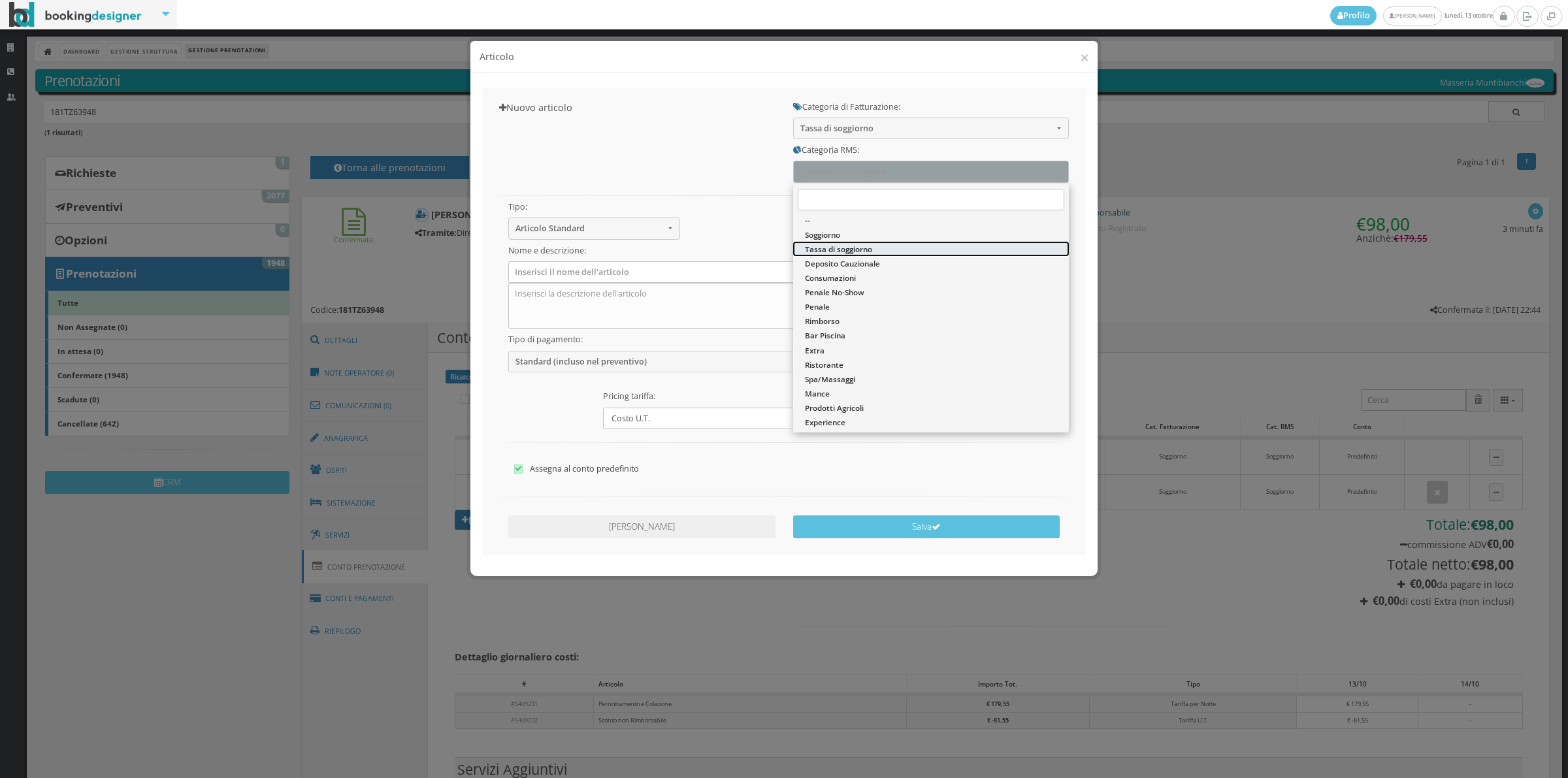
click at [847, 253] on span "Tassa di soggiorno" at bounding box center [838, 249] width 67 height 11
select select "13"
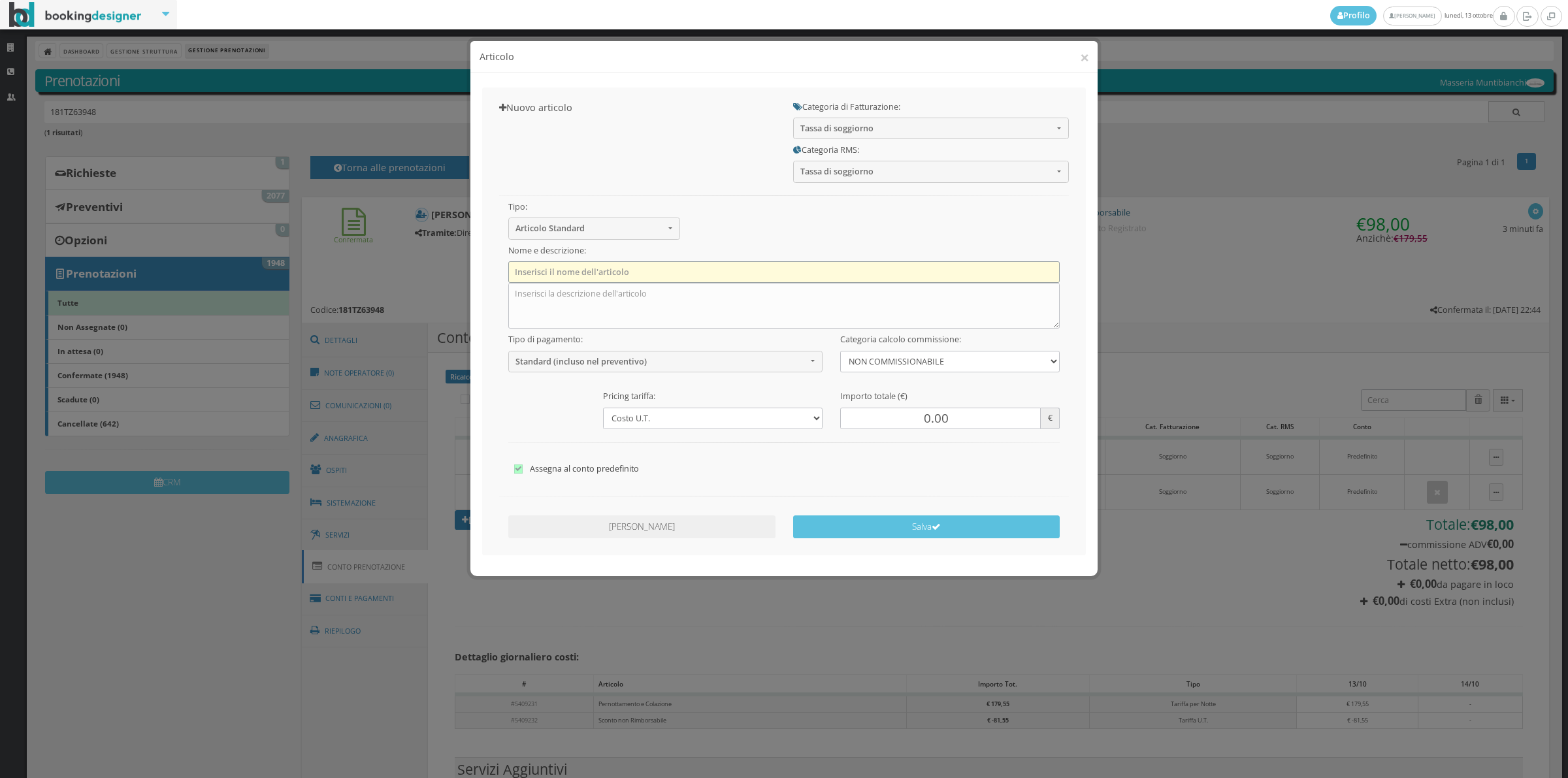
click at [665, 278] on input "text" at bounding box center [784, 272] width 552 height 22
type input "Tassa di Soggiorno"
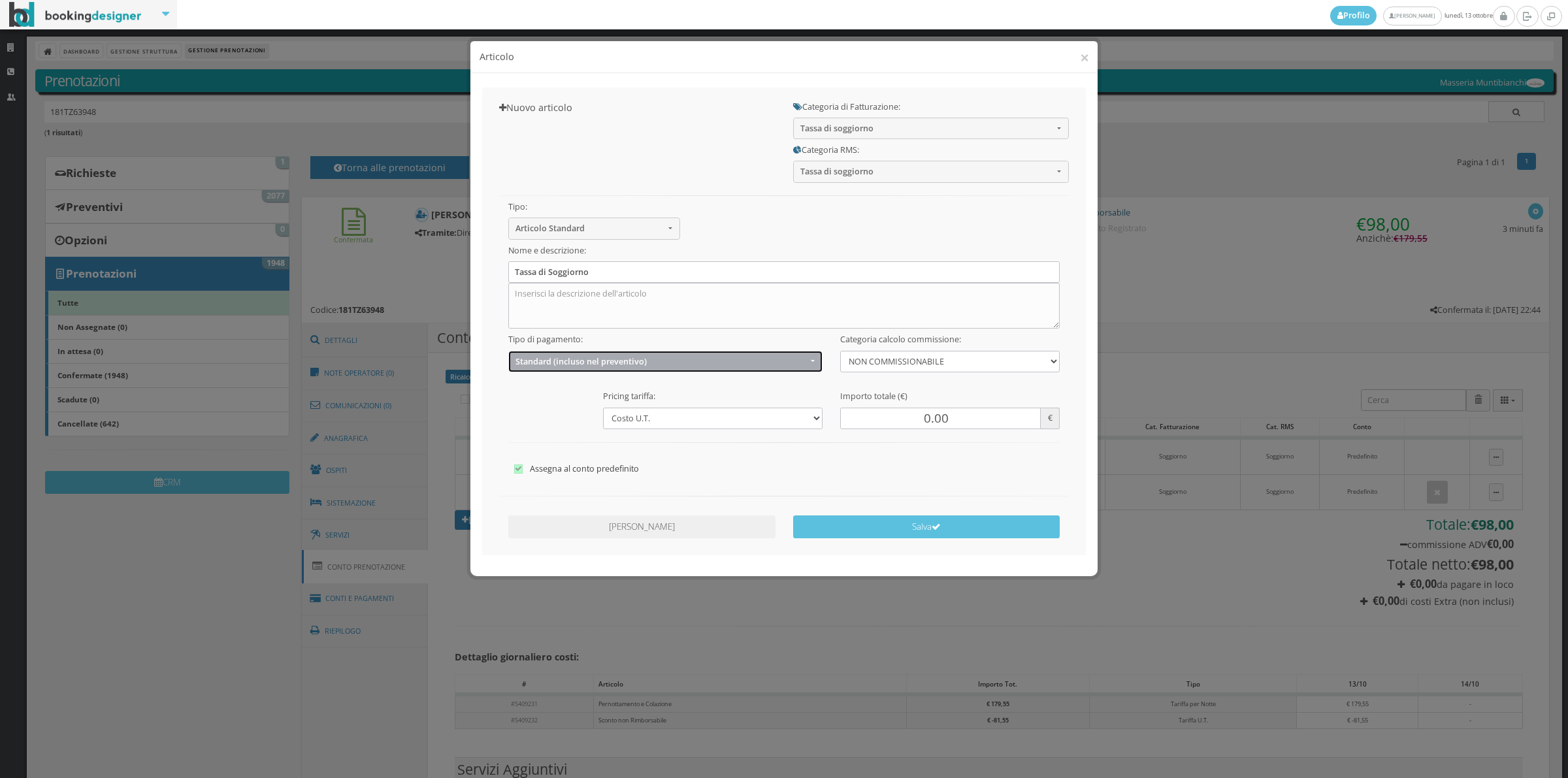
click at [569, 368] on button "Standard (incluso nel preventivo)" at bounding box center [666, 362] width 315 height 22
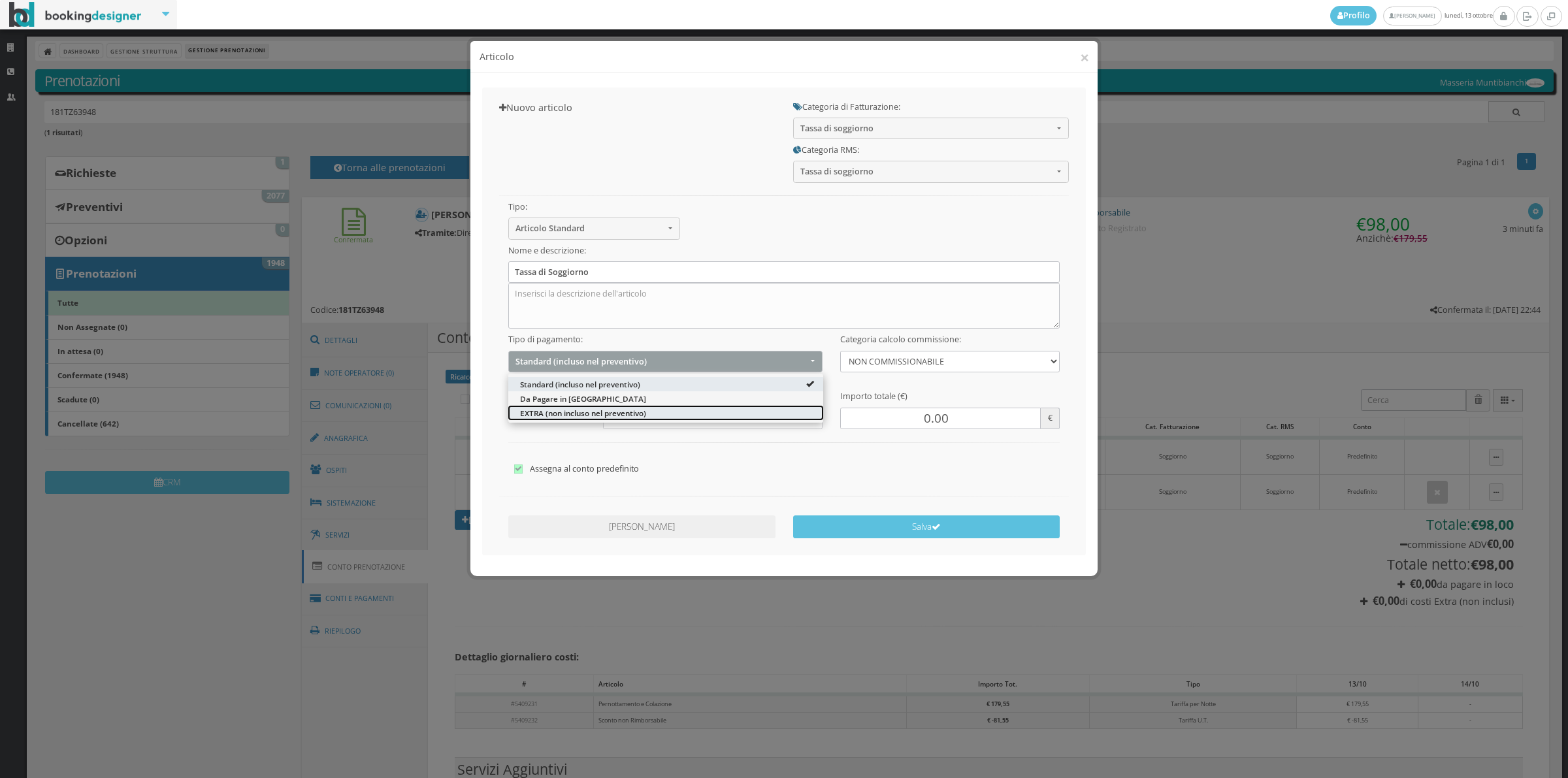
click at [550, 410] on span "EXTRA (non incluso nel preventivo)" at bounding box center [583, 412] width 126 height 11
select select "2"
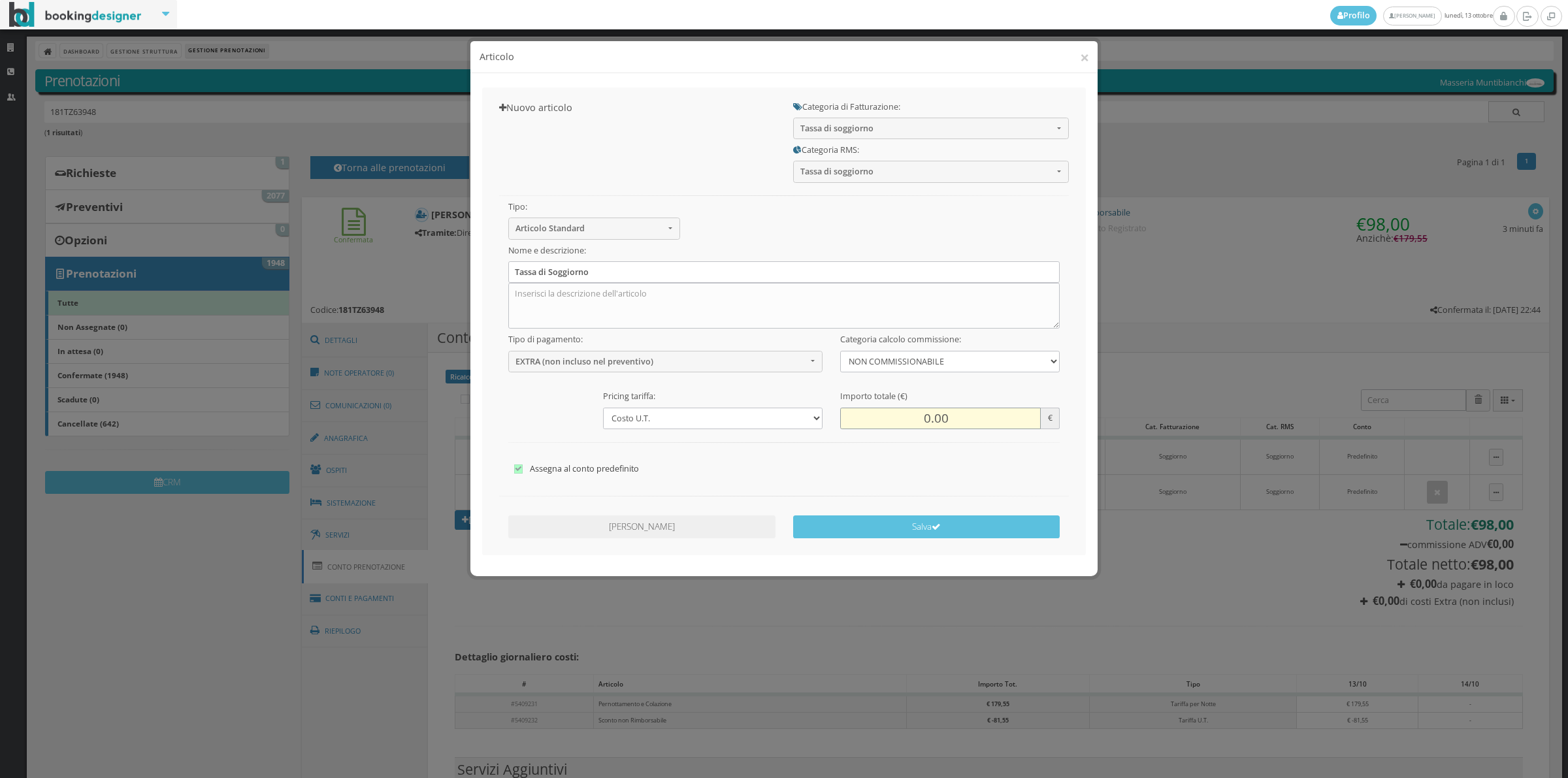
click at [915, 416] on input "0.00" at bounding box center [940, 418] width 201 height 22
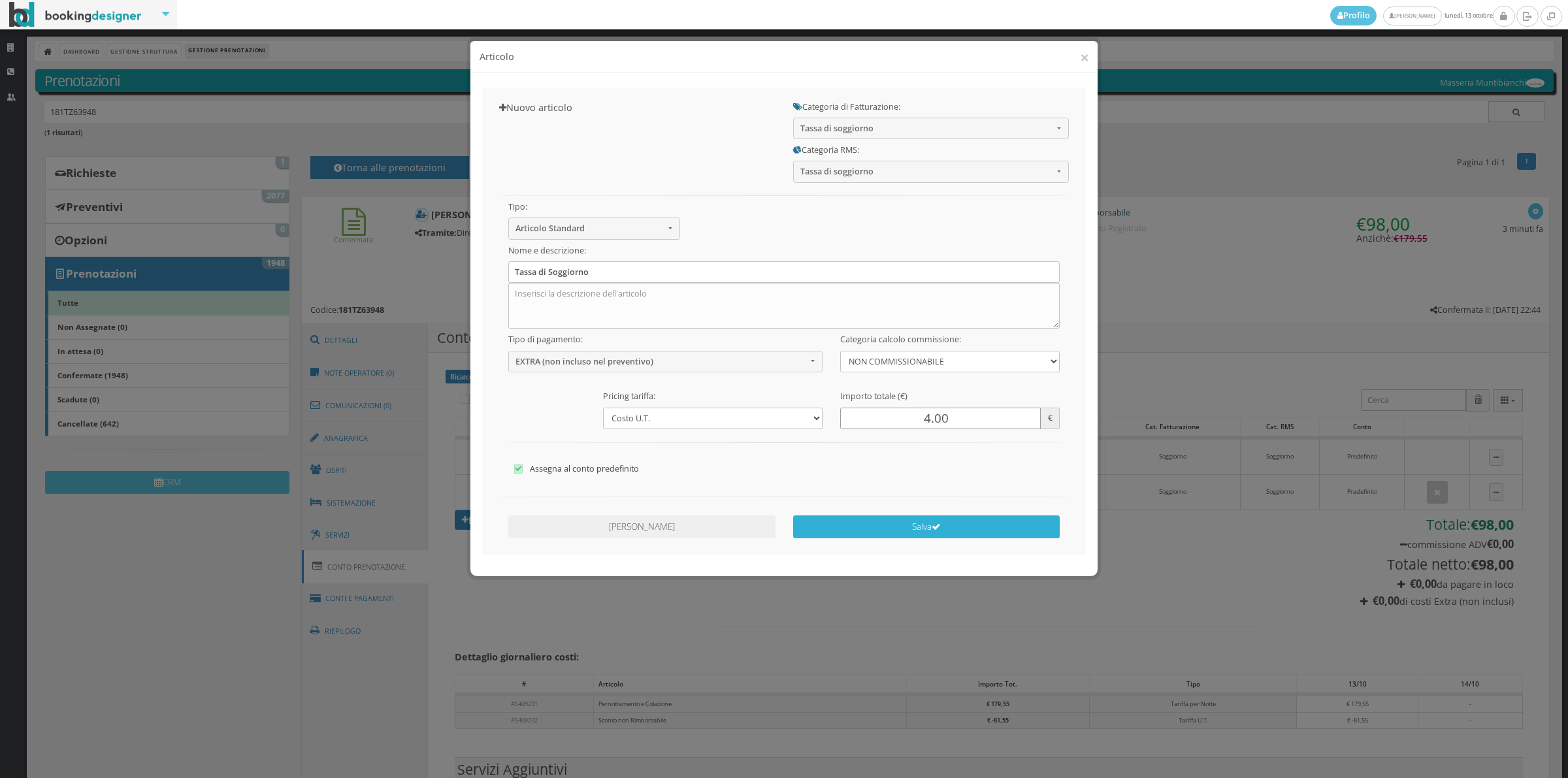
type input "4.00"
click at [916, 523] on button "Salva" at bounding box center [927, 526] width 267 height 22
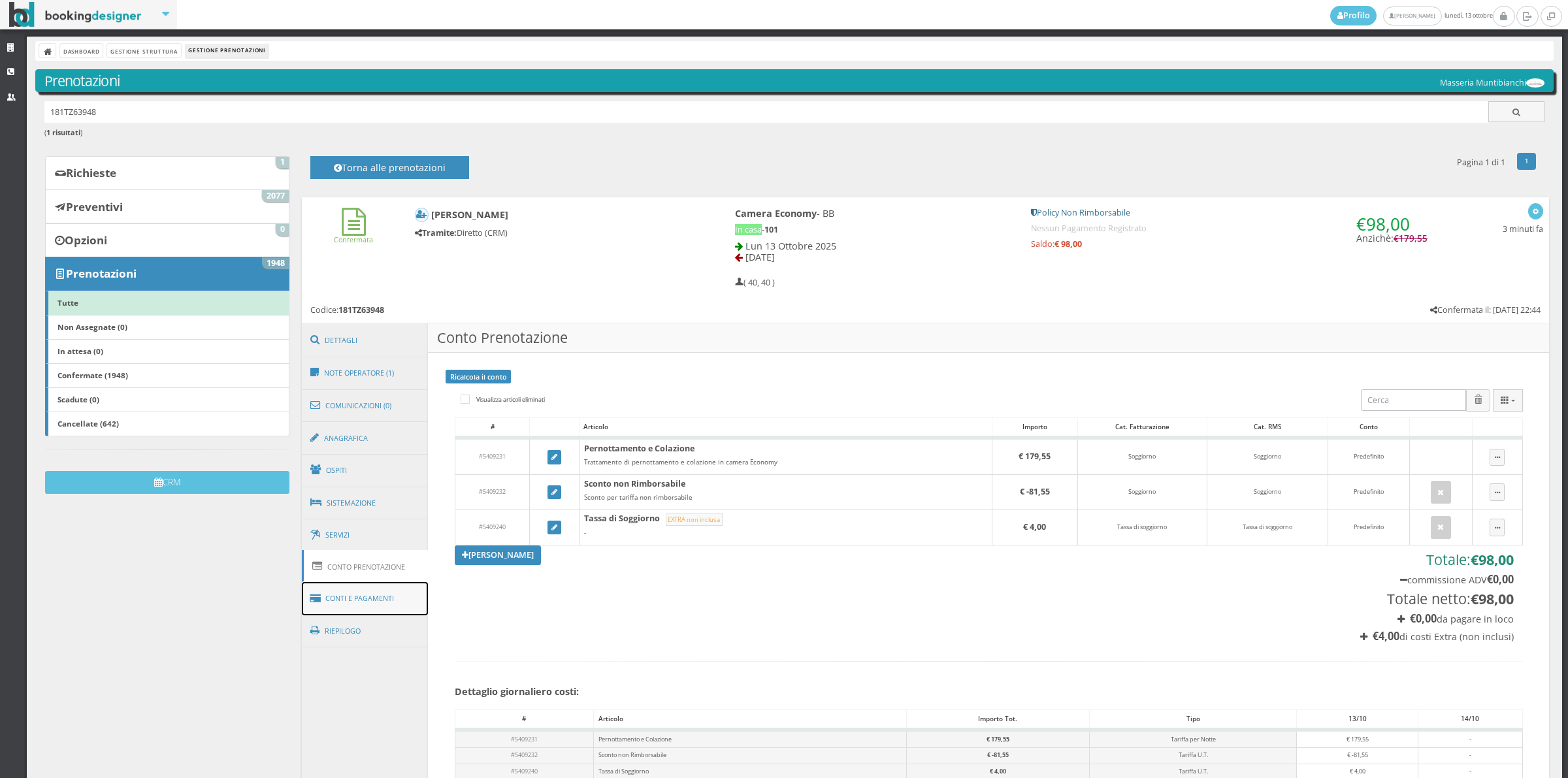
click at [392, 603] on link "Conti e Pagamenti" at bounding box center [365, 598] width 127 height 33
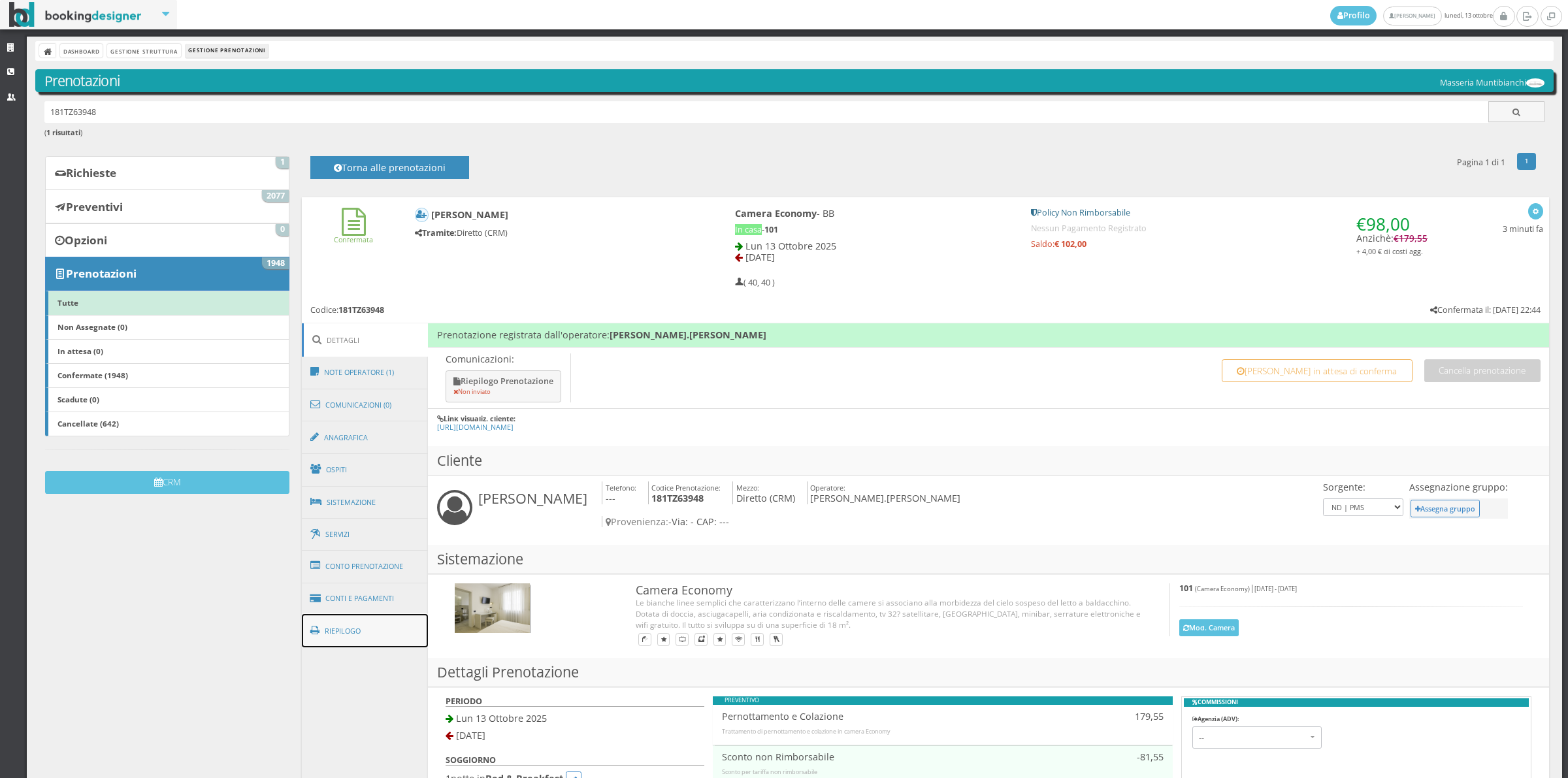
click at [376, 635] on link "Riepilogo" at bounding box center [365, 631] width 127 height 34
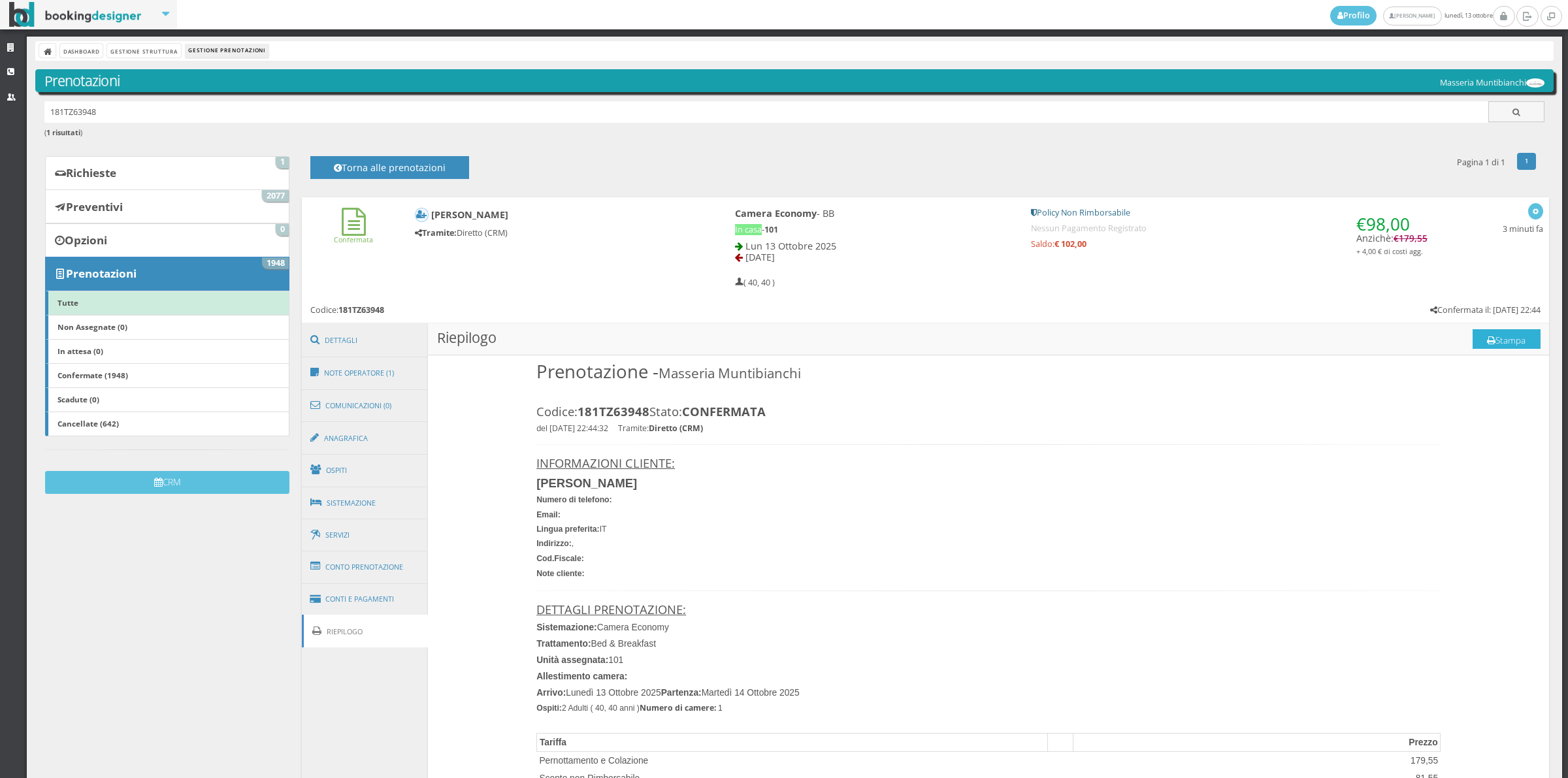
click at [1481, 343] on button "Stampa" at bounding box center [1507, 339] width 68 height 20
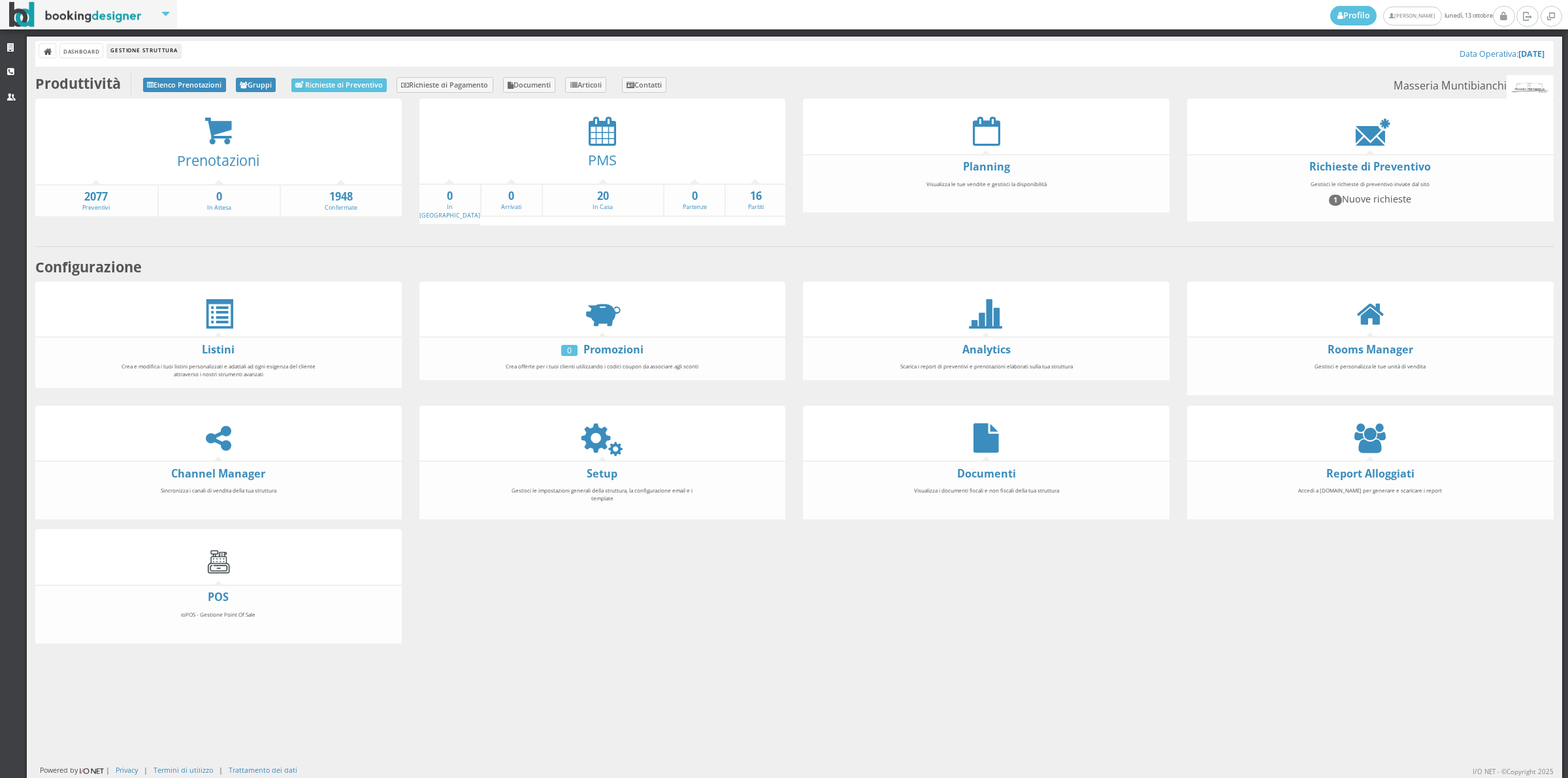
click at [601, 435] on icon at bounding box center [602, 438] width 30 height 30
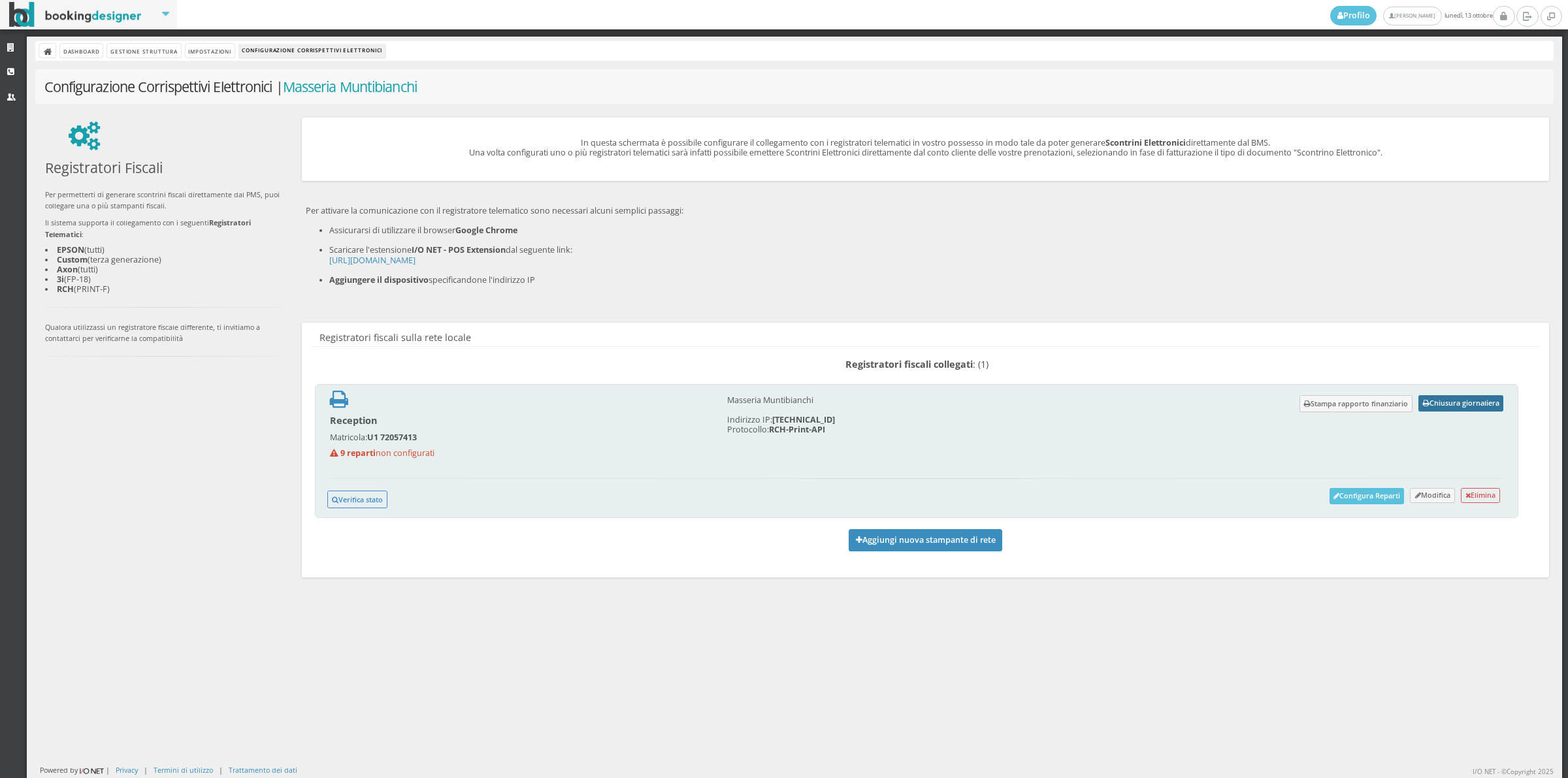
click at [1444, 399] on button "Chiusura giornaliera" at bounding box center [1461, 403] width 85 height 16
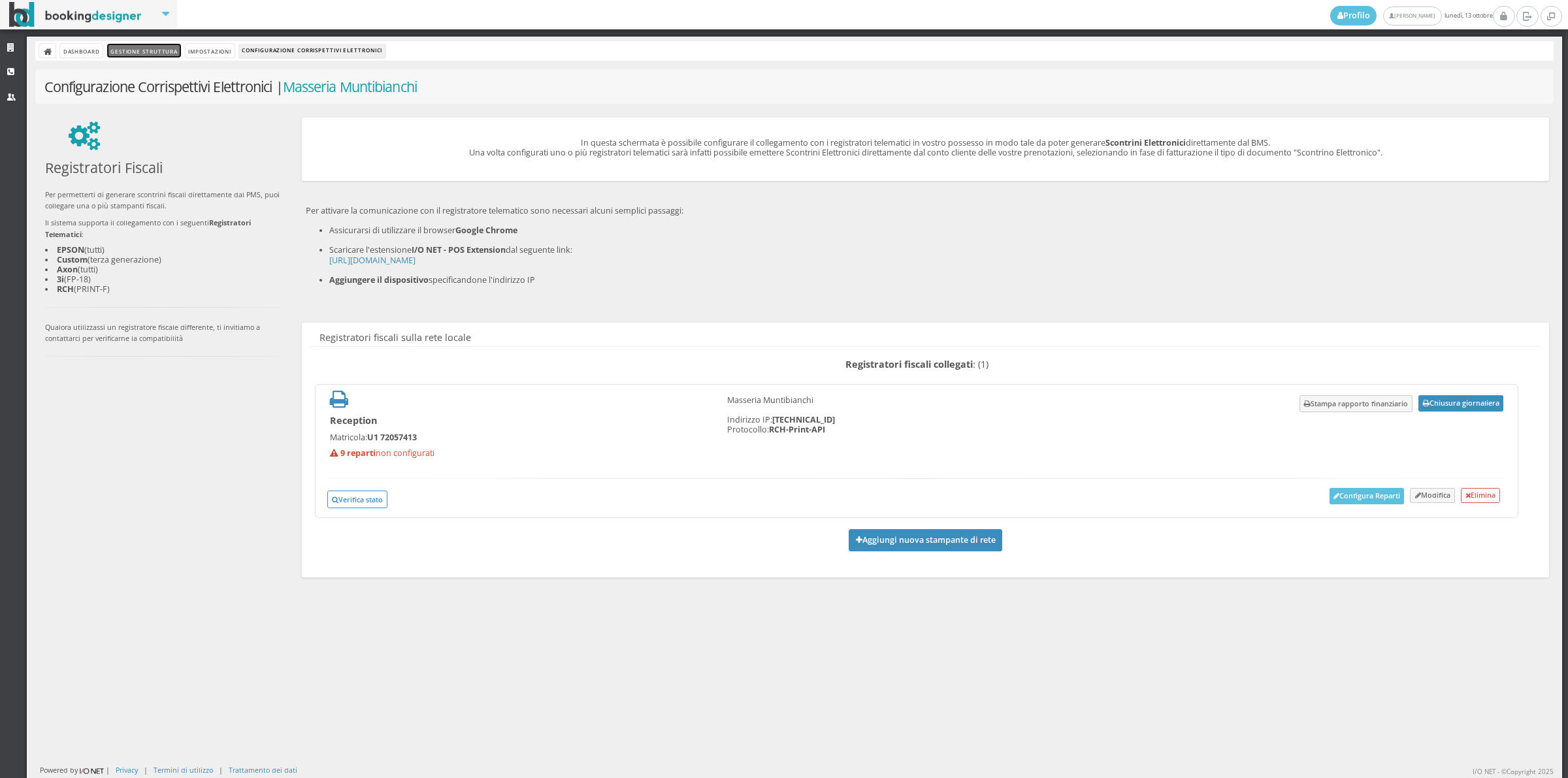
click at [132, 47] on link "Gestione Struttura" at bounding box center [143, 50] width 73 height 13
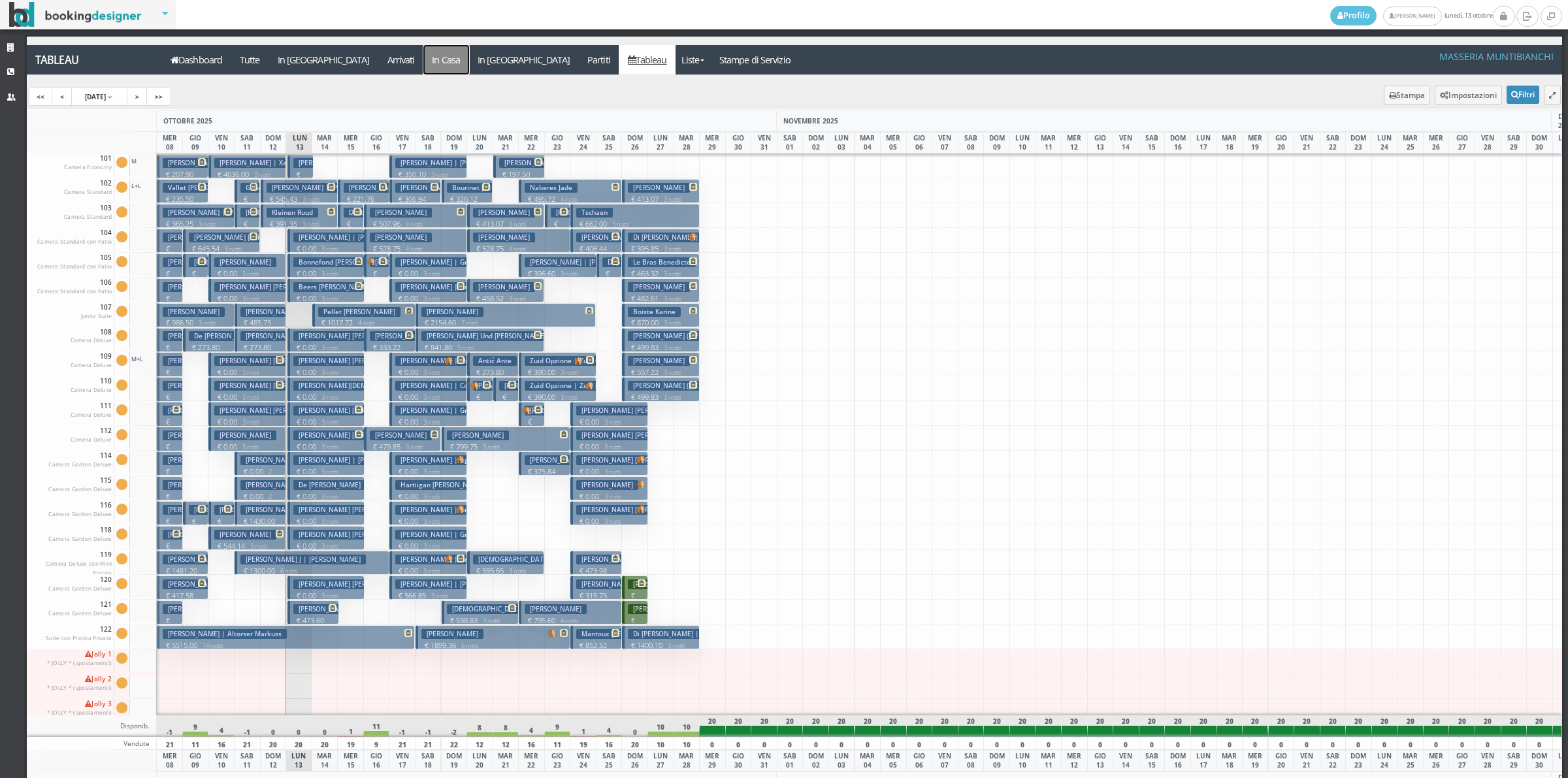
click at [424, 59] on a=pms-instay-reservations"] "In Casa" at bounding box center [446, 59] width 46 height 30
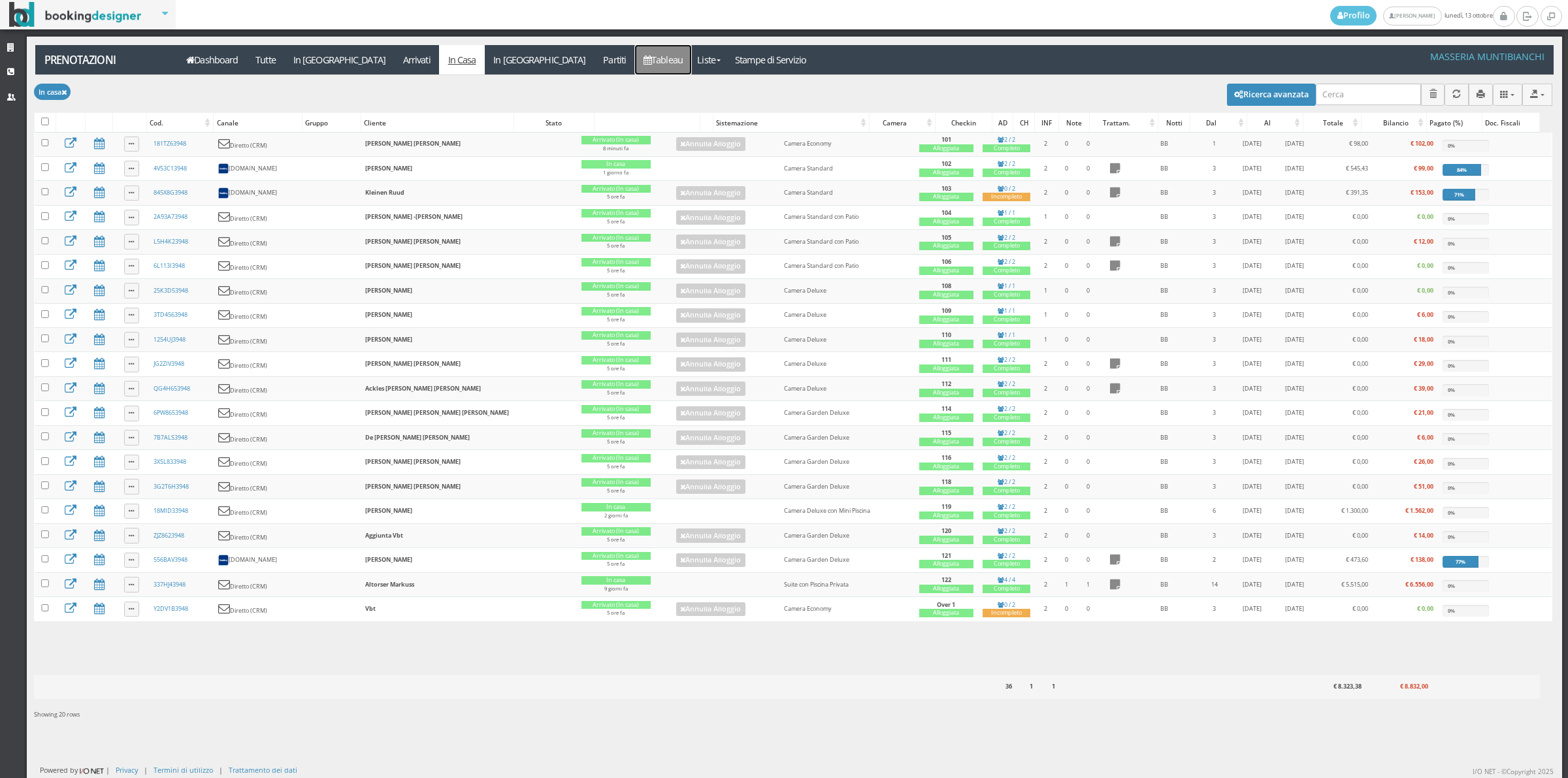
click at [635, 64] on link "Tableau" at bounding box center [663, 59] width 57 height 30
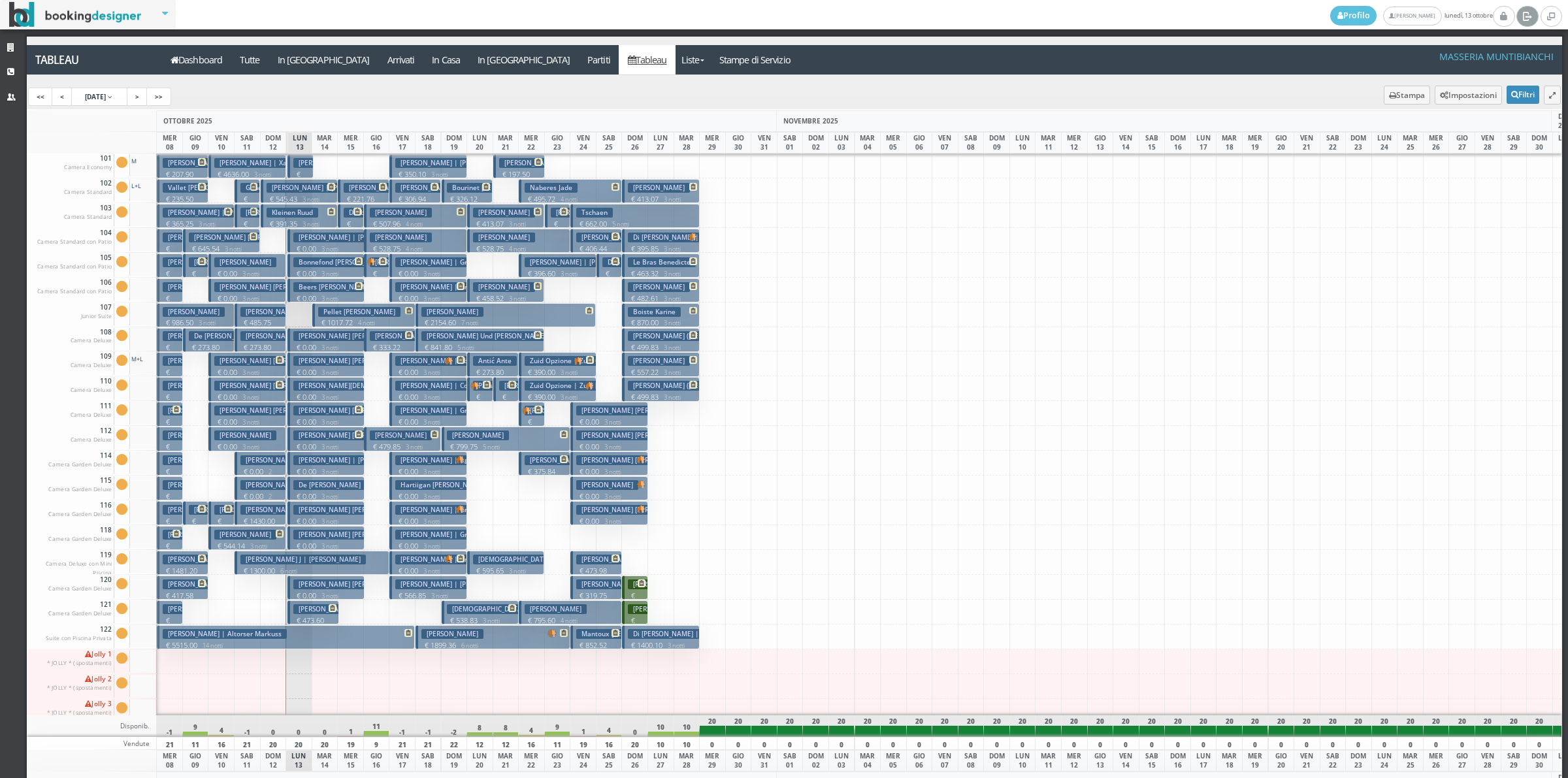
click at [1534, 13] on link at bounding box center [1528, 16] width 22 height 21
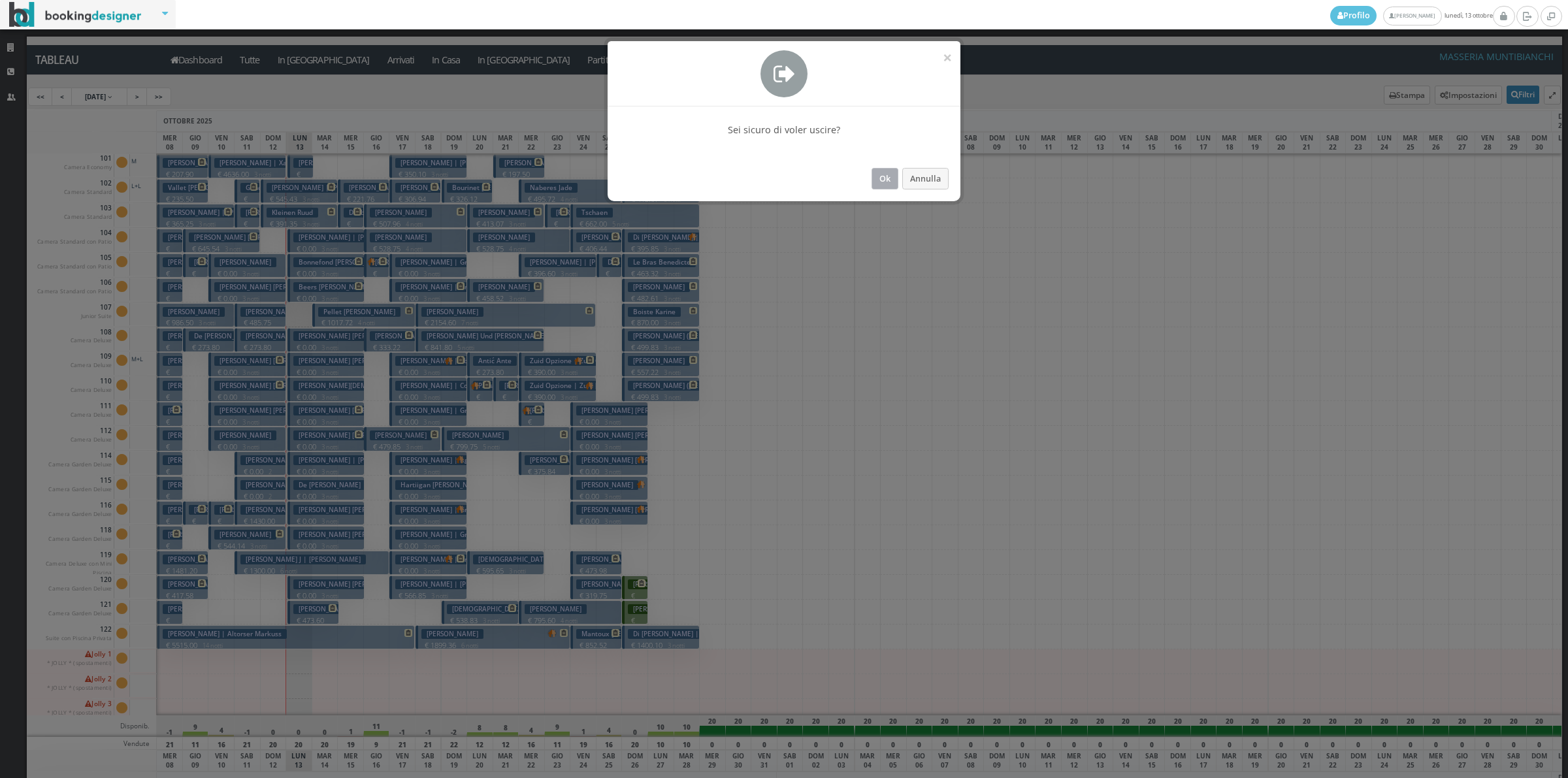
click at [882, 182] on button "Ok" at bounding box center [885, 179] width 27 height 22
